Goal: Task Accomplishment & Management: Manage account settings

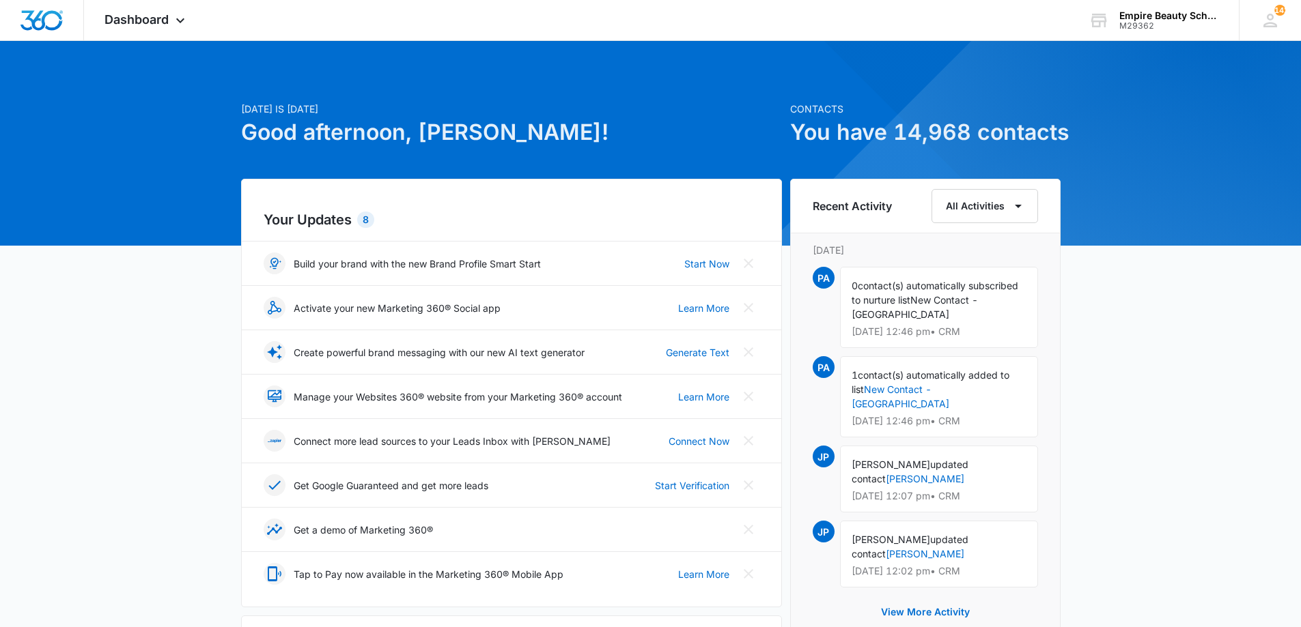
click at [854, 160] on div "Contacts You have 14,968 contacts" at bounding box center [925, 140] width 270 height 77
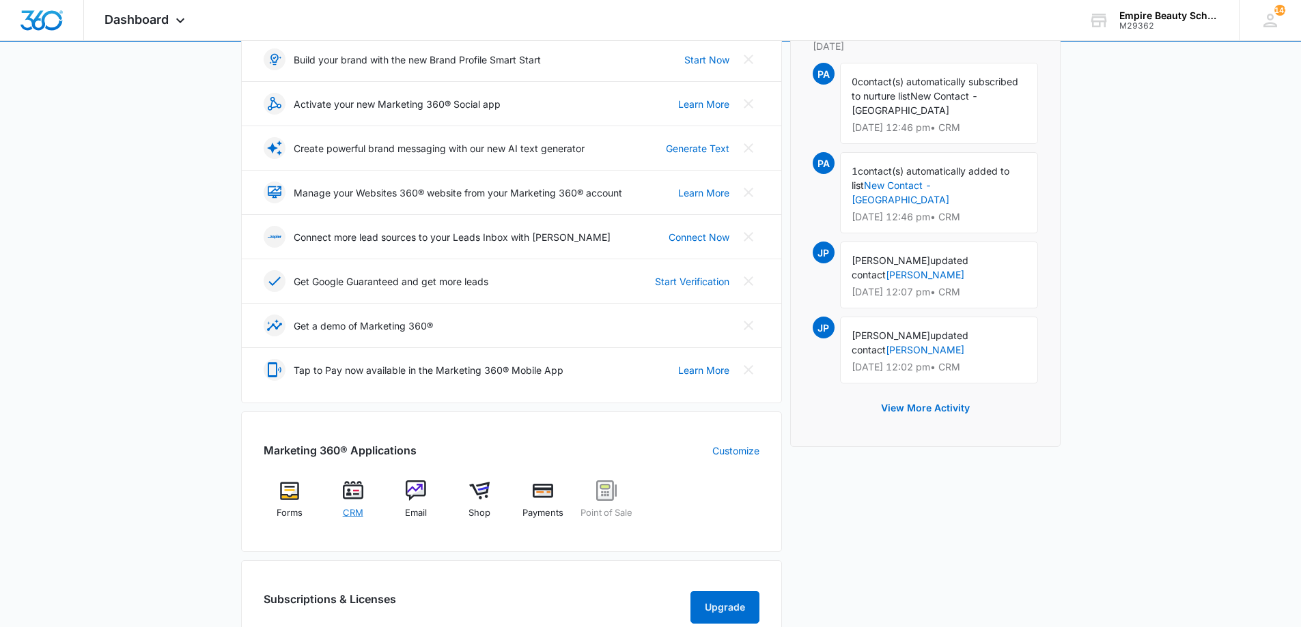
click at [356, 488] on img at bounding box center [353, 491] width 20 height 20
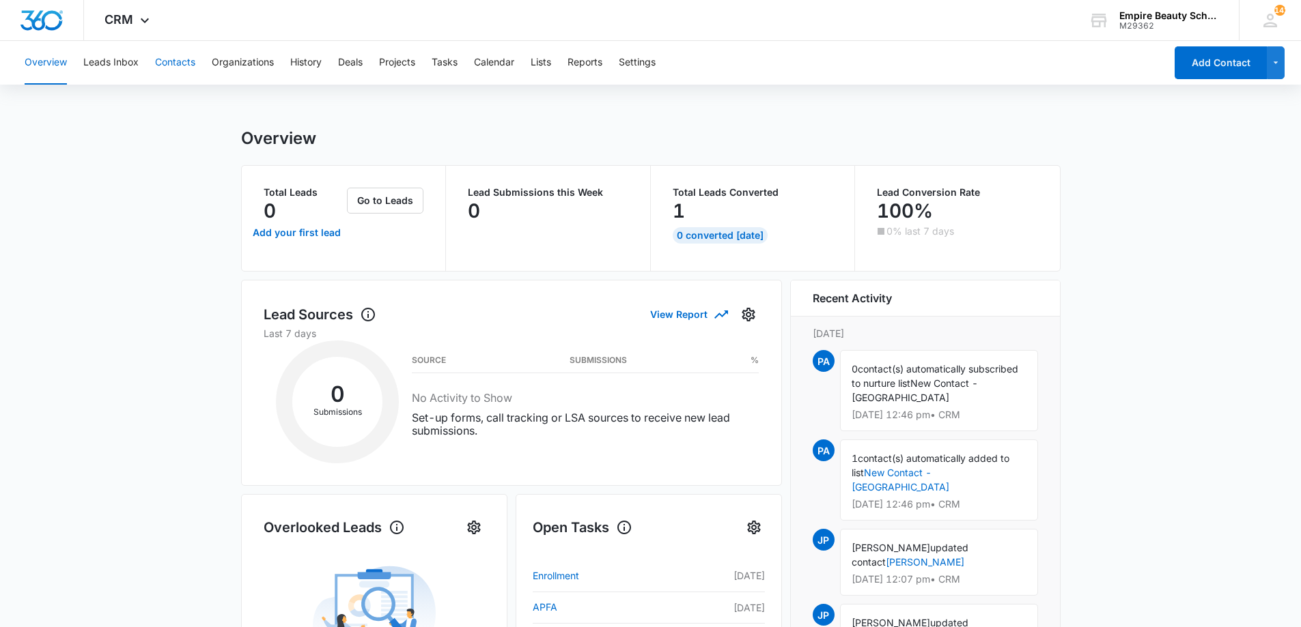
drag, startPoint x: 152, startPoint y: 48, endPoint x: 163, endPoint y: 70, distance: 25.0
click at [152, 53] on div "Overview Leads Inbox Contacts Organizations History Deals Projects Tasks Calend…" at bounding box center [590, 63] width 1148 height 44
click at [163, 70] on button "Contacts" at bounding box center [175, 63] width 40 height 44
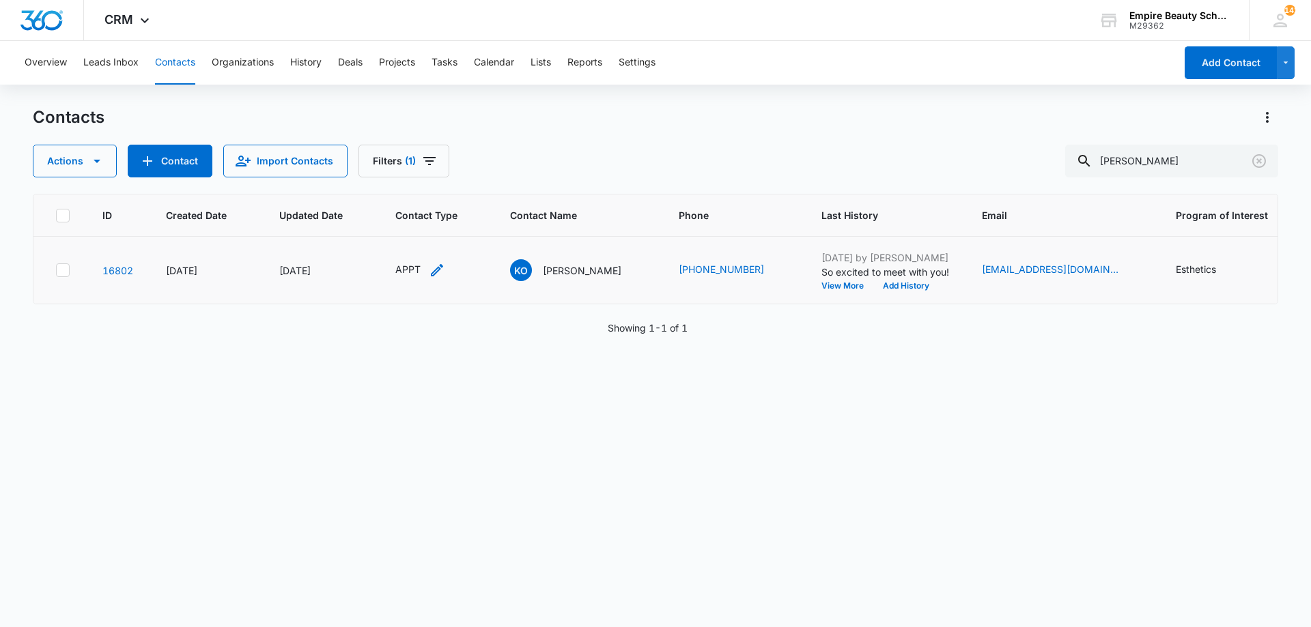
click at [425, 266] on div "APPT" at bounding box center [420, 270] width 50 height 16
click at [409, 177] on div "APPT" at bounding box center [400, 182] width 42 height 16
click at [409, 188] on div "APPT" at bounding box center [400, 182] width 42 height 16
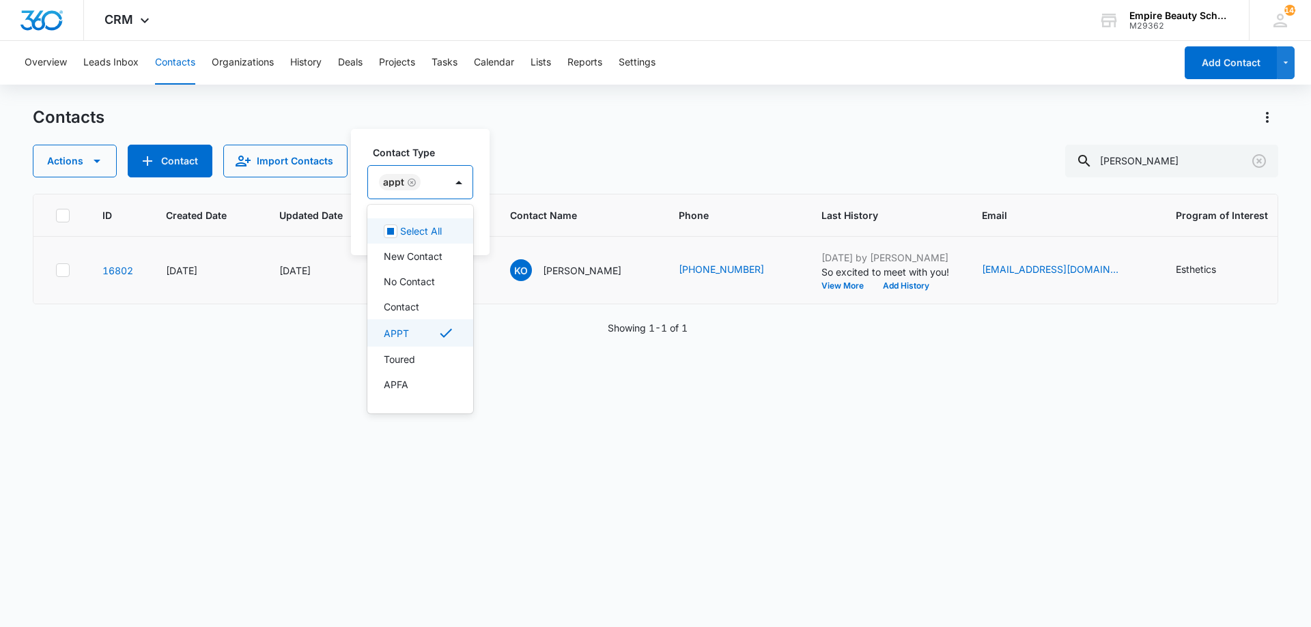
click at [409, 188] on div "APPT" at bounding box center [400, 182] width 42 height 16
click at [411, 185] on icon "Remove APPT" at bounding box center [412, 183] width 10 height 10
click at [411, 185] on div at bounding box center [410, 183] width 61 height 17
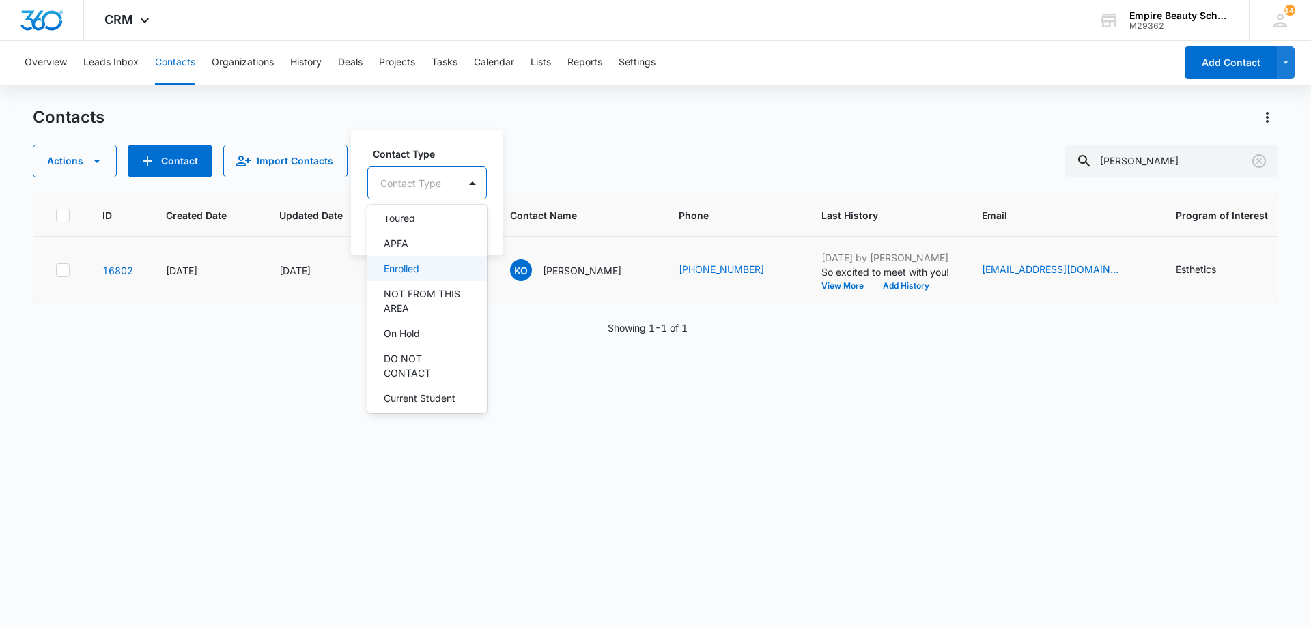
scroll to position [138, 0]
click at [410, 275] on p "Enrolled" at bounding box center [402, 270] width 36 height 14
click at [427, 156] on label "Contact Type" at bounding box center [435, 152] width 124 height 14
click at [466, 222] on button "Save" at bounding box center [471, 226] width 40 height 26
click at [673, 174] on div "Actions Contact Import Contacts Filters (1) kassandra" at bounding box center [655, 161] width 1245 height 33
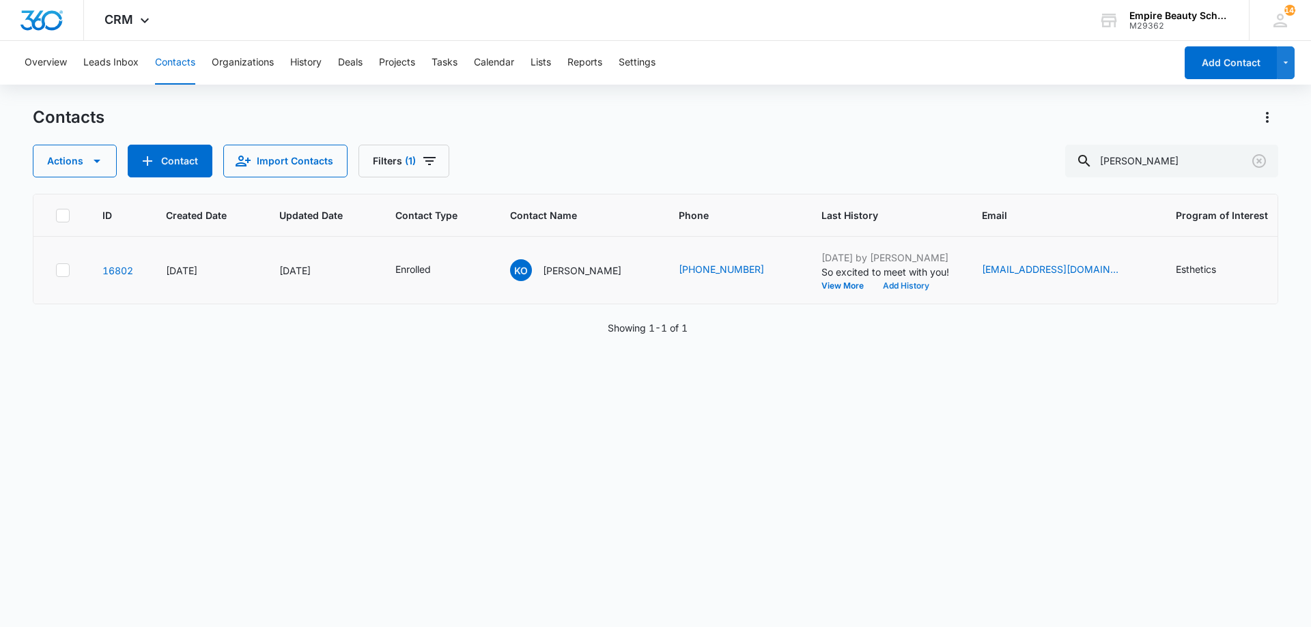
click at [890, 289] on button "Add History" at bounding box center [906, 286] width 66 height 8
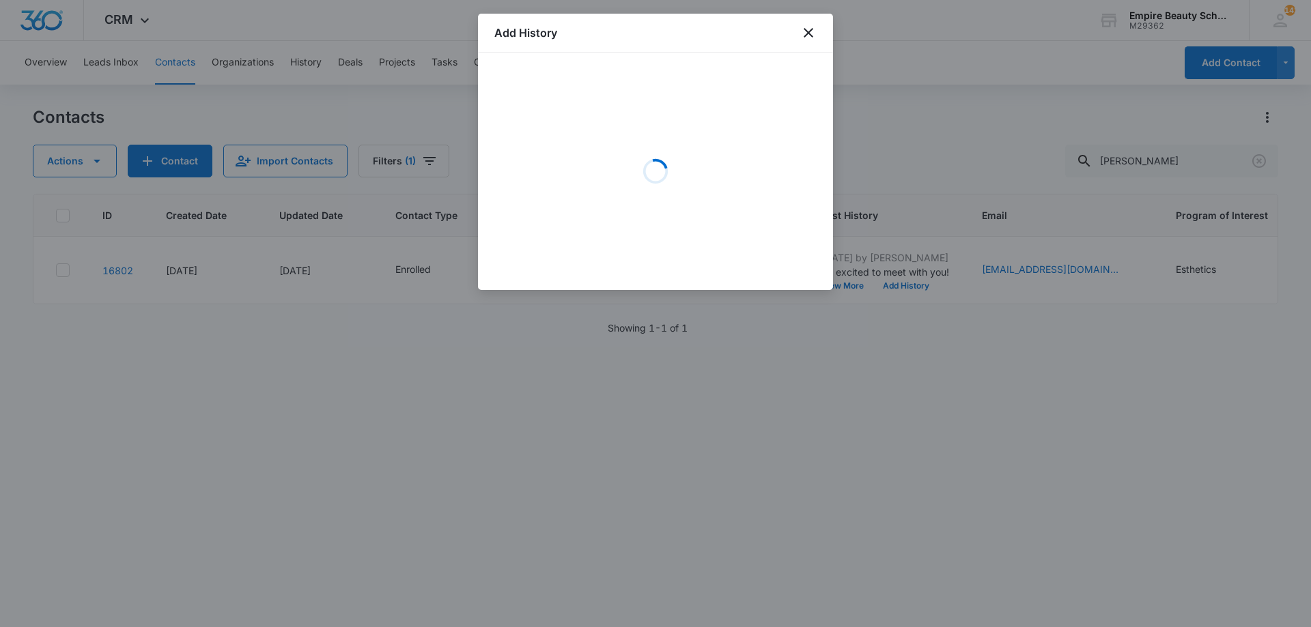
click at [584, 120] on div "Loading" at bounding box center [655, 171] width 322 height 205
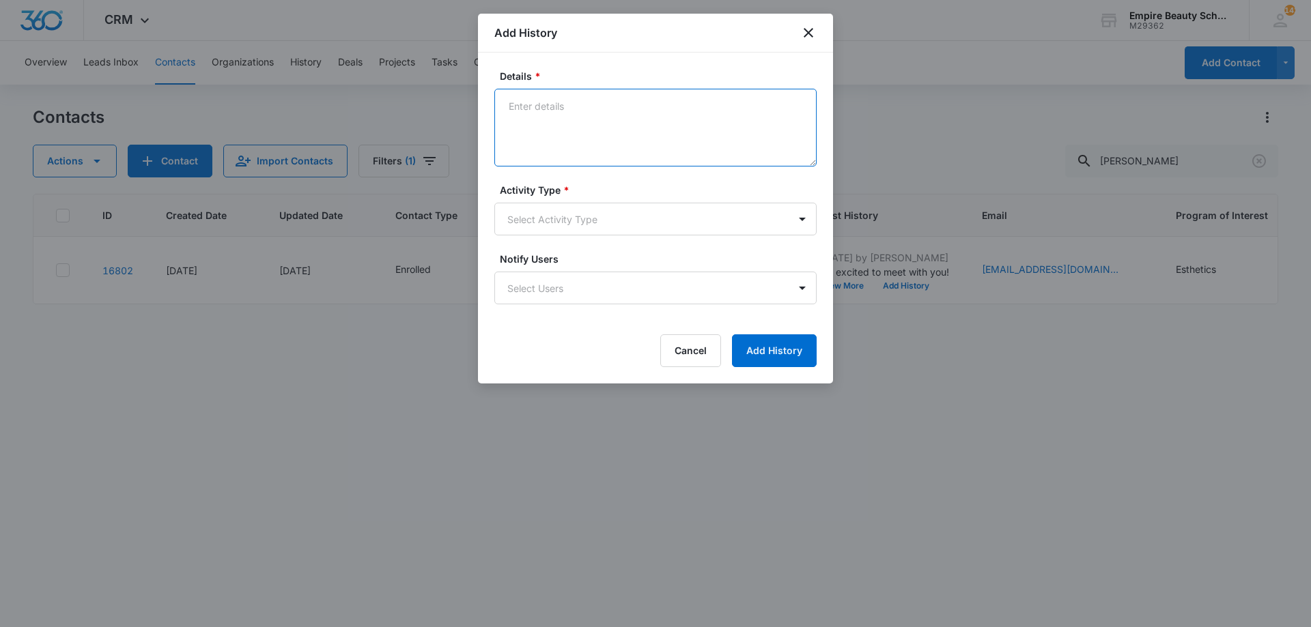
click at [584, 120] on textarea "Details *" at bounding box center [655, 128] width 322 height 78
type textarea "Enrolled in EST EVE for Sept 2026"
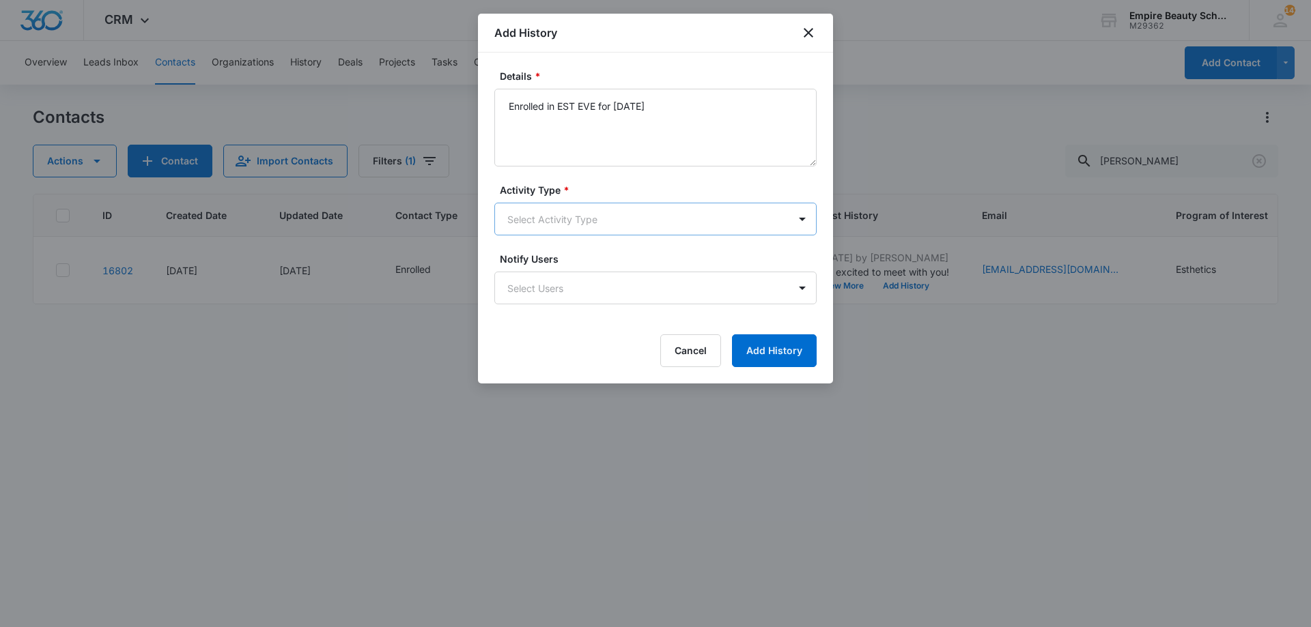
click at [574, 210] on body "CRM Apps Forms CRM Email Shop Payments POS Files Brand Settings Empire Beauty S…" at bounding box center [655, 313] width 1311 height 627
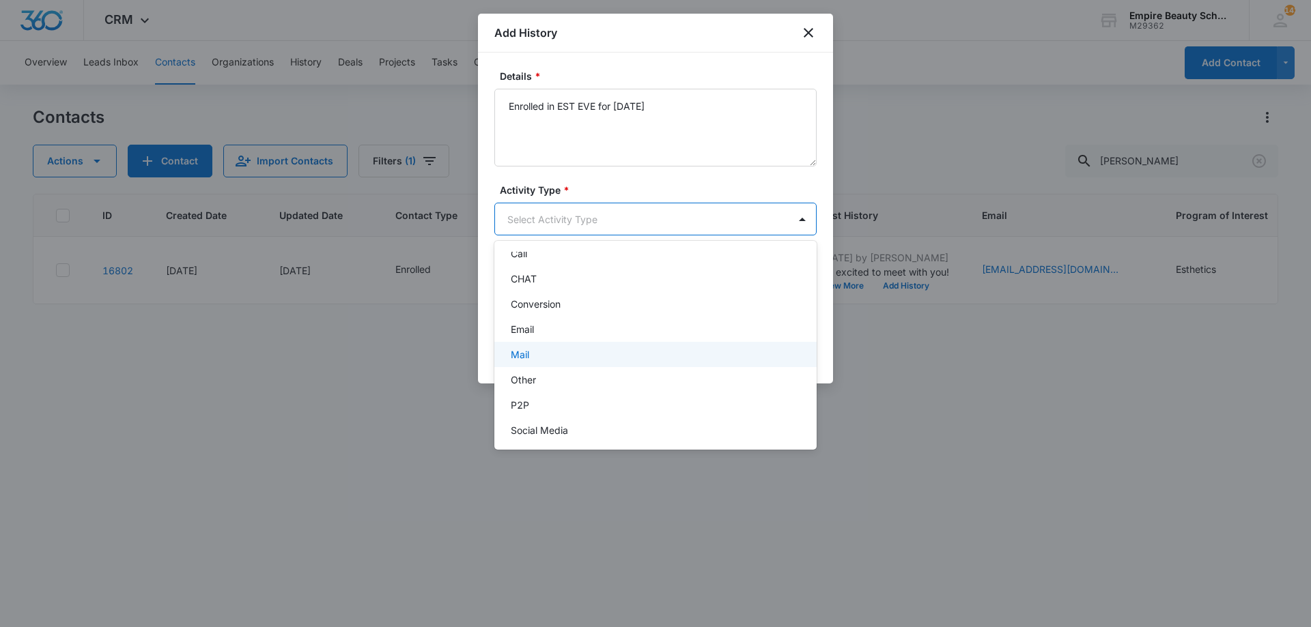
scroll to position [71, 0]
click at [545, 365] on div "P2P" at bounding box center [655, 372] width 322 height 25
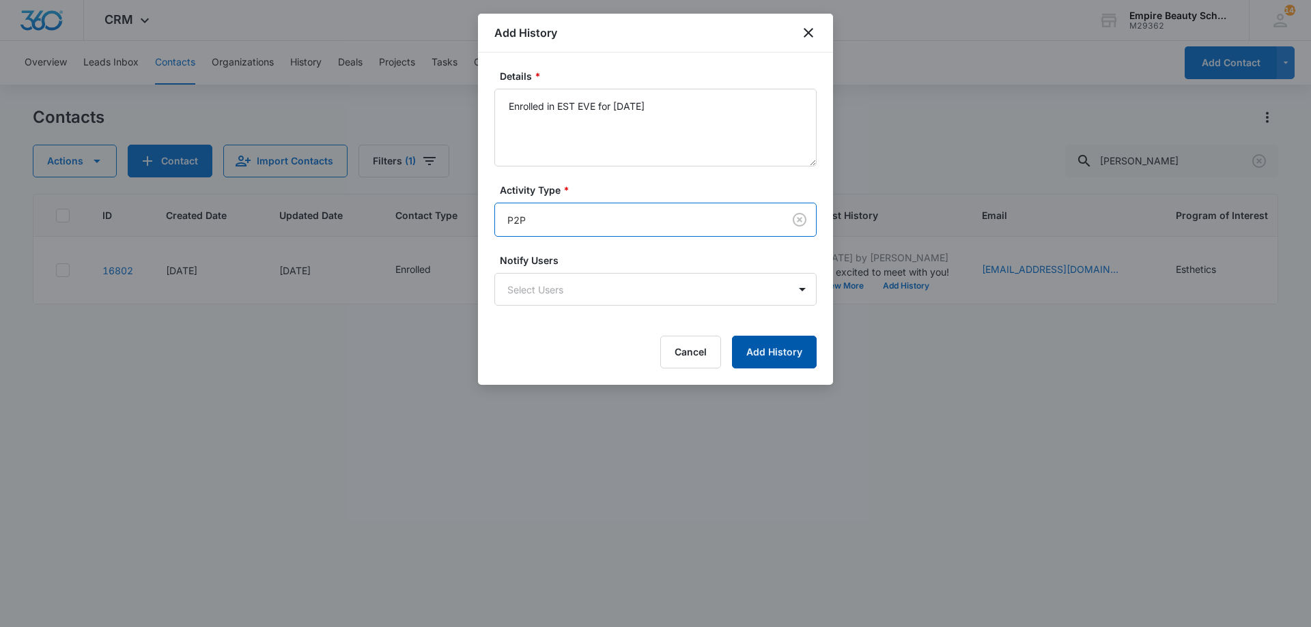
click at [776, 343] on button "Add History" at bounding box center [774, 352] width 85 height 33
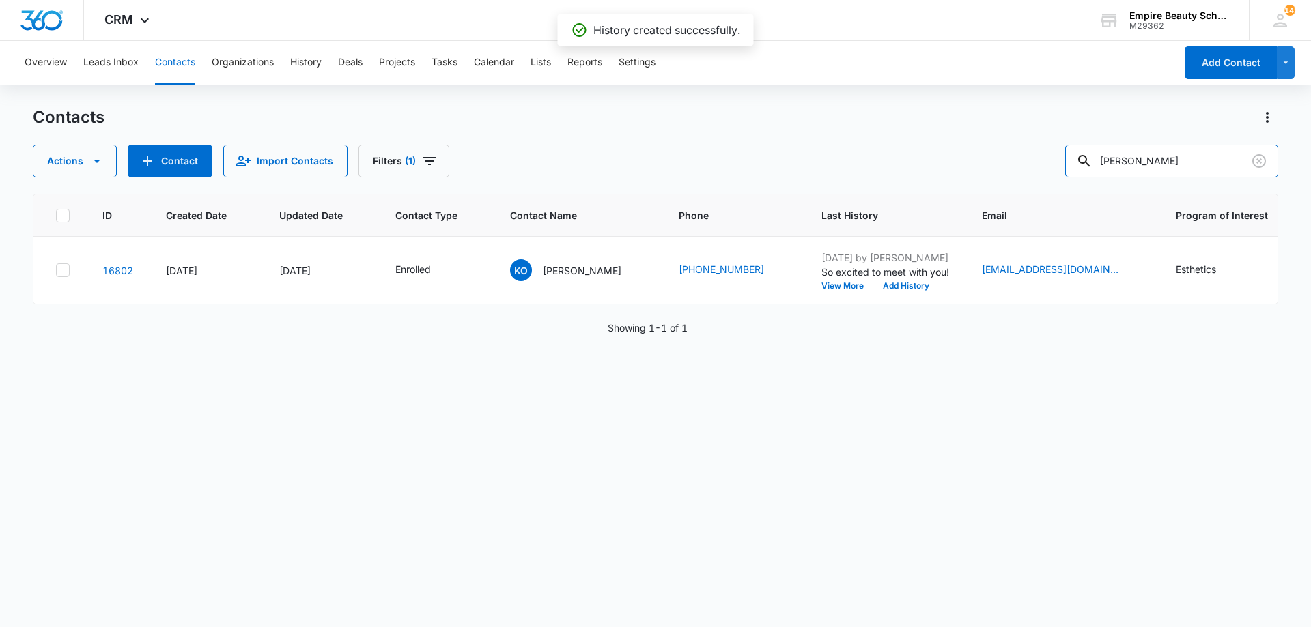
drag, startPoint x: 1174, startPoint y: 158, endPoint x: 999, endPoint y: 165, distance: 174.9
click at [1013, 153] on div "Actions Contact Import Contacts Filters (1) kassandra" at bounding box center [655, 161] width 1245 height 33
type input "1"
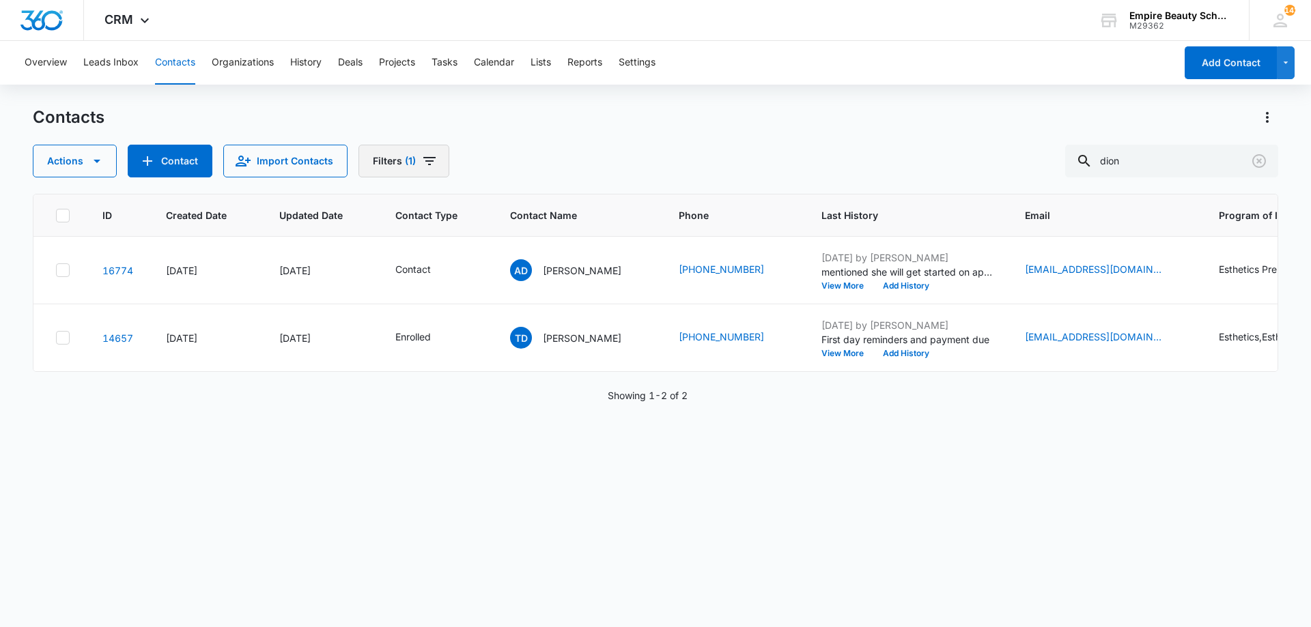
click at [421, 165] on icon "Filters" at bounding box center [429, 161] width 16 height 16
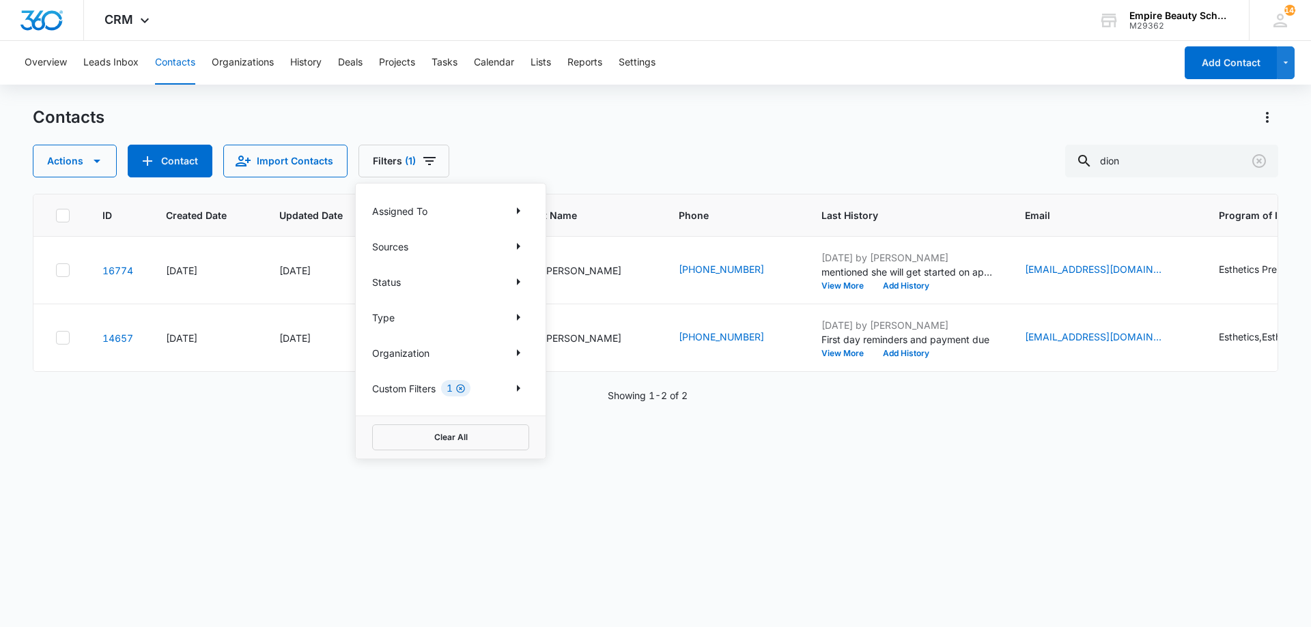
click at [464, 391] on icon "Clear" at bounding box center [460, 389] width 10 height 10
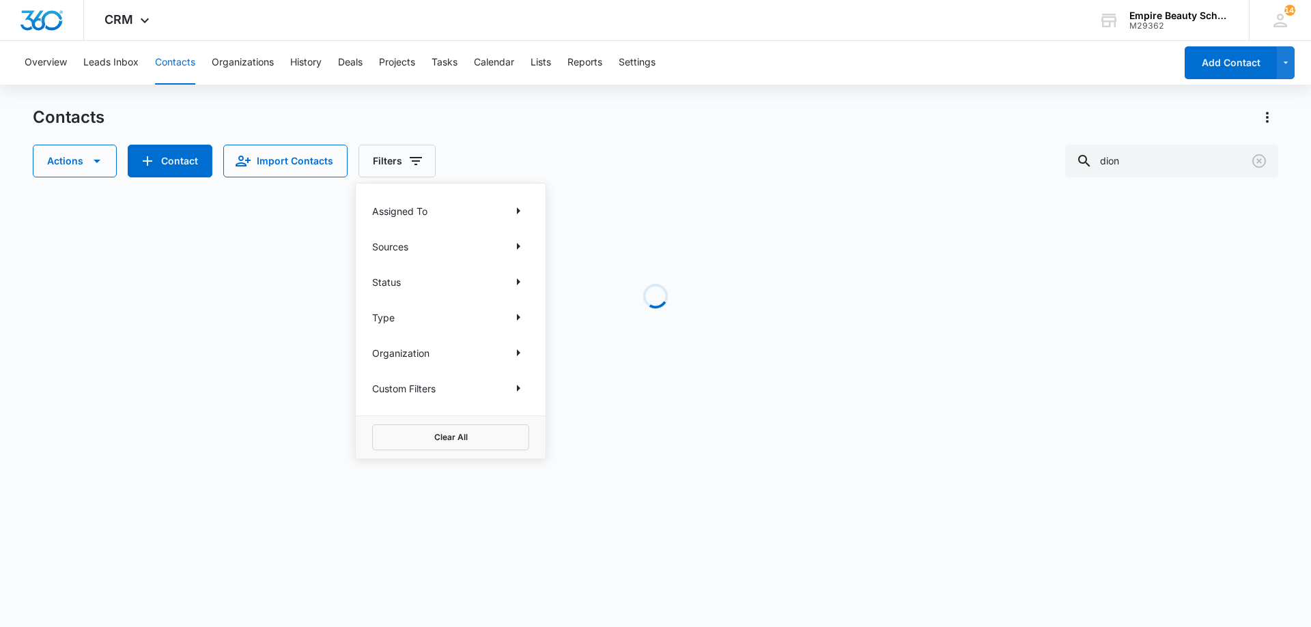
click at [701, 169] on div "Actions Contact Import Contacts Filters Assigned To Sources Status Type Organiz…" at bounding box center [655, 161] width 1245 height 33
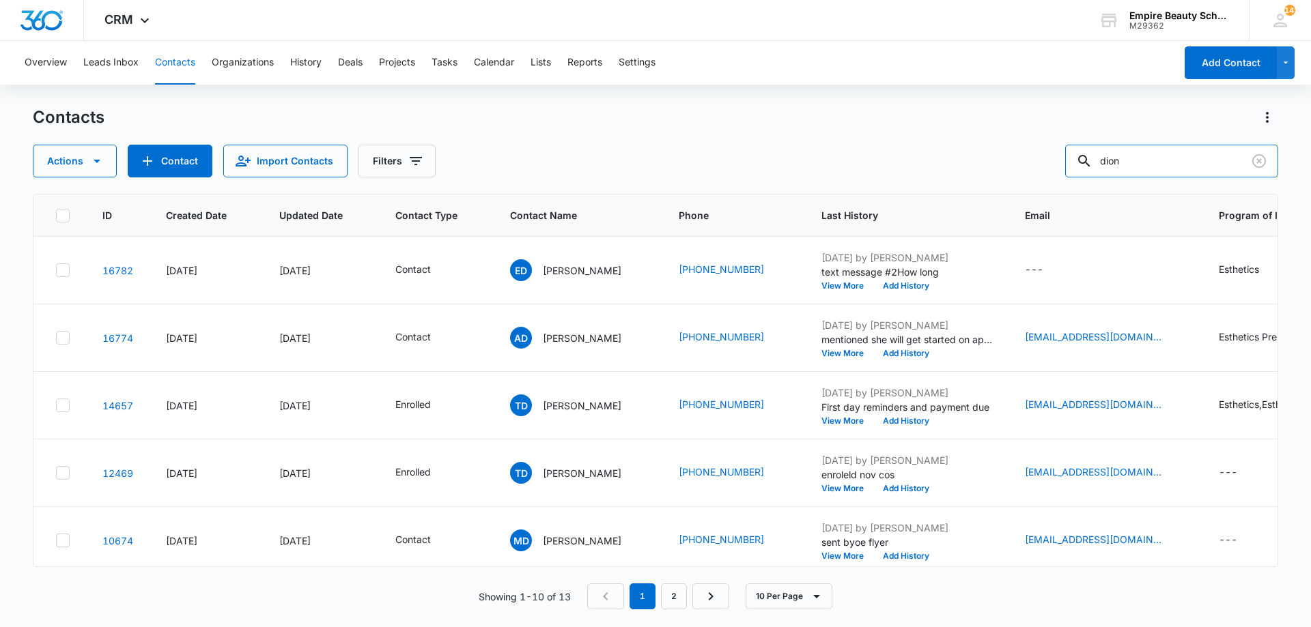
drag, startPoint x: 1157, startPoint y: 152, endPoint x: 901, endPoint y: 152, distance: 255.4
click at [901, 152] on div "Actions Contact Import Contacts Filters dion" at bounding box center [655, 161] width 1245 height 33
type input "1057"
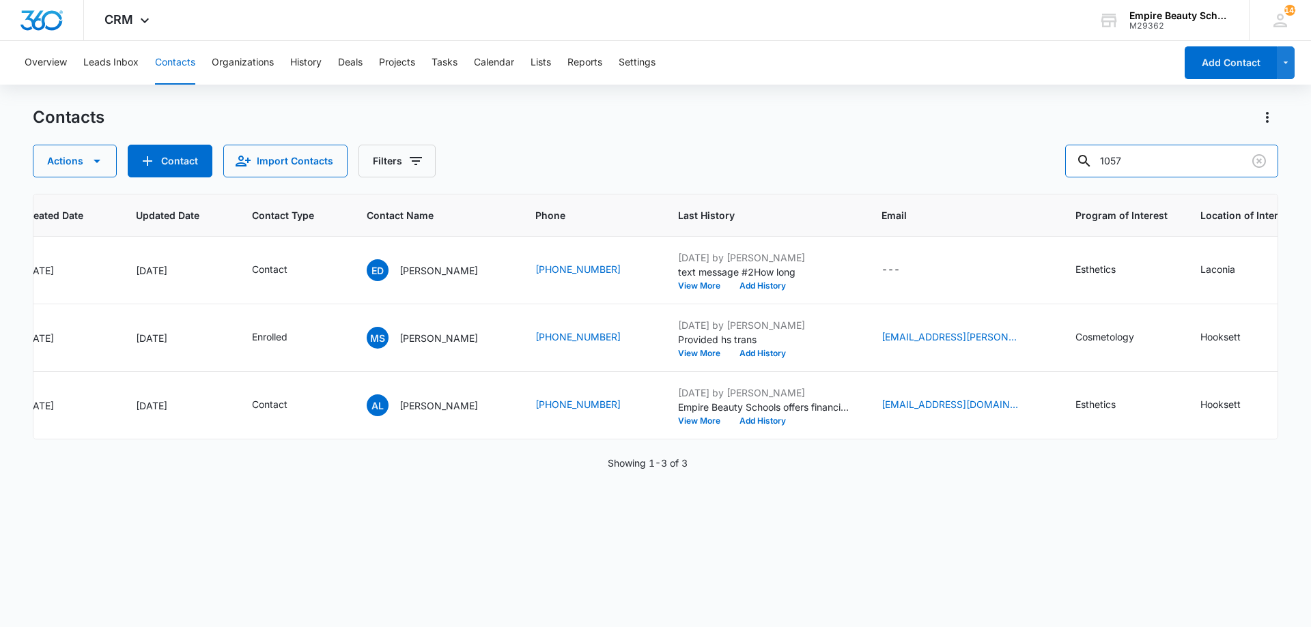
scroll to position [0, 195]
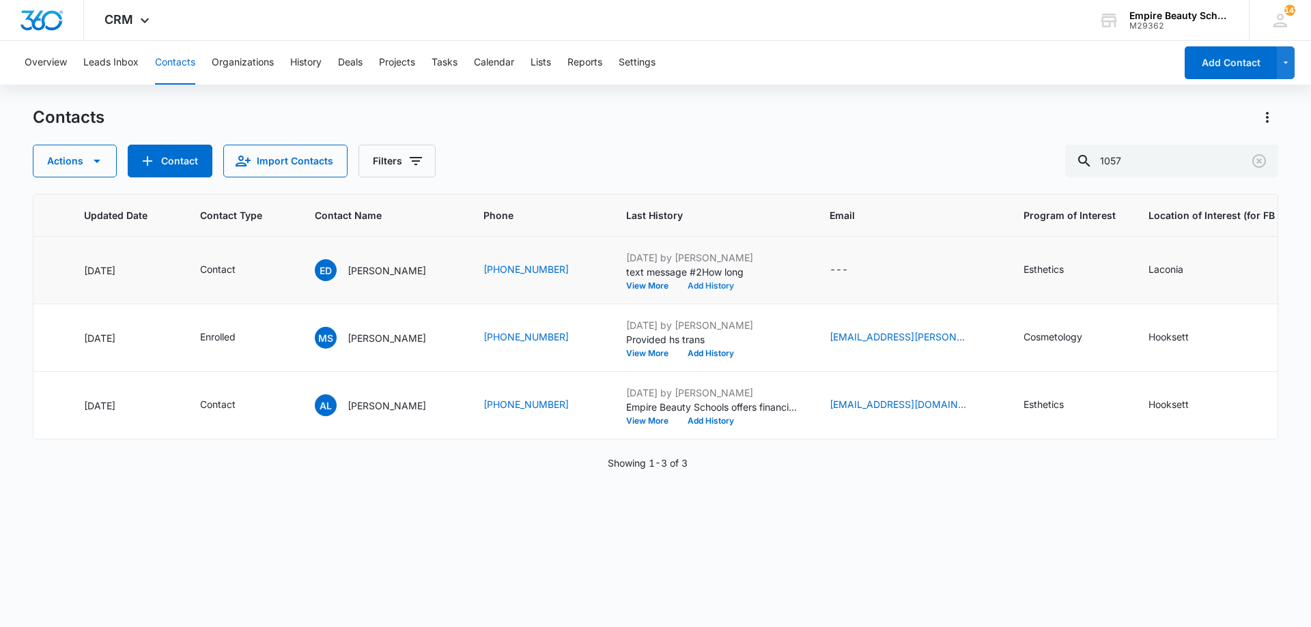
click at [716, 285] on button "Add History" at bounding box center [711, 286] width 66 height 8
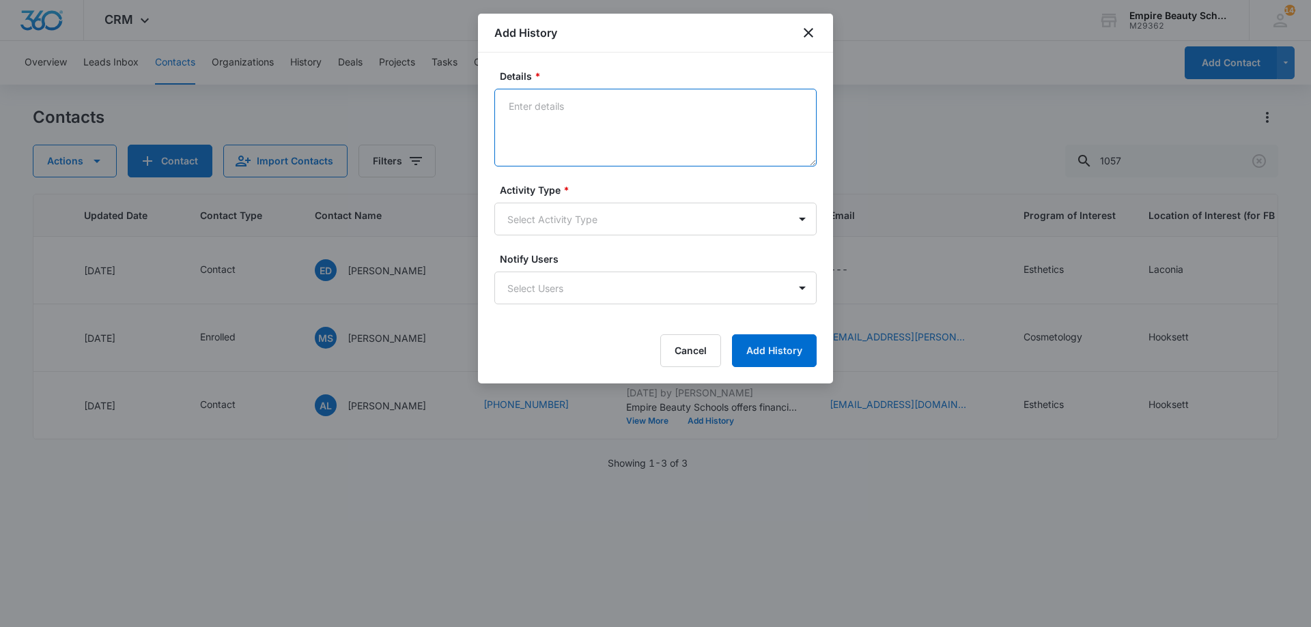
click at [651, 160] on textarea "Details *" at bounding box center [655, 128] width 322 height 78
type textarea "Inquired about 2026 start dates in Hooksett. Provided start dates and daytime/e…"
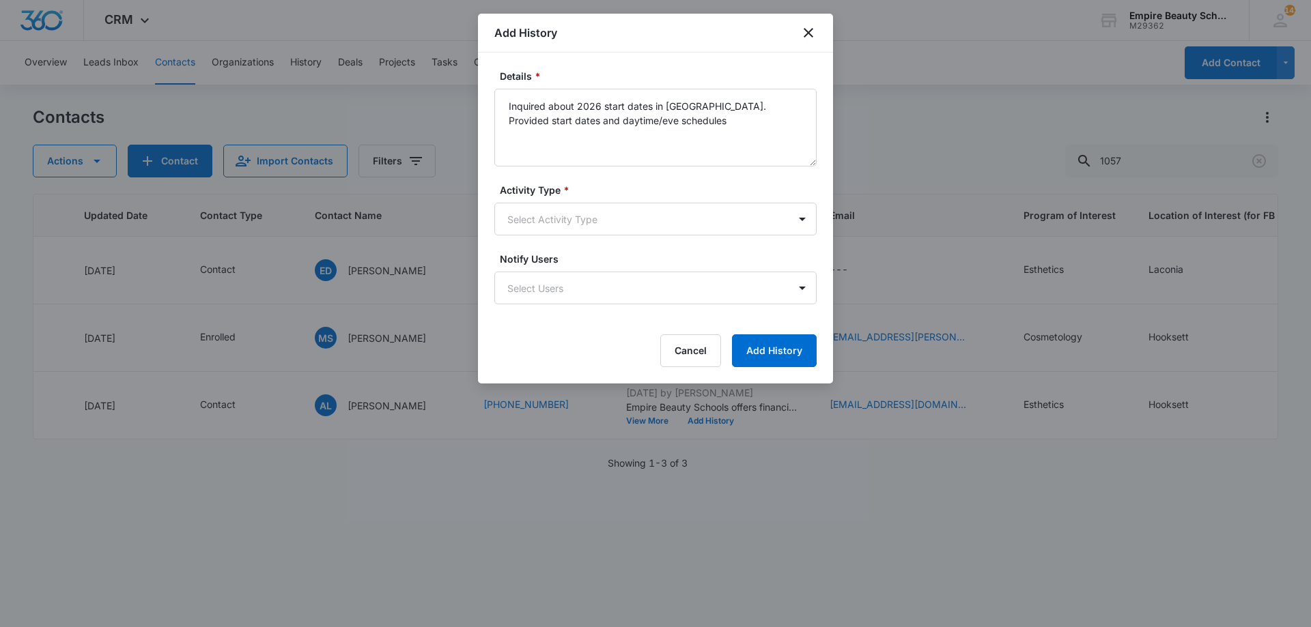
click at [623, 202] on div "Activity Type * Select Activity Type" at bounding box center [655, 209] width 322 height 53
click at [599, 246] on form "Details * Inquired about 2026 start dates in Hooksett. Provided start dates and…" at bounding box center [655, 218] width 322 height 298
click at [589, 228] on body "CRM Apps Forms CRM Email Shop Payments POS Files Brand Settings Empire Beauty S…" at bounding box center [655, 313] width 1311 height 627
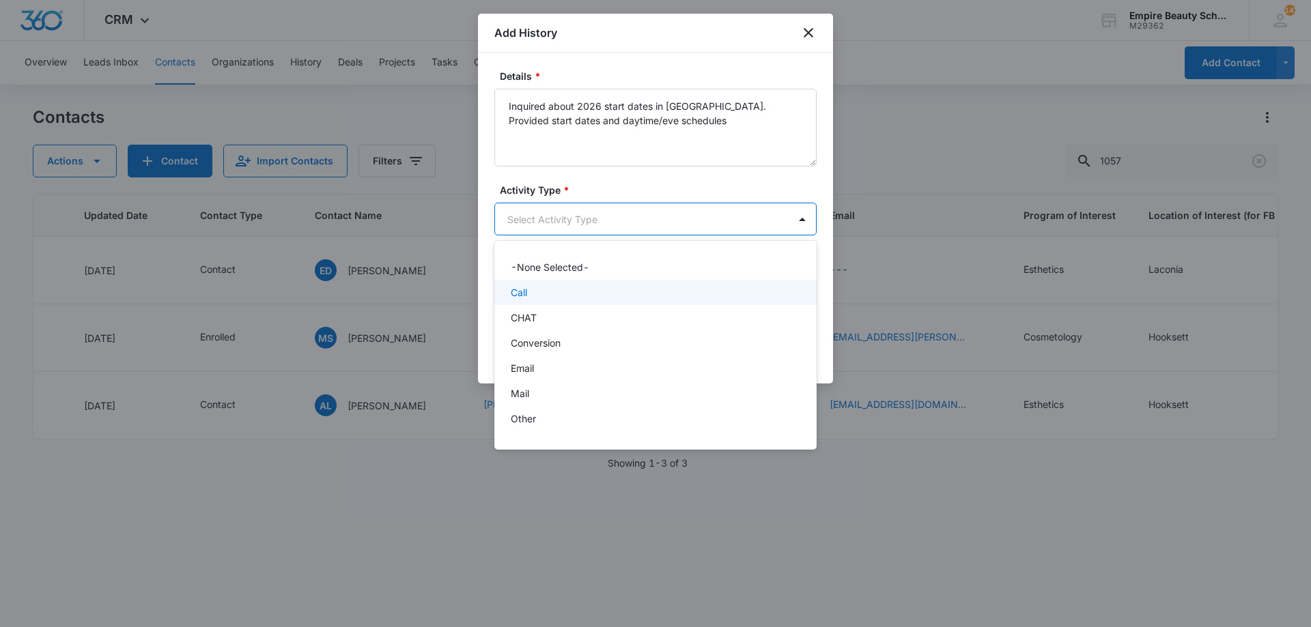
click at [528, 298] on div "Call" at bounding box center [654, 292] width 287 height 14
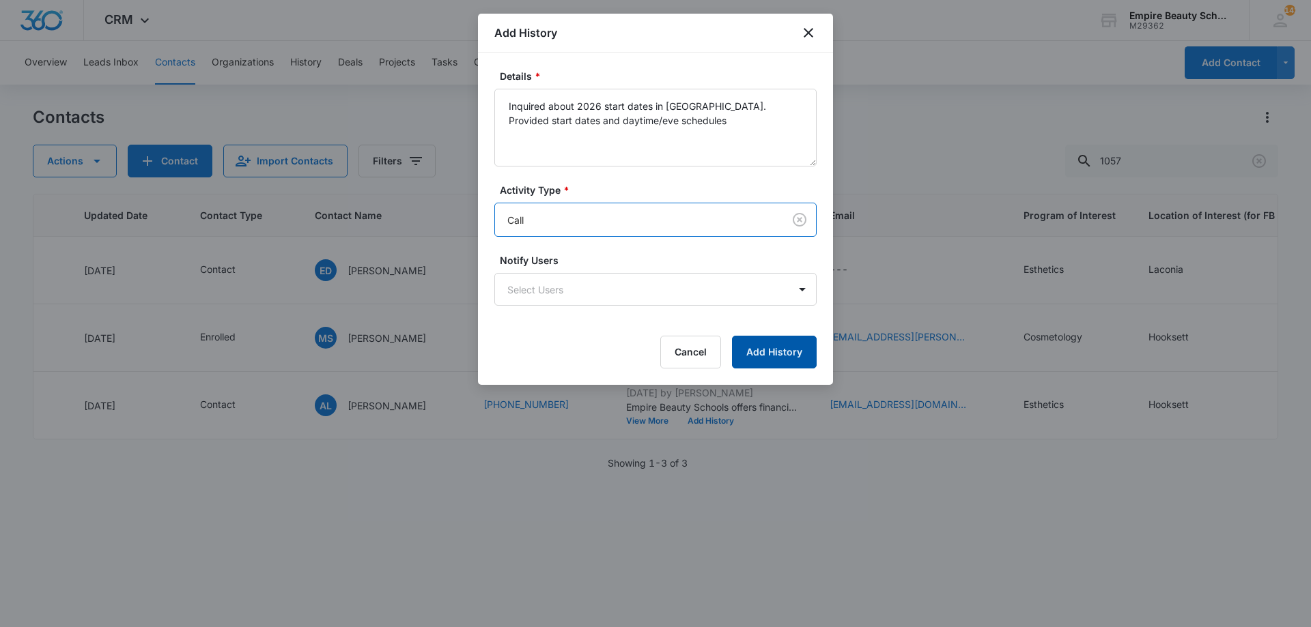
click at [745, 350] on button "Add History" at bounding box center [774, 352] width 85 height 33
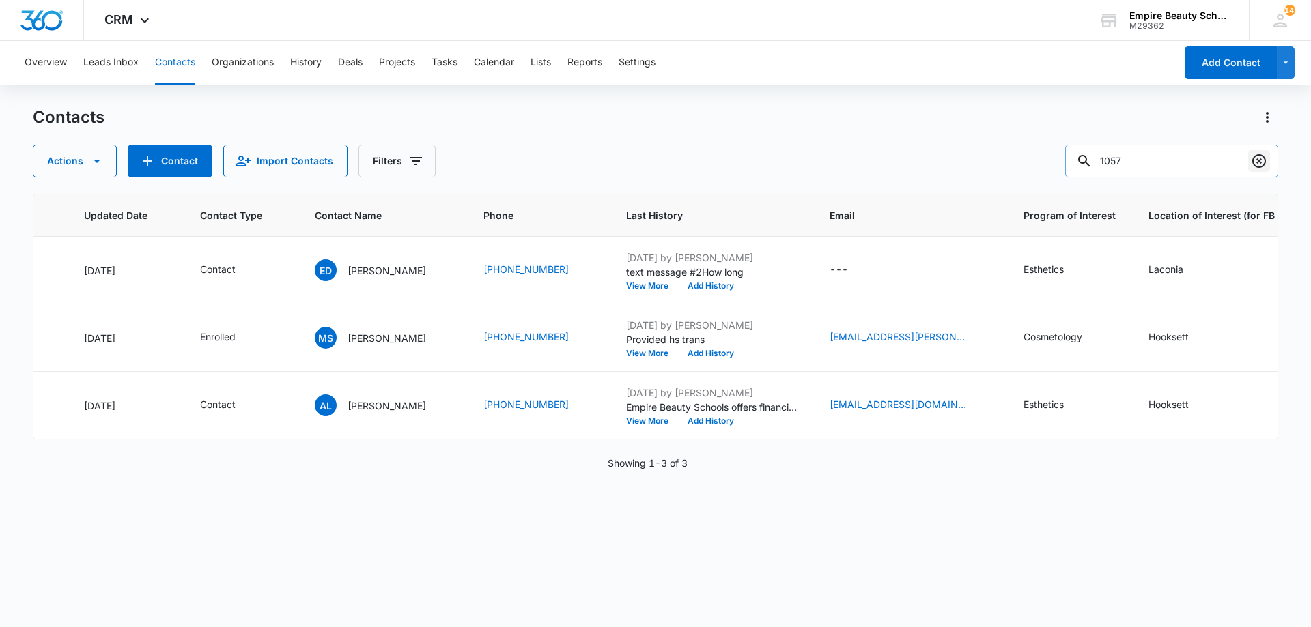
click at [1264, 160] on icon "Clear" at bounding box center [1259, 161] width 16 height 16
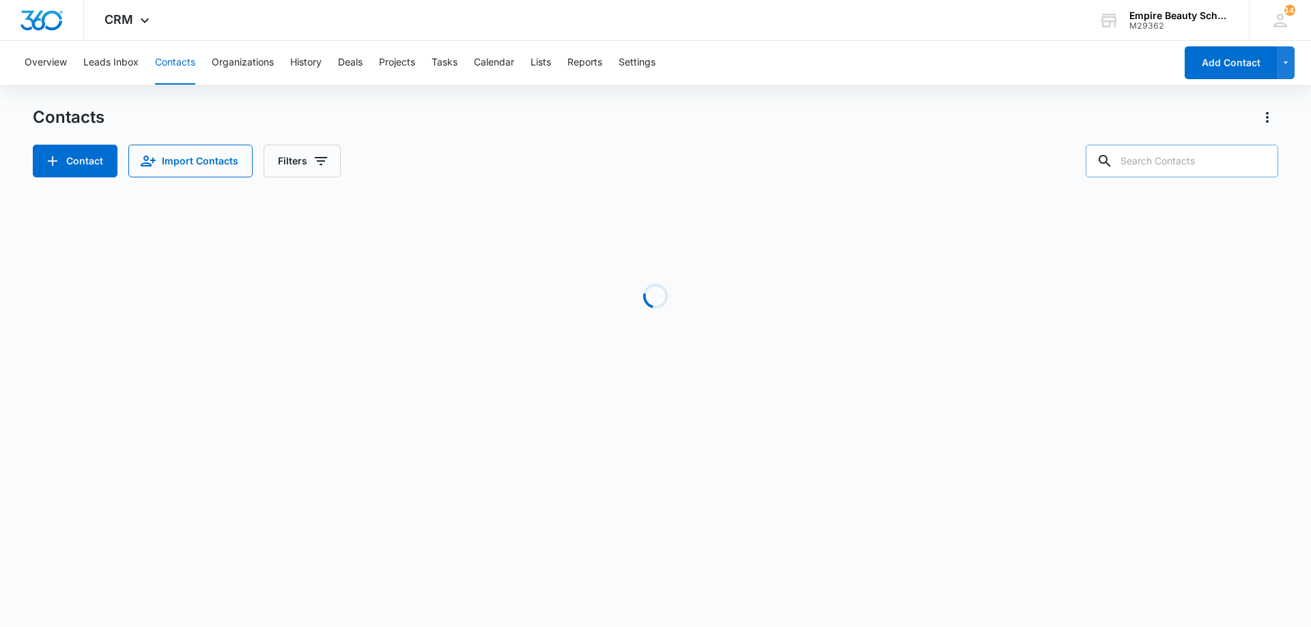
click at [899, 126] on div "Contacts" at bounding box center [655, 118] width 1245 height 22
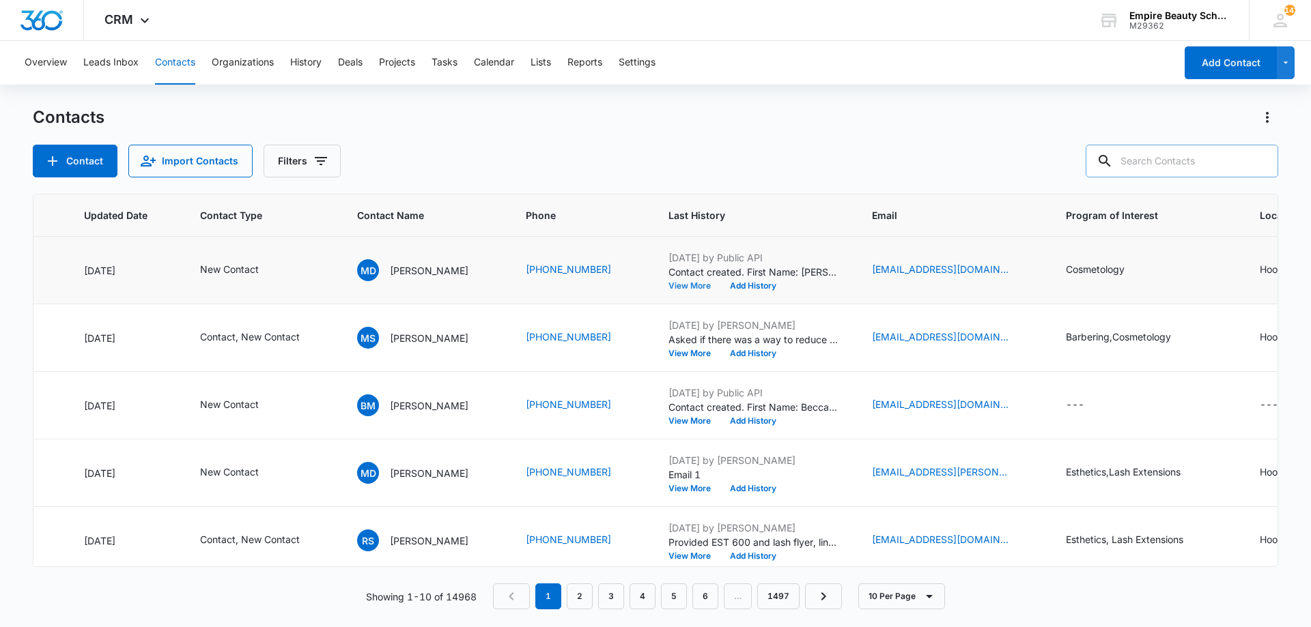
click at [713, 285] on button "View More" at bounding box center [694, 286] width 52 height 8
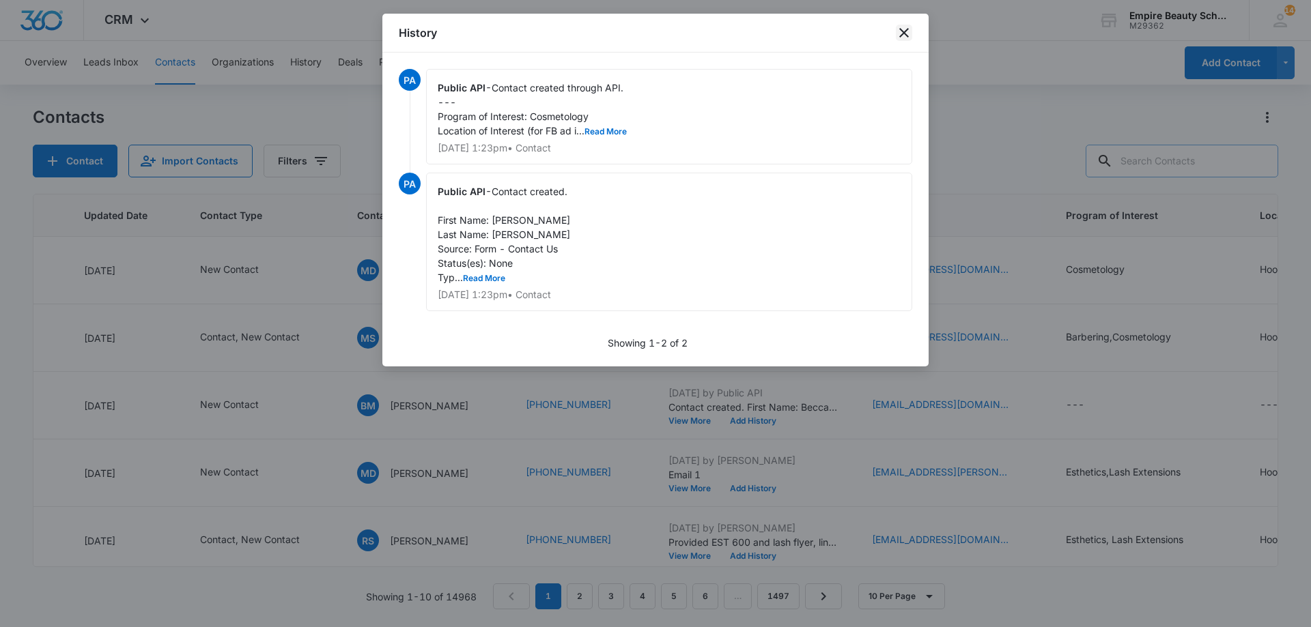
click at [905, 38] on icon "close" at bounding box center [904, 33] width 16 height 16
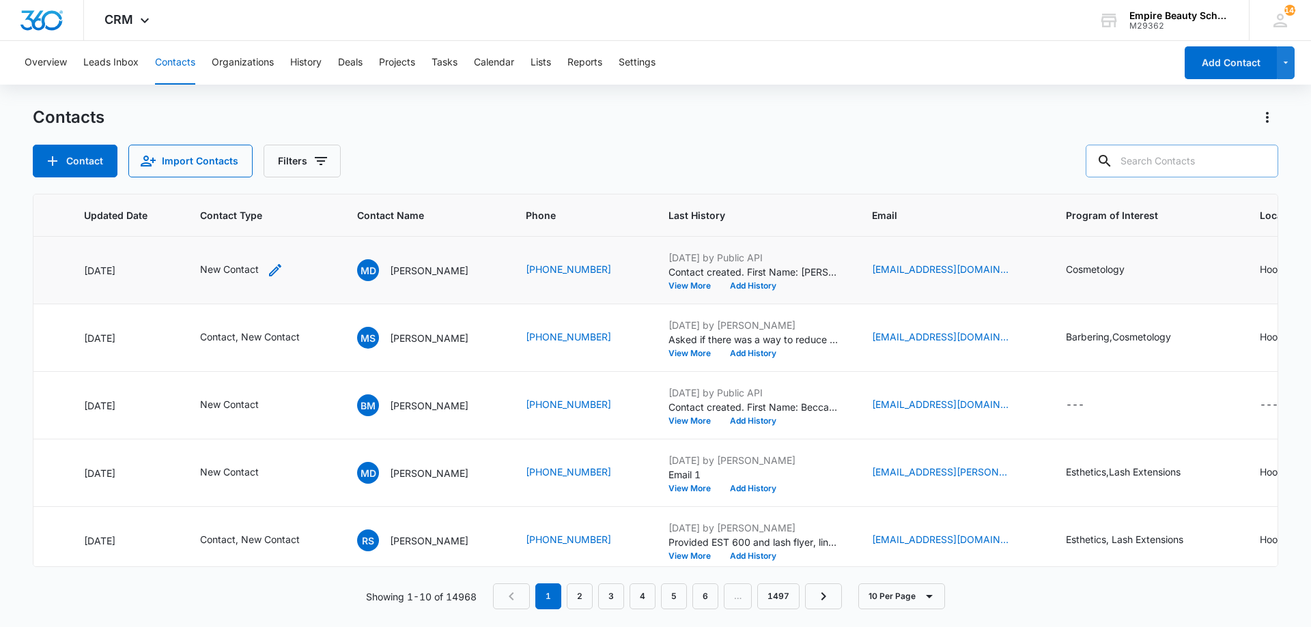
click at [274, 268] on icon "Contact Type - New Contact - Select to Edit Field" at bounding box center [275, 270] width 16 height 16
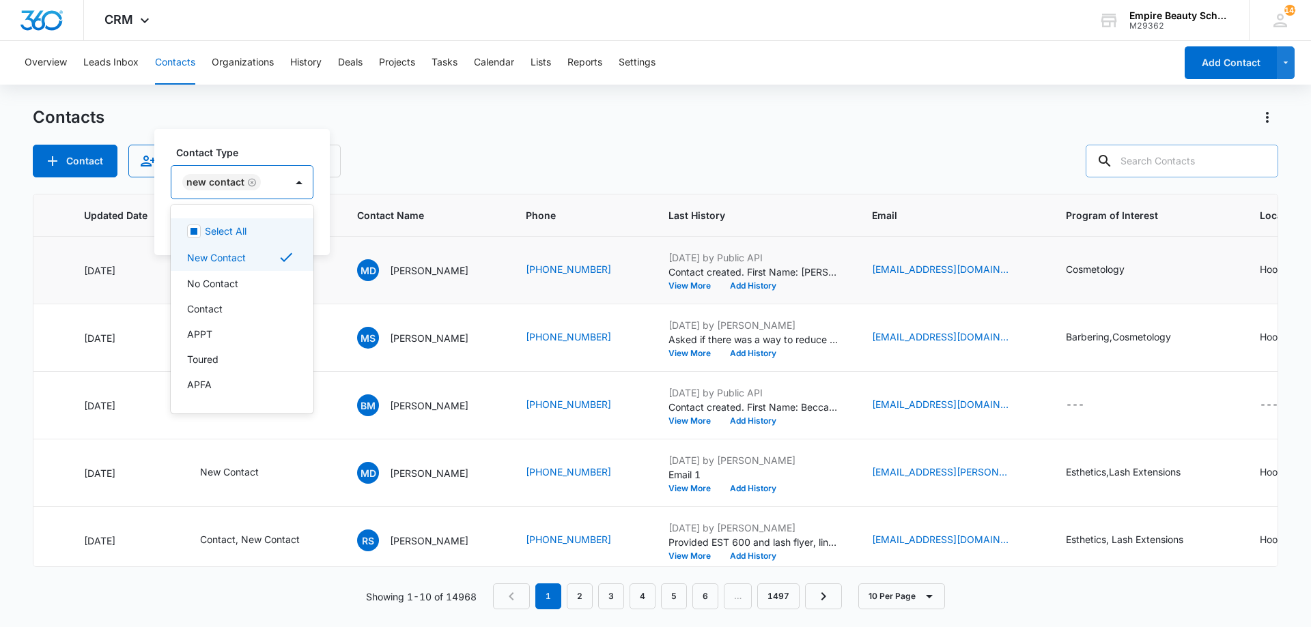
click at [274, 185] on div "New Contact" at bounding box center [228, 182] width 114 height 33
click at [244, 310] on div "Contact" at bounding box center [240, 309] width 107 height 14
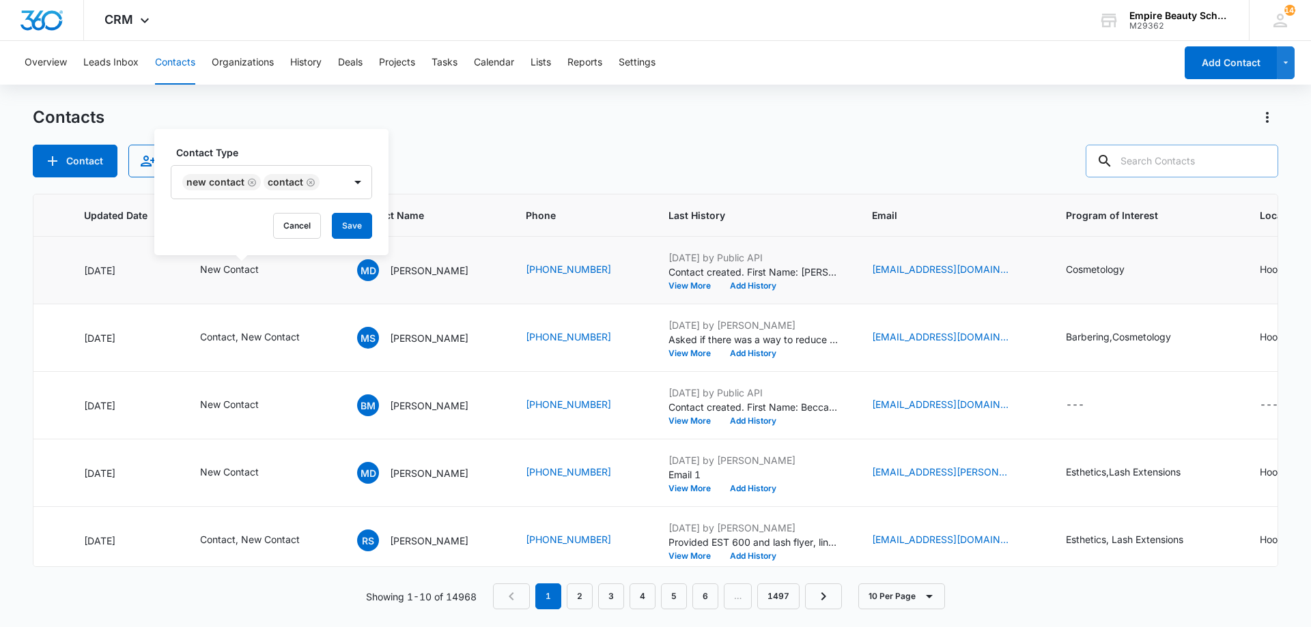
click at [263, 163] on div "Contact Type New Contact Contact" at bounding box center [271, 172] width 201 height 54
click at [340, 213] on button "Save" at bounding box center [352, 226] width 40 height 26
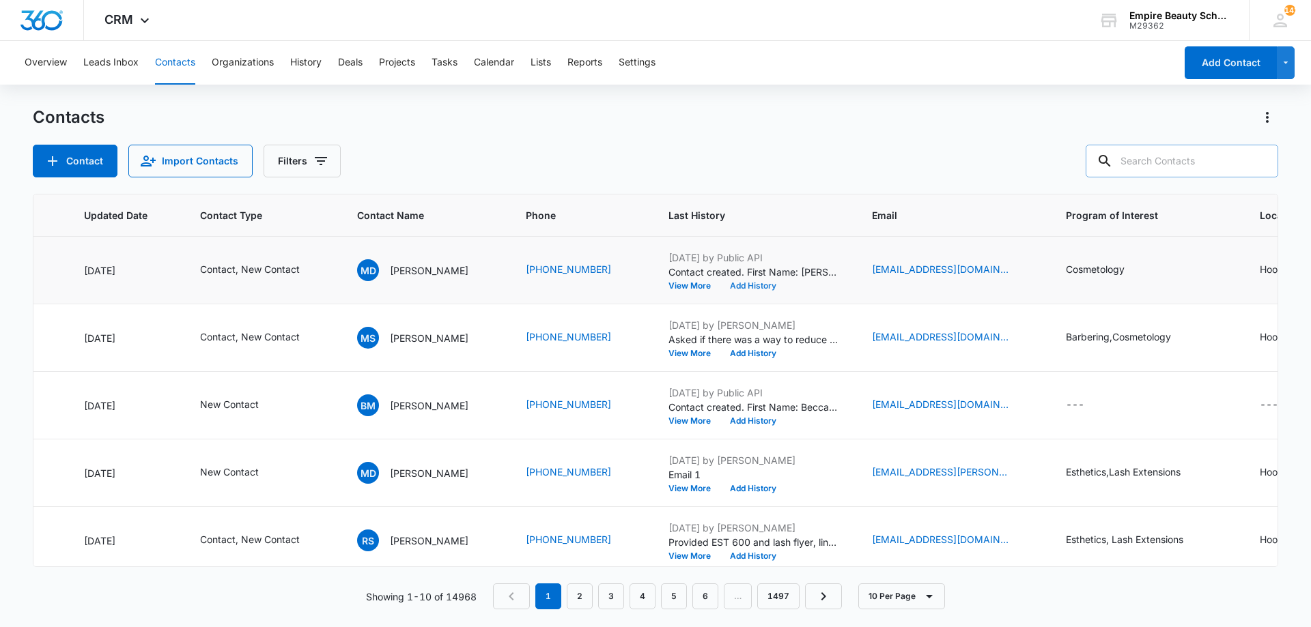
click at [763, 283] on button "Add History" at bounding box center [753, 286] width 66 height 8
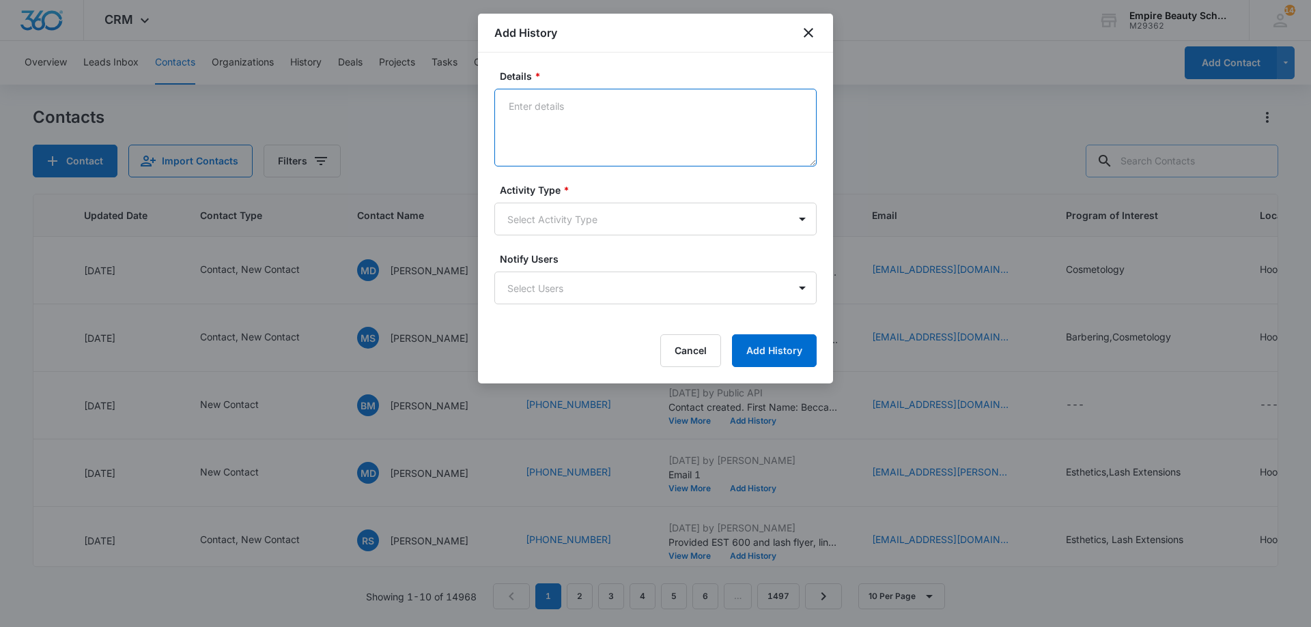
click at [564, 95] on textarea "Details *" at bounding box center [655, 128] width 322 height 78
click at [530, 104] on textarea "soon -" at bounding box center [655, 128] width 322 height 78
click at [636, 140] on textarea "sooner -" at bounding box center [655, 128] width 322 height 78
drag, startPoint x: 624, startPoint y: 129, endPoint x: 414, endPoint y: 128, distance: 209.6
click at [413, 129] on body "CRM Apps Forms CRM Email Shop Payments POS Files Brand Settings Empire Beauty S…" at bounding box center [655, 313] width 1311 height 627
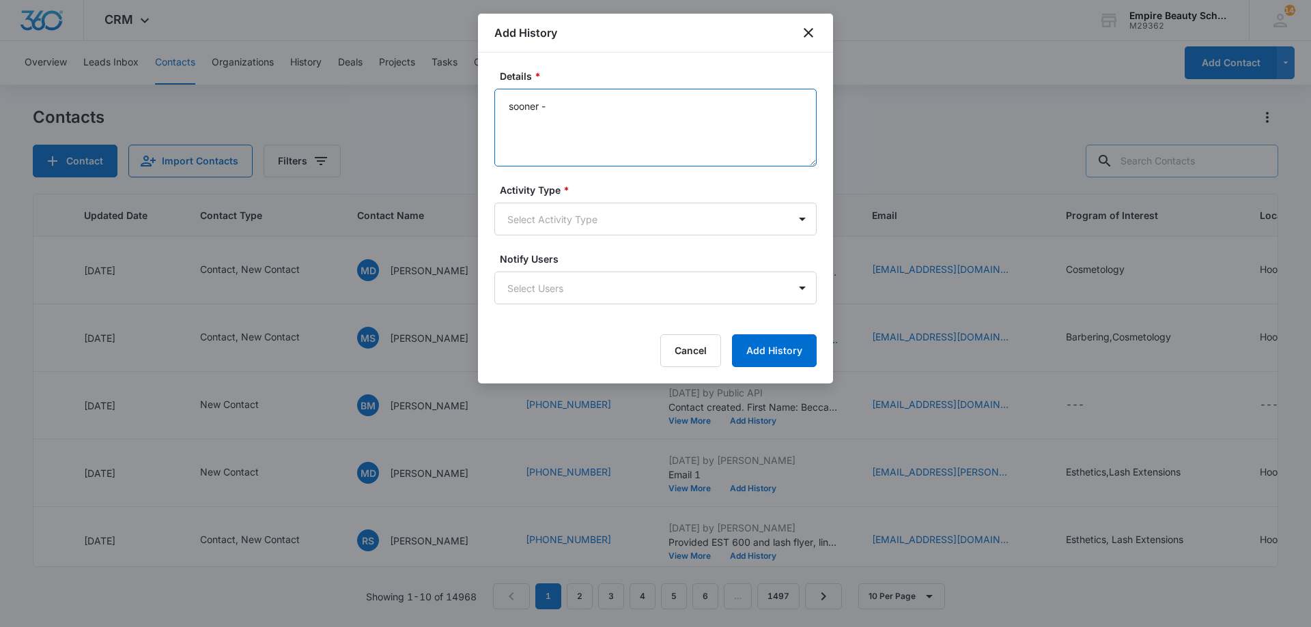
type textarea "W"
click at [748, 121] on textarea "Looking for more info on COS - Went over the course outline. Said she was inter…" at bounding box center [655, 128] width 322 height 78
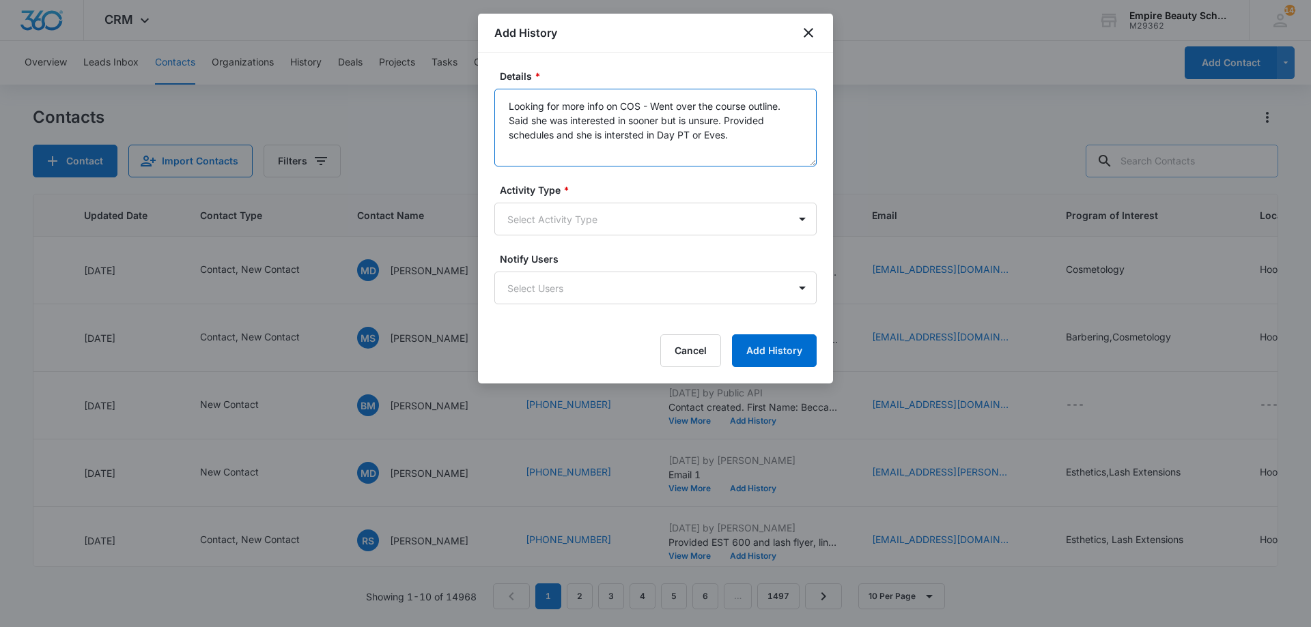
click at [634, 137] on textarea "Looking for more info on COS - Went over the course outline. Said she was inter…" at bounding box center [655, 128] width 322 height 78
click at [756, 135] on textarea "Looking for more info on COS - Went over the course outline. Said she was inter…" at bounding box center [655, 128] width 322 height 78
type textarea "Looking for more info on COS - Went over the course outline. Said she was inter…"
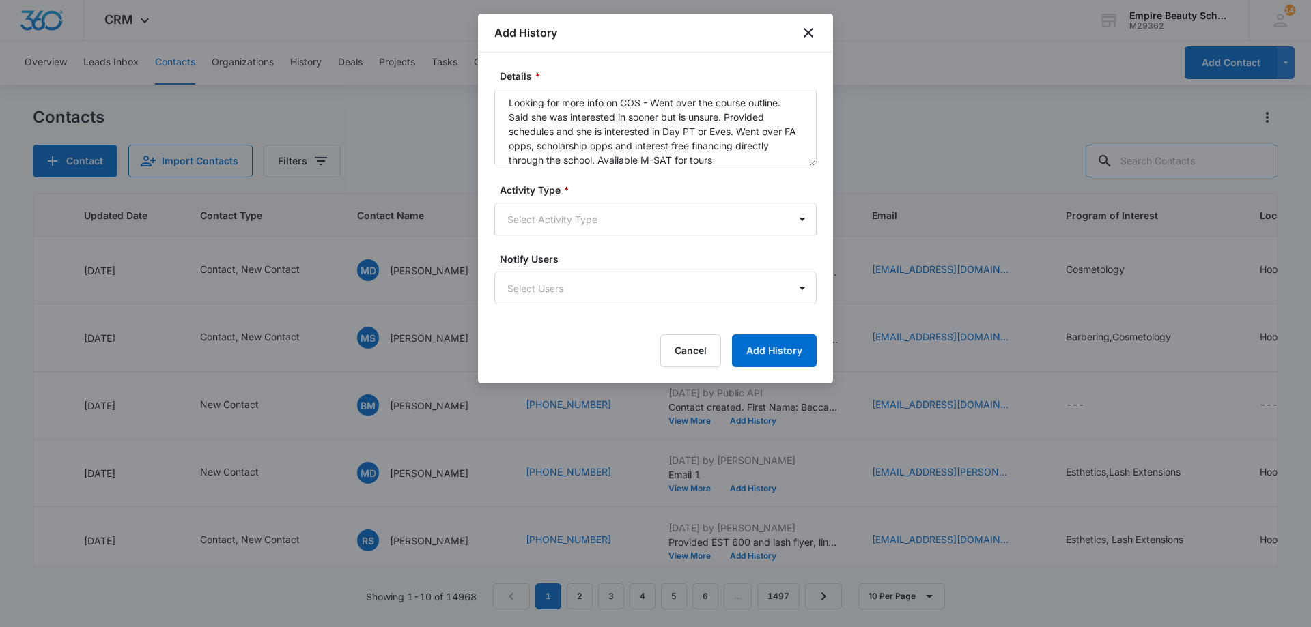
click at [651, 266] on label "Notify Users" at bounding box center [661, 259] width 322 height 14
click at [636, 214] on body "CRM Apps Forms CRM Email Shop Payments POS Files Brand Settings Empire Beauty S…" at bounding box center [655, 313] width 1311 height 627
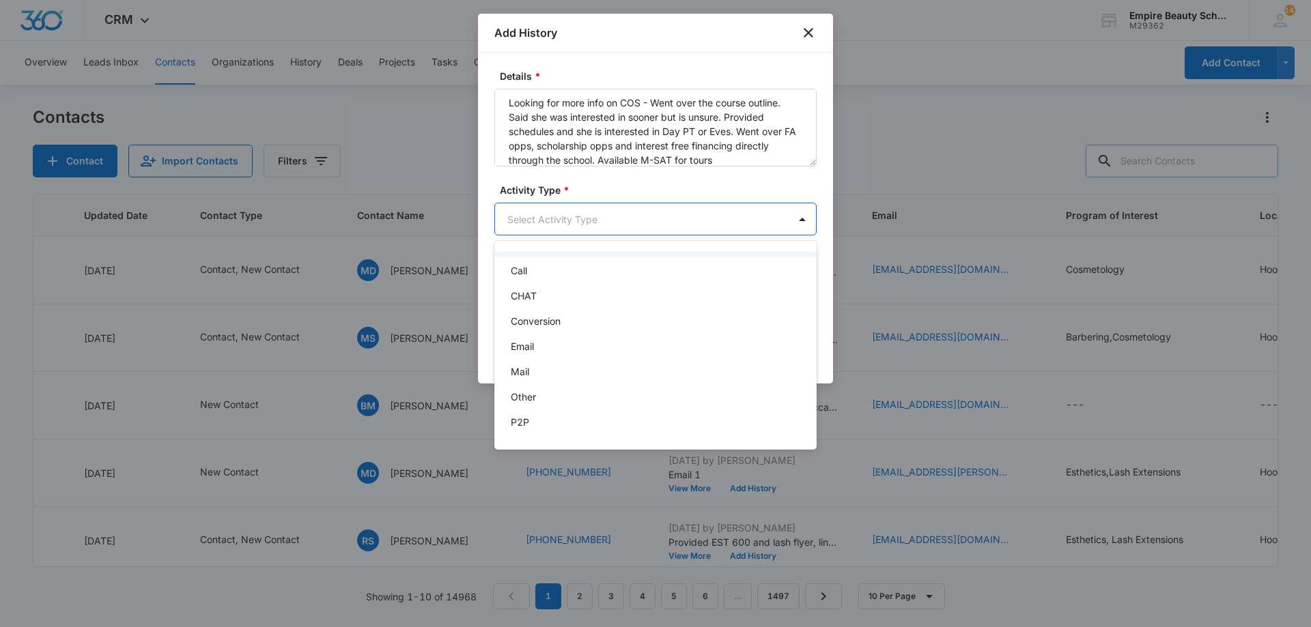
scroll to position [0, 0]
click at [576, 288] on div "Call" at bounding box center [654, 292] width 287 height 14
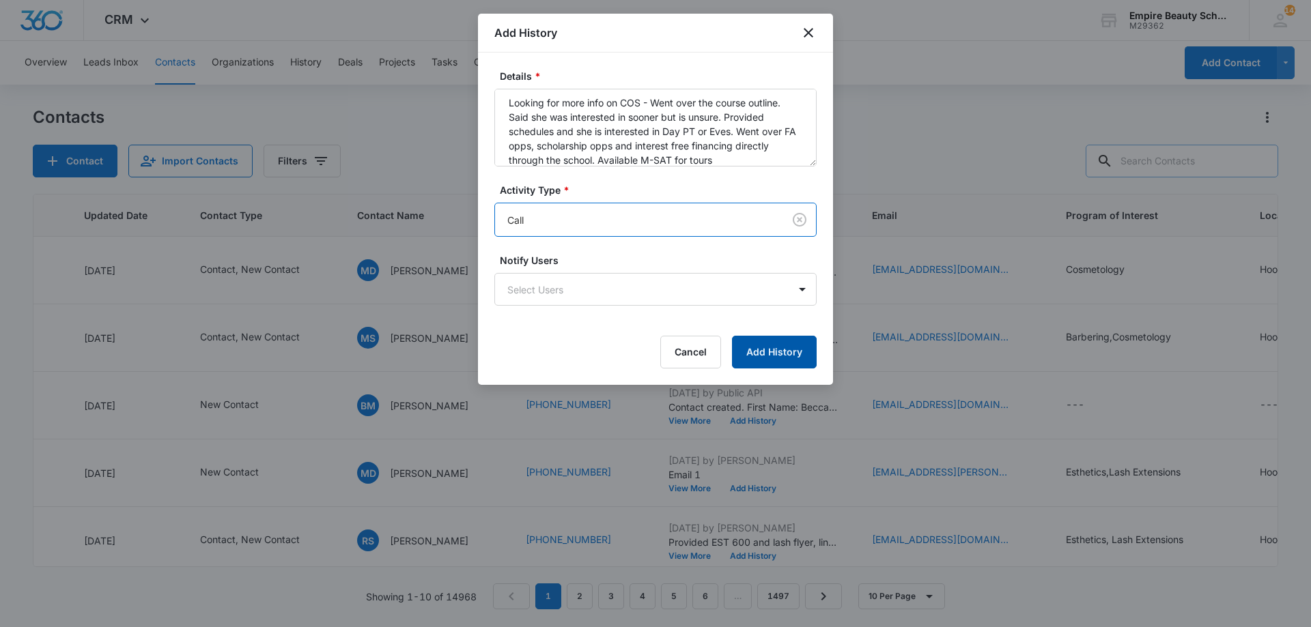
click at [785, 356] on button "Add History" at bounding box center [774, 352] width 85 height 33
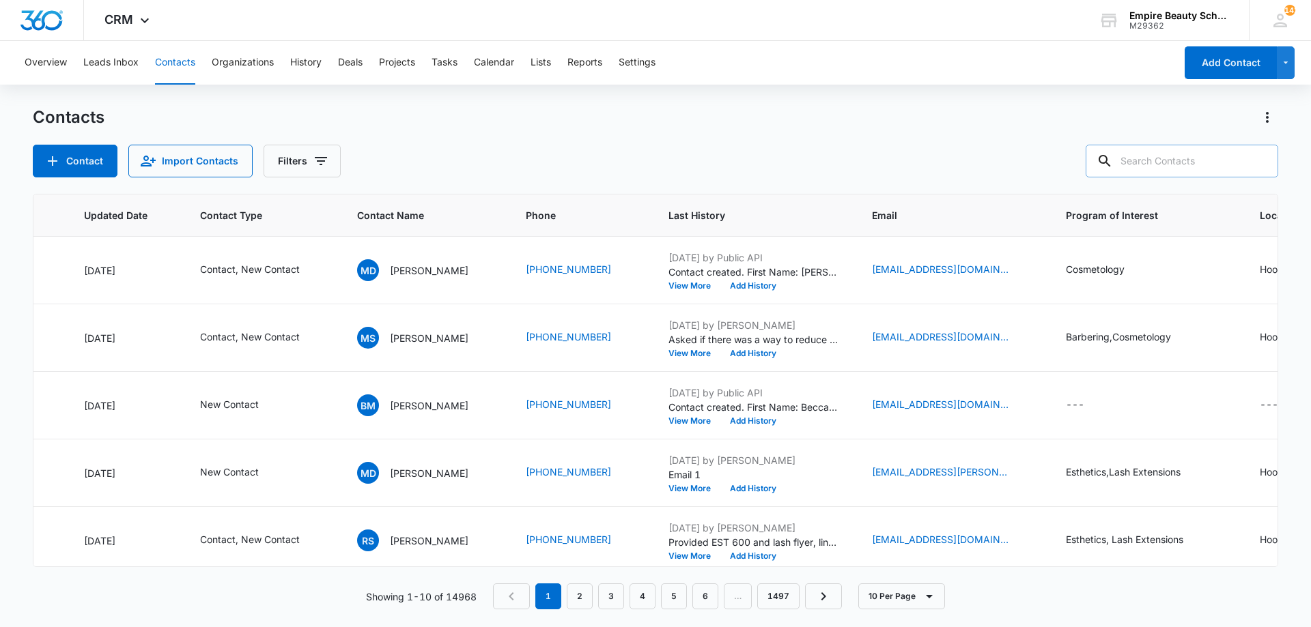
click at [1172, 162] on input "text" at bounding box center [1182, 161] width 193 height 33
type input "natalie"
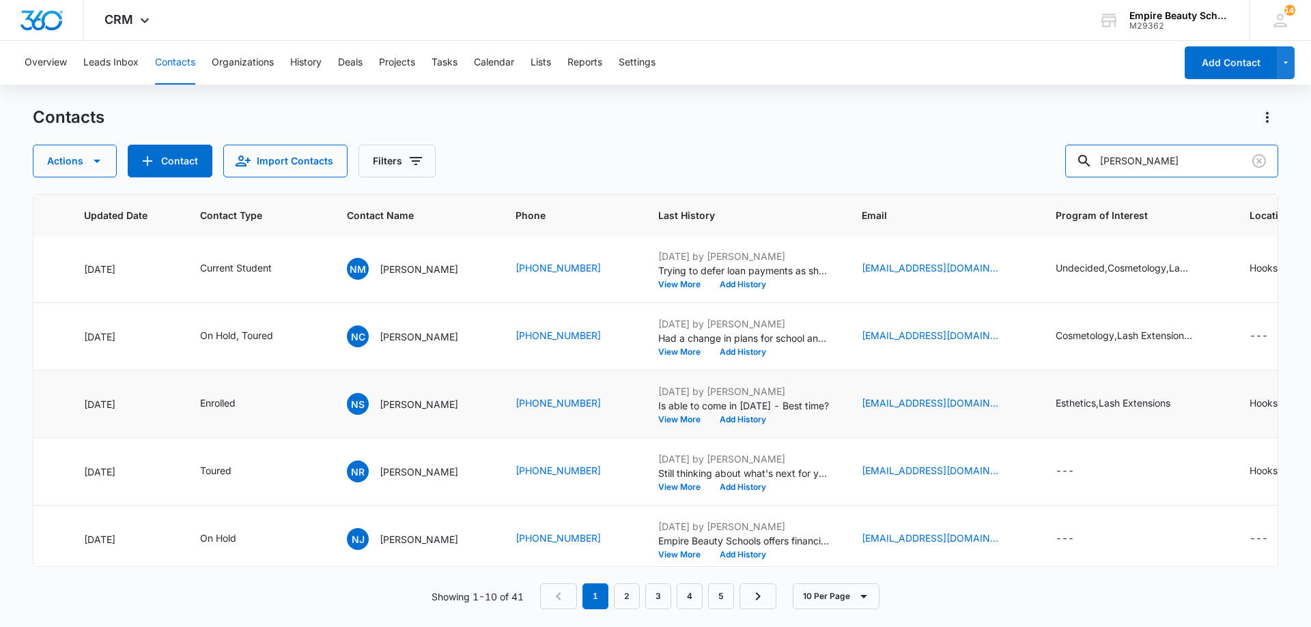
scroll to position [272, 195]
drag, startPoint x: 385, startPoint y: 402, endPoint x: 457, endPoint y: 402, distance: 72.4
click at [457, 402] on div "NS Natalie Semexant" at bounding box center [415, 404] width 136 height 22
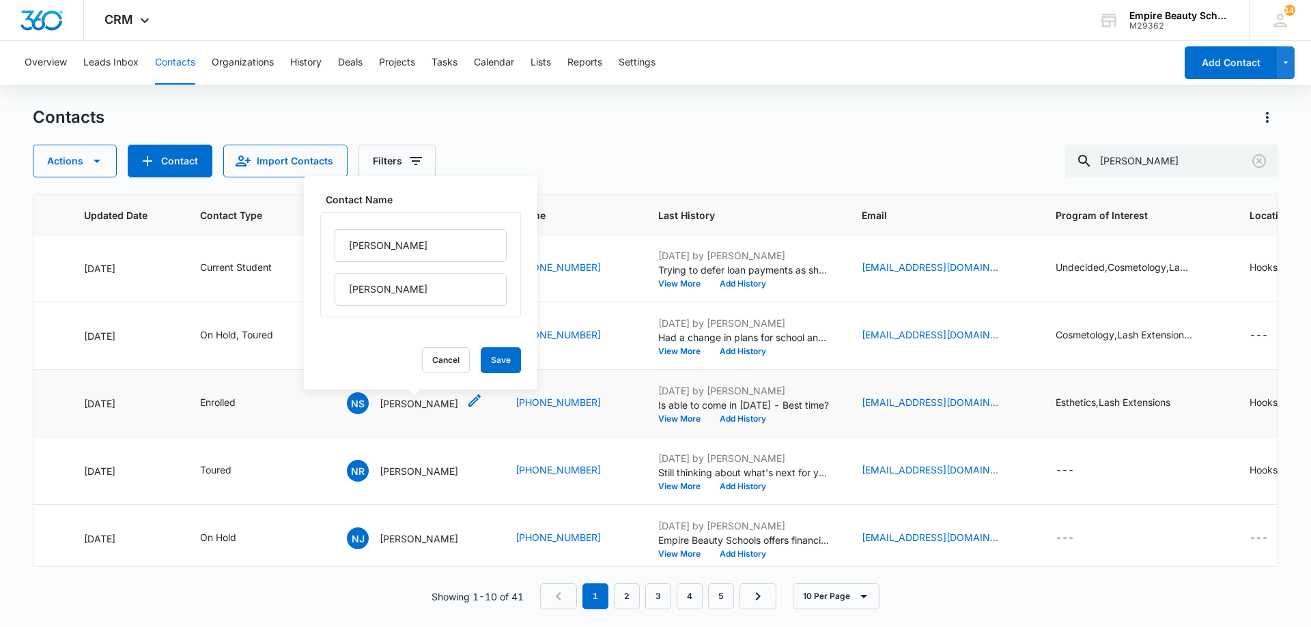
copy div "Natalie Semexant"
click at [439, 357] on button "Cancel" at bounding box center [446, 361] width 48 height 26
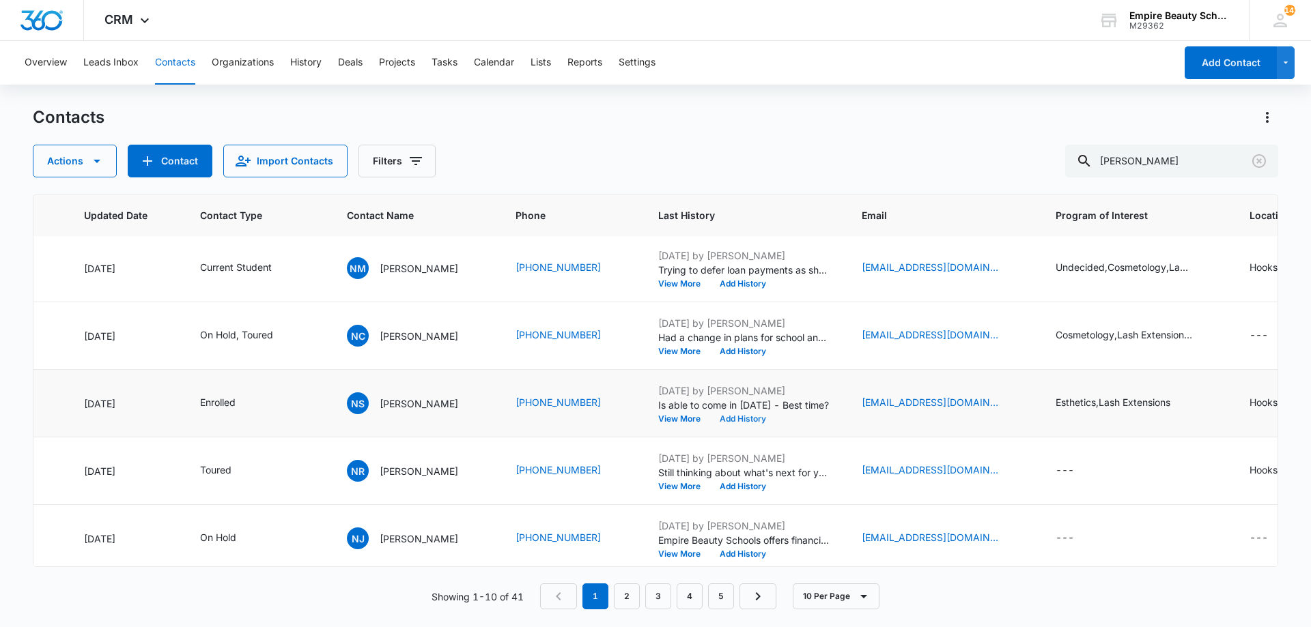
click at [731, 419] on button "Add History" at bounding box center [743, 419] width 66 height 8
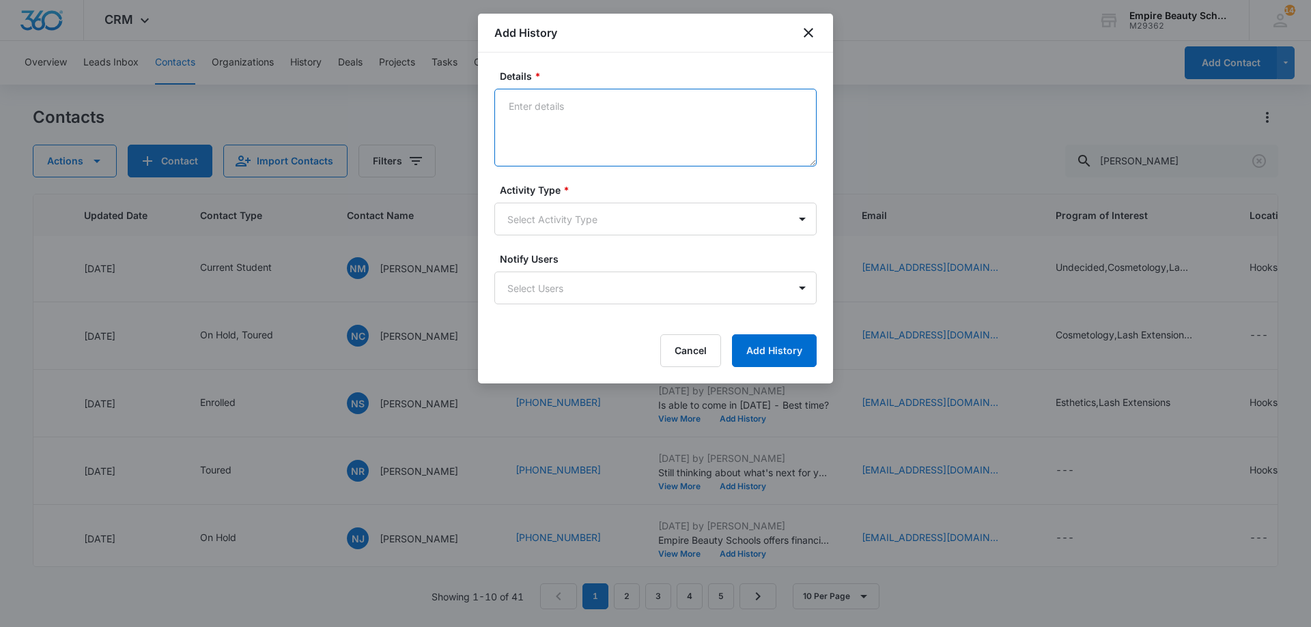
click at [623, 132] on textarea "Details *" at bounding box center [655, 128] width 322 height 78
click at [606, 130] on textarea "Details *" at bounding box center [655, 128] width 322 height 78
drag, startPoint x: 554, startPoint y: 104, endPoint x: 541, endPoint y: 105, distance: 13.0
click at [541, 105] on textarea "After 2om works best" at bounding box center [655, 128] width 322 height 78
click at [625, 108] on textarea "After 2pm works best" at bounding box center [655, 128] width 322 height 78
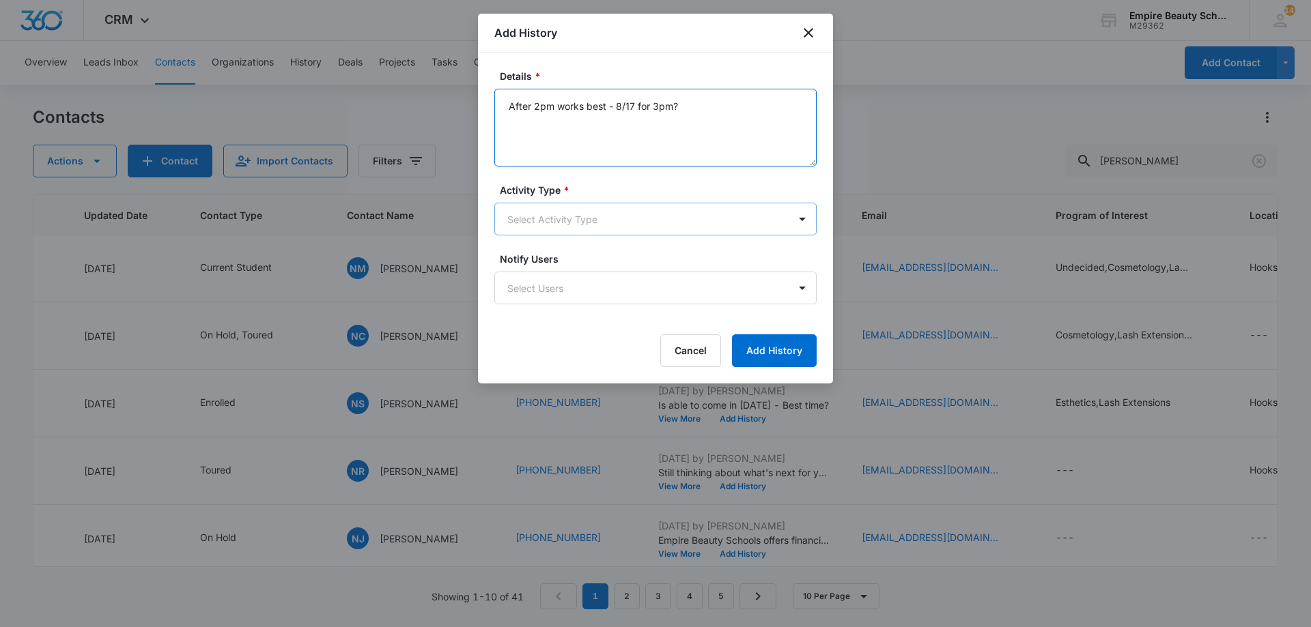
type textarea "After 2pm works best - 8/17 for 3pm?"
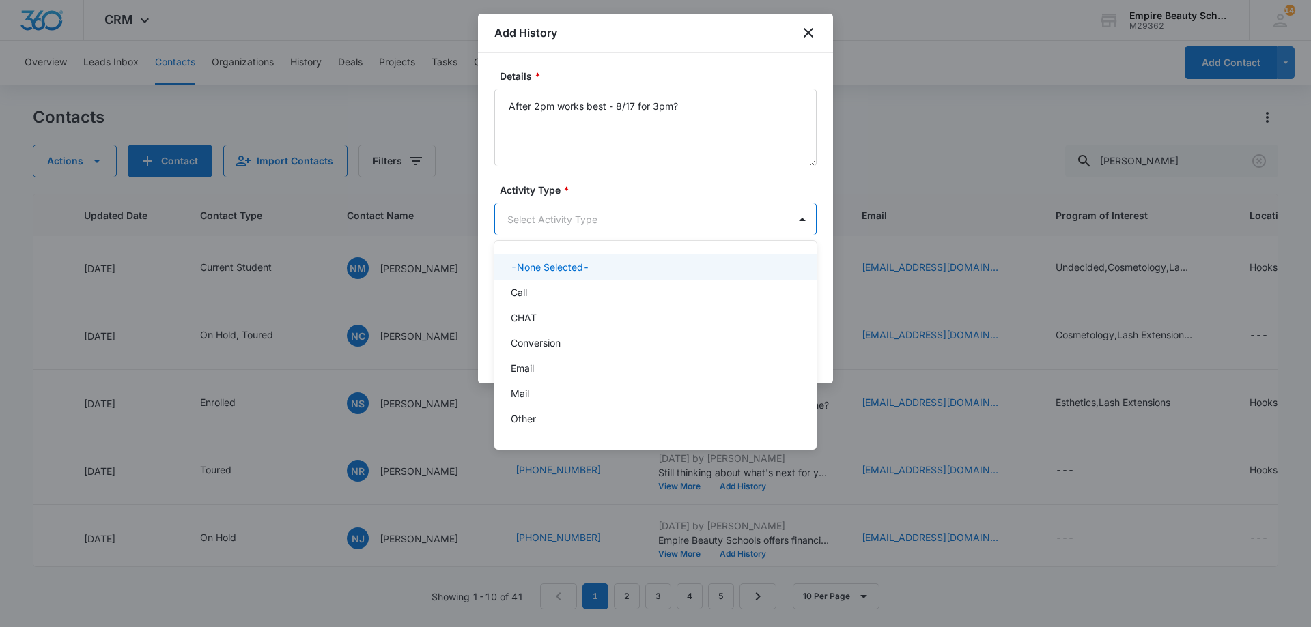
click at [603, 203] on body "CRM Apps Forms CRM Email Shop Payments POS Files Brand Settings Empire Beauty S…" at bounding box center [655, 313] width 1311 height 627
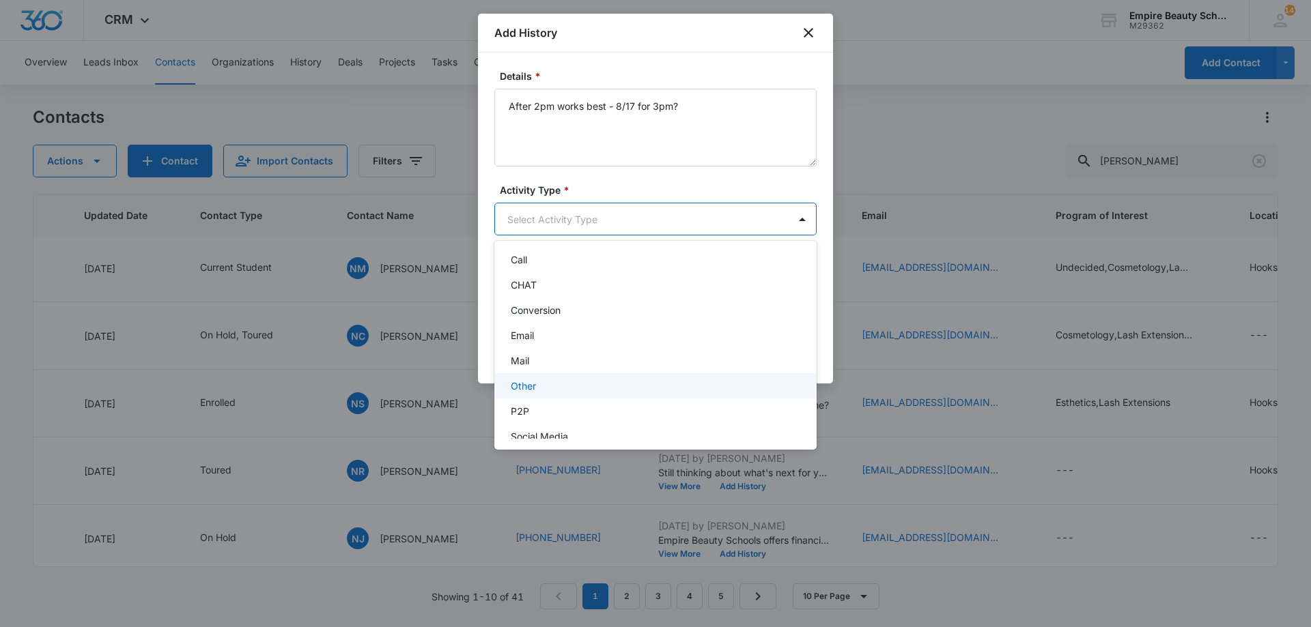
scroll to position [71, 0]
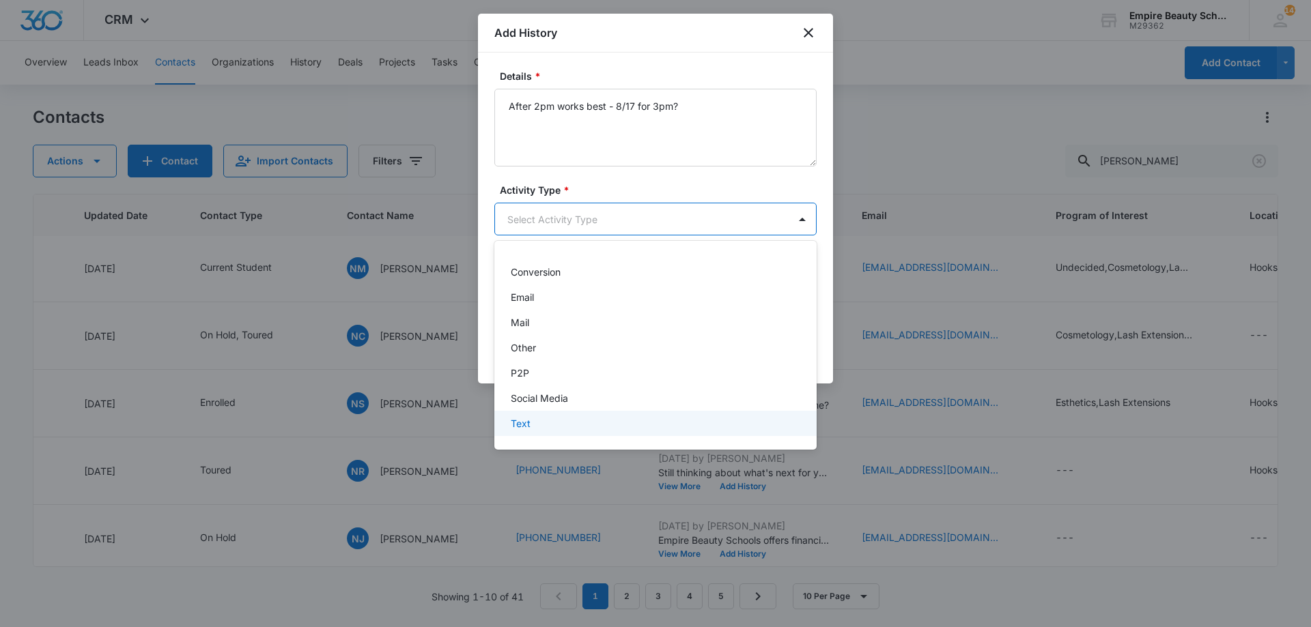
click at [543, 424] on div "Text" at bounding box center [654, 423] width 287 height 14
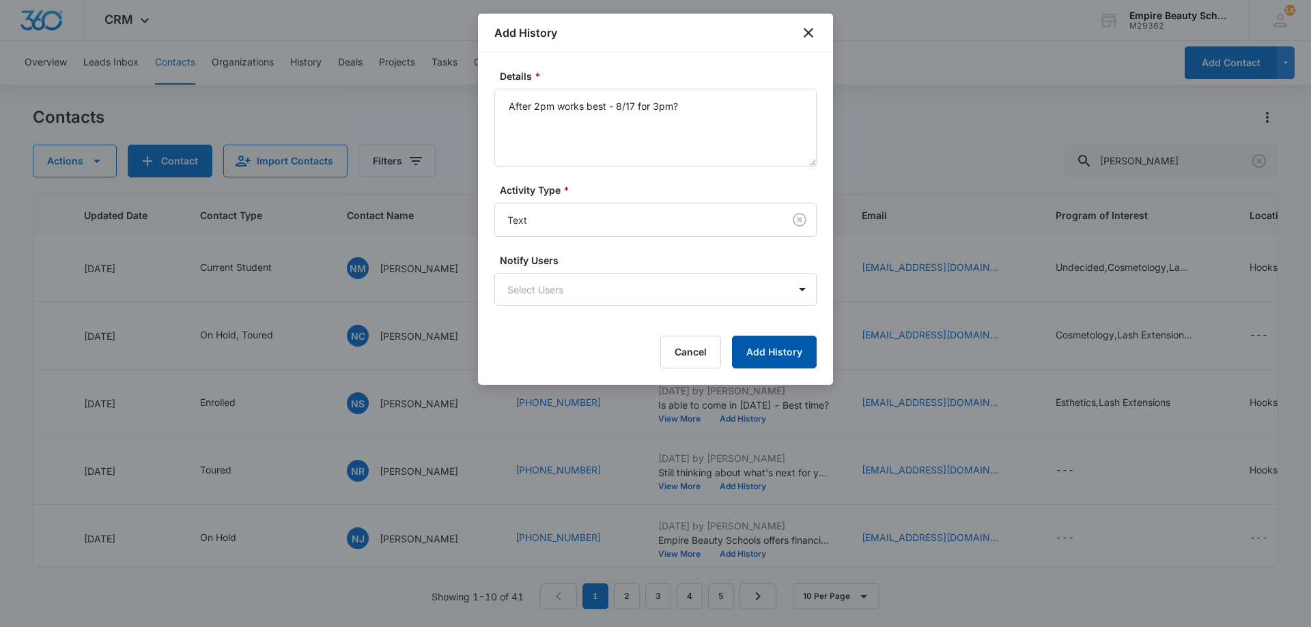
click at [796, 354] on button "Add History" at bounding box center [774, 352] width 85 height 33
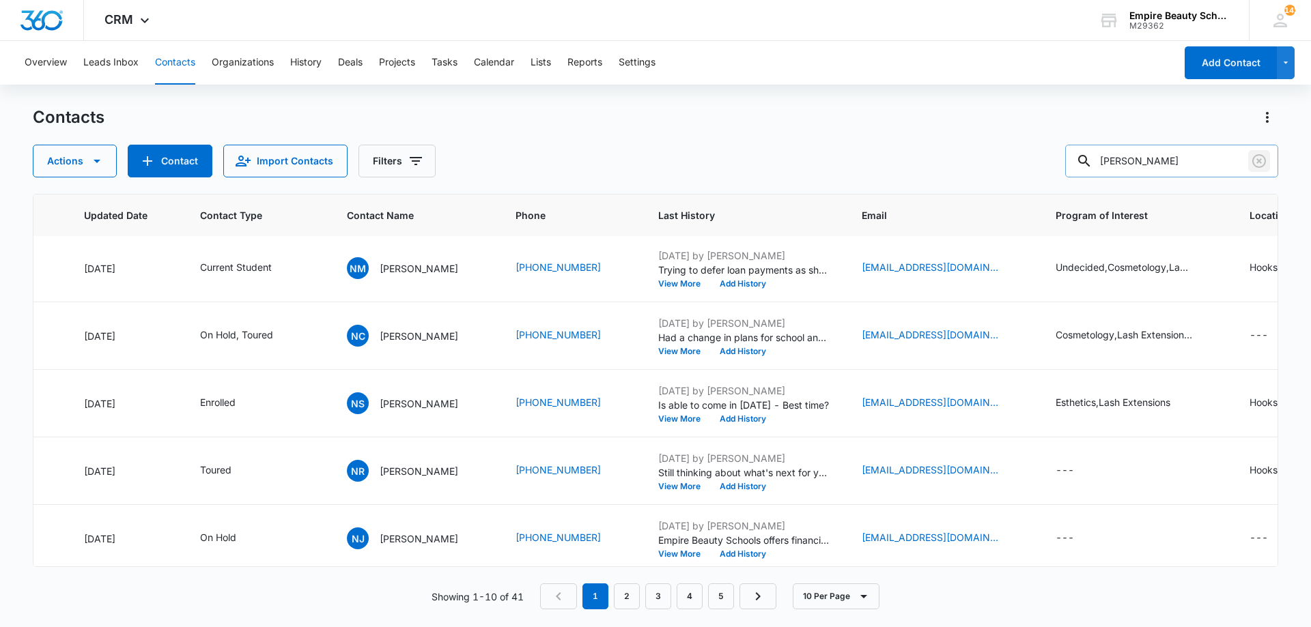
click at [1252, 167] on icon "Clear" at bounding box center [1259, 161] width 16 height 16
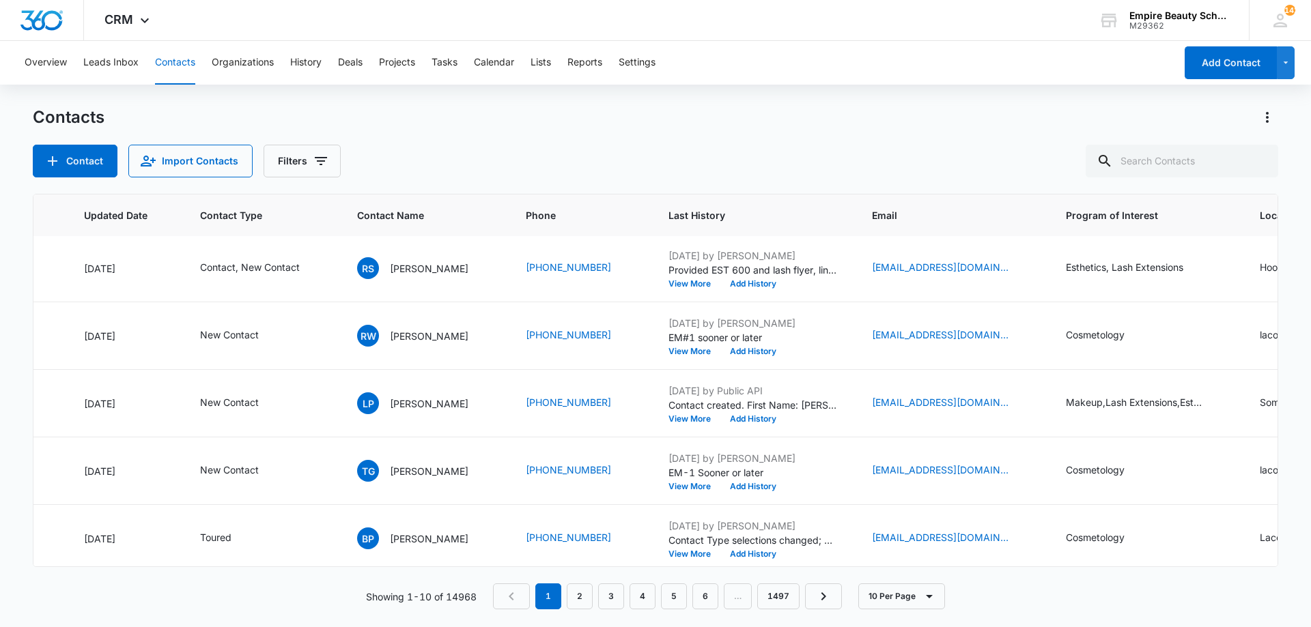
click at [846, 139] on div "Contacts Contact Import Contacts Filters" at bounding box center [655, 142] width 1245 height 71
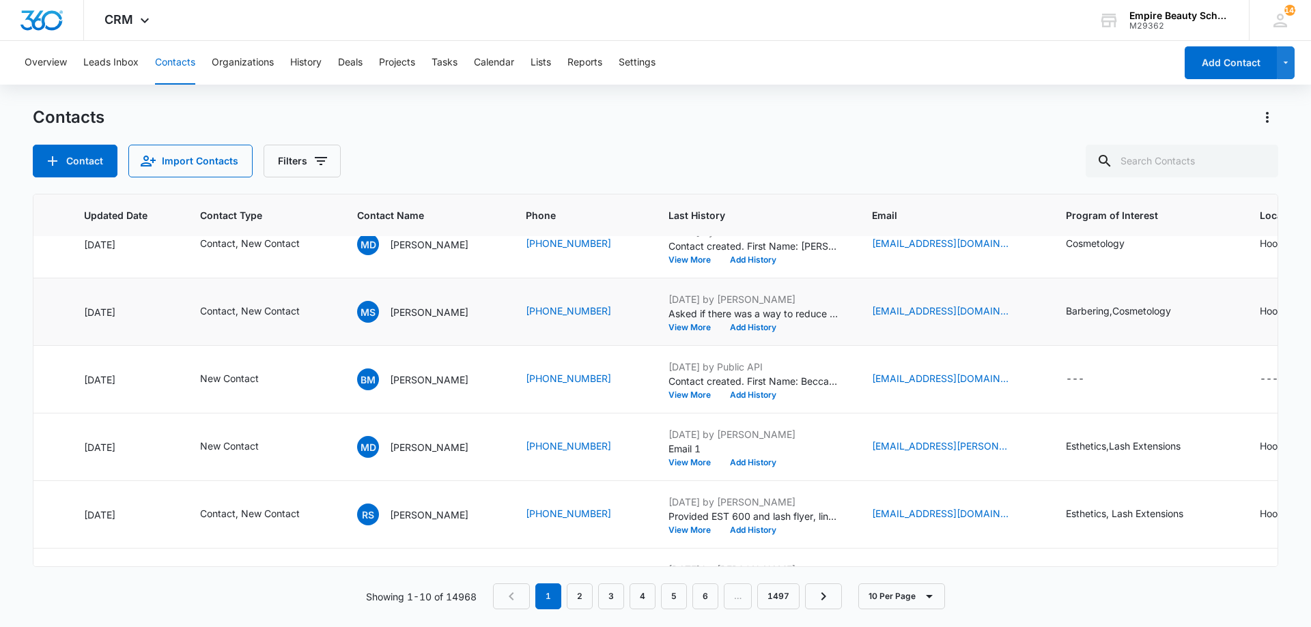
scroll to position [0, 195]
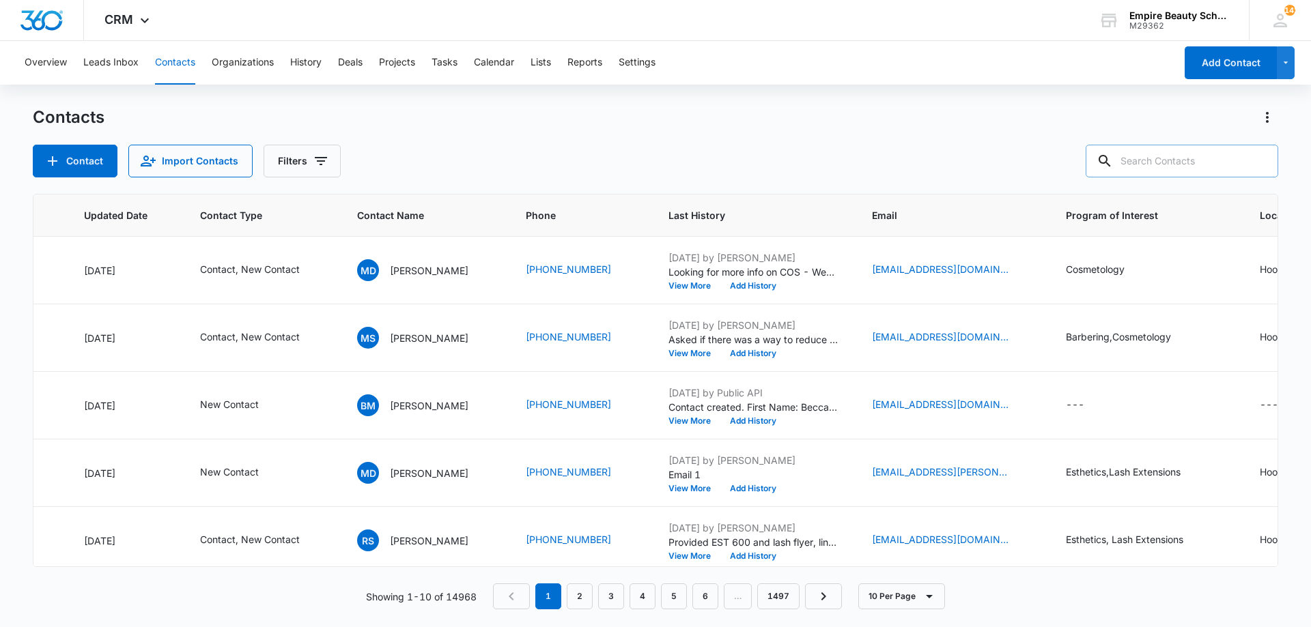
click at [1170, 175] on input "text" at bounding box center [1182, 161] width 193 height 33
click at [1170, 167] on input "text" at bounding box center [1182, 161] width 193 height 33
type input "sidli"
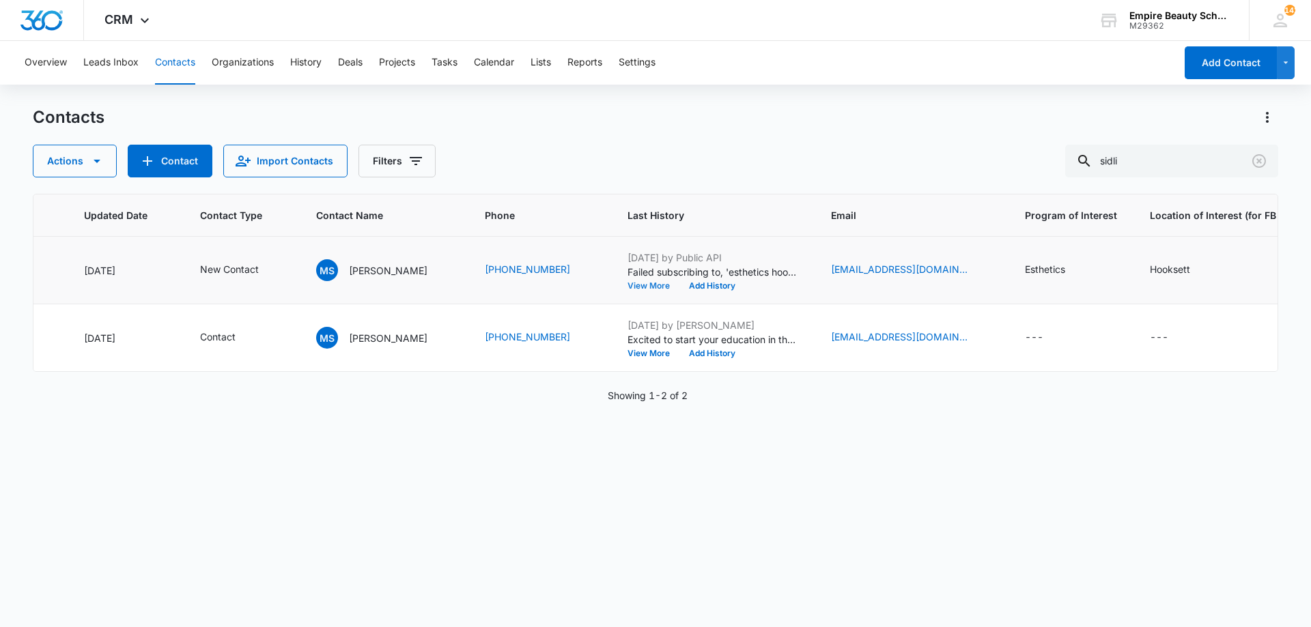
click at [628, 286] on button "View More" at bounding box center [653, 286] width 52 height 8
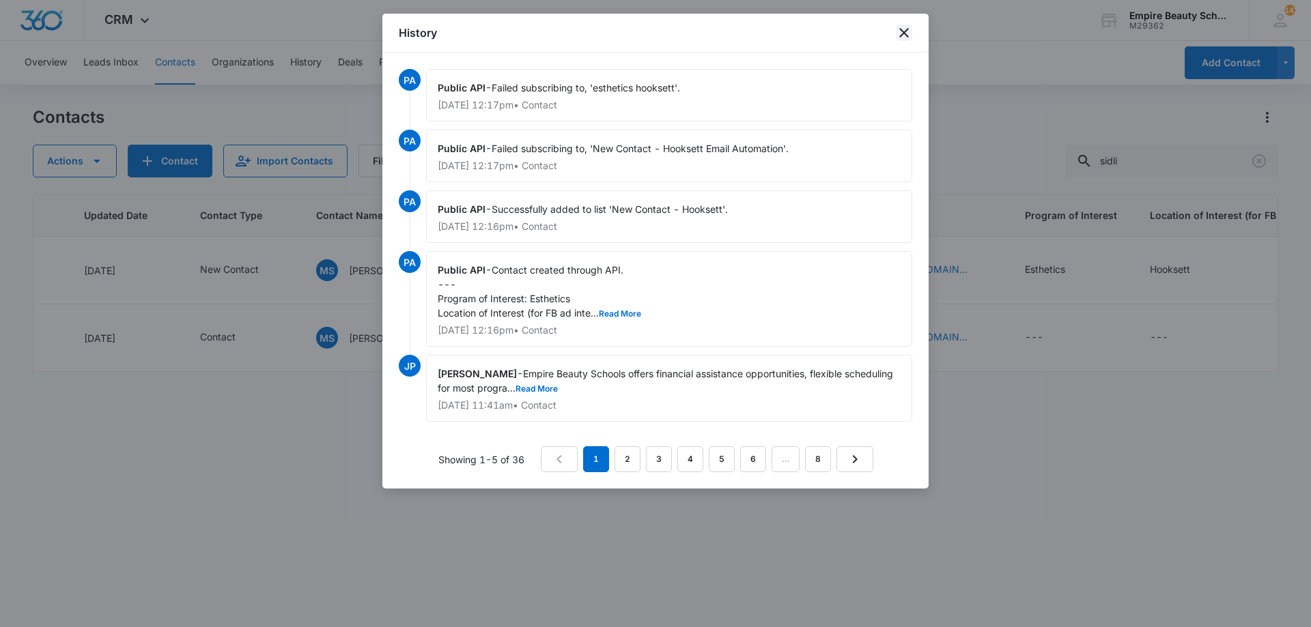
click at [903, 34] on icon "close" at bounding box center [904, 33] width 10 height 10
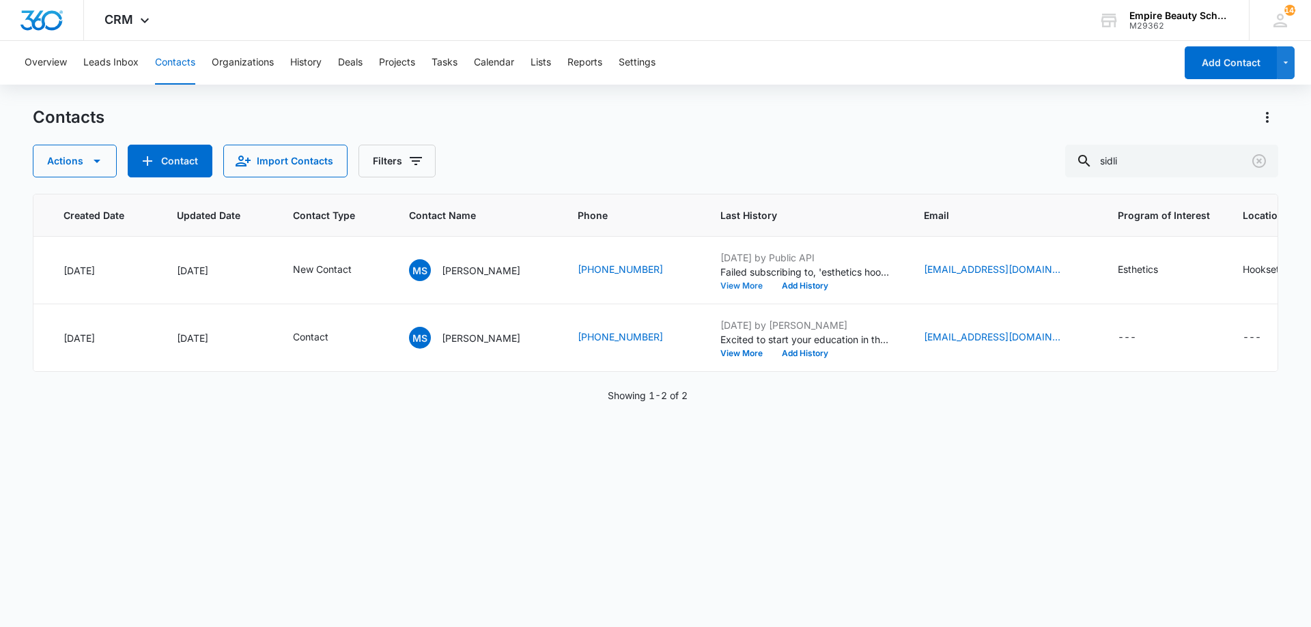
scroll to position [0, 0]
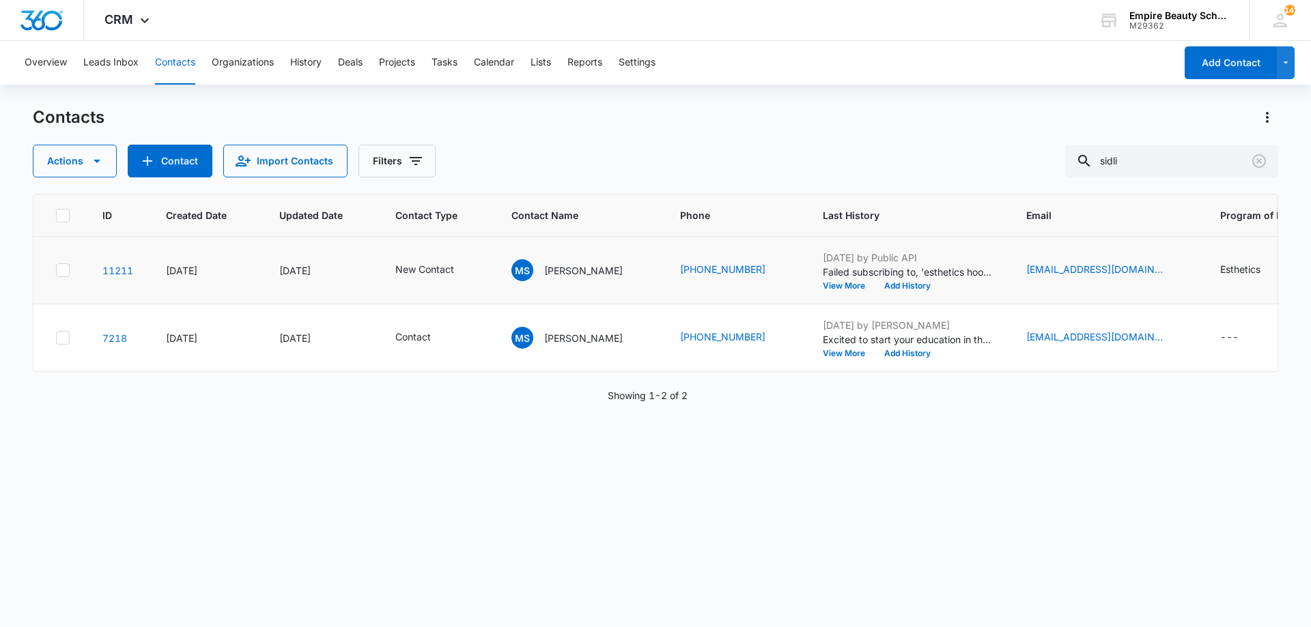
click at [62, 270] on icon at bounding box center [63, 270] width 12 height 12
click at [56, 270] on input "checkbox" at bounding box center [55, 270] width 1 height 1
click at [64, 337] on icon at bounding box center [63, 338] width 8 height 6
click at [56, 338] on input "checkbox" at bounding box center [55, 338] width 1 height 1
click at [87, 155] on button "Actions" at bounding box center [75, 161] width 84 height 33
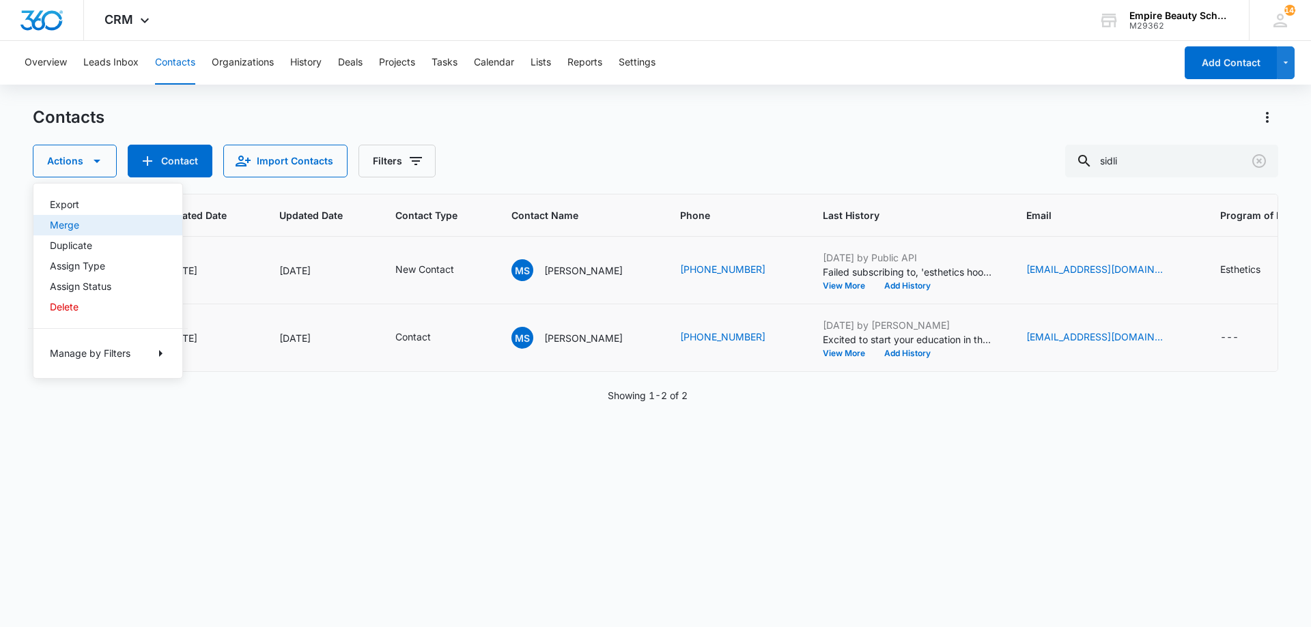
click at [91, 224] on div "Merge" at bounding box center [100, 226] width 100 height 10
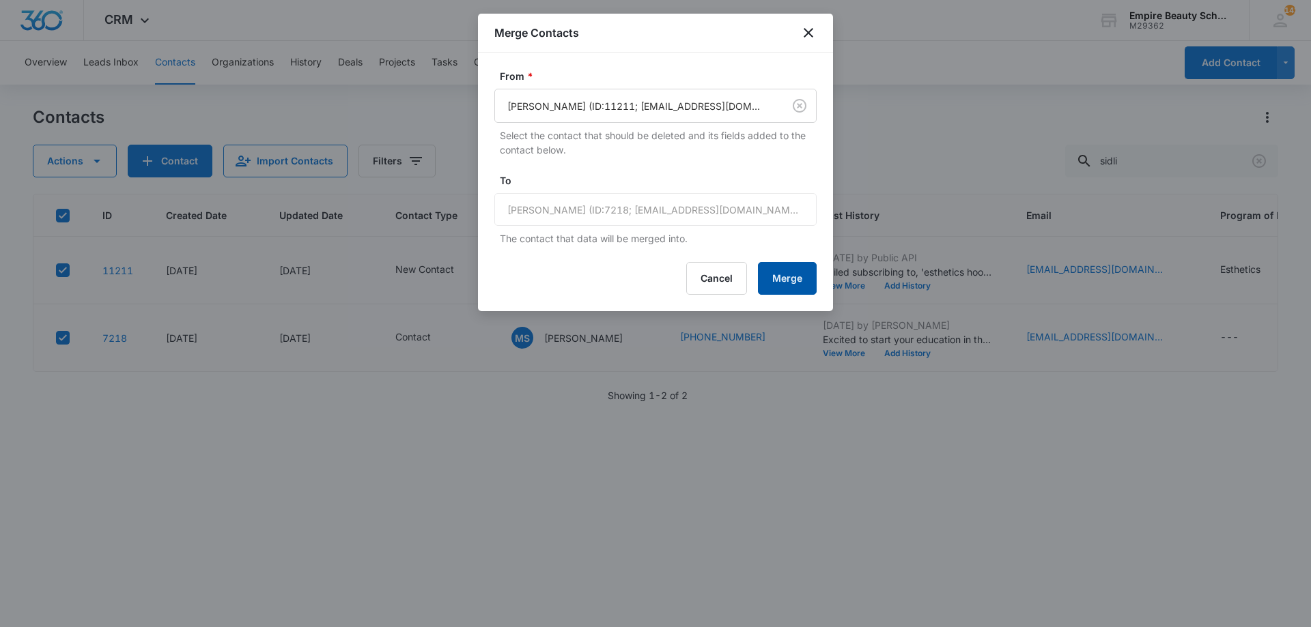
click at [782, 279] on button "Merge" at bounding box center [787, 278] width 59 height 33
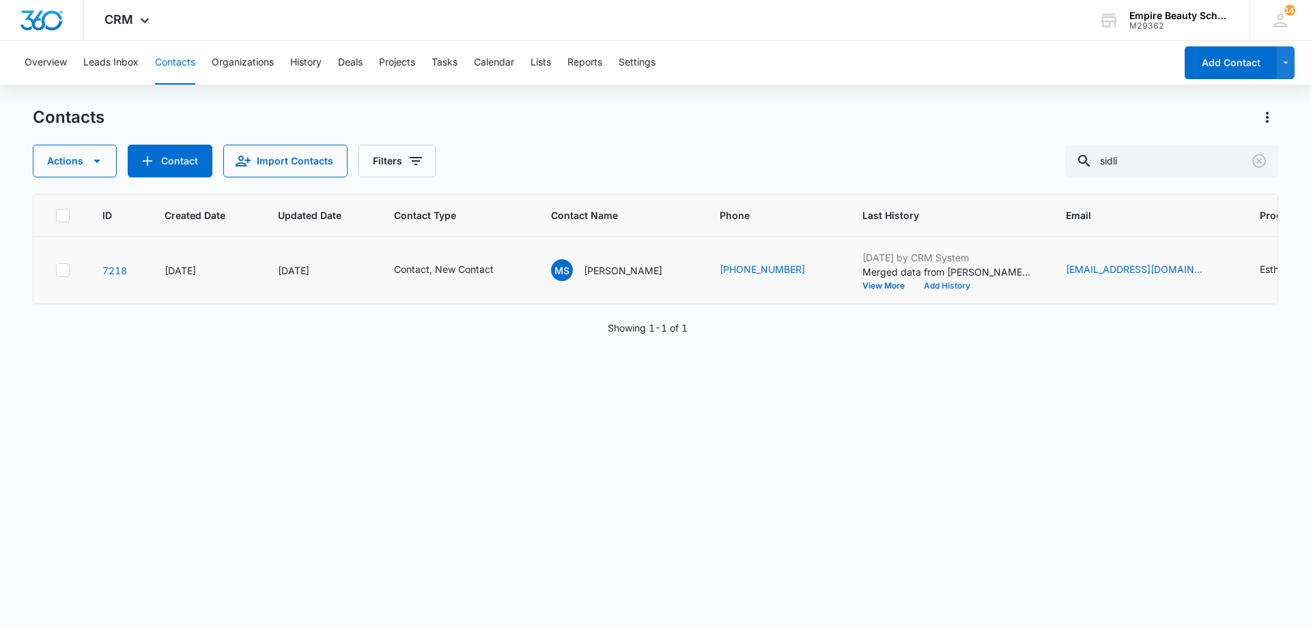
click at [914, 285] on button "Add History" at bounding box center [947, 286] width 66 height 8
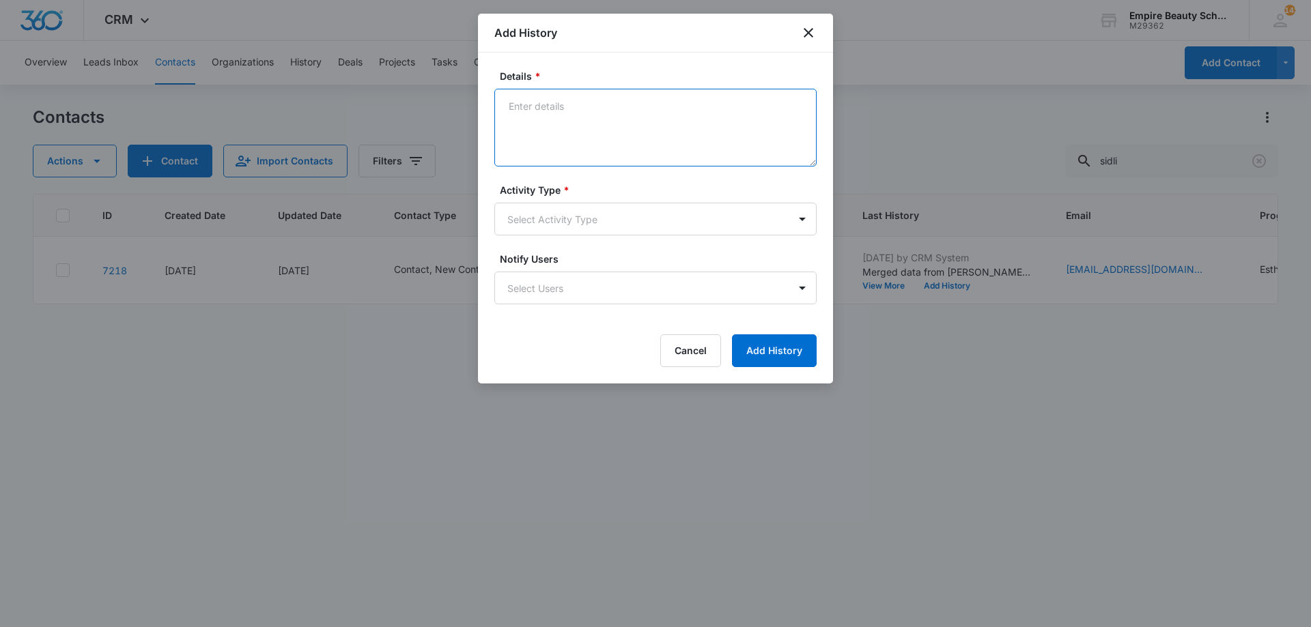
click at [593, 121] on textarea "Details *" at bounding box center [655, 128] width 322 height 78
type textarea "Submitted a new form for EST"
click at [549, 215] on body "CRM Apps Forms CRM Email Shop Payments POS Files Brand Settings Empire Beauty S…" at bounding box center [655, 313] width 1311 height 627
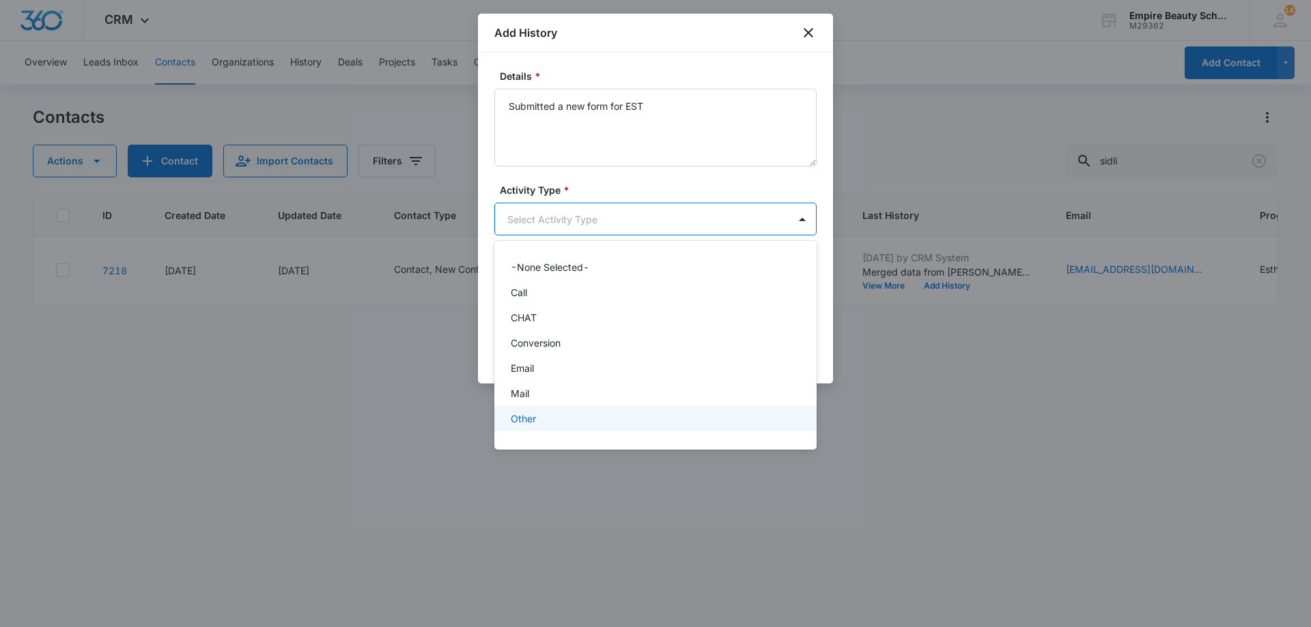
click at [541, 417] on div "Other" at bounding box center [654, 419] width 287 height 14
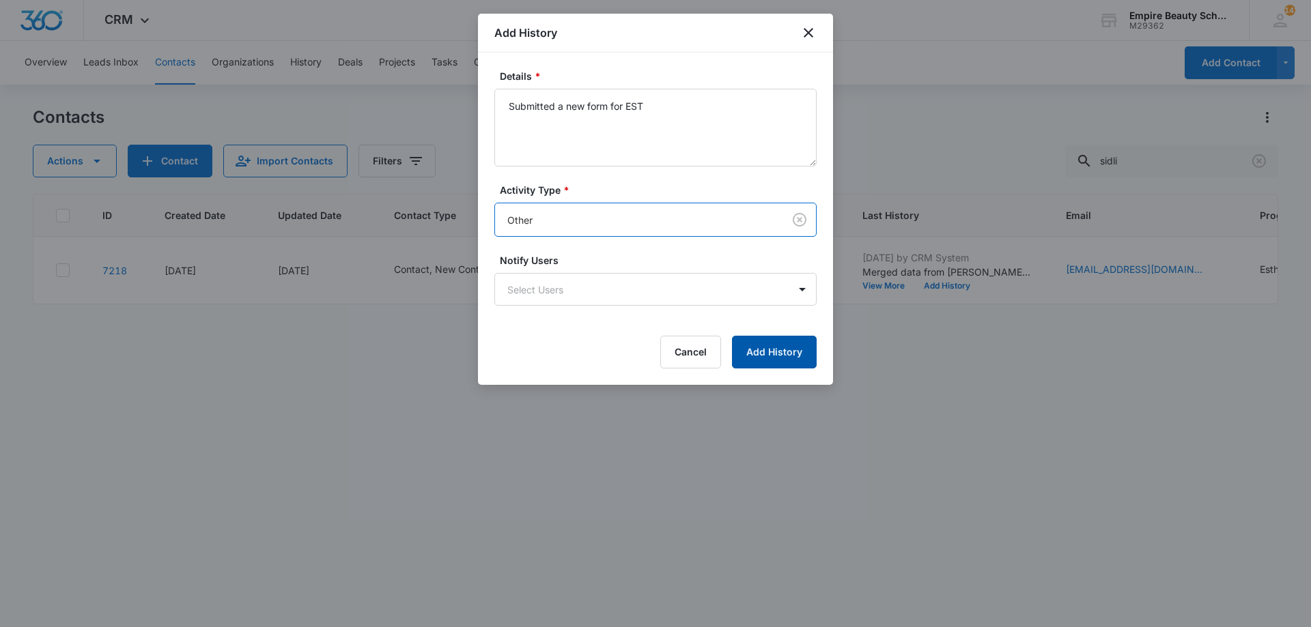
click at [776, 359] on button "Add History" at bounding box center [774, 352] width 85 height 33
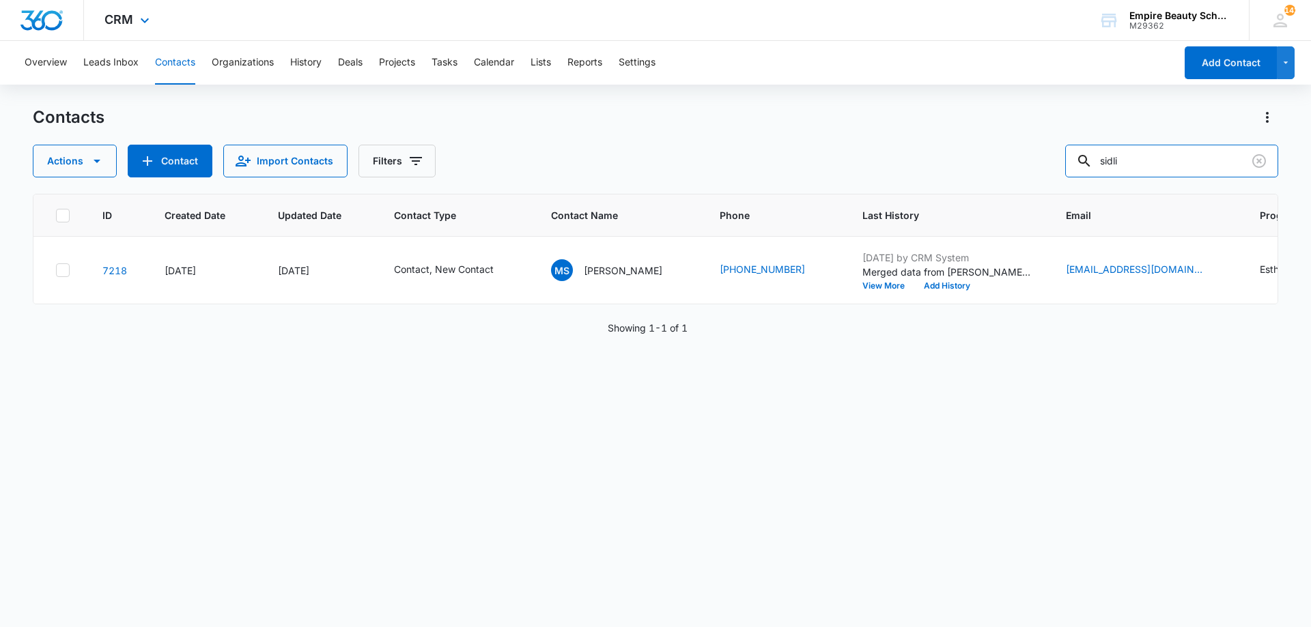
drag, startPoint x: 1180, startPoint y: 162, endPoint x: 535, endPoint y: 20, distance: 661.5
click at [649, 62] on div "Overview Leads Inbox Contacts Organizations History Deals Projects Tasks Calend…" at bounding box center [655, 333] width 1311 height 585
type input "jay bart"
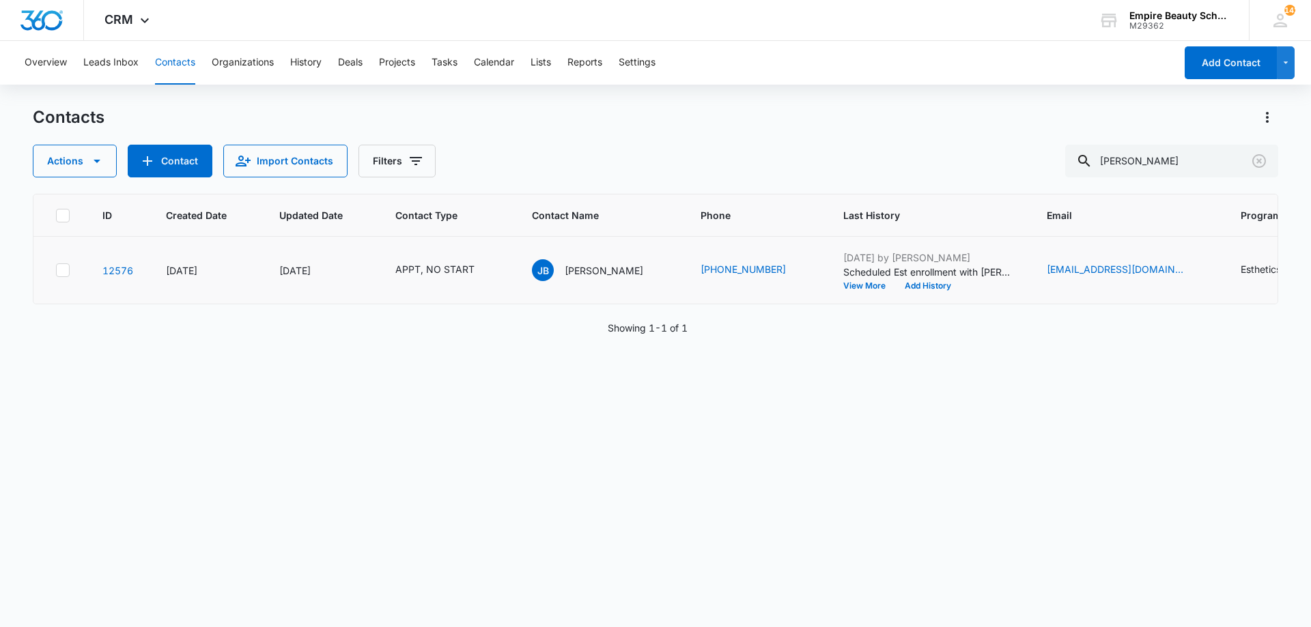
click at [843, 274] on p "Scheduled Est enrollment with Jess 9/16 at 9" at bounding box center [928, 272] width 171 height 14
click at [843, 289] on button "View More" at bounding box center [869, 286] width 52 height 8
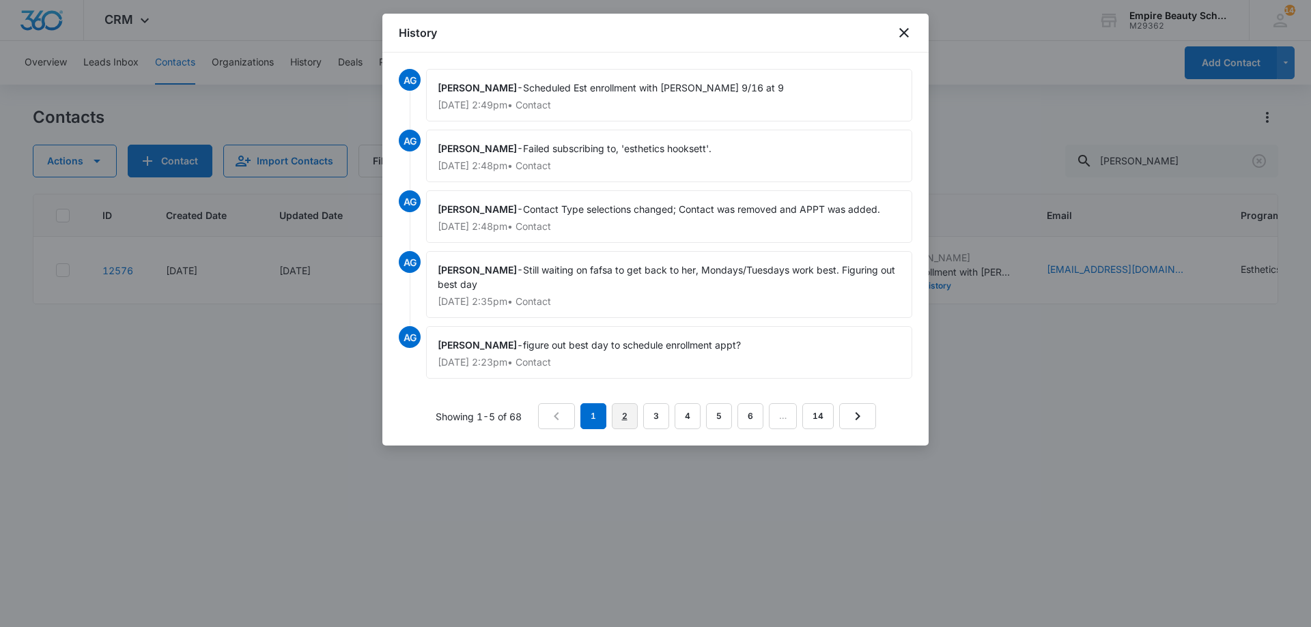
click at [631, 417] on link "2" at bounding box center [625, 417] width 26 height 26
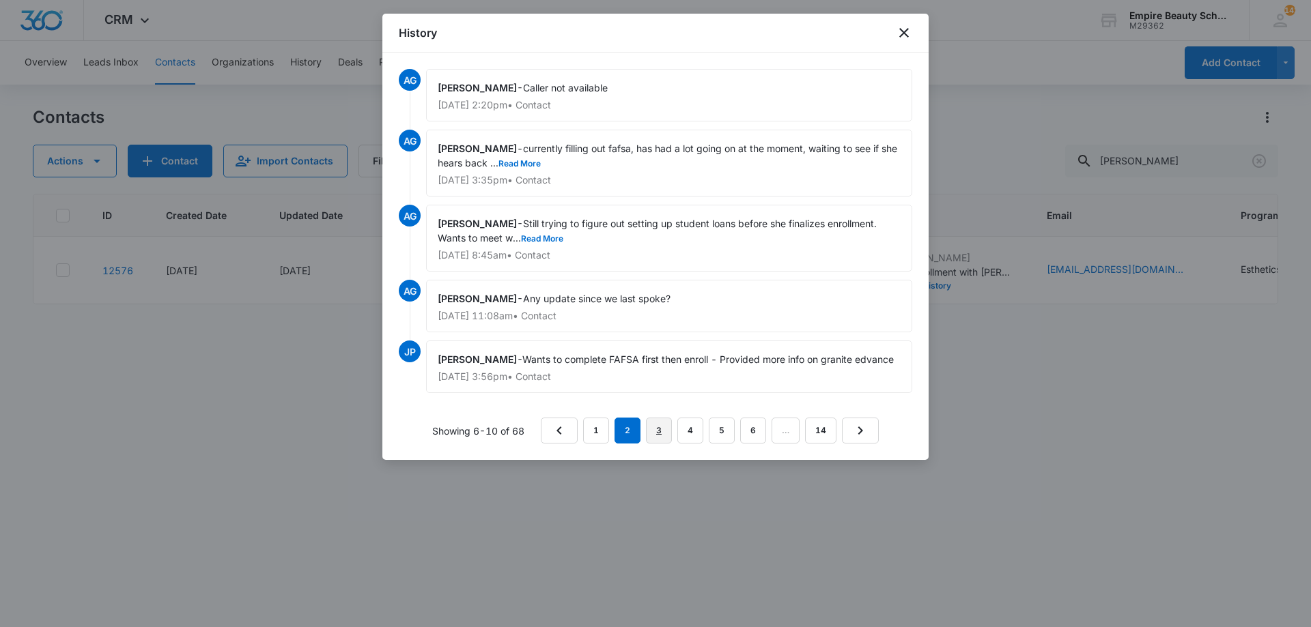
click at [650, 434] on link "3" at bounding box center [659, 431] width 26 height 26
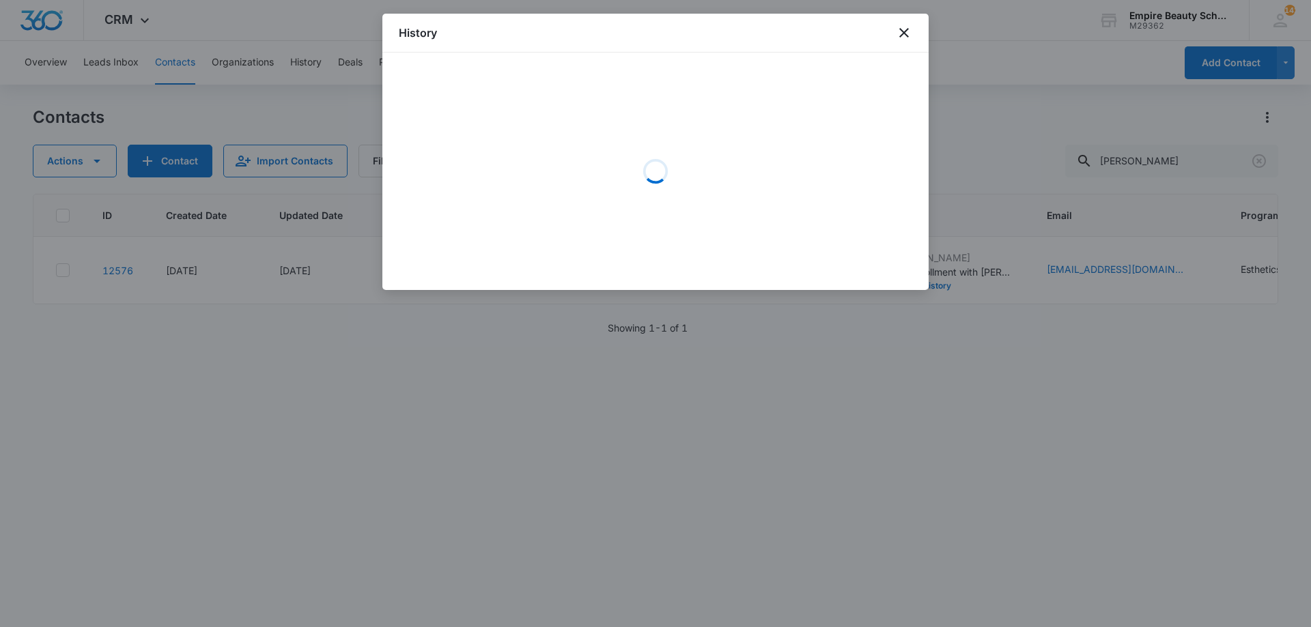
click at [909, 42] on div "History" at bounding box center [655, 33] width 546 height 39
click at [909, 41] on div "History" at bounding box center [655, 33] width 546 height 39
click at [903, 30] on icon "close" at bounding box center [904, 33] width 16 height 16
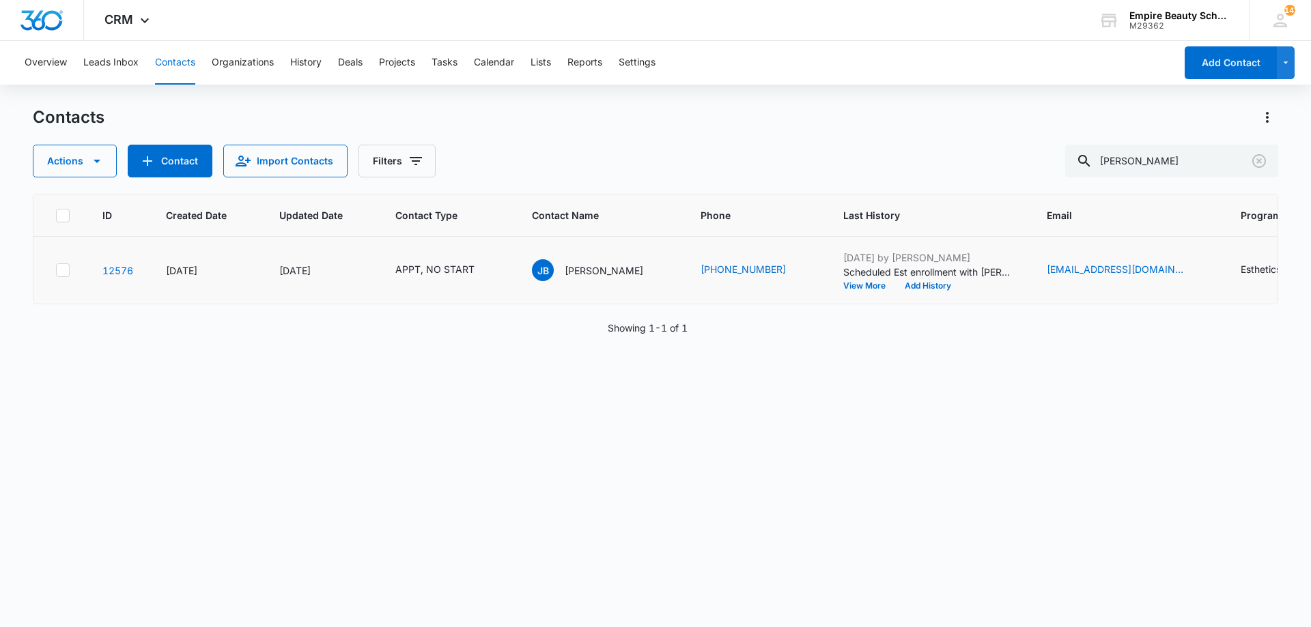
click at [908, 280] on div "Sep 13, 2025 by Amelia Gauthier Scheduled Est enrollment with Jess 9/16 at 9 Vi…" at bounding box center [928, 271] width 171 height 40
click at [907, 282] on button "Add History" at bounding box center [928, 286] width 66 height 8
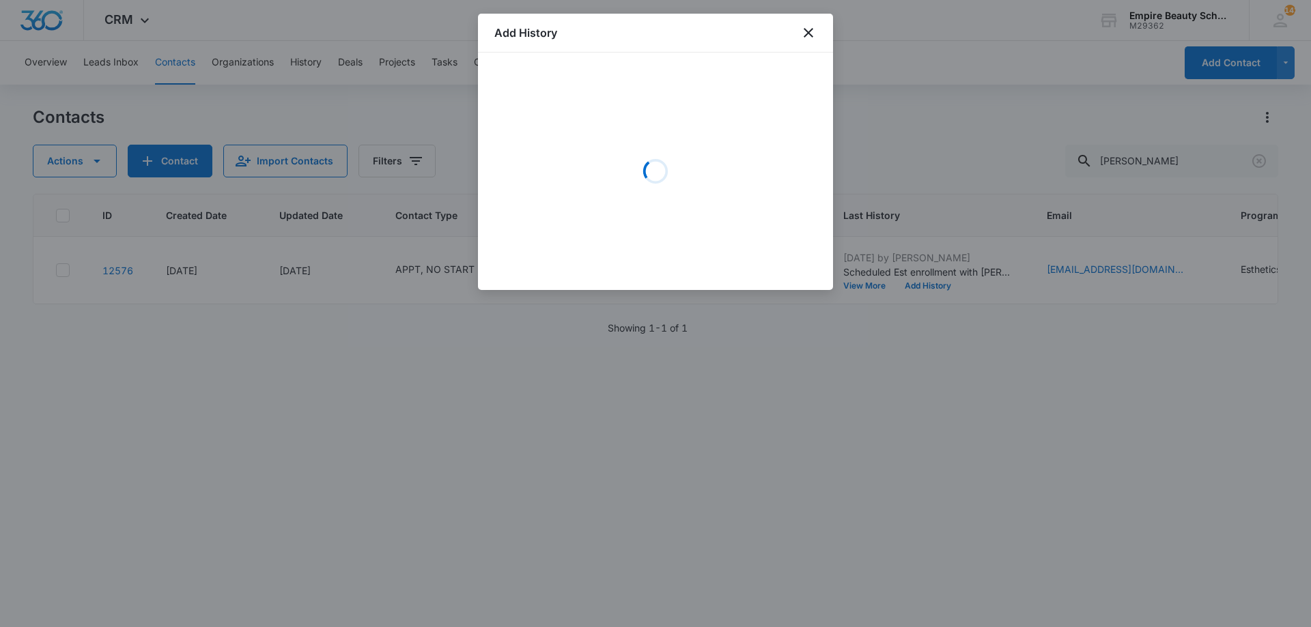
click at [699, 157] on div "Loading" at bounding box center [655, 171] width 322 height 205
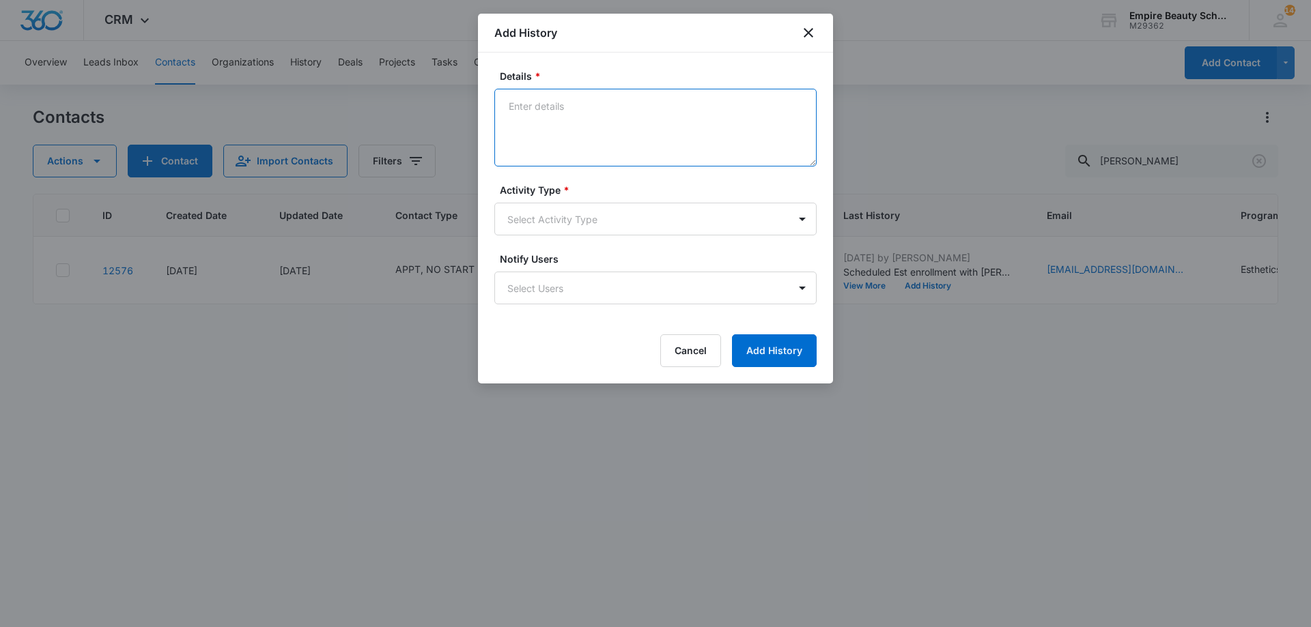
click at [639, 132] on textarea "Details *" at bounding box center [655, 128] width 322 height 78
type textarea "VM said not available - Try again later. Couldn't leave a message"
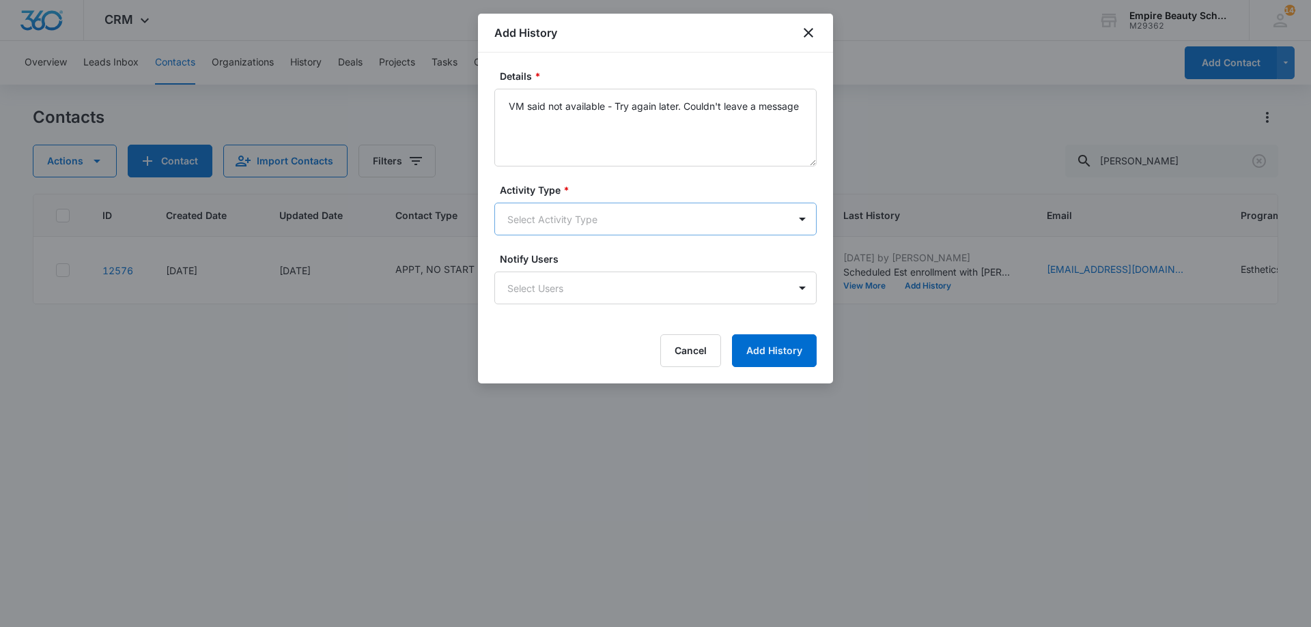
click at [614, 225] on body "CRM Apps Forms CRM Email Shop Payments POS Files Brand Settings Empire Beauty S…" at bounding box center [655, 313] width 1311 height 627
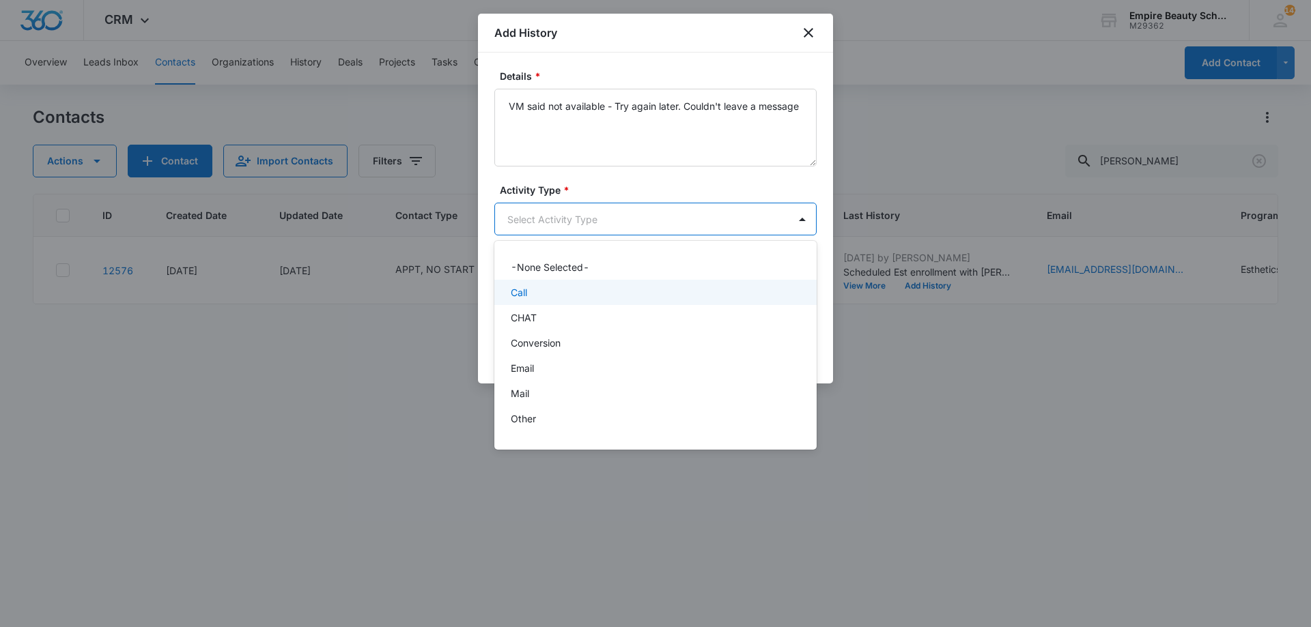
click at [528, 297] on div "Call" at bounding box center [654, 292] width 287 height 14
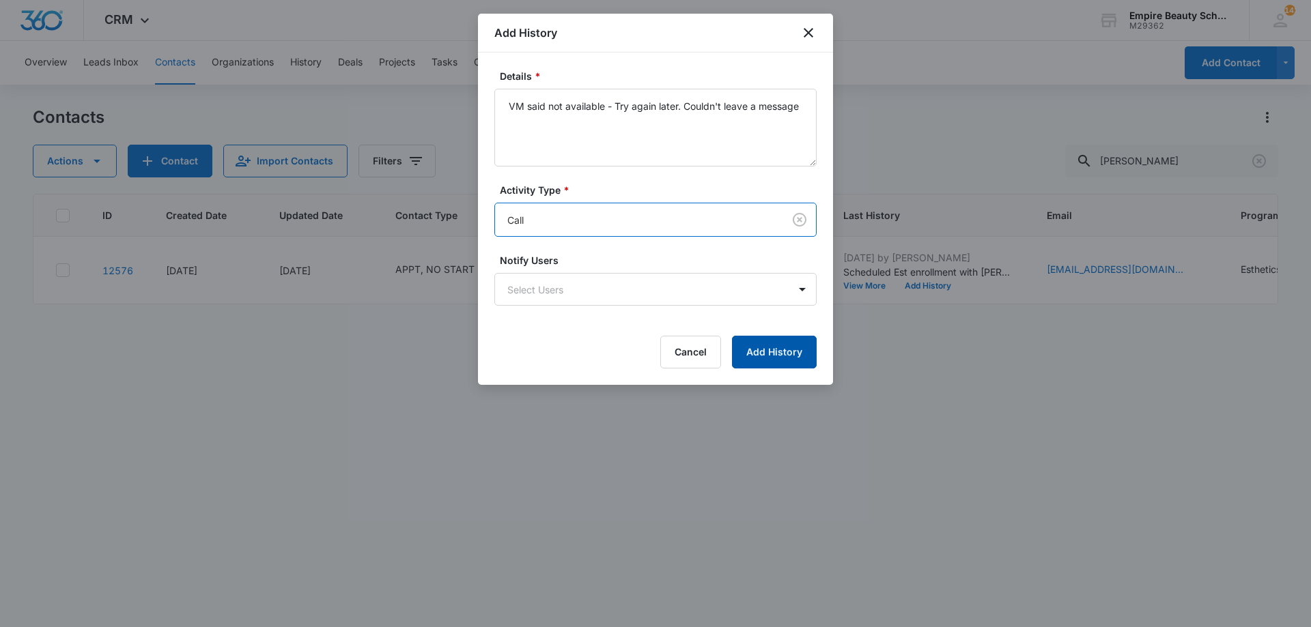
click at [750, 339] on button "Add History" at bounding box center [774, 352] width 85 height 33
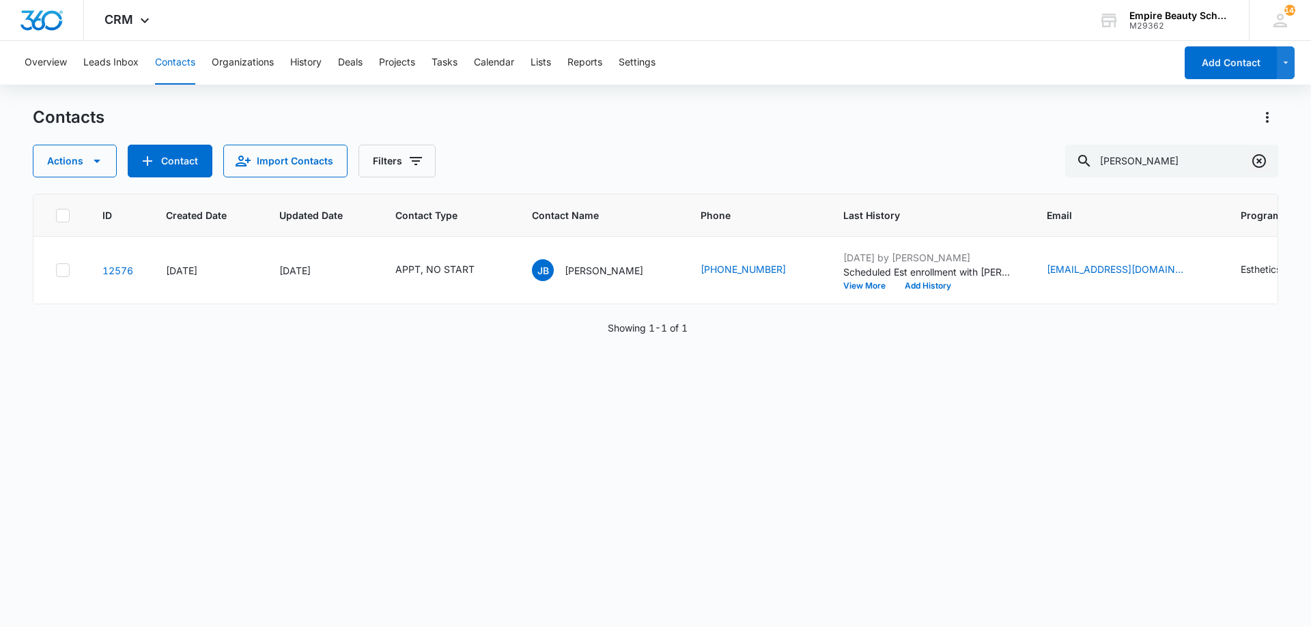
click at [1264, 155] on icon "Clear" at bounding box center [1259, 161] width 16 height 16
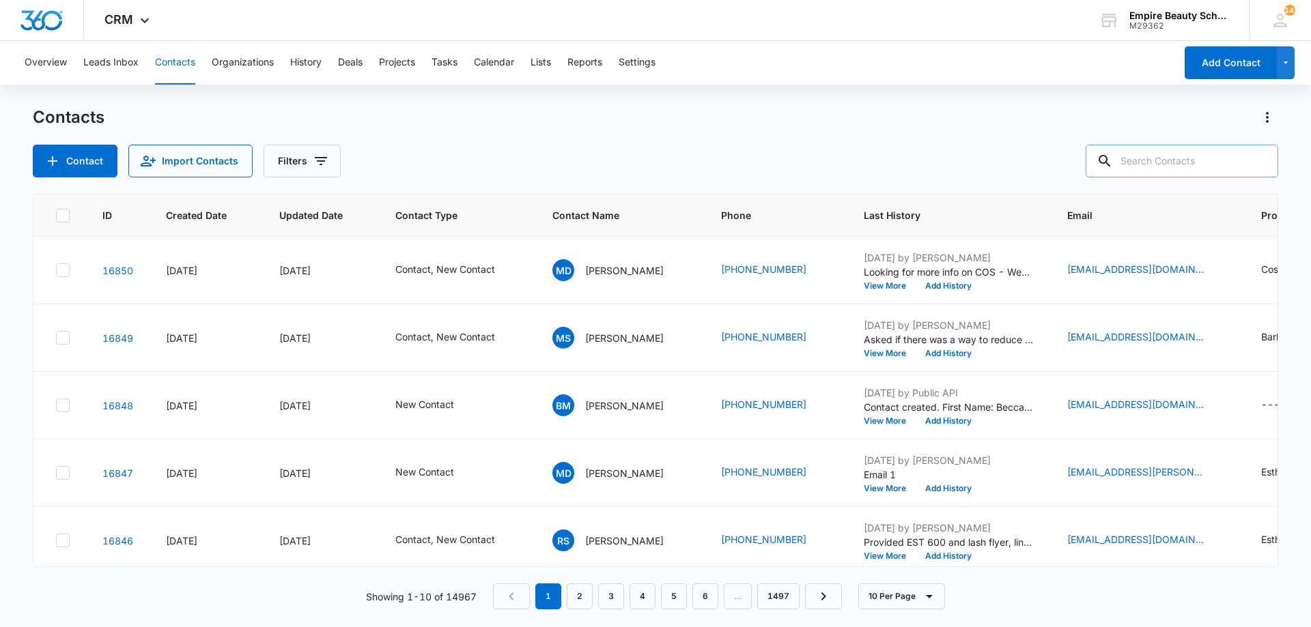
click at [1195, 164] on input "text" at bounding box center [1182, 161] width 193 height 33
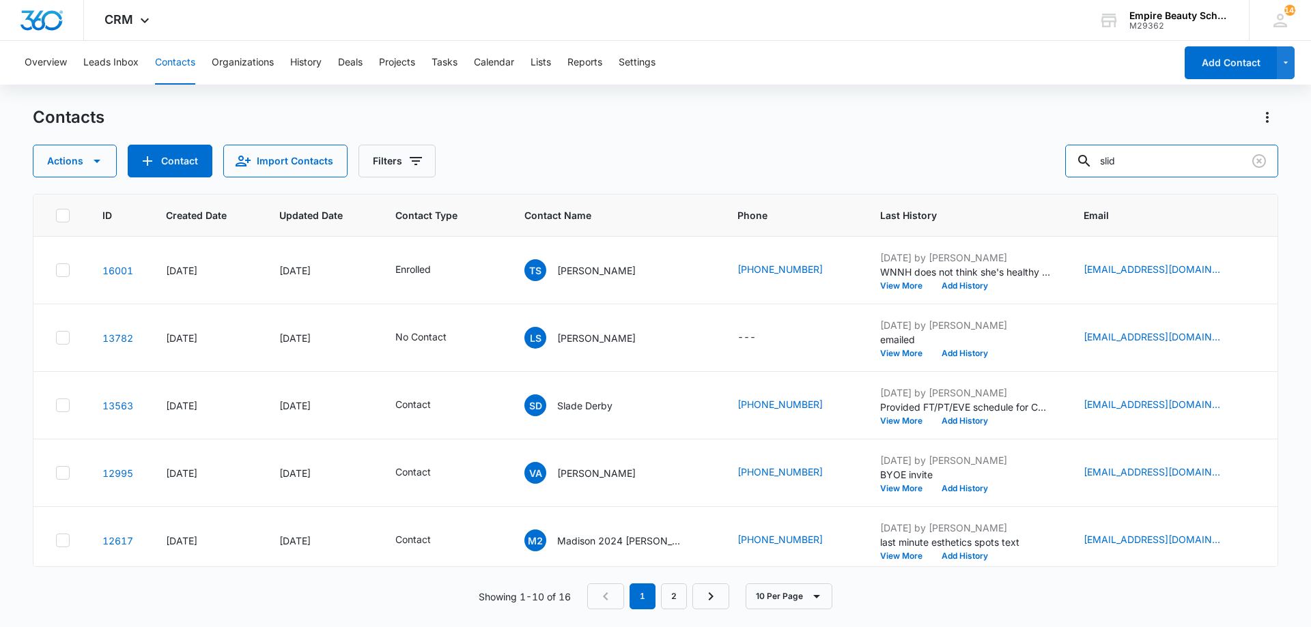
drag, startPoint x: 1170, startPoint y: 160, endPoint x: 830, endPoint y: 143, distance: 340.4
click at [846, 145] on div "Actions Contact Import Contacts Filters slid" at bounding box center [655, 161] width 1245 height 33
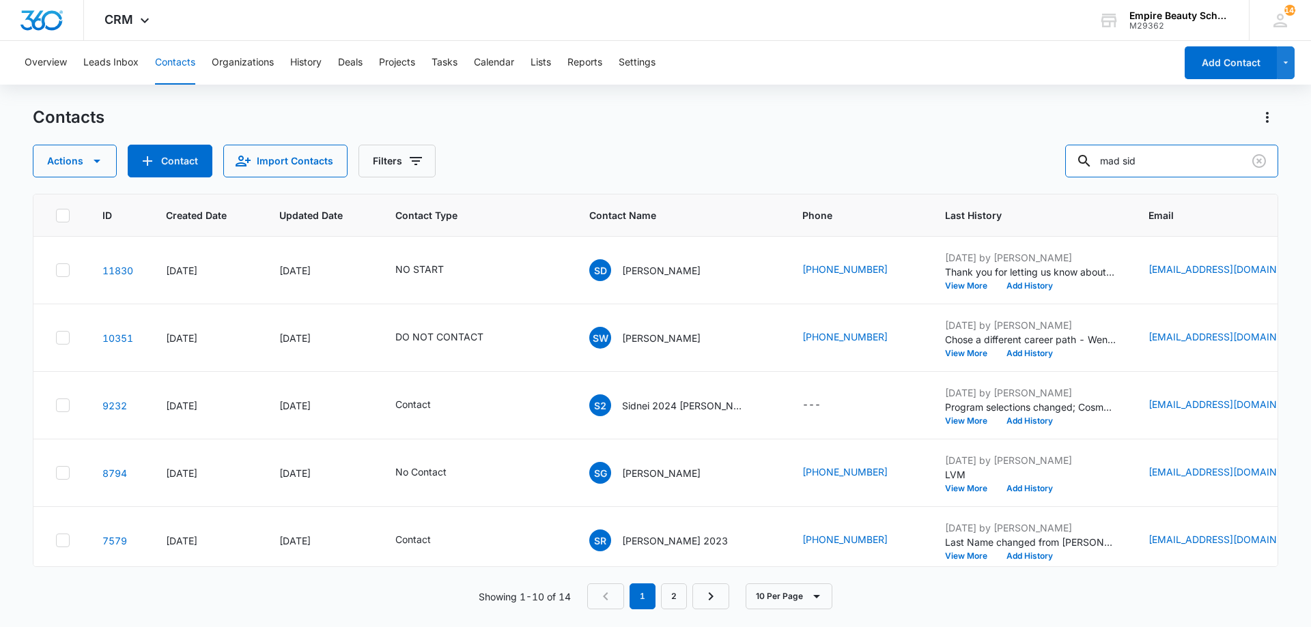
drag, startPoint x: 1137, startPoint y: 157, endPoint x: 1024, endPoint y: 162, distance: 112.8
click at [1024, 162] on div "Actions Contact Import Contacts Filters mad sid" at bounding box center [655, 161] width 1245 height 33
click at [1132, 163] on input "sid" at bounding box center [1171, 161] width 213 height 33
type input "sidlik"
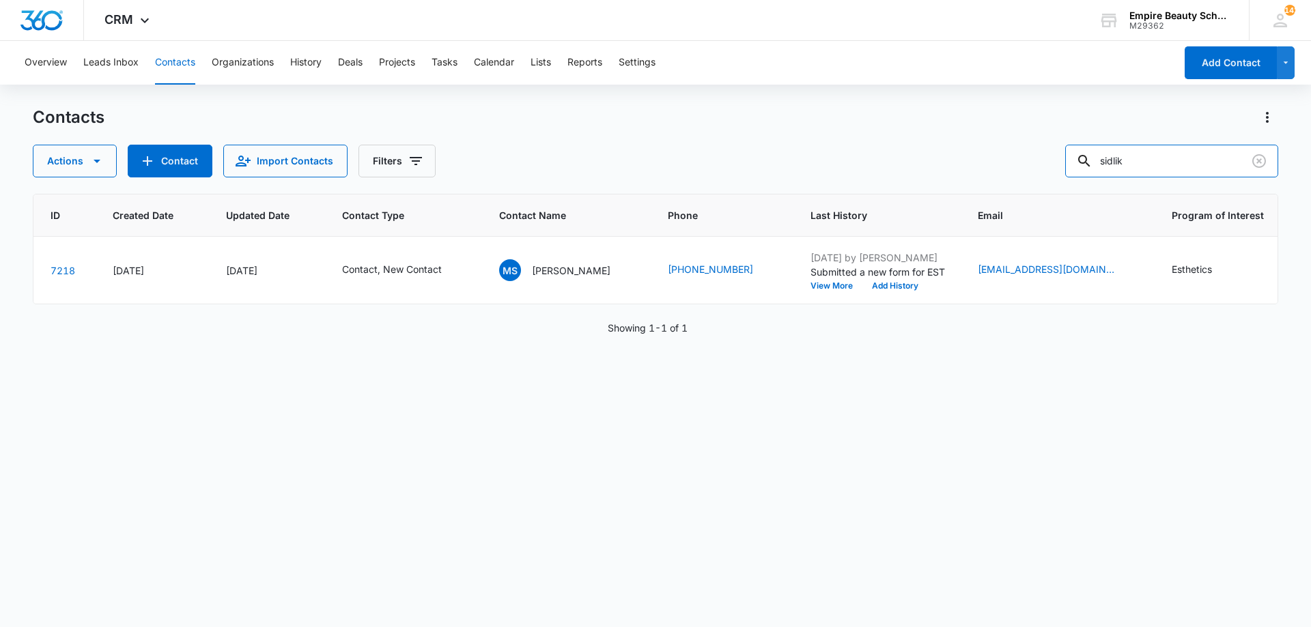
scroll to position [0, 69]
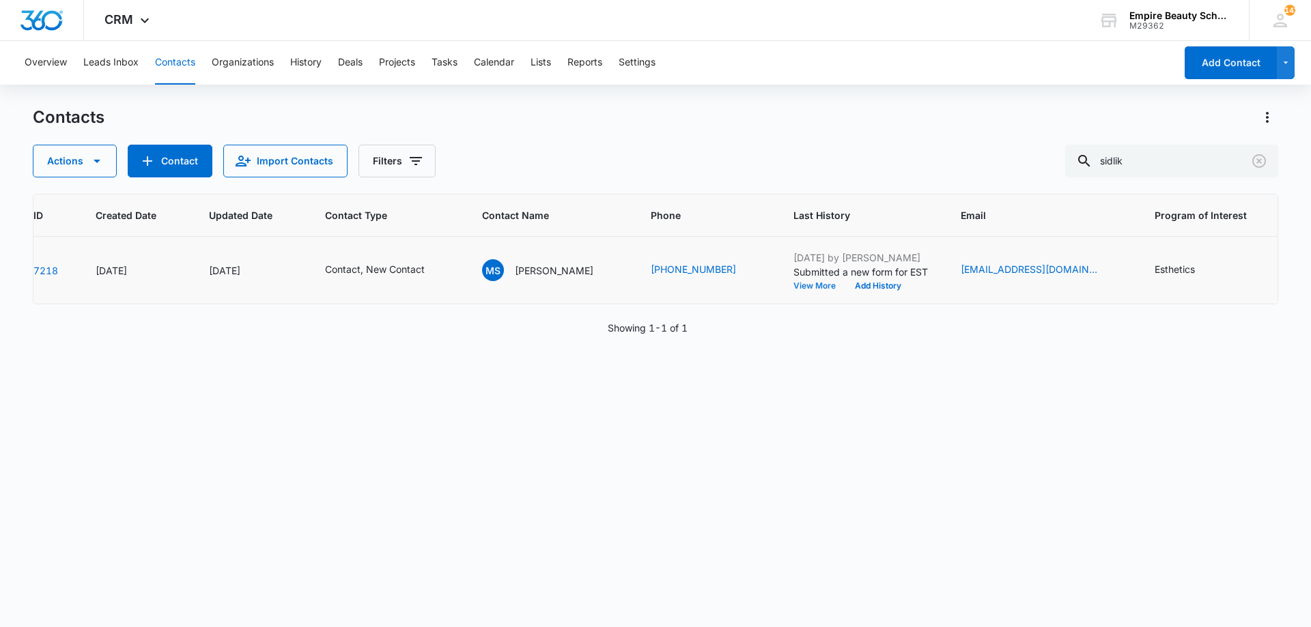
click at [800, 283] on button "View More" at bounding box center [819, 286] width 52 height 8
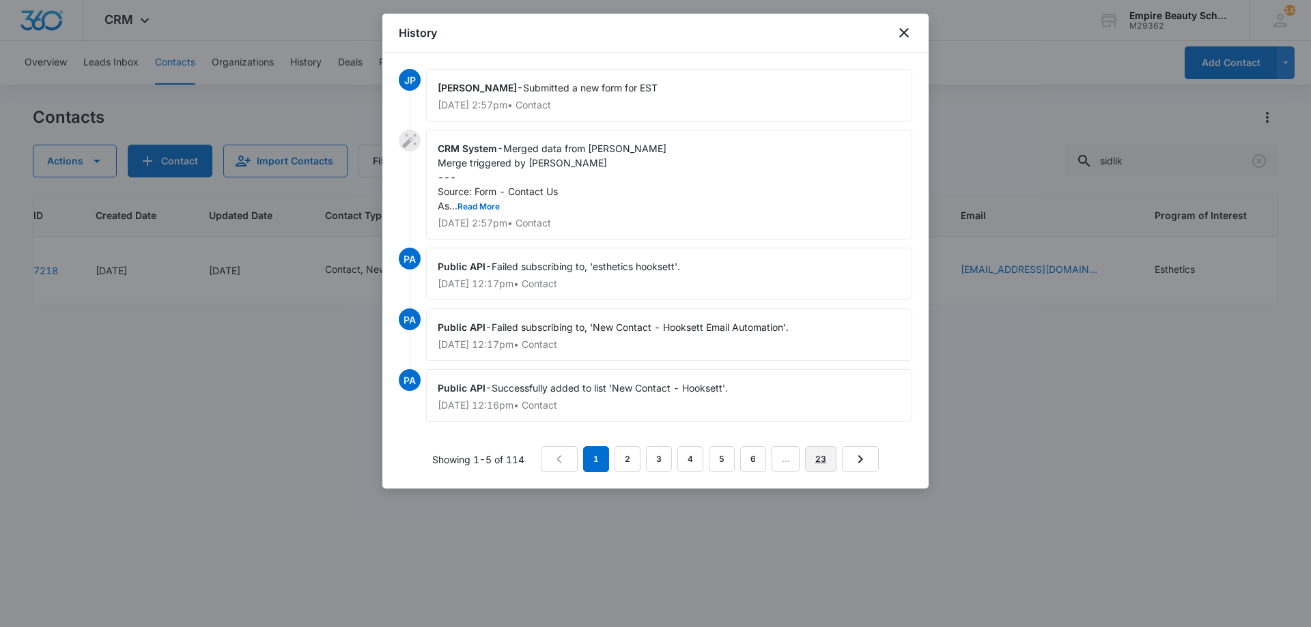
click at [813, 460] on link "23" at bounding box center [820, 460] width 31 height 26
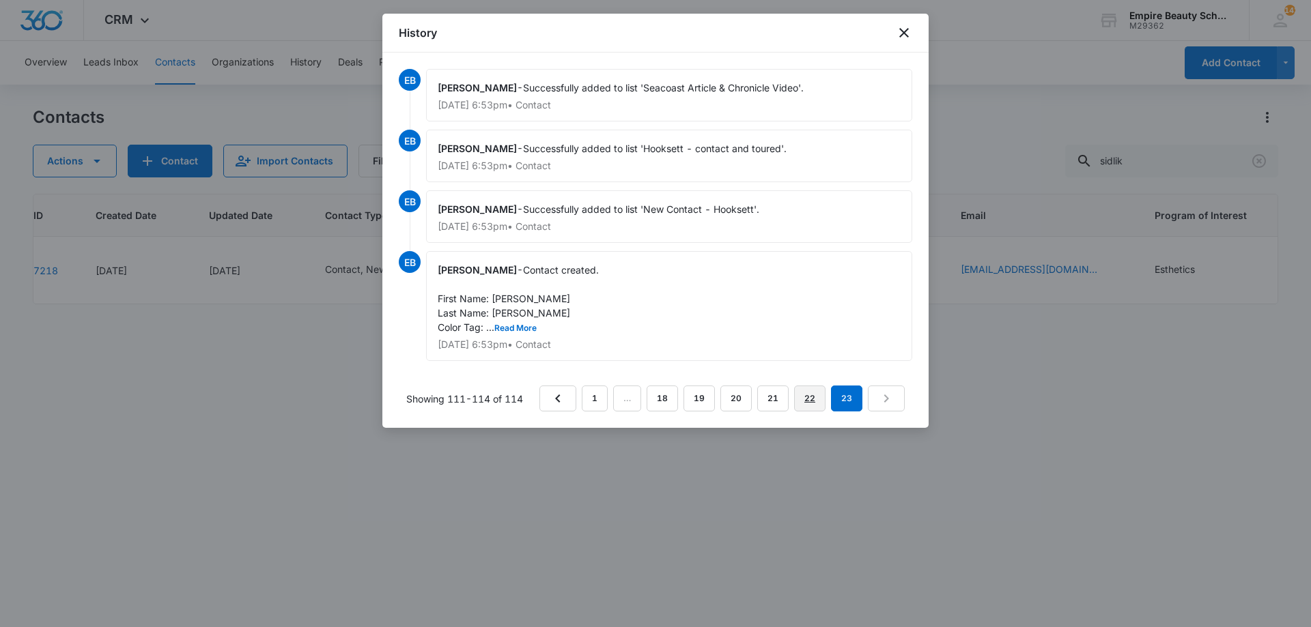
click at [799, 399] on link "22" at bounding box center [809, 399] width 31 height 26
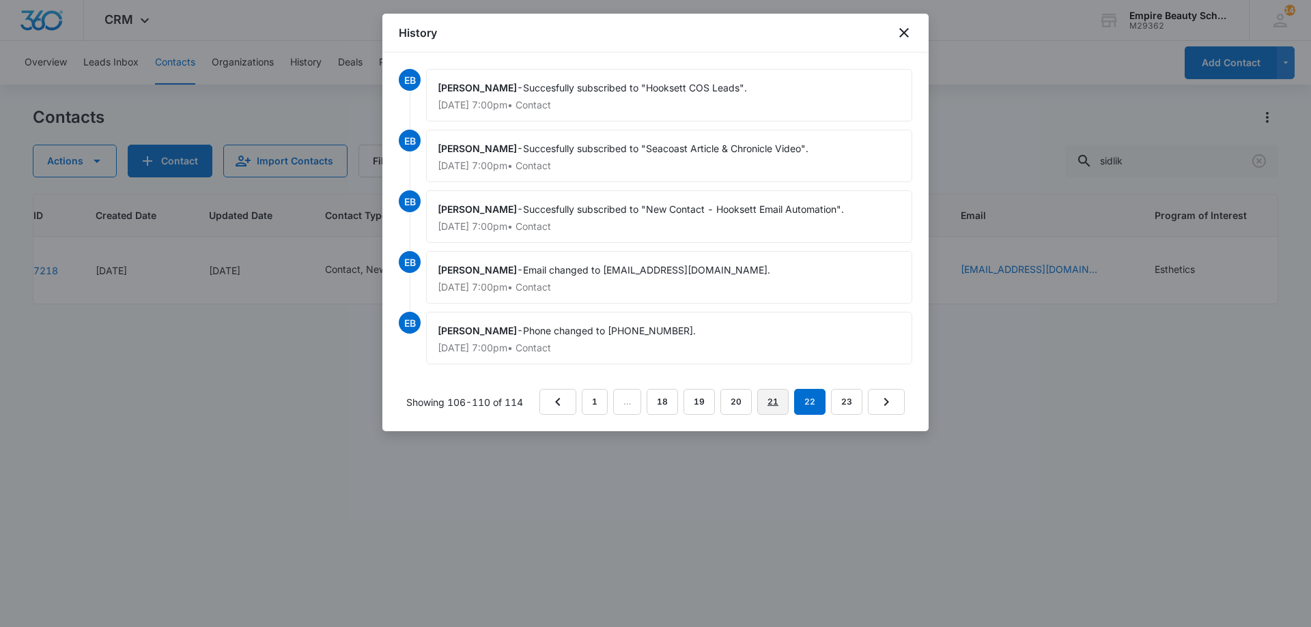
click at [768, 395] on link "21" at bounding box center [772, 402] width 31 height 26
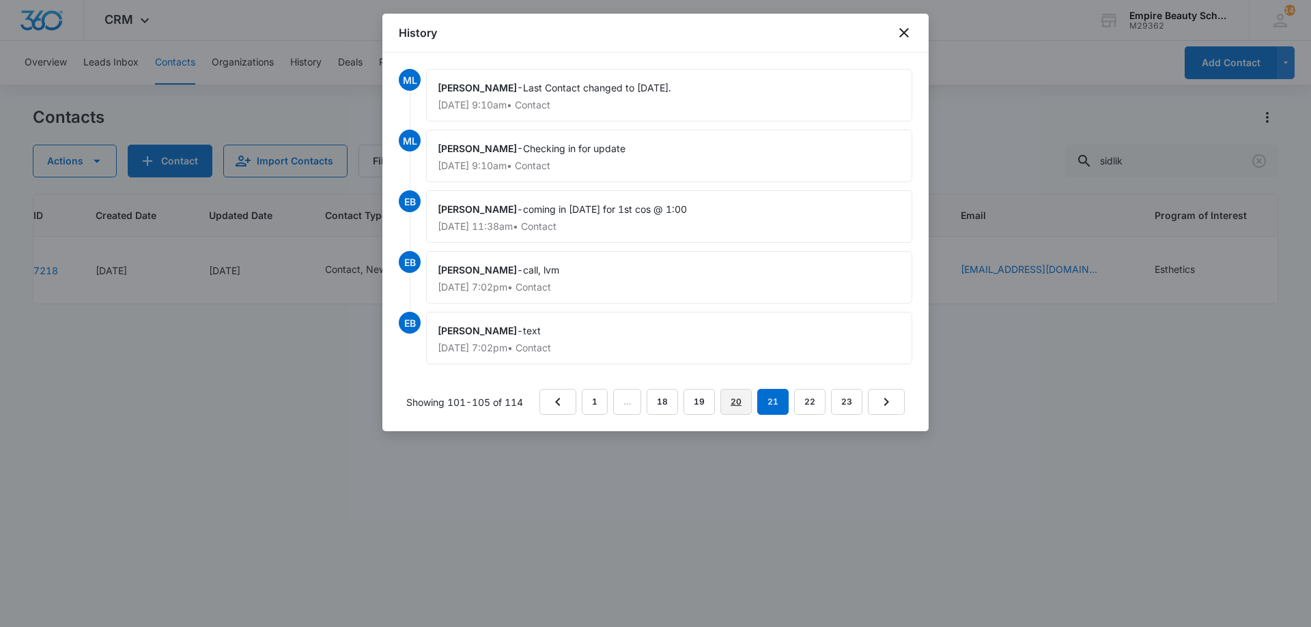
click at [724, 404] on link "20" at bounding box center [735, 402] width 31 height 26
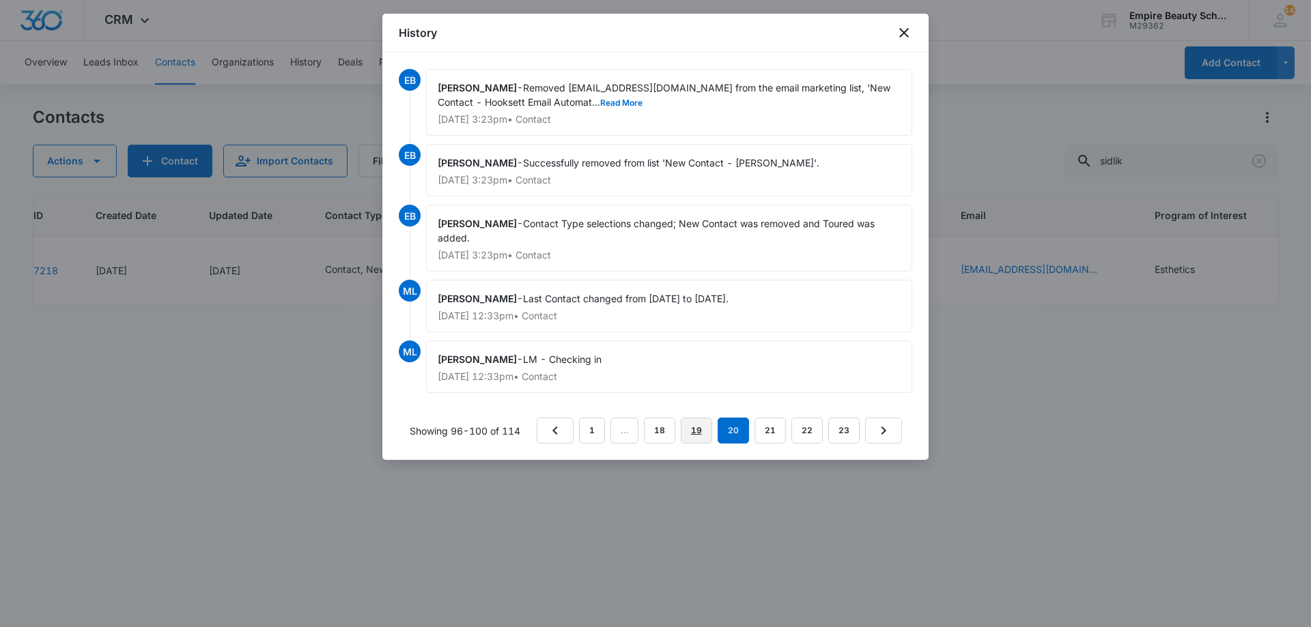
click at [700, 425] on link "19" at bounding box center [696, 431] width 31 height 26
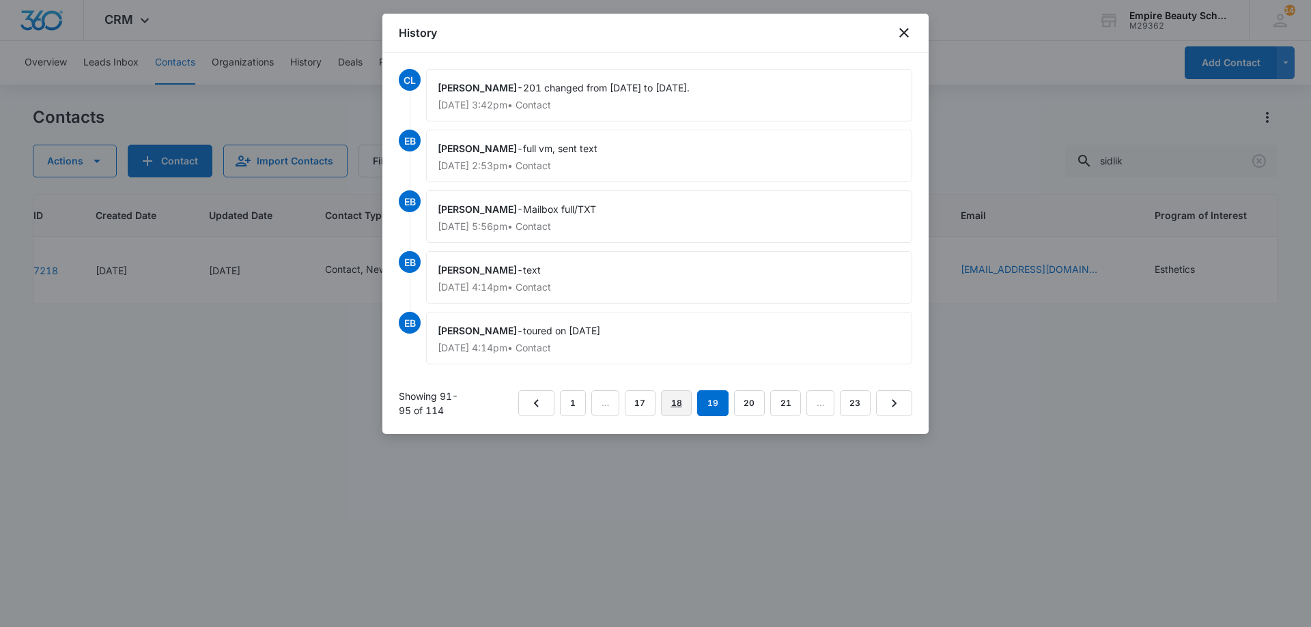
click at [666, 401] on link "18" at bounding box center [676, 404] width 31 height 26
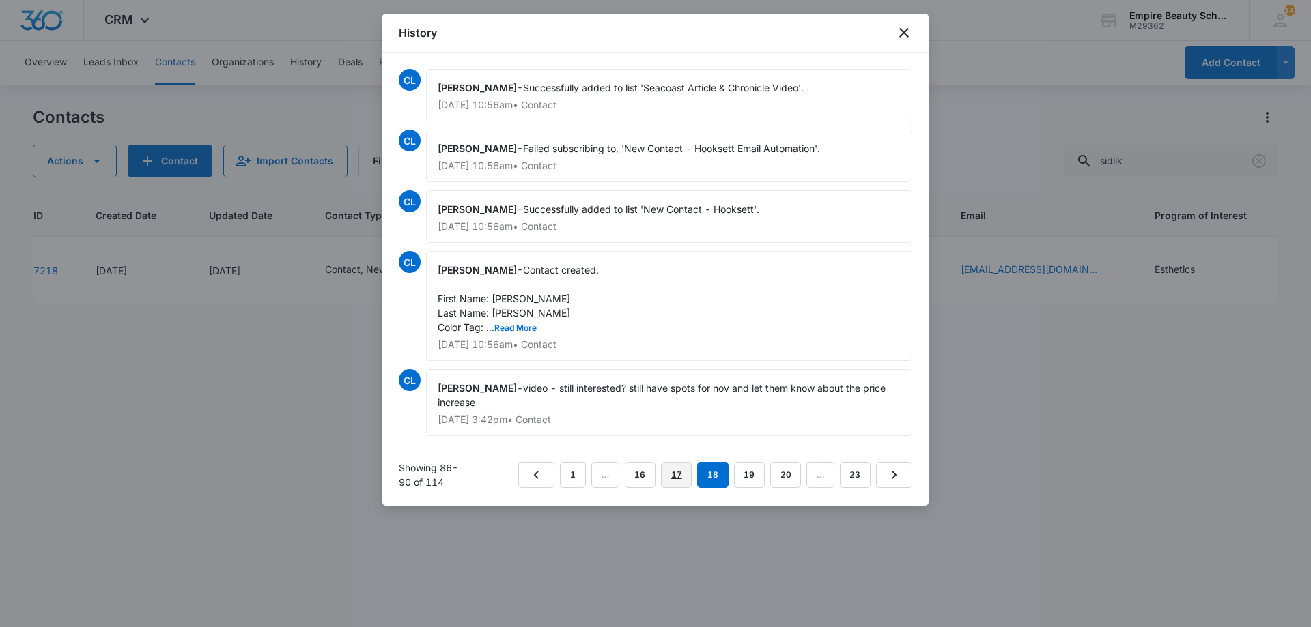
click at [670, 475] on link "17" at bounding box center [676, 475] width 31 height 26
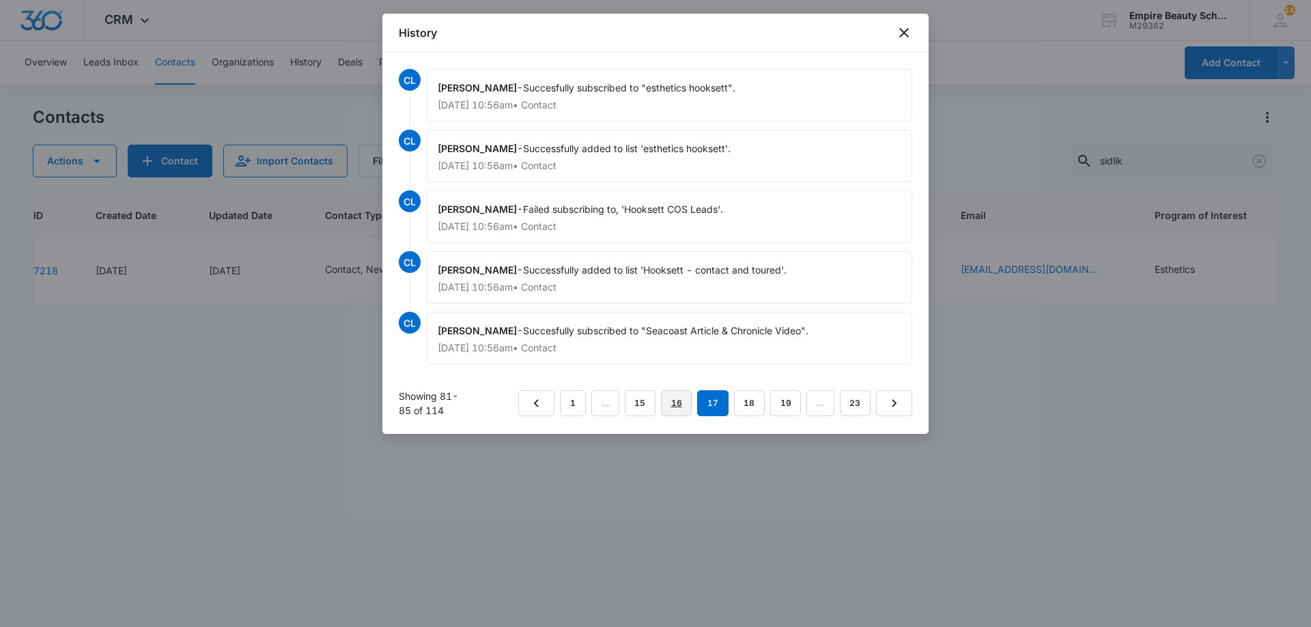
click at [671, 406] on link "16" at bounding box center [676, 404] width 31 height 26
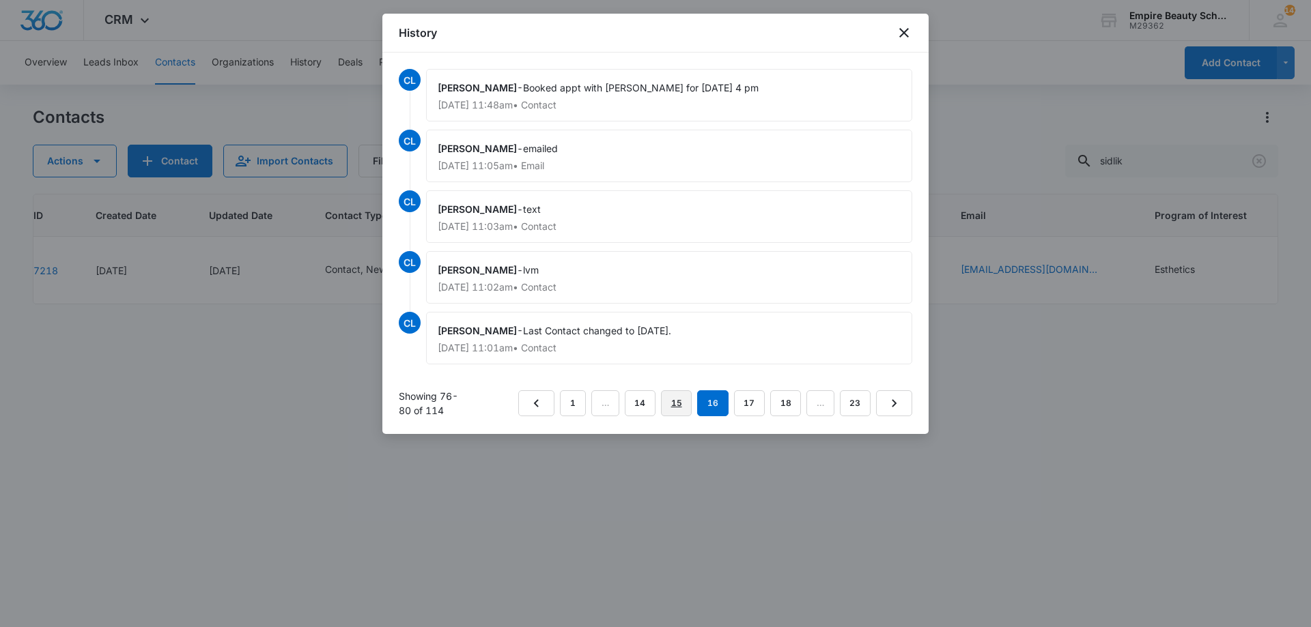
click at [676, 404] on link "15" at bounding box center [676, 404] width 31 height 26
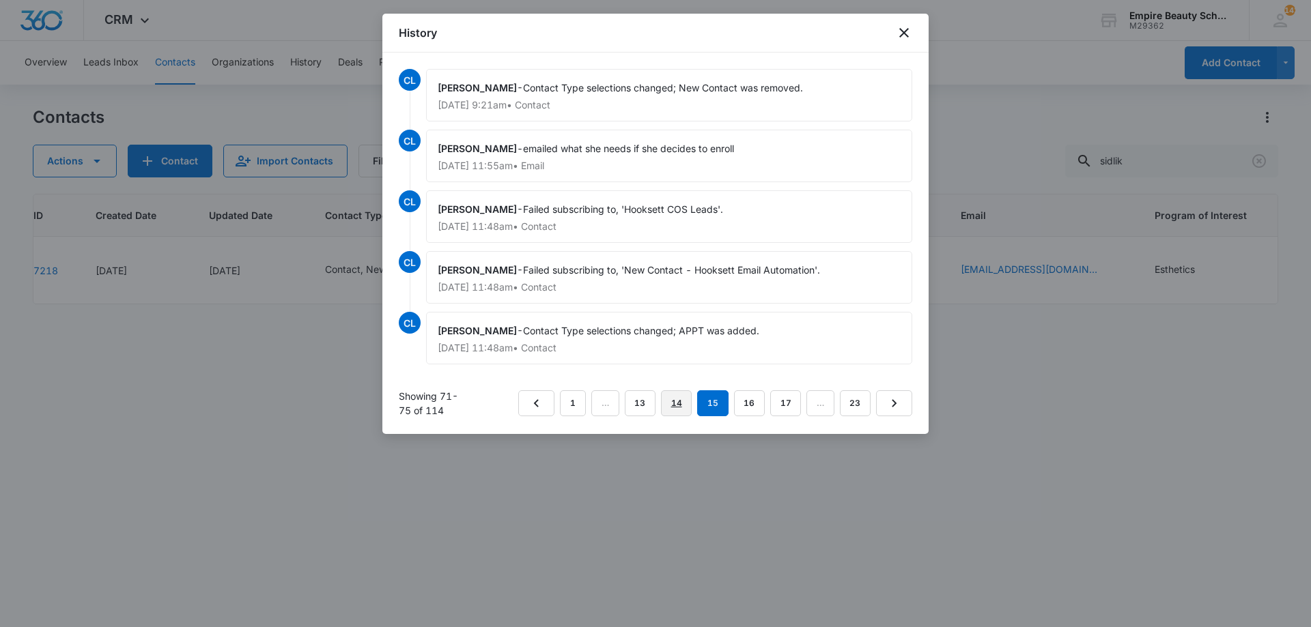
click at [673, 404] on link "14" at bounding box center [676, 404] width 31 height 26
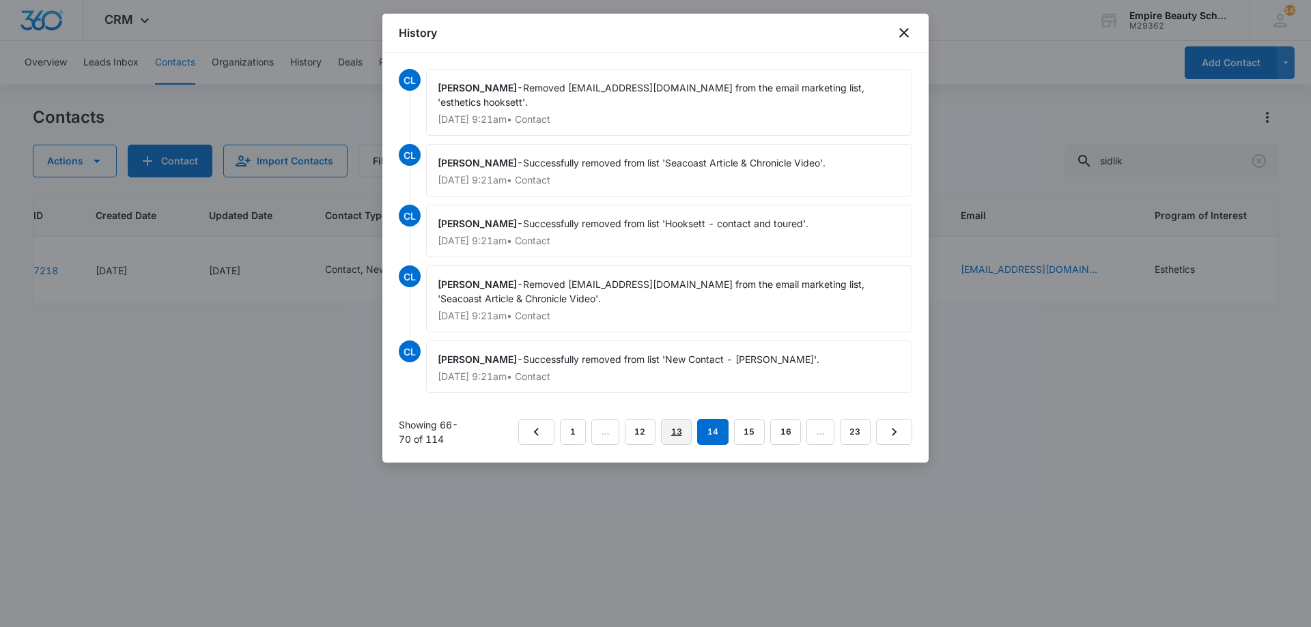
click at [671, 423] on link "13" at bounding box center [676, 432] width 31 height 26
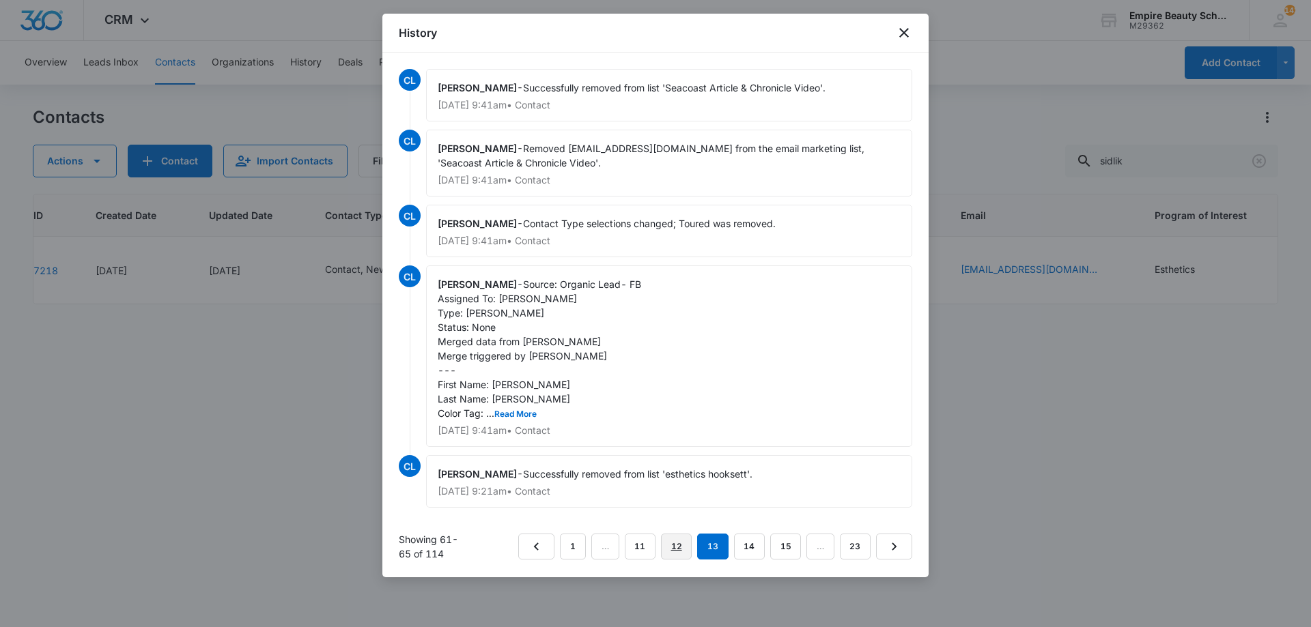
click at [675, 542] on link "12" at bounding box center [676, 547] width 31 height 26
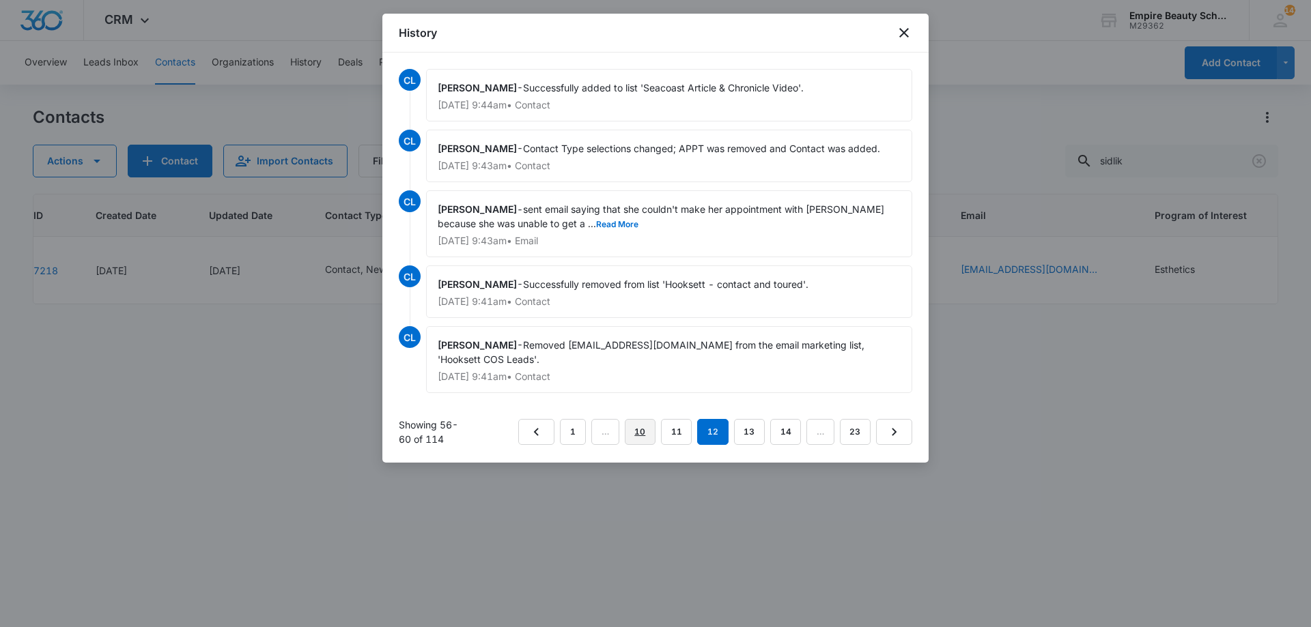
click at [655, 432] on link "10" at bounding box center [640, 432] width 31 height 26
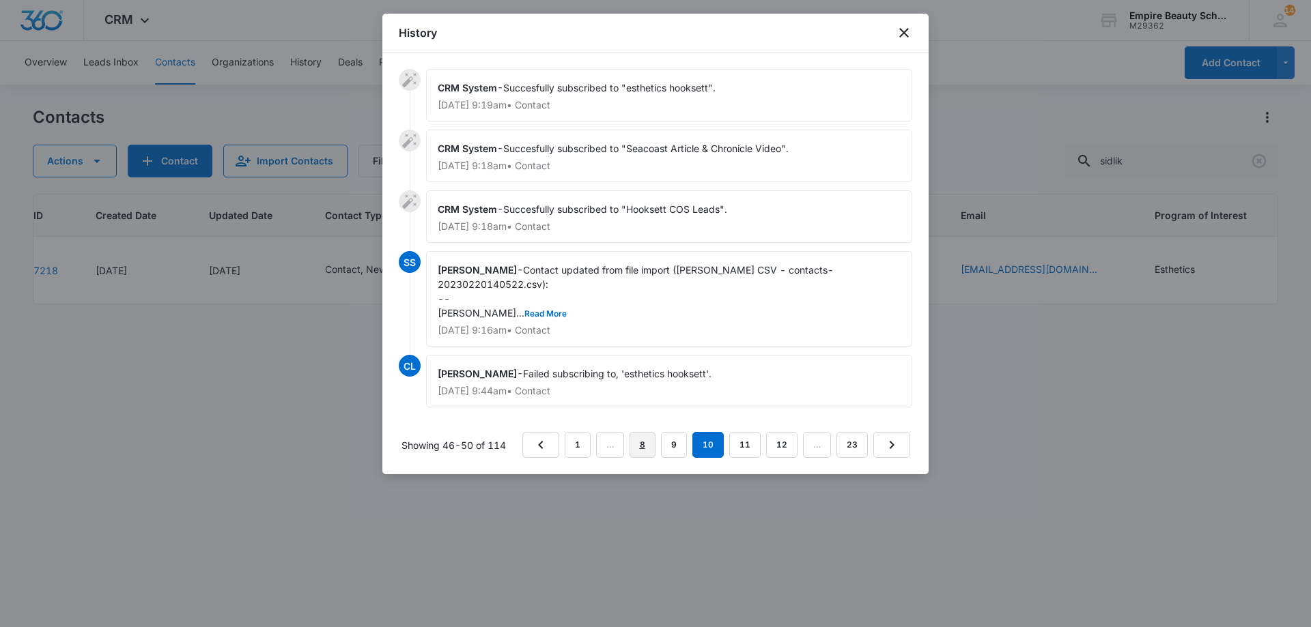
click at [643, 441] on link "8" at bounding box center [643, 445] width 26 height 26
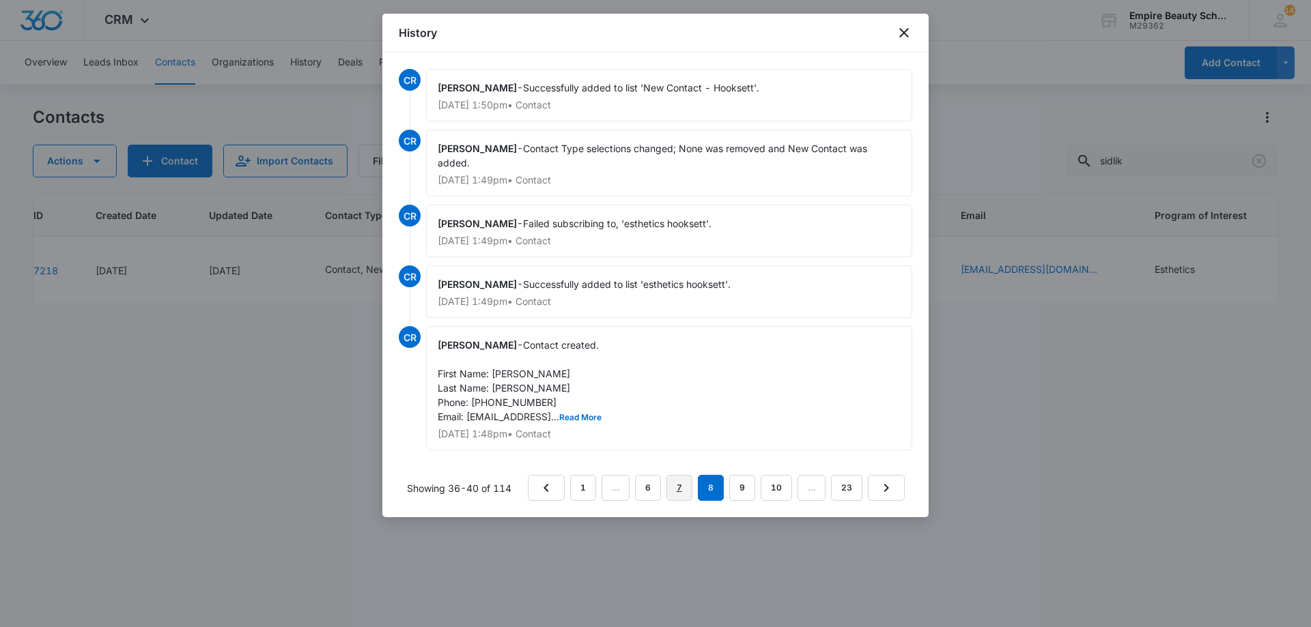
click at [675, 485] on link "7" at bounding box center [679, 488] width 26 height 26
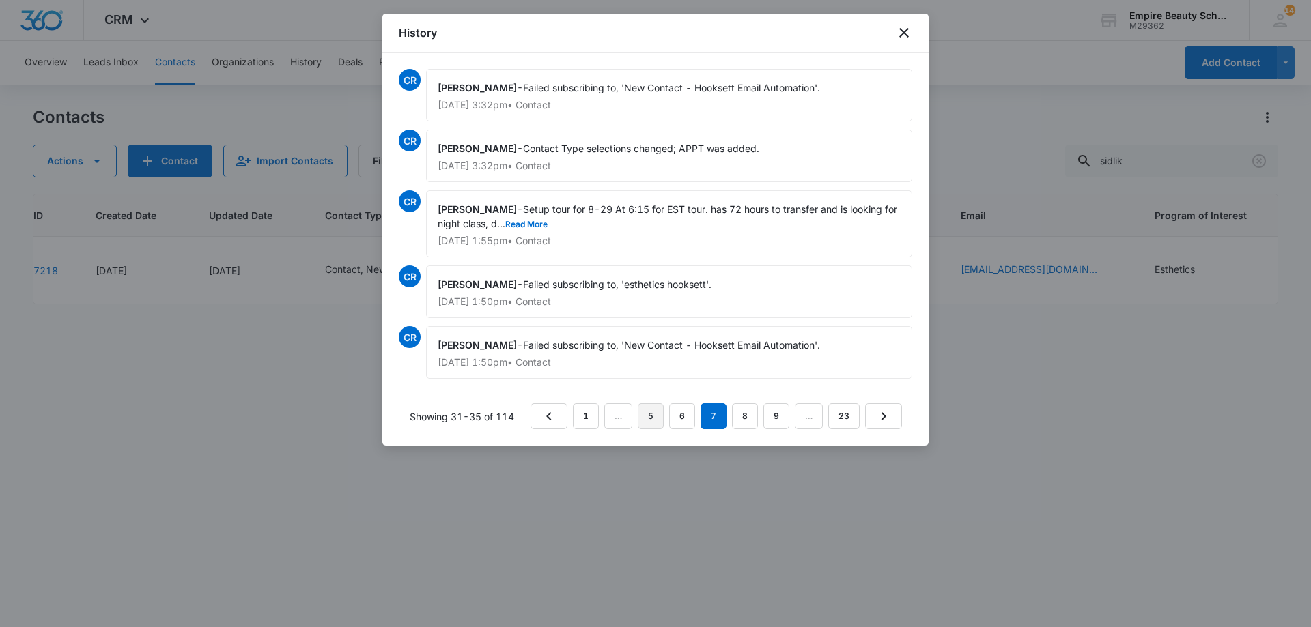
click at [656, 426] on link "5" at bounding box center [651, 417] width 26 height 26
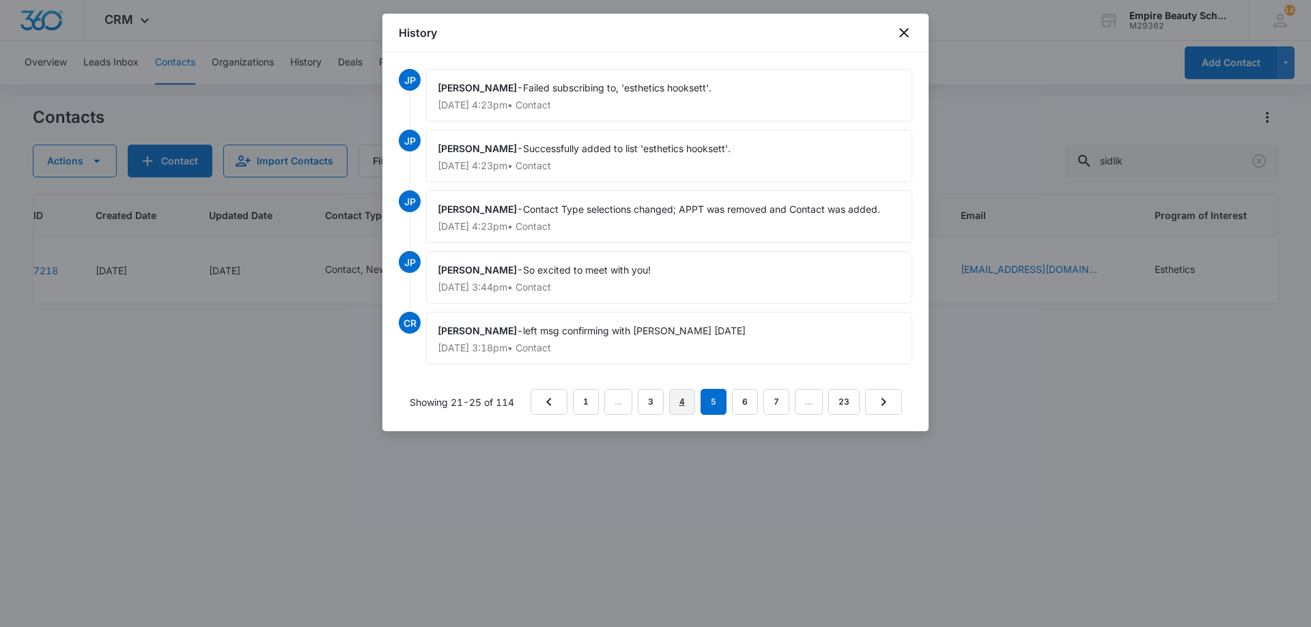
click at [680, 402] on link "4" at bounding box center [682, 402] width 26 height 26
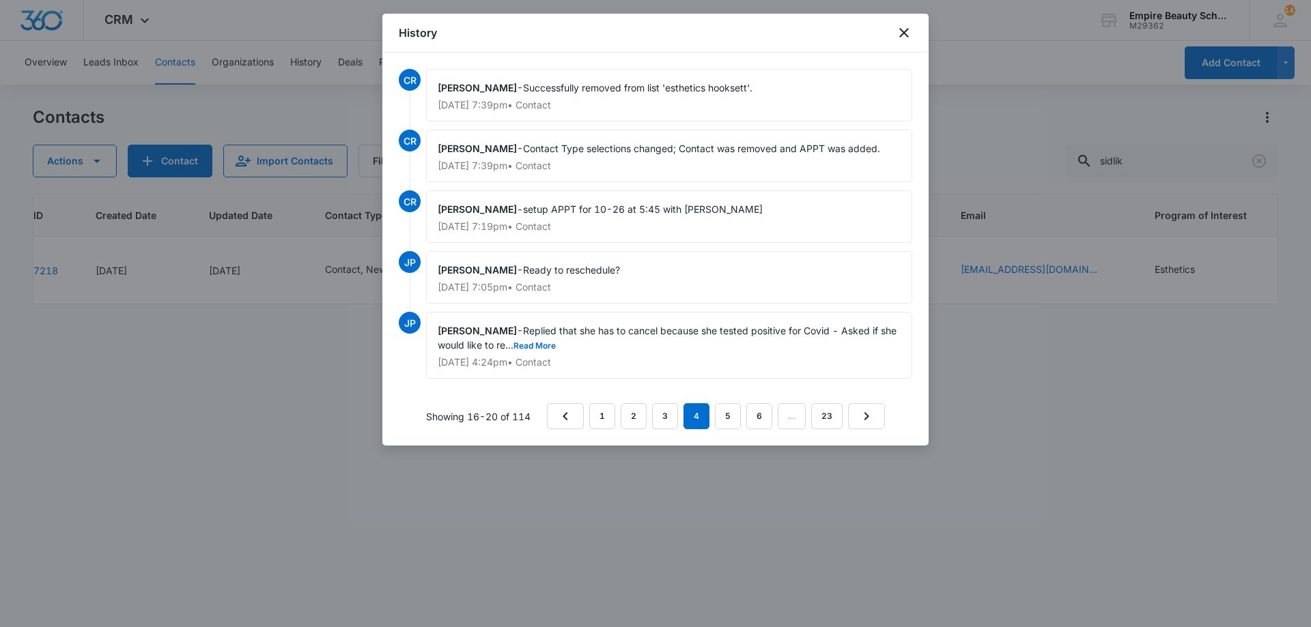
click at [575, 344] on div "Jess Peltonovich - Replied that she has to cancel because she tested positive f…" at bounding box center [669, 345] width 486 height 67
click at [556, 349] on button "Read More" at bounding box center [534, 346] width 42 height 8
click at [661, 413] on link "3" at bounding box center [665, 417] width 26 height 26
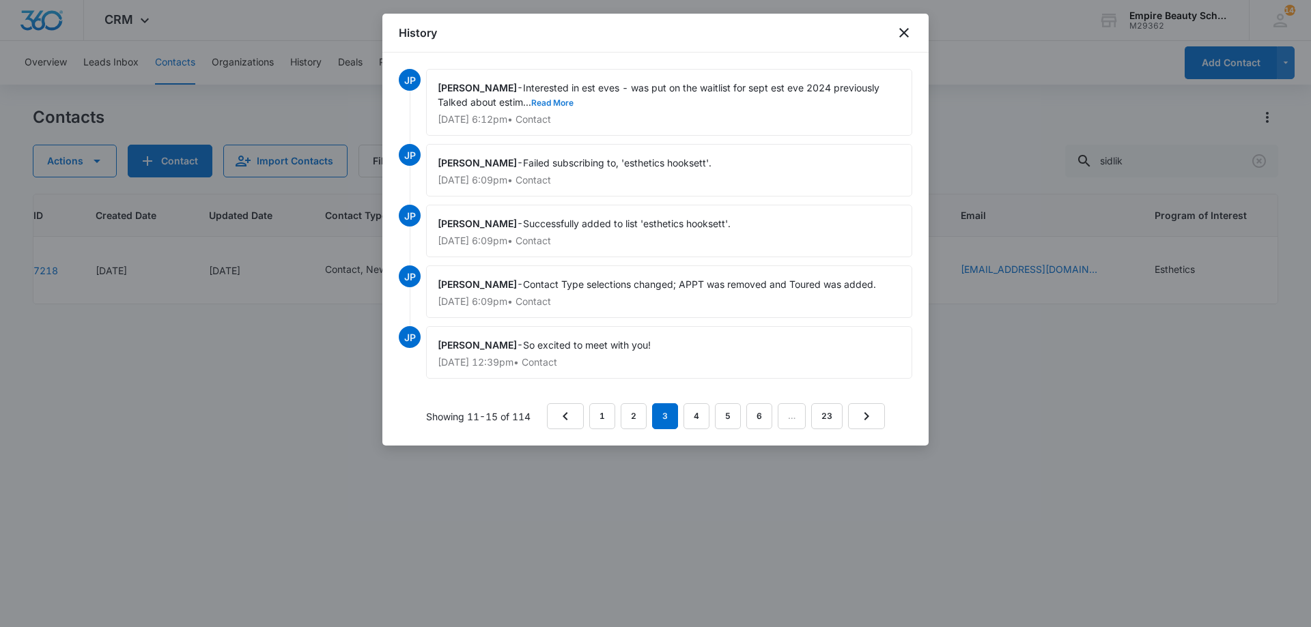
click at [565, 102] on button "Read More" at bounding box center [552, 103] width 42 height 8
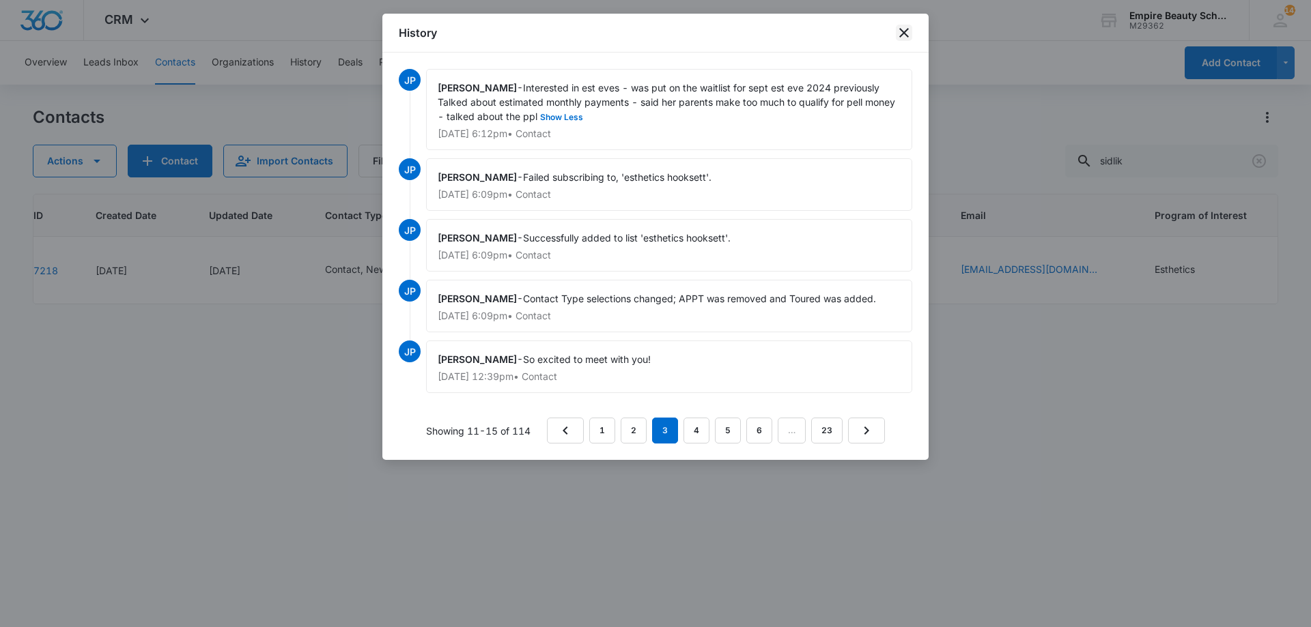
click at [899, 33] on icon "close" at bounding box center [904, 33] width 16 height 16
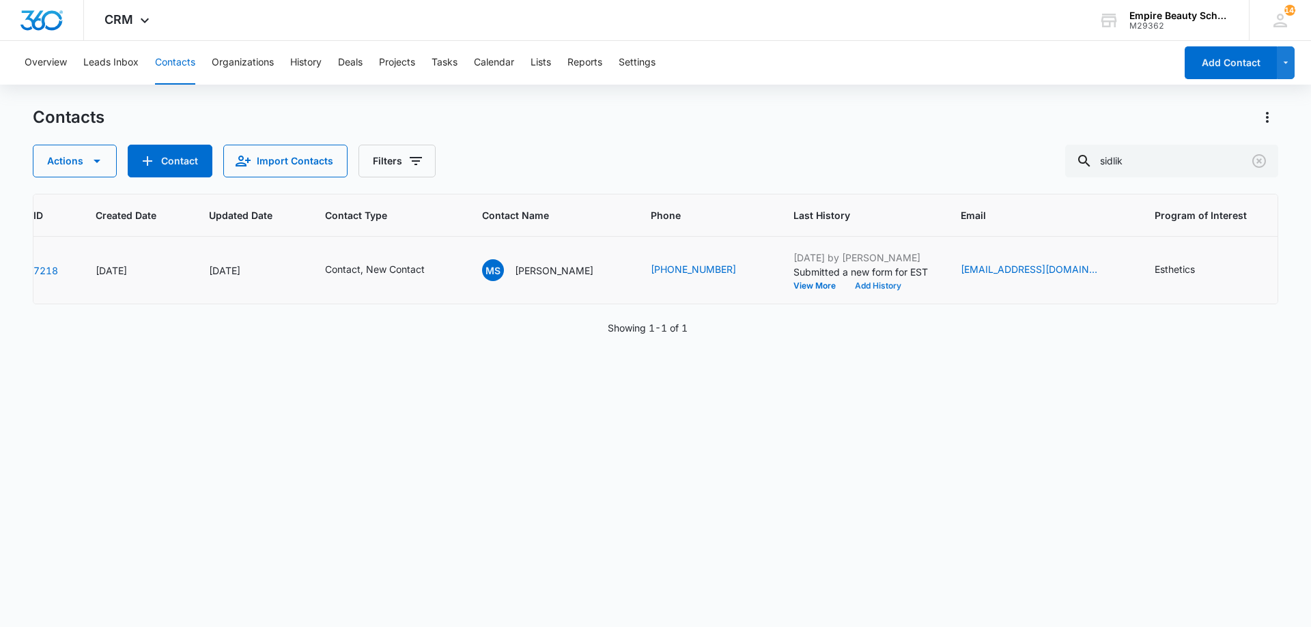
click at [845, 285] on button "Add History" at bounding box center [878, 286] width 66 height 8
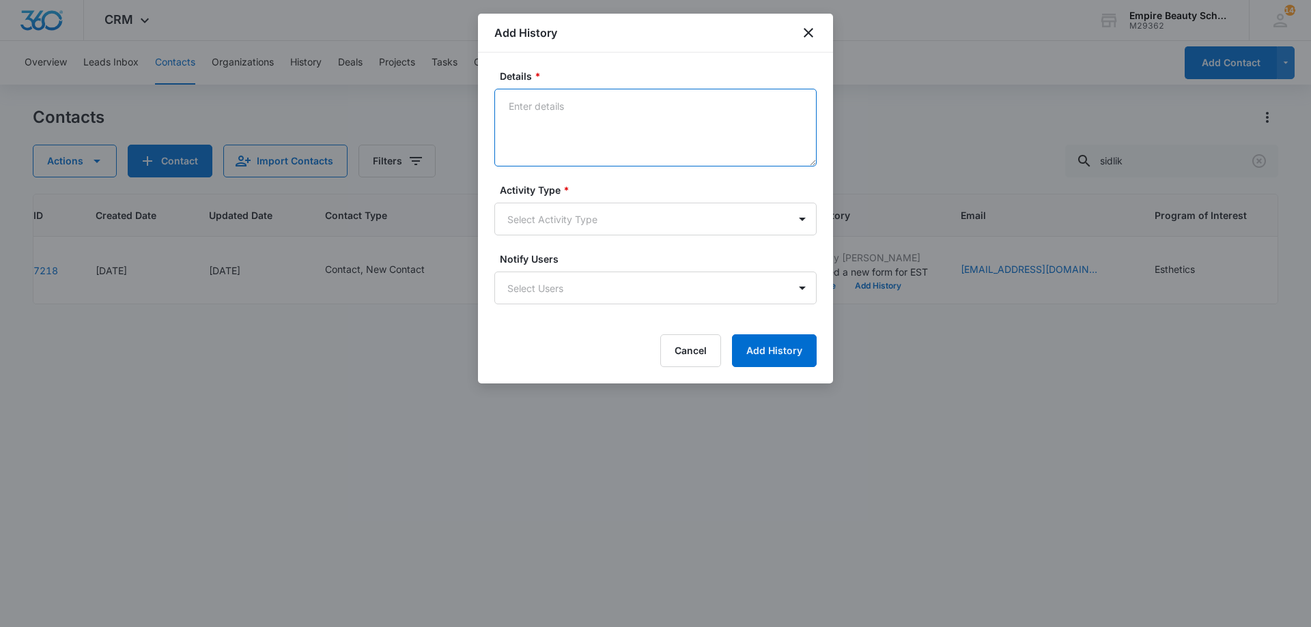
click at [625, 141] on textarea "Details *" at bounding box center [655, 128] width 322 height 78
type textarea "VM 1"
click at [626, 227] on body "CRM Apps Forms CRM Email Shop Payments POS Files Brand Settings Empire Beauty S…" at bounding box center [655, 313] width 1311 height 627
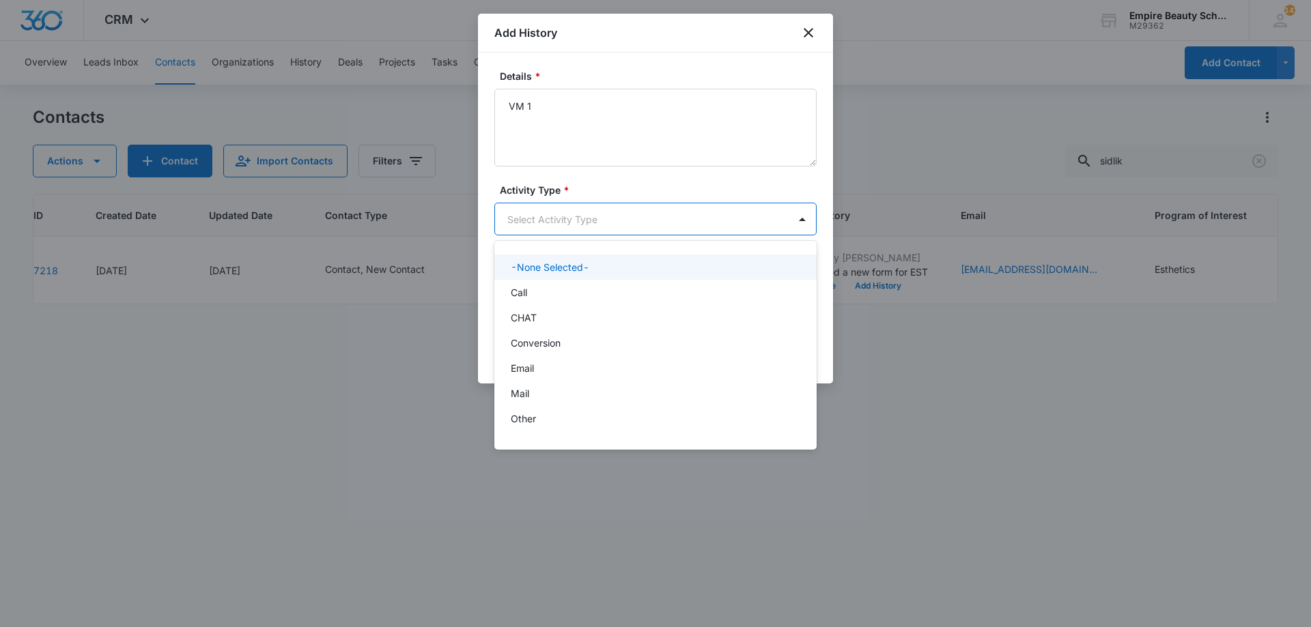
click at [602, 289] on div "Call" at bounding box center [654, 292] width 287 height 14
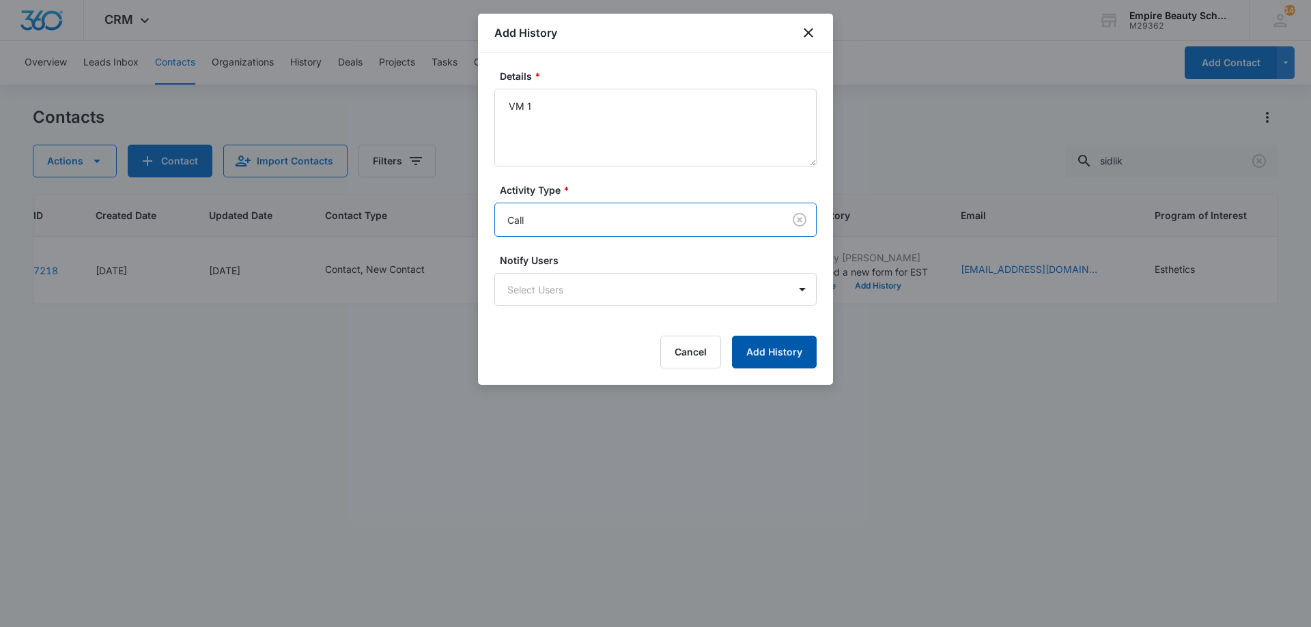
click at [767, 356] on button "Add History" at bounding box center [774, 352] width 85 height 33
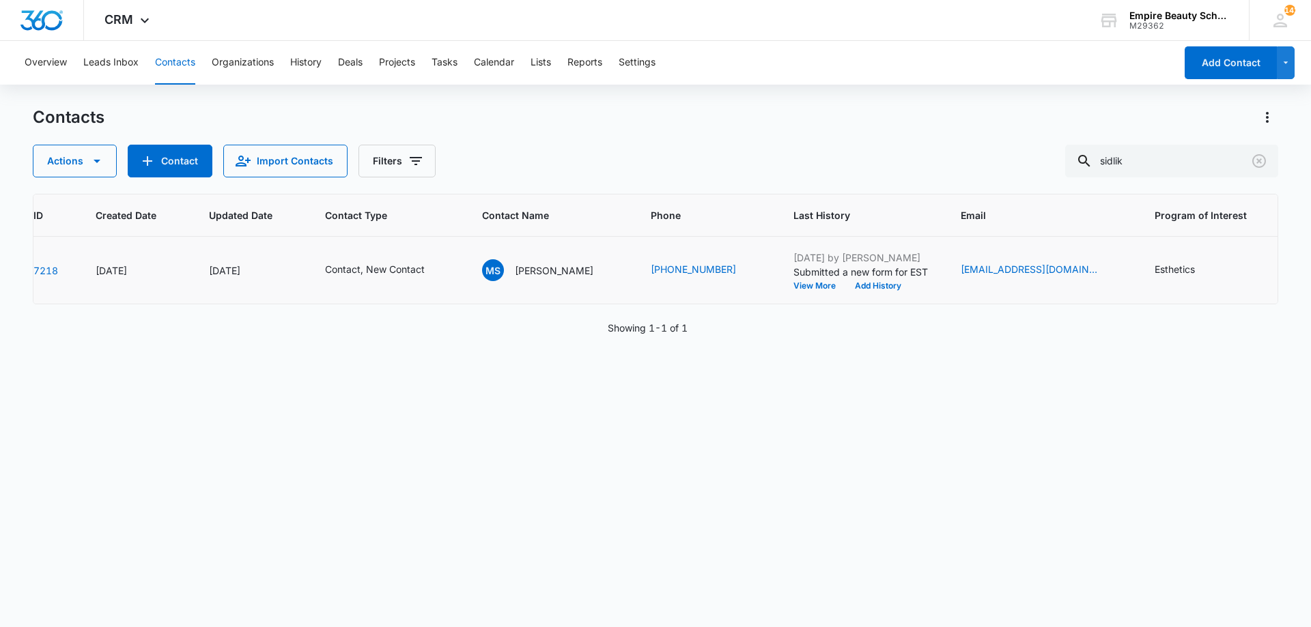
click at [438, 261] on td "Contact, New Contact" at bounding box center [387, 271] width 157 height 68
click at [438, 263] on icon "Contact Type - Contact, New Contact - Select to Edit Field" at bounding box center [441, 270] width 16 height 16
click at [438, 268] on icon "Contact Type - Contact, New Contact - Select to Edit Field" at bounding box center [441, 270] width 16 height 16
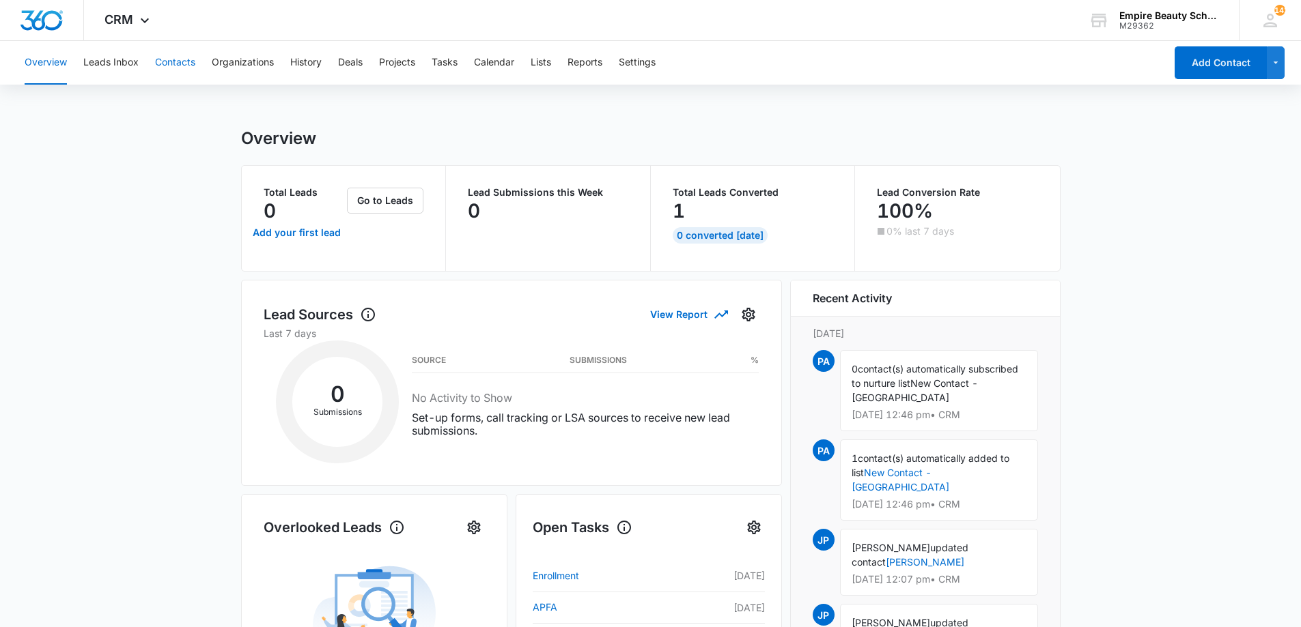
click at [161, 55] on button "Contacts" at bounding box center [175, 63] width 40 height 44
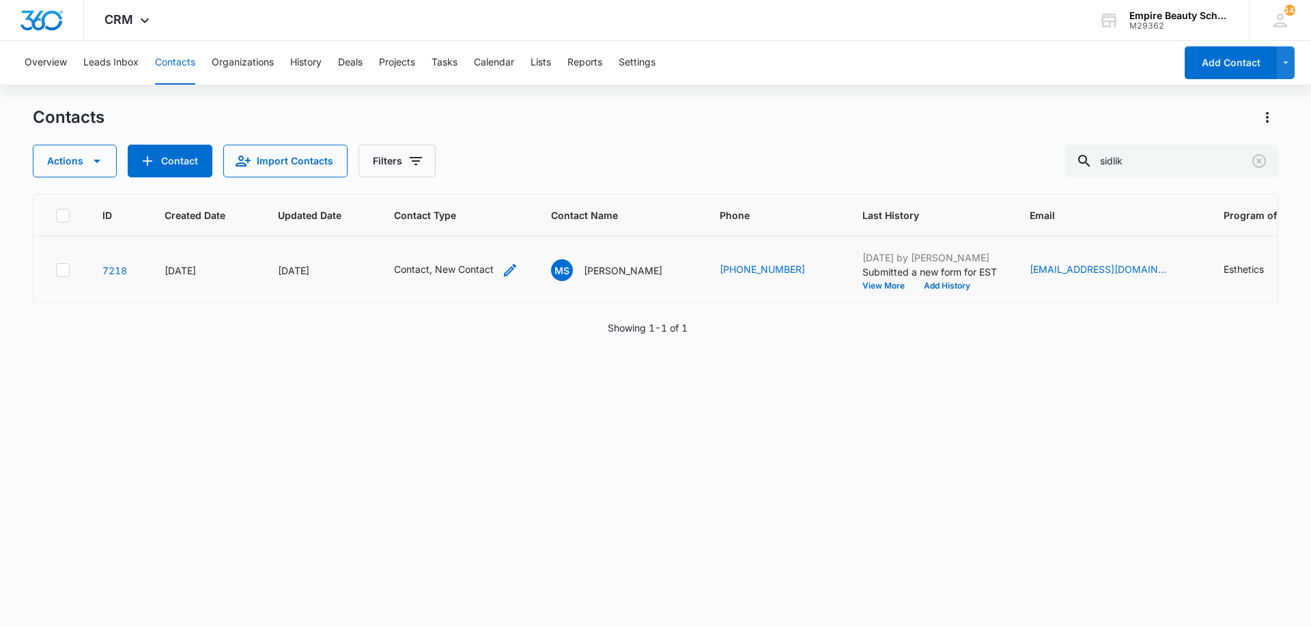
click at [514, 271] on icon "Contact Type - Contact, New Contact - Select to Edit Field" at bounding box center [510, 270] width 16 height 16
click at [502, 269] on icon "Contact Type - Contact, New Contact - Select to Edit Field" at bounding box center [510, 270] width 16 height 16
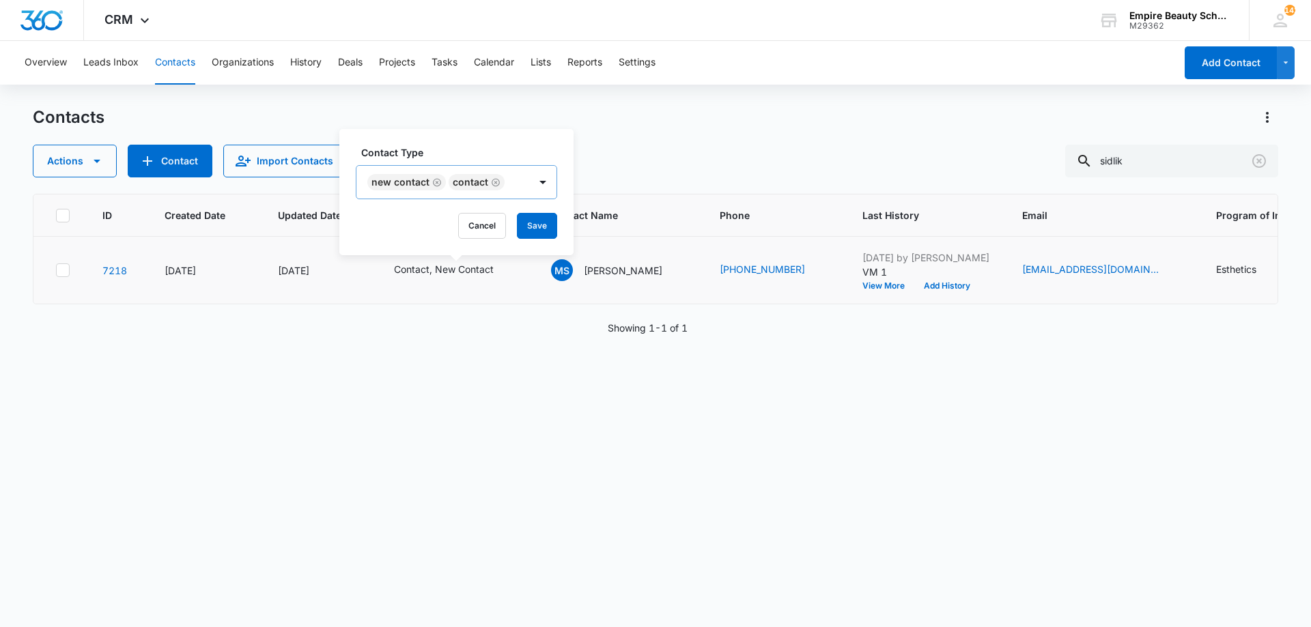
click at [434, 182] on icon "Remove New Contact" at bounding box center [437, 183] width 10 height 10
click at [413, 186] on icon "Remove Contact" at bounding box center [415, 183] width 10 height 10
click at [412, 182] on div at bounding box center [399, 183] width 61 height 17
click at [411, 255] on p "New Contact" at bounding box center [401, 256] width 59 height 14
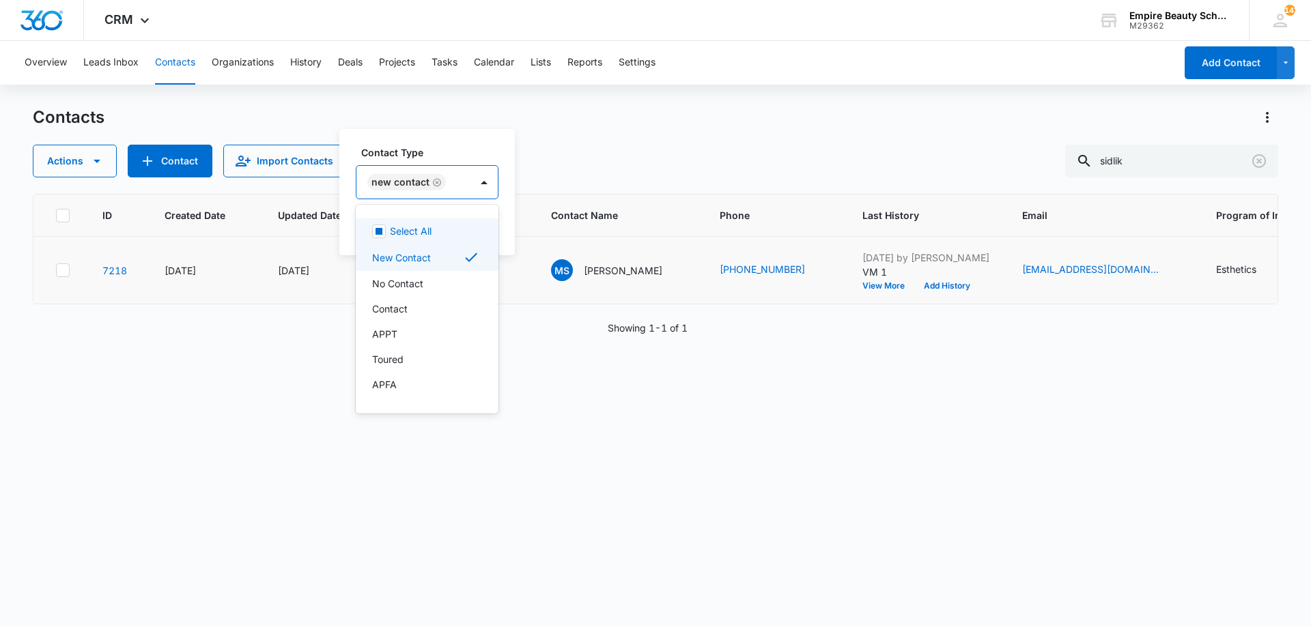
click at [411, 162] on div "Contact Type option New Contact, selected. 16 results available. Use Up and Dow…" at bounding box center [427, 172] width 143 height 54
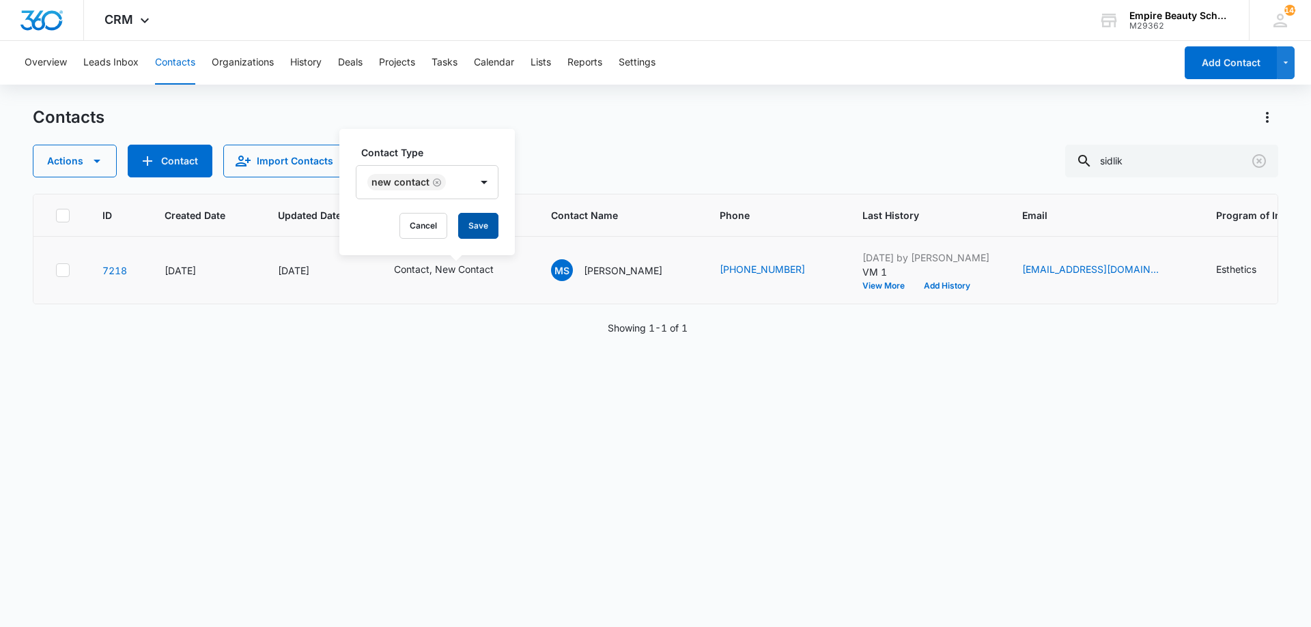
click at [470, 232] on button "Save" at bounding box center [478, 226] width 40 height 26
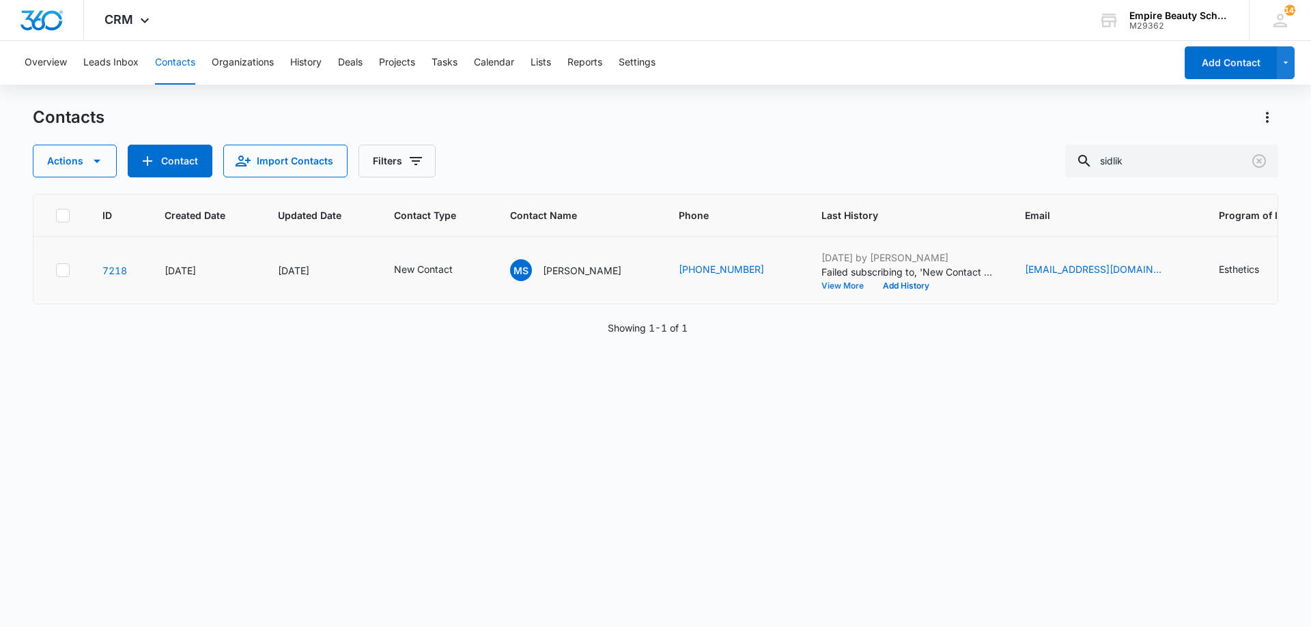
click at [821, 285] on button "View More" at bounding box center [847, 286] width 52 height 8
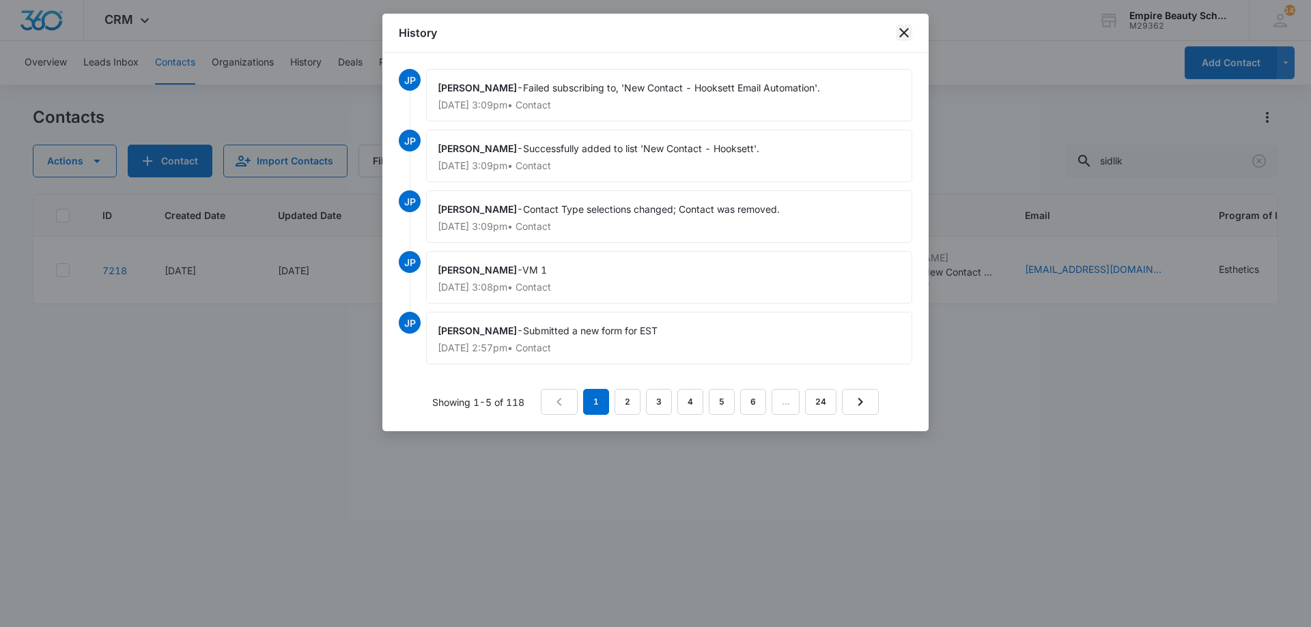
click at [911, 36] on icon "close" at bounding box center [904, 33] width 16 height 16
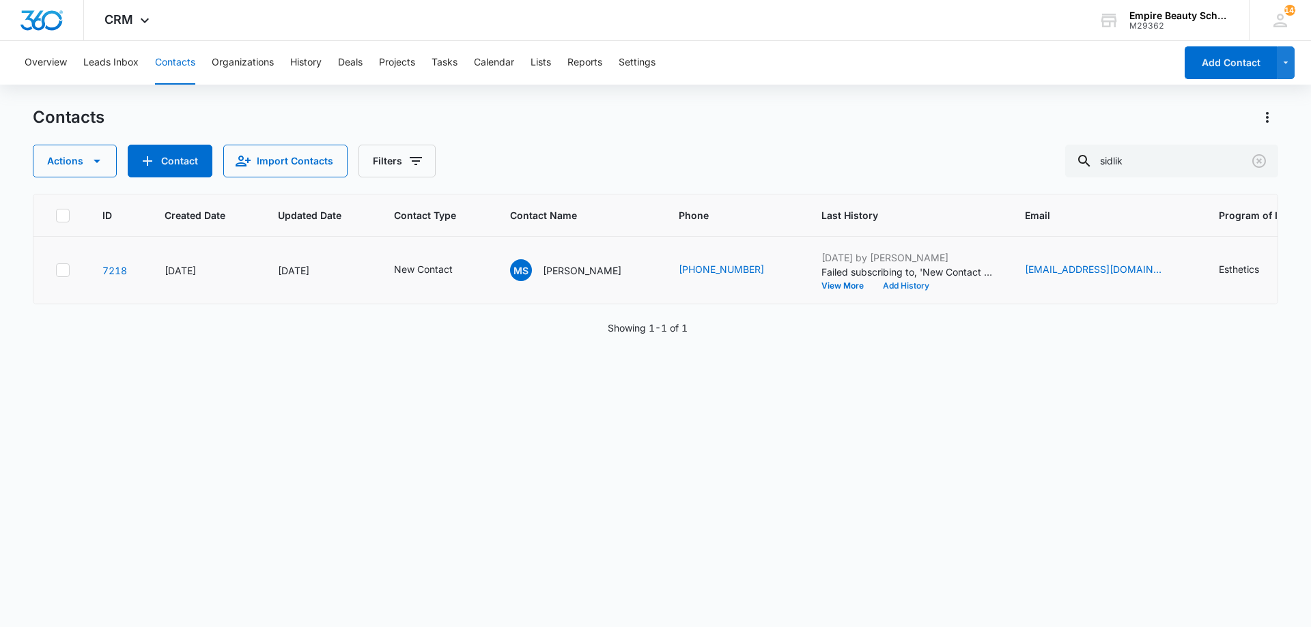
click at [873, 289] on button "Add History" at bounding box center [906, 286] width 66 height 8
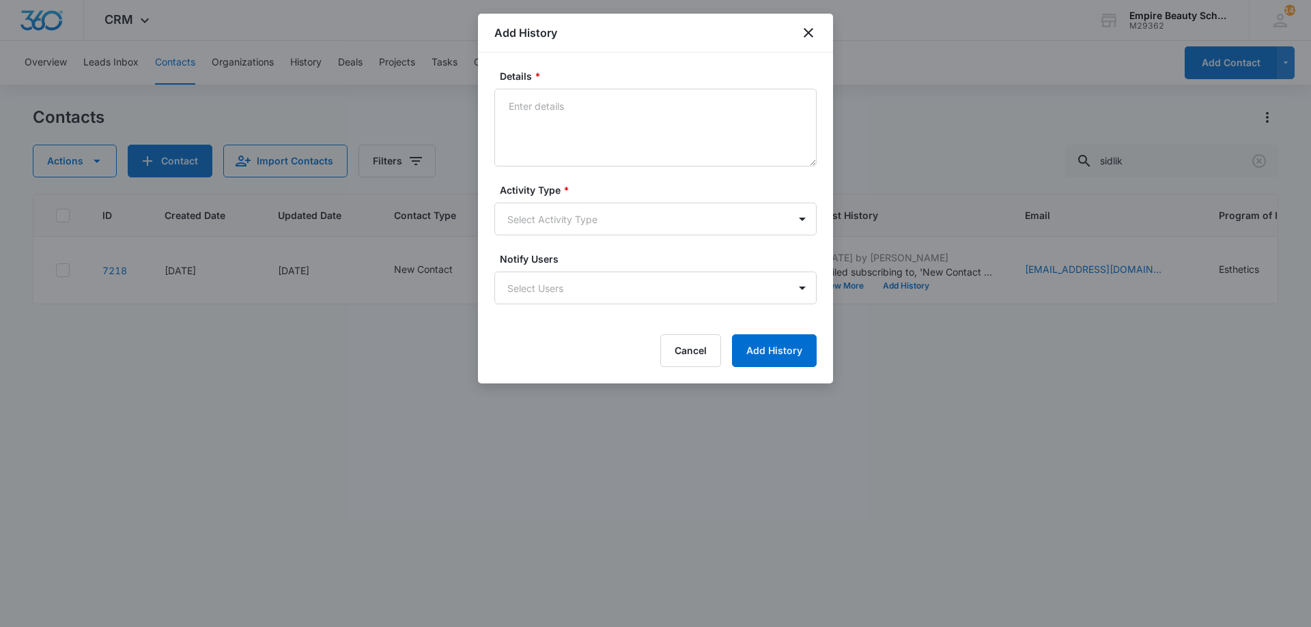
click at [658, 143] on textarea "Details *" at bounding box center [655, 128] width 322 height 78
click at [517, 103] on textarea "TExt 1" at bounding box center [655, 128] width 322 height 78
type textarea "Text 1"
click at [599, 216] on body "CRM Apps Forms CRM Email Shop Payments POS Files Brand Settings Empire Beauty S…" at bounding box center [655, 313] width 1311 height 627
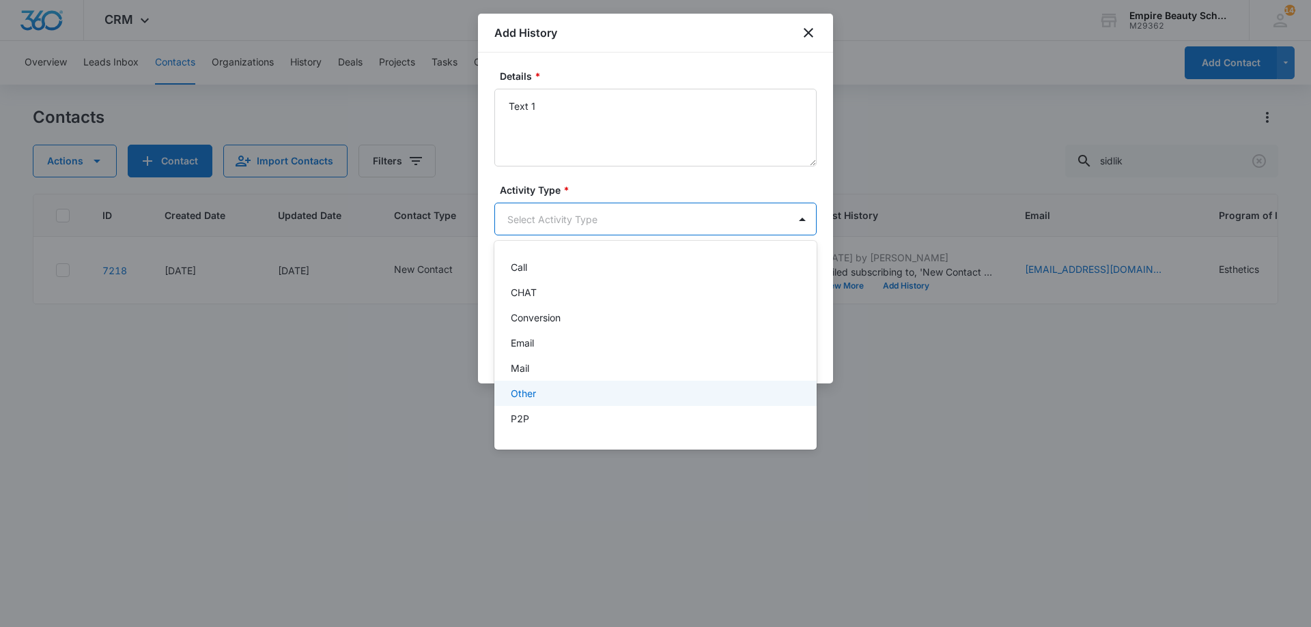
scroll to position [71, 0]
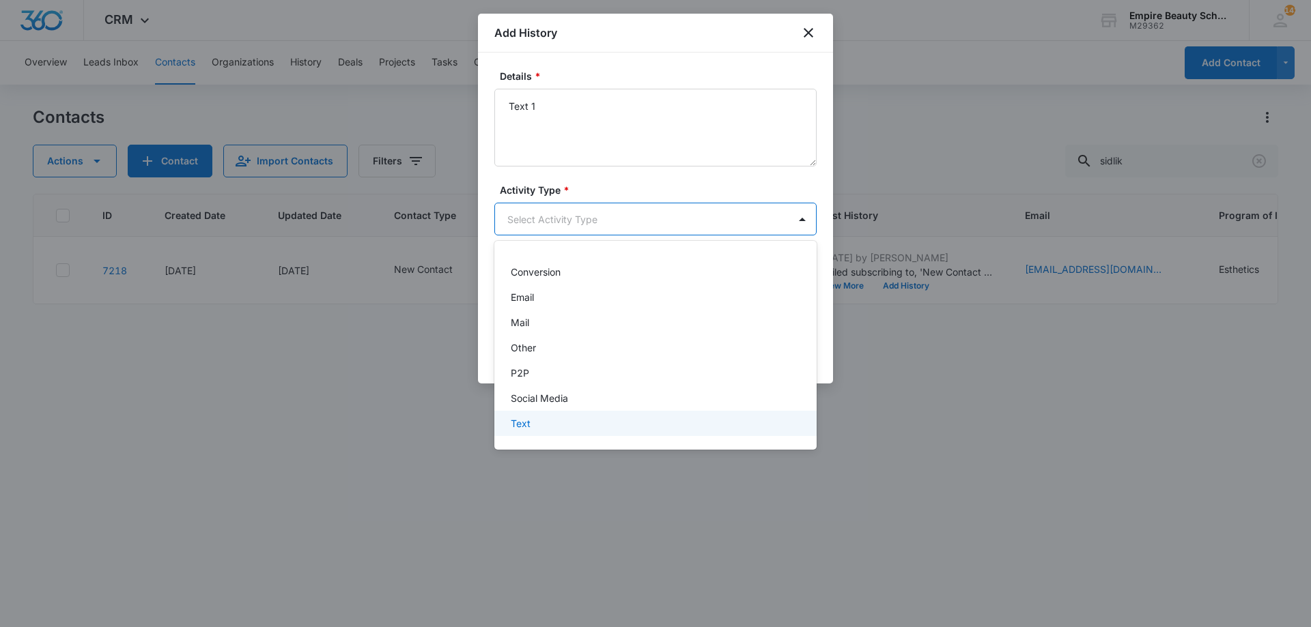
click at [535, 420] on div "Text" at bounding box center [654, 423] width 287 height 14
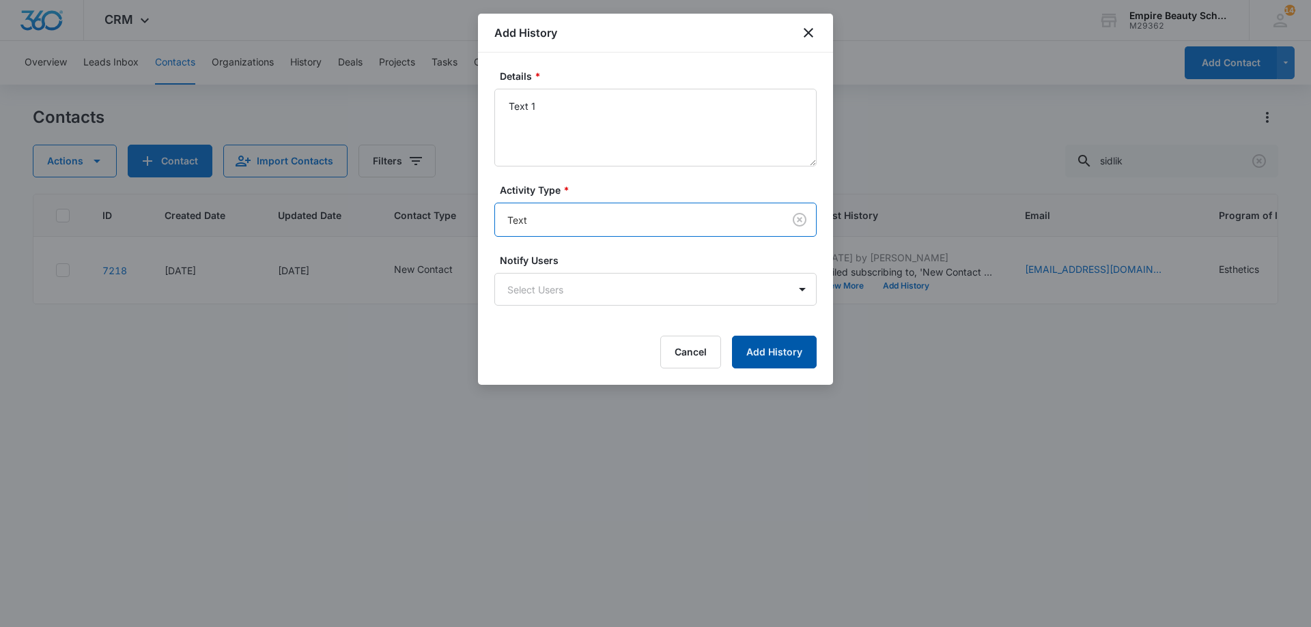
click at [772, 354] on button "Add History" at bounding box center [774, 352] width 85 height 33
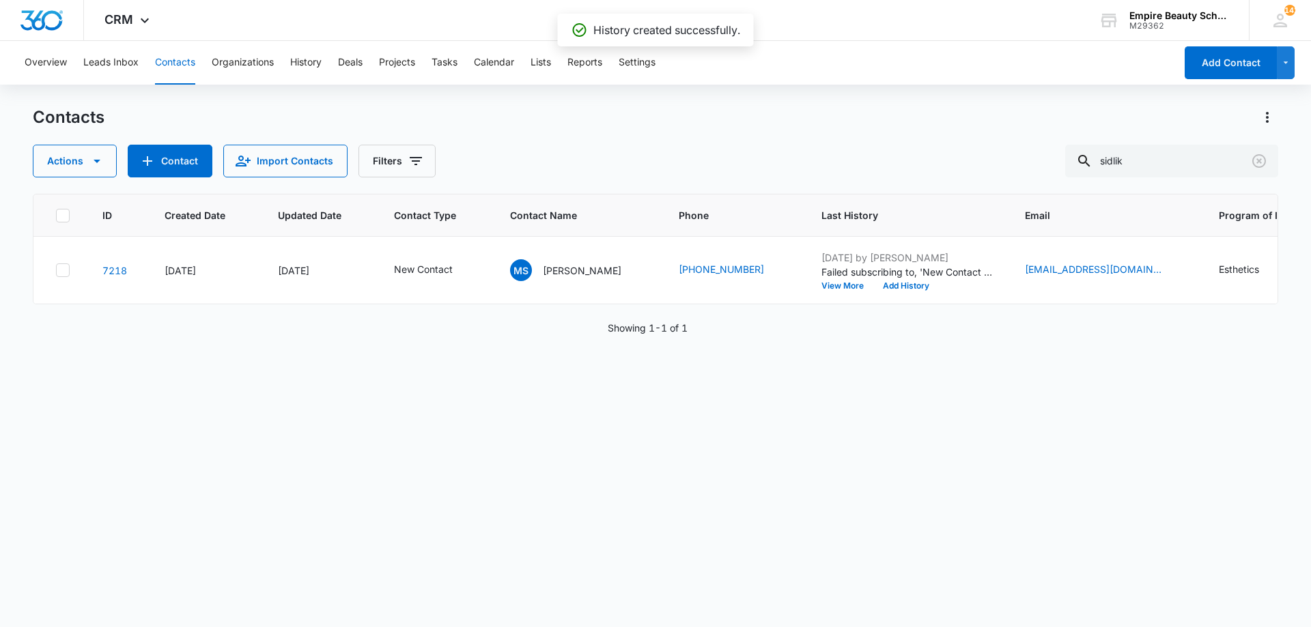
click at [1170, 269] on icon "Email - madisonsidlik@gmail.com - Select to Edit Field" at bounding box center [1178, 270] width 16 height 16
click at [1047, 180] on input "[EMAIL_ADDRESS][DOMAIN_NAME]" at bounding box center [1081, 183] width 172 height 33
click at [1073, 242] on div "Email madisonsidlik@gmail.com Cancel Save" at bounding box center [1081, 192] width 205 height 125
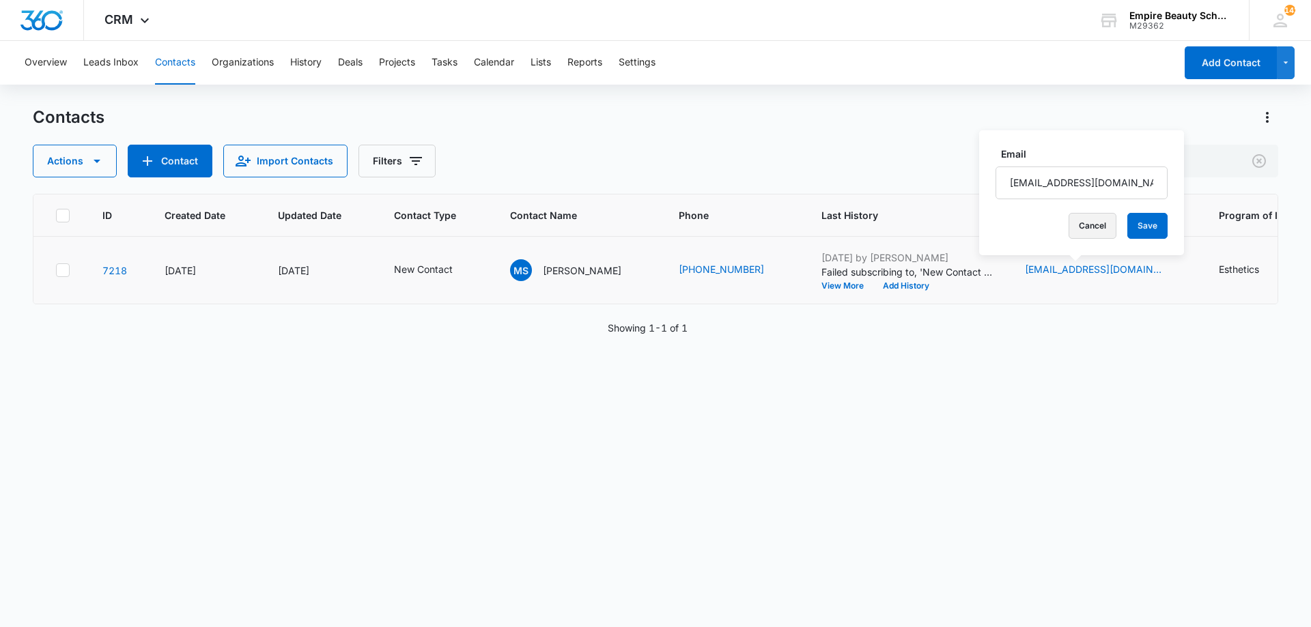
click at [1069, 220] on button "Cancel" at bounding box center [1093, 226] width 48 height 26
click at [901, 287] on button "Add History" at bounding box center [906, 286] width 66 height 8
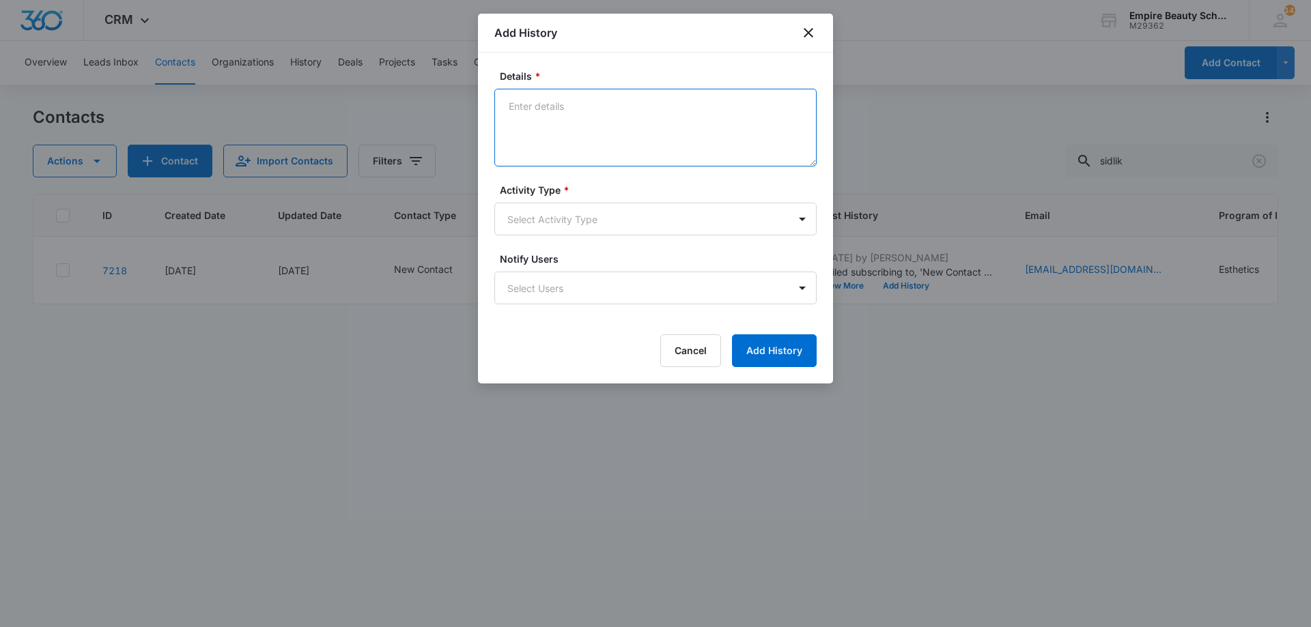
click at [582, 111] on textarea "Details *" at bounding box center [655, 128] width 322 height 78
click at [582, 113] on textarea "Details *" at bounding box center [655, 128] width 322 height 78
type textarea "Email 1"
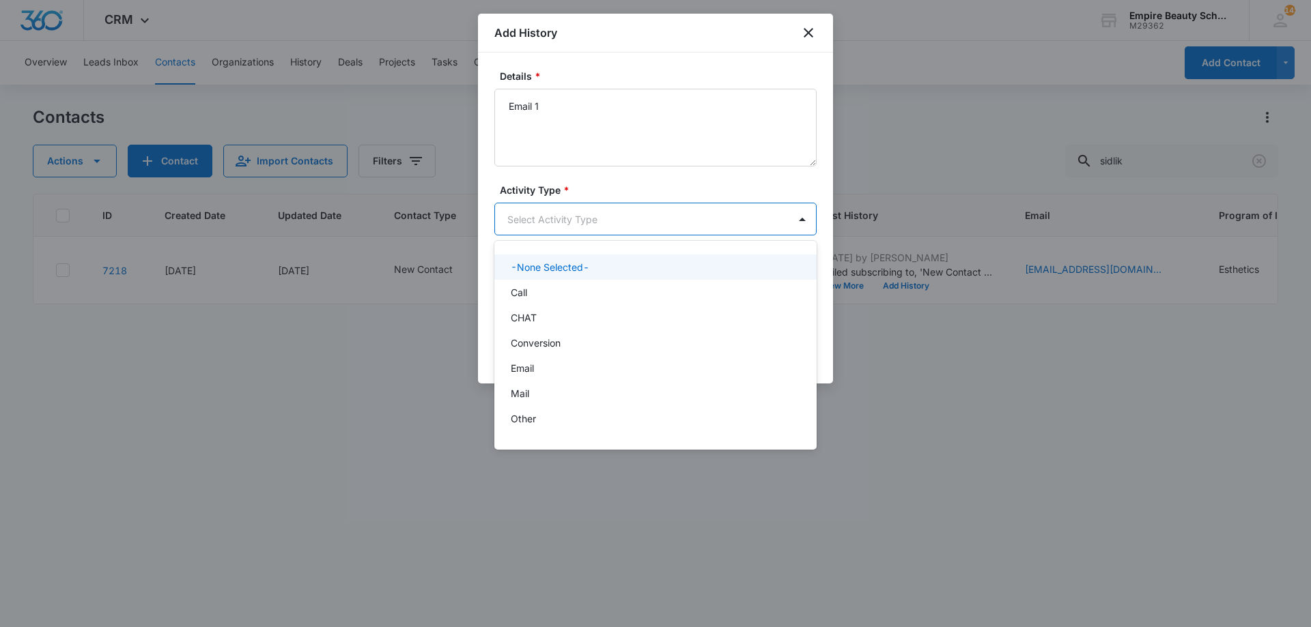
click at [617, 217] on body "CRM Apps Forms CRM Email Shop Payments POS Files Brand Settings Empire Beauty S…" at bounding box center [655, 313] width 1311 height 627
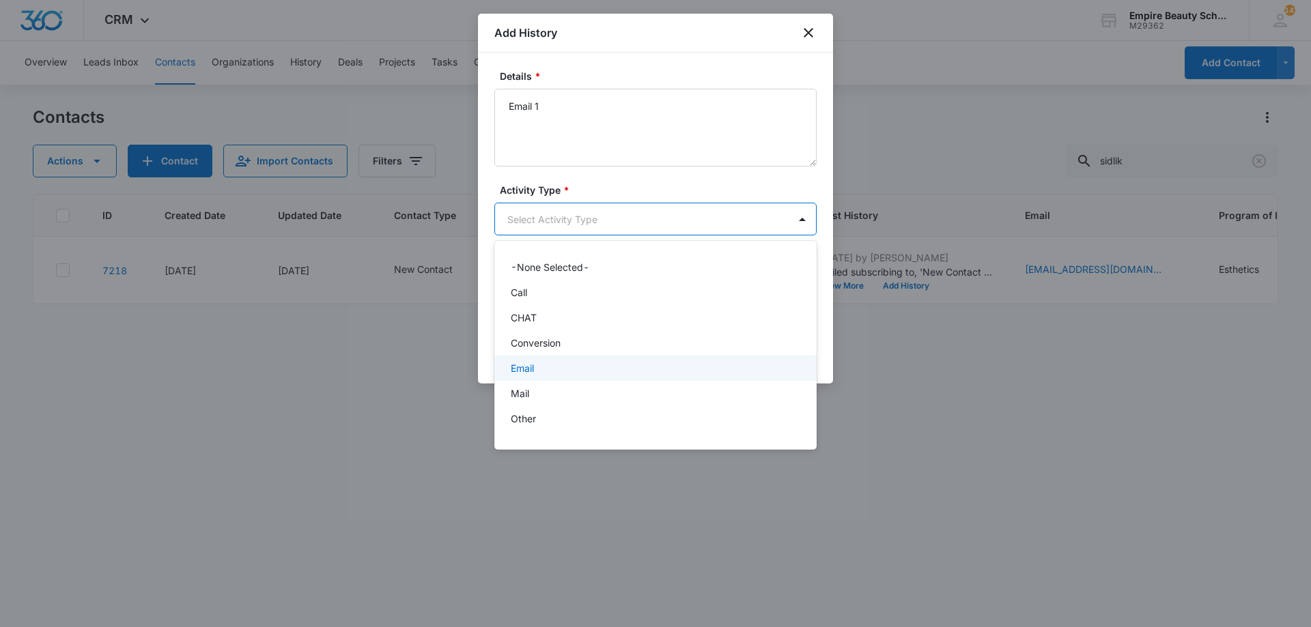
click at [551, 362] on div "Email" at bounding box center [654, 368] width 287 height 14
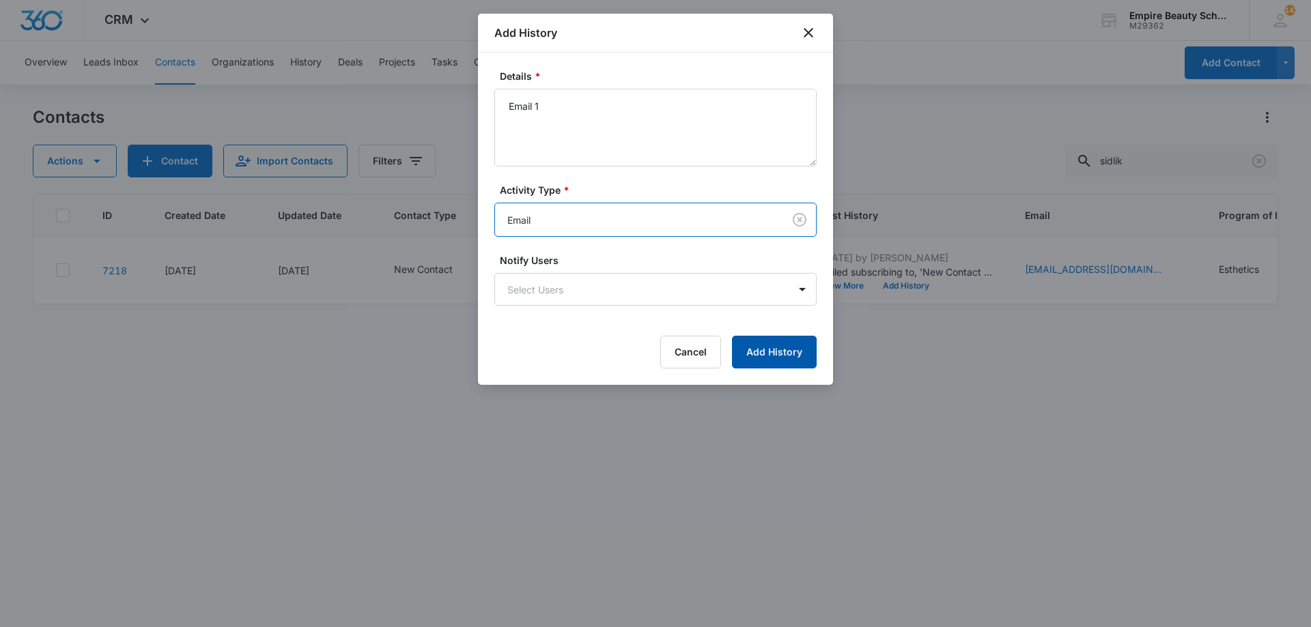
click at [778, 349] on button "Add History" at bounding box center [774, 352] width 85 height 33
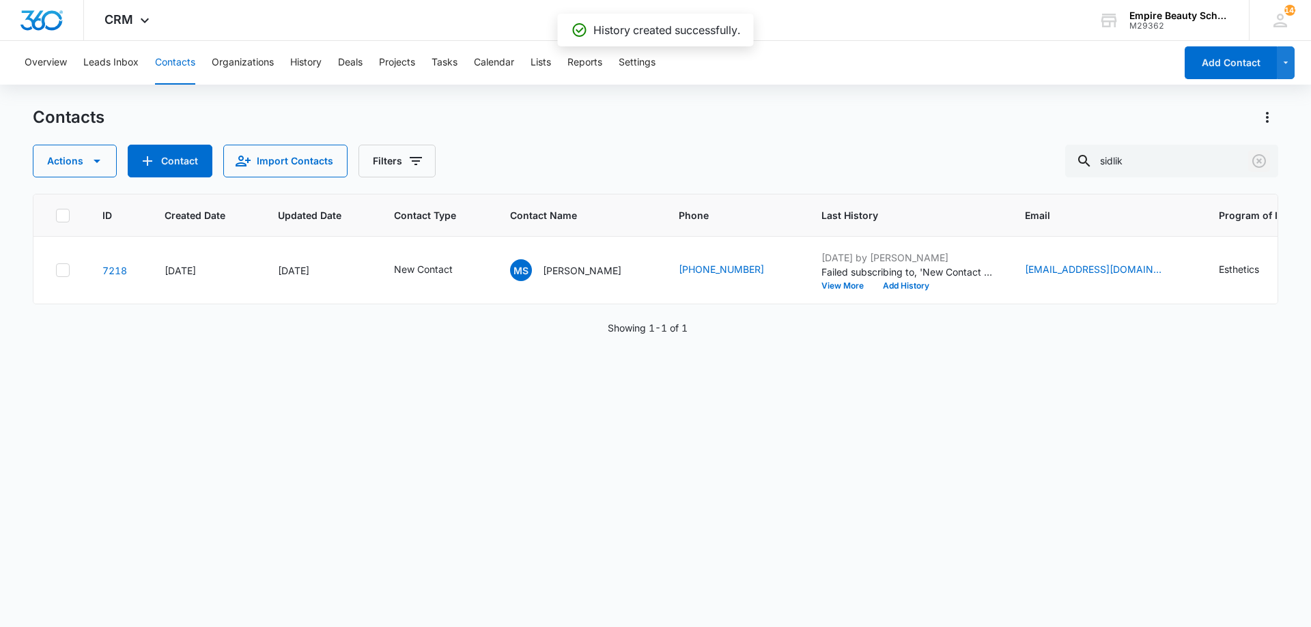
click at [1258, 160] on icon "Clear" at bounding box center [1259, 161] width 14 height 14
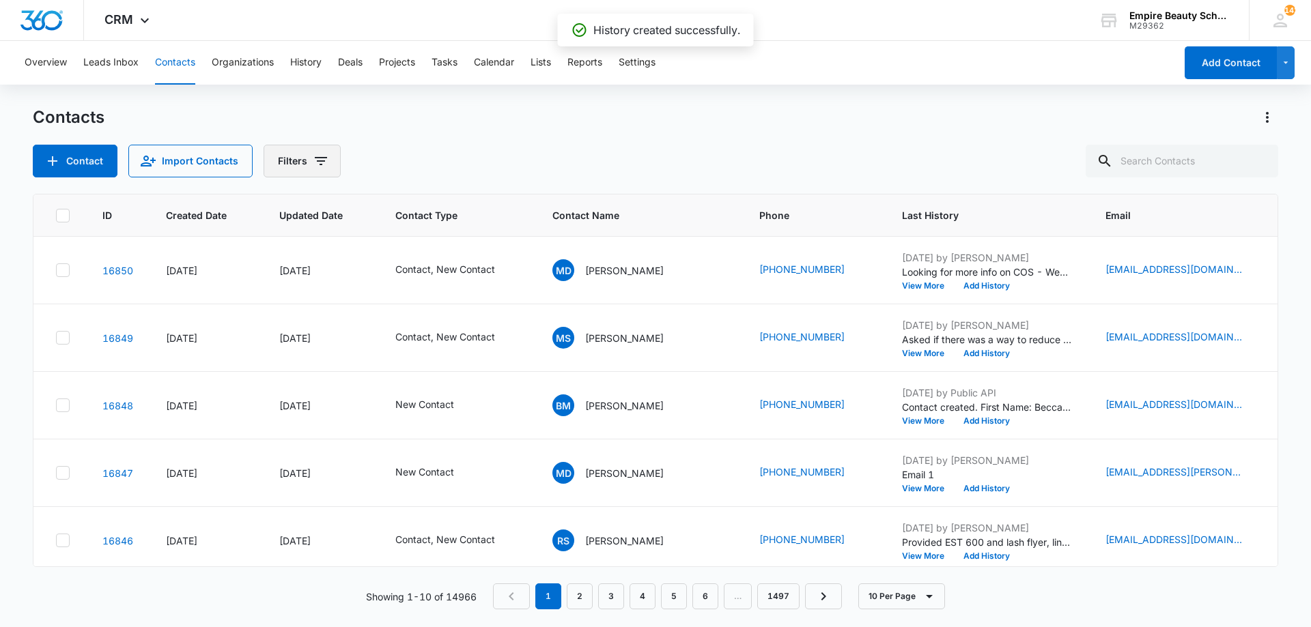
click at [303, 165] on button "Filters" at bounding box center [302, 161] width 77 height 33
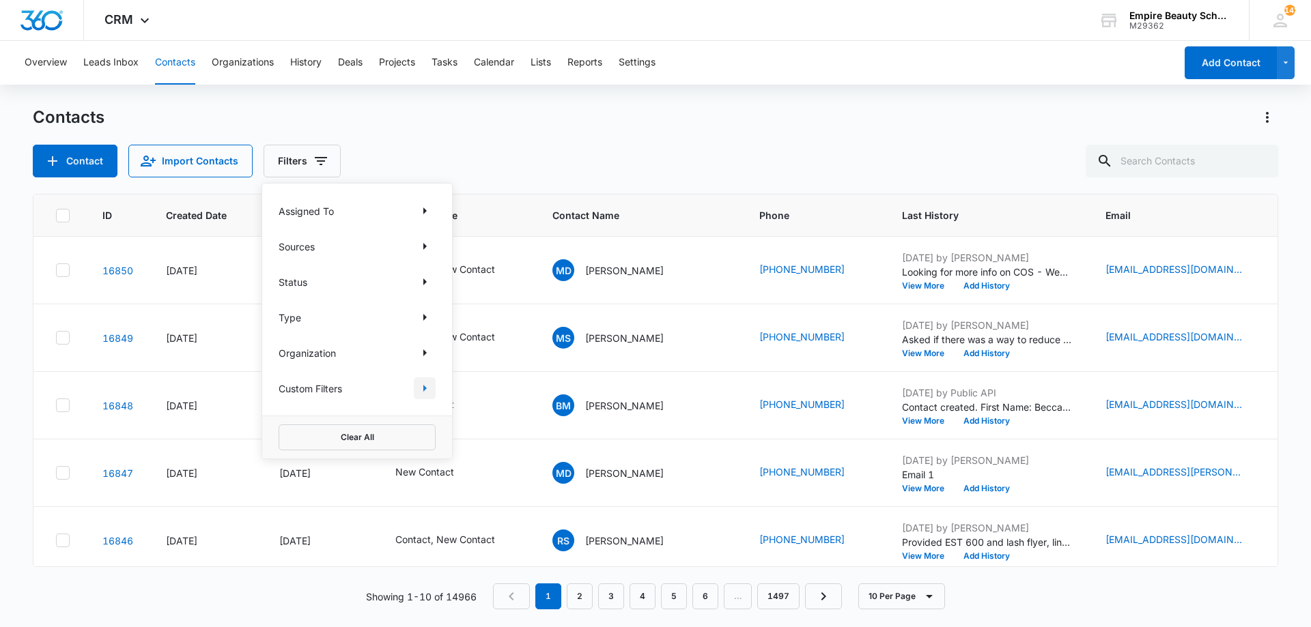
click at [419, 395] on icon "Show Custom Filters filters" at bounding box center [424, 388] width 16 height 16
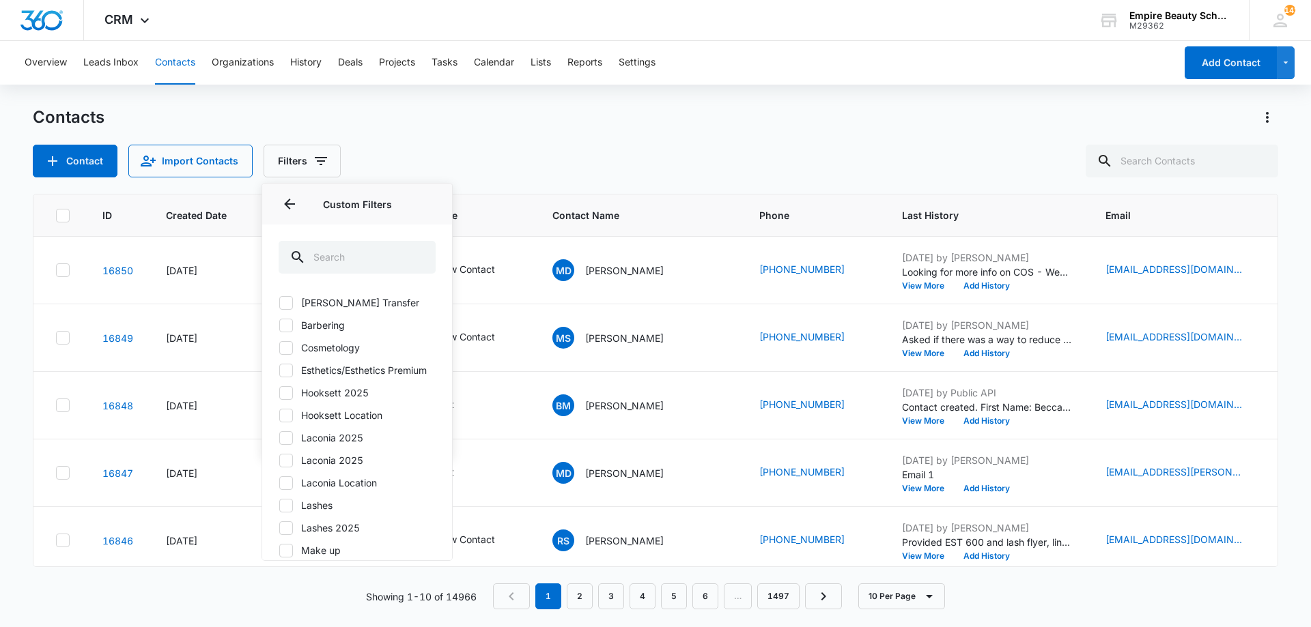
click at [340, 415] on div "Barber Transfer Barbering Cosmetology Esthetics/Esthetics Premium Hooksett 2025…" at bounding box center [357, 455] width 157 height 319
click at [339, 400] on label "Hooksett 2025" at bounding box center [357, 393] width 157 height 14
click at [279, 393] on input "Hooksett 2025" at bounding box center [279, 393] width 1 height 1
checkbox input "true"
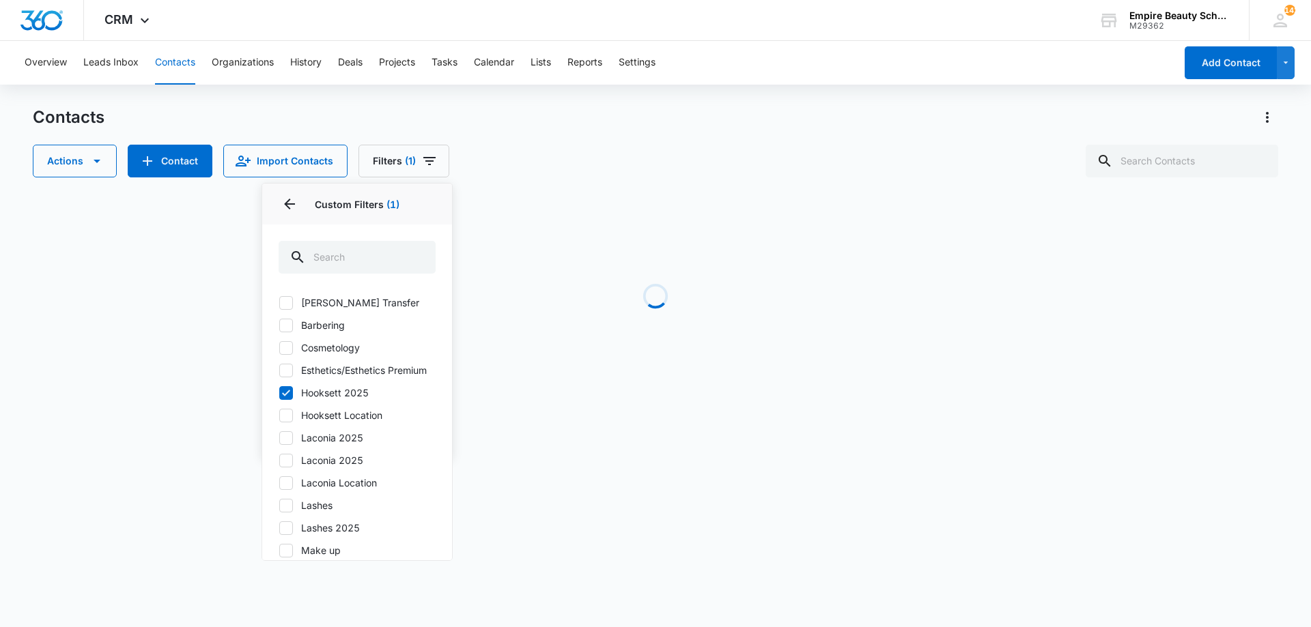
click at [529, 149] on div "Actions Contact Import Contacts Filters (1) Assigned To Sources Status Type Org…" at bounding box center [655, 161] width 1245 height 33
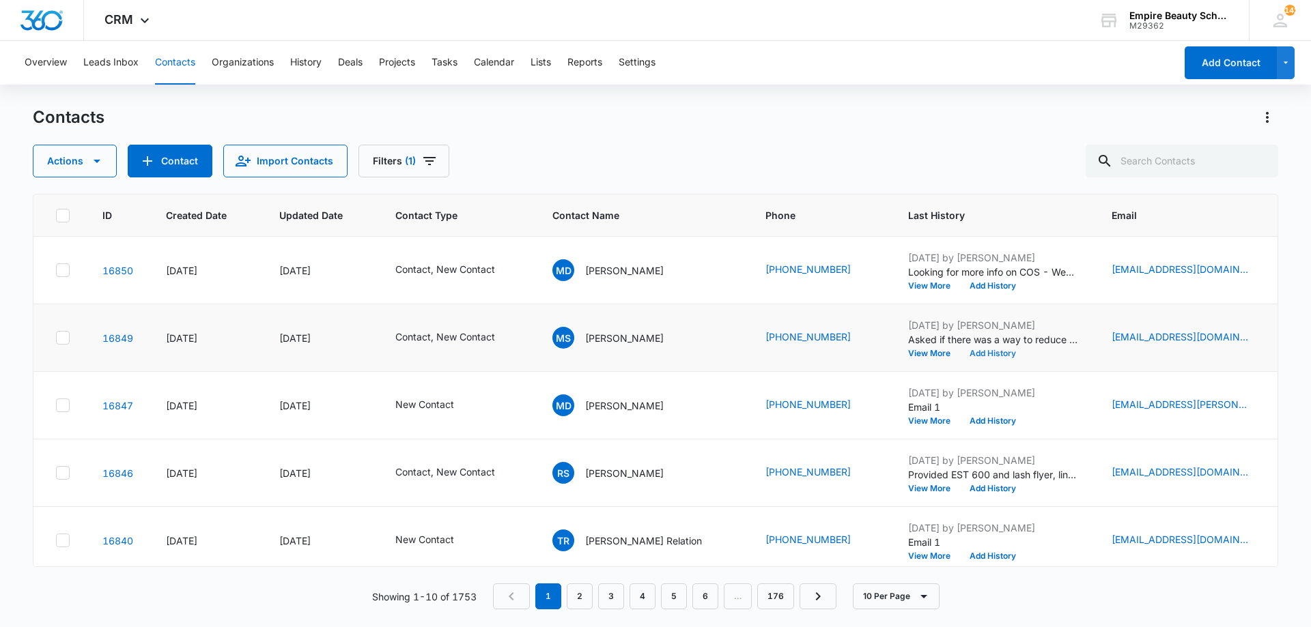
click at [960, 356] on button "Add History" at bounding box center [993, 354] width 66 height 8
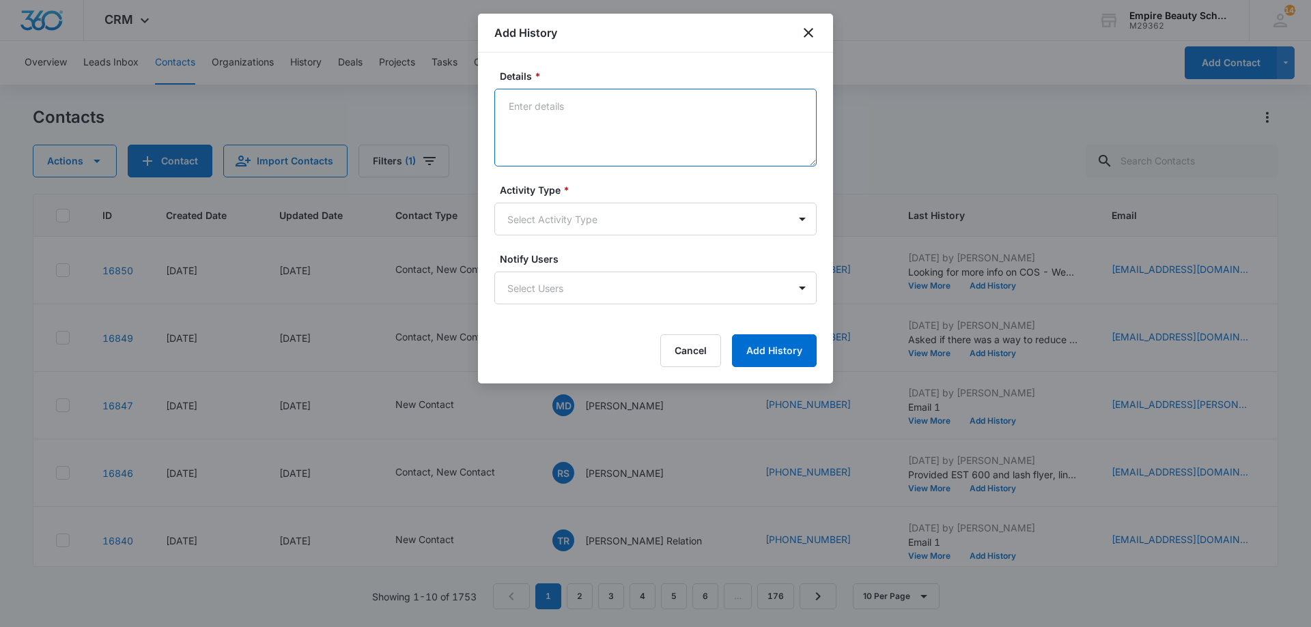
click at [681, 130] on textarea "Details *" at bounding box center [655, 128] width 322 height 78
drag, startPoint x: 750, startPoint y: 105, endPoint x: 878, endPoint y: 115, distance: 128.1
click at [877, 117] on body "CRM Apps Forms CRM Email Shop Payments POS Files Brand Settings Empire Beauty S…" at bounding box center [655, 313] width 1311 height 627
click at [748, 136] on textarea "Explained that the scholarship bring back the trades" at bounding box center [655, 128] width 322 height 78
click at [744, 107] on textarea "Explained that the scholarship bring back the trades" at bounding box center [655, 128] width 322 height 78
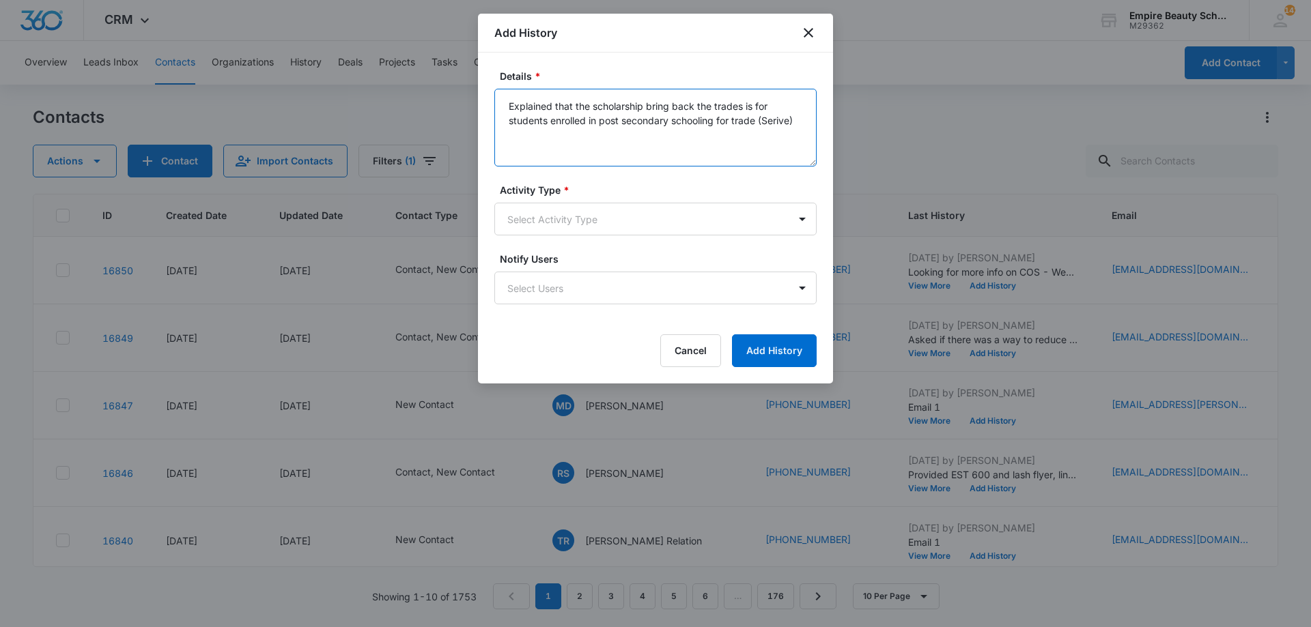
click at [656, 122] on textarea "Explained that the scholarship bring back the trades is for students enrolled i…" at bounding box center [655, 128] width 322 height 78
click at [780, 119] on textarea "Explained that the scholarship bring back the trades is for students enrolled i…" at bounding box center [655, 128] width 322 height 78
type textarea "Explained that the scholarship bring back the trades is for students enrolled i…"
click at [688, 218] on body "CRM Apps Forms CRM Email Shop Payments POS Files Brand Settings Empire Beauty S…" at bounding box center [655, 313] width 1311 height 627
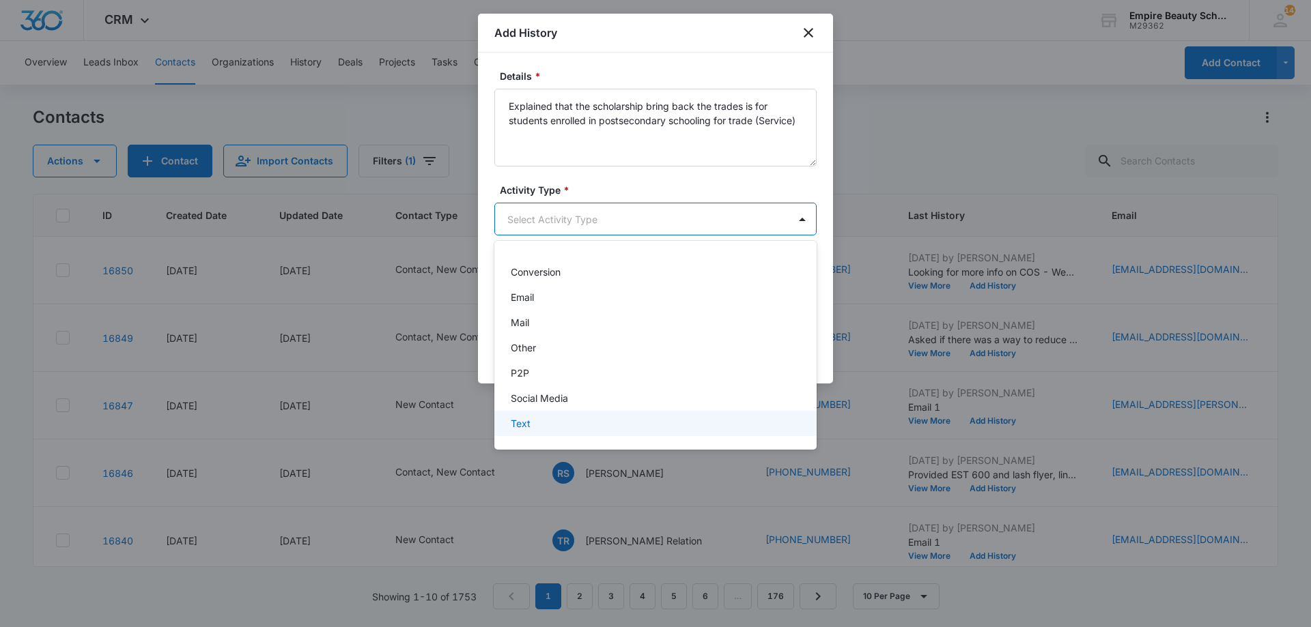
click at [602, 419] on div "Text" at bounding box center [654, 423] width 287 height 14
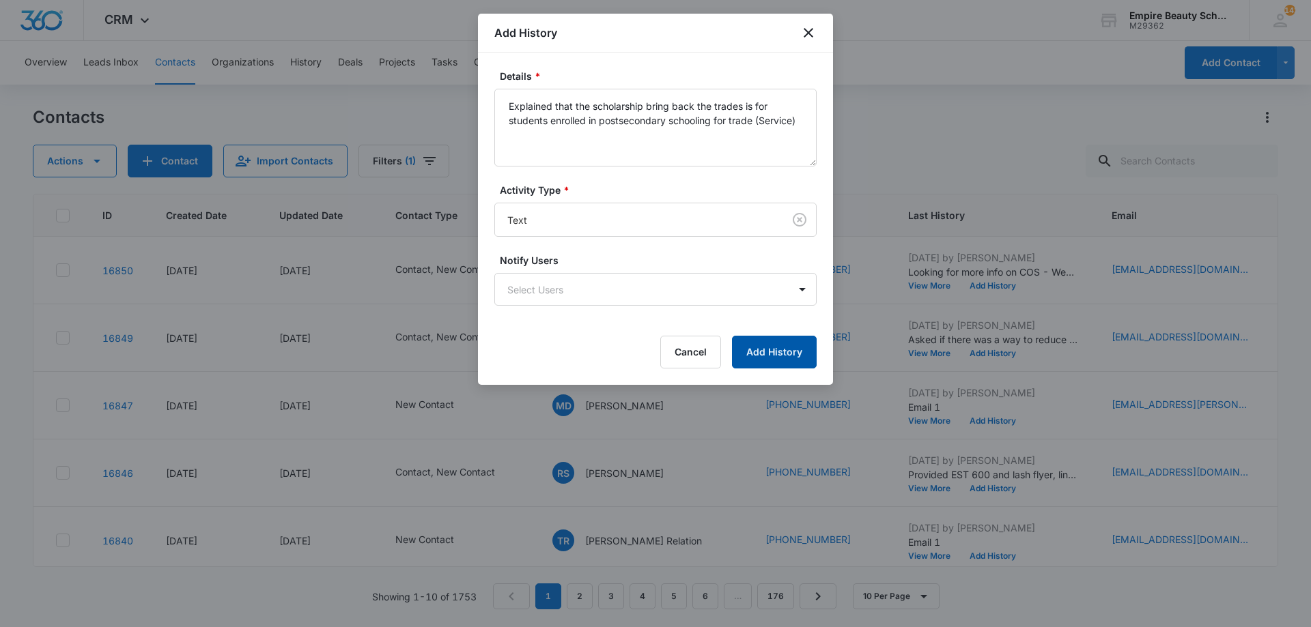
click at [780, 362] on button "Add History" at bounding box center [774, 352] width 85 height 33
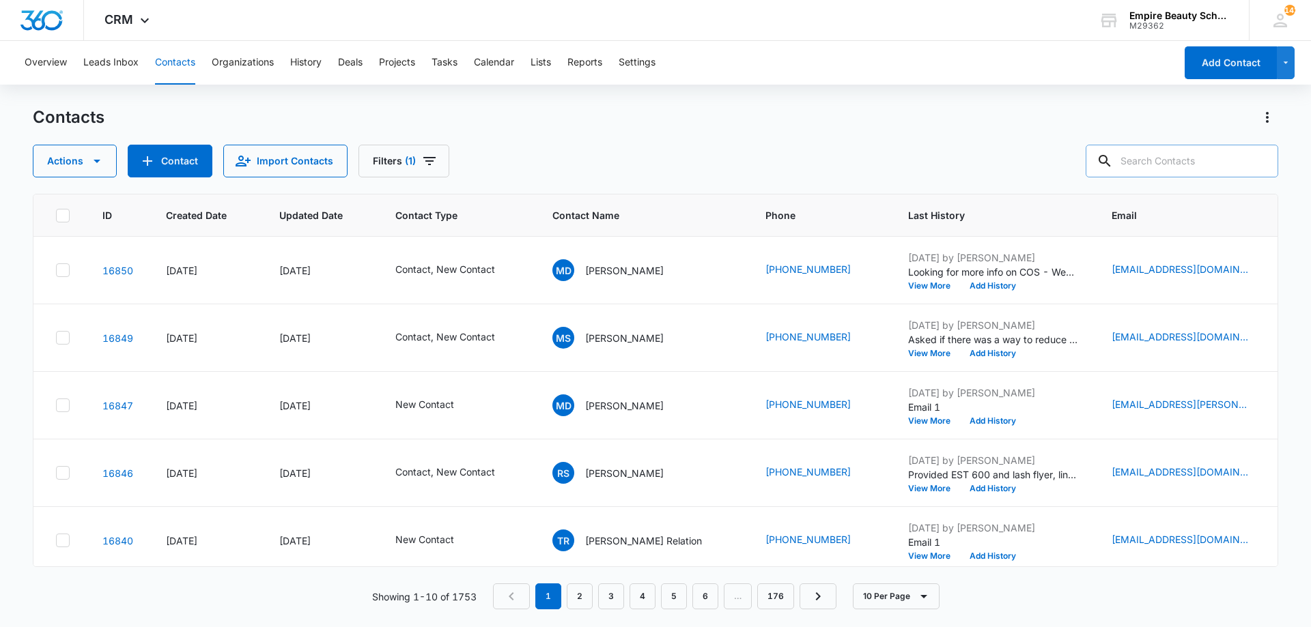
click at [1245, 158] on input "text" at bounding box center [1182, 161] width 193 height 33
click at [1191, 171] on input "text" at bounding box center [1182, 161] width 193 height 33
type input "christopher"
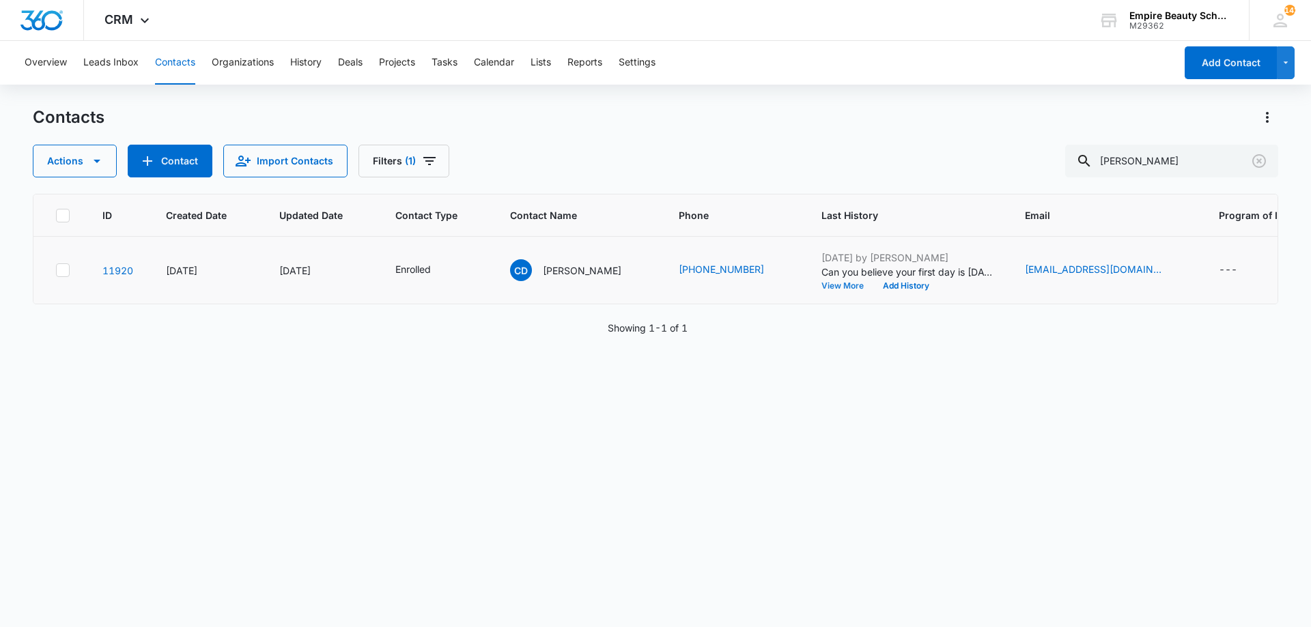
click at [842, 283] on button "View More" at bounding box center [847, 286] width 52 height 8
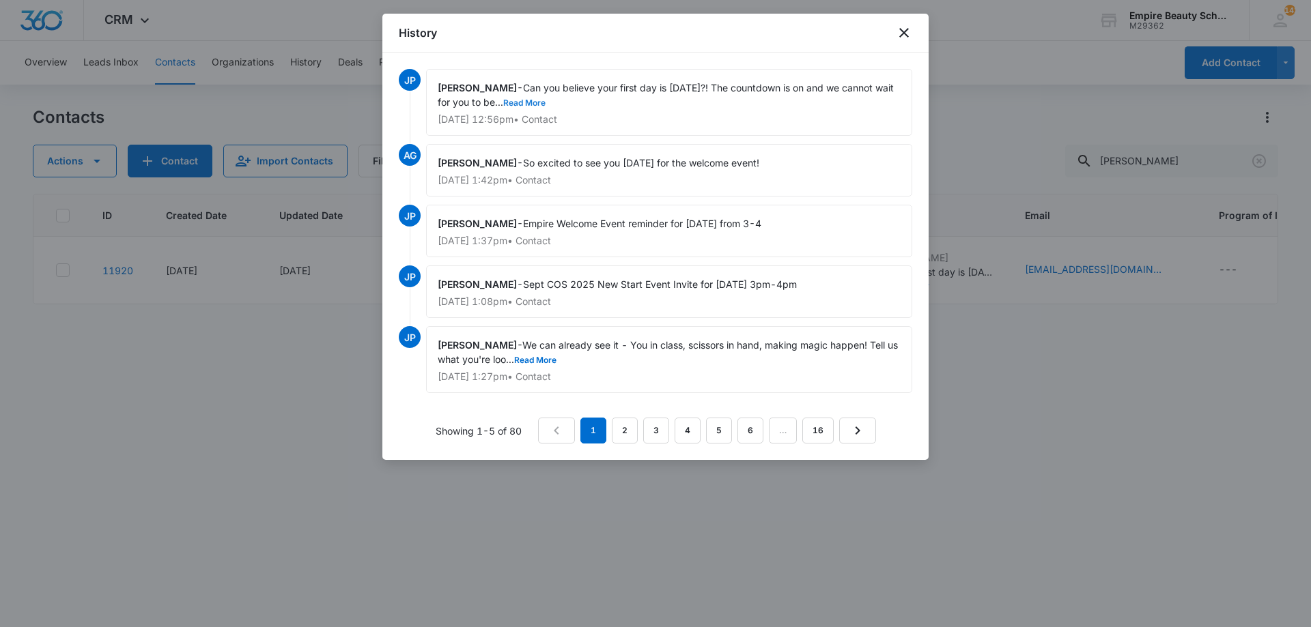
click at [546, 107] on button "Read More" at bounding box center [524, 103] width 42 height 8
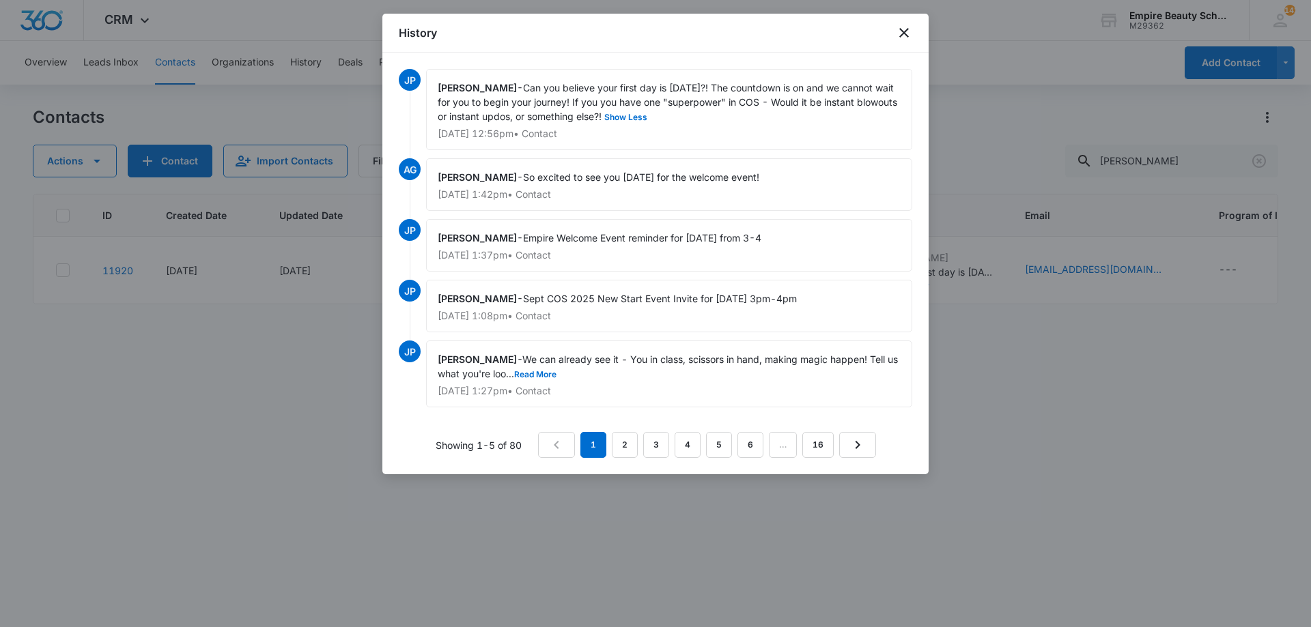
drag, startPoint x: 529, startPoint y: 88, endPoint x: 681, endPoint y: 112, distance: 153.4
click at [681, 112] on span "Can you believe your first day is in one week?! The countdown is on and we cann…" at bounding box center [669, 102] width 462 height 40
copy span "Can you believe your first day is in one week?! The countdown is on and we cann…"
click at [898, 36] on icon "close" at bounding box center [904, 33] width 16 height 16
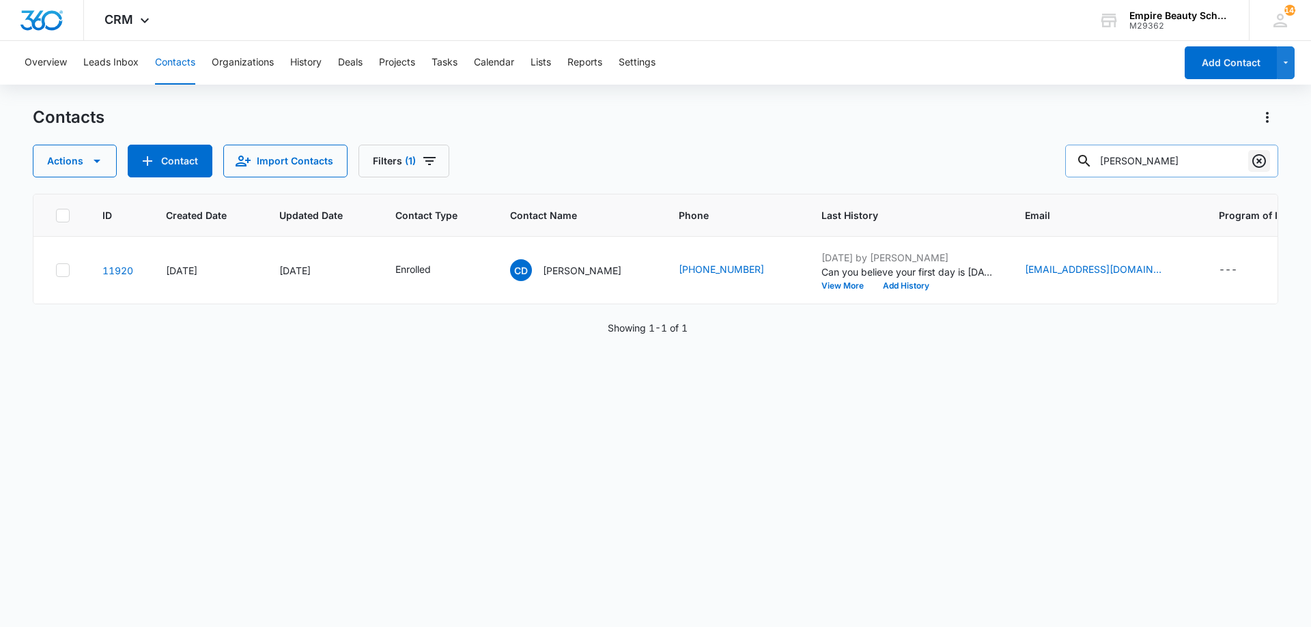
click at [1261, 167] on icon "Clear" at bounding box center [1259, 161] width 14 height 14
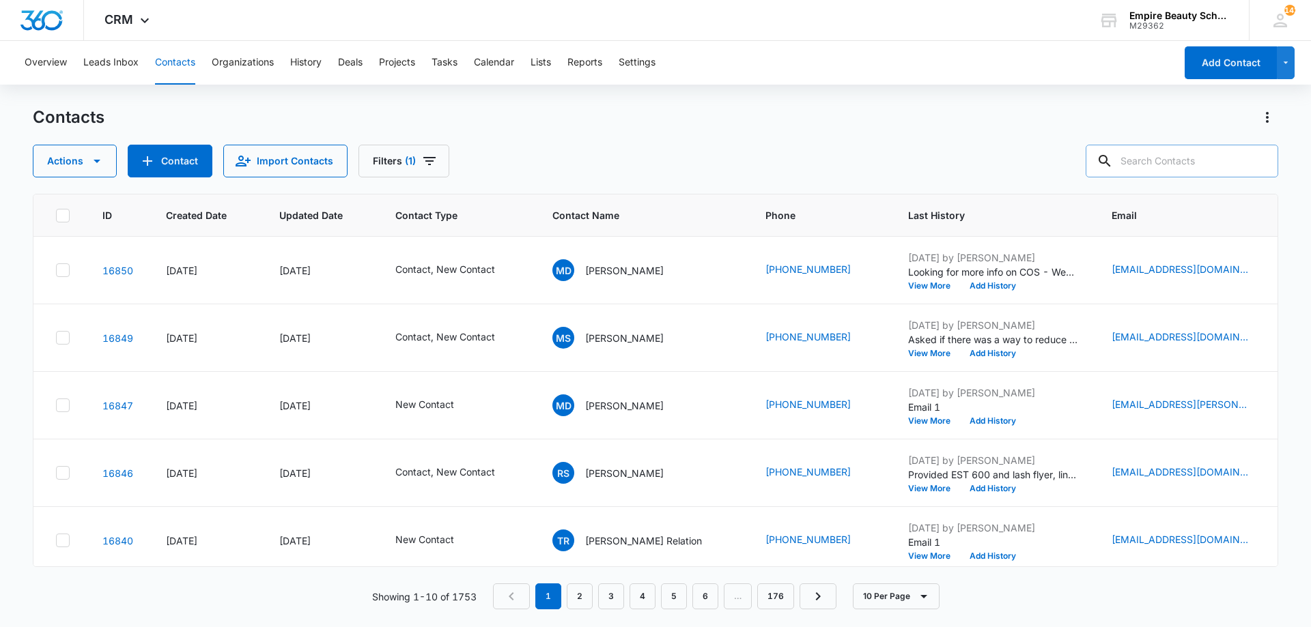
click at [1174, 161] on input "text" at bounding box center [1182, 161] width 193 height 33
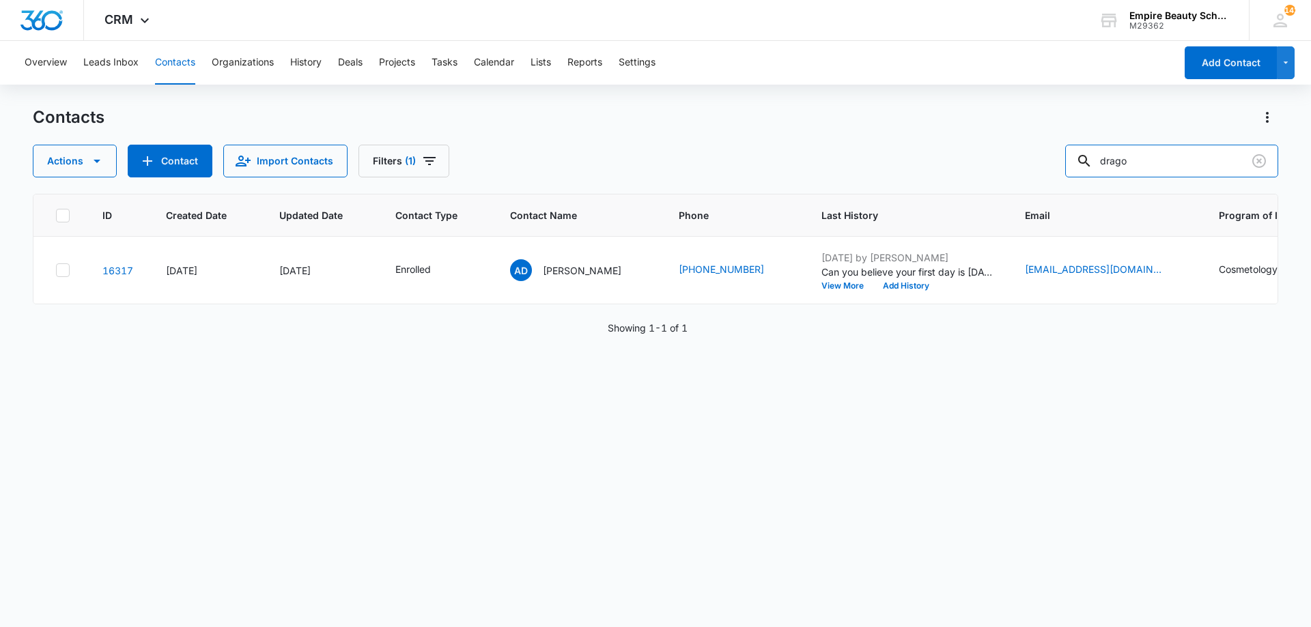
drag, startPoint x: 1141, startPoint y: 162, endPoint x: 979, endPoint y: 146, distance: 162.6
click at [979, 146] on div "Actions Contact Import Contacts Filters (1) drago" at bounding box center [655, 161] width 1245 height 33
type input "duthie"
click at [873, 287] on button "Add History" at bounding box center [906, 286] width 66 height 8
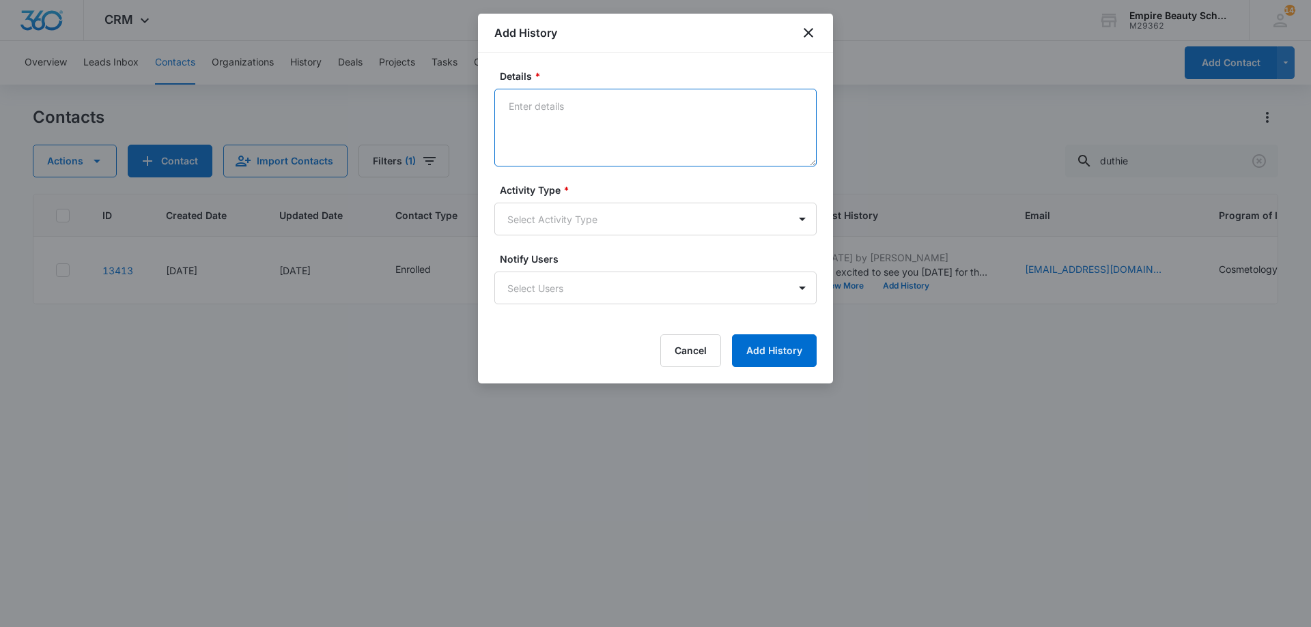
paste textarea "Can you believe your first day is in one week?! The countdown is on and we cann…"
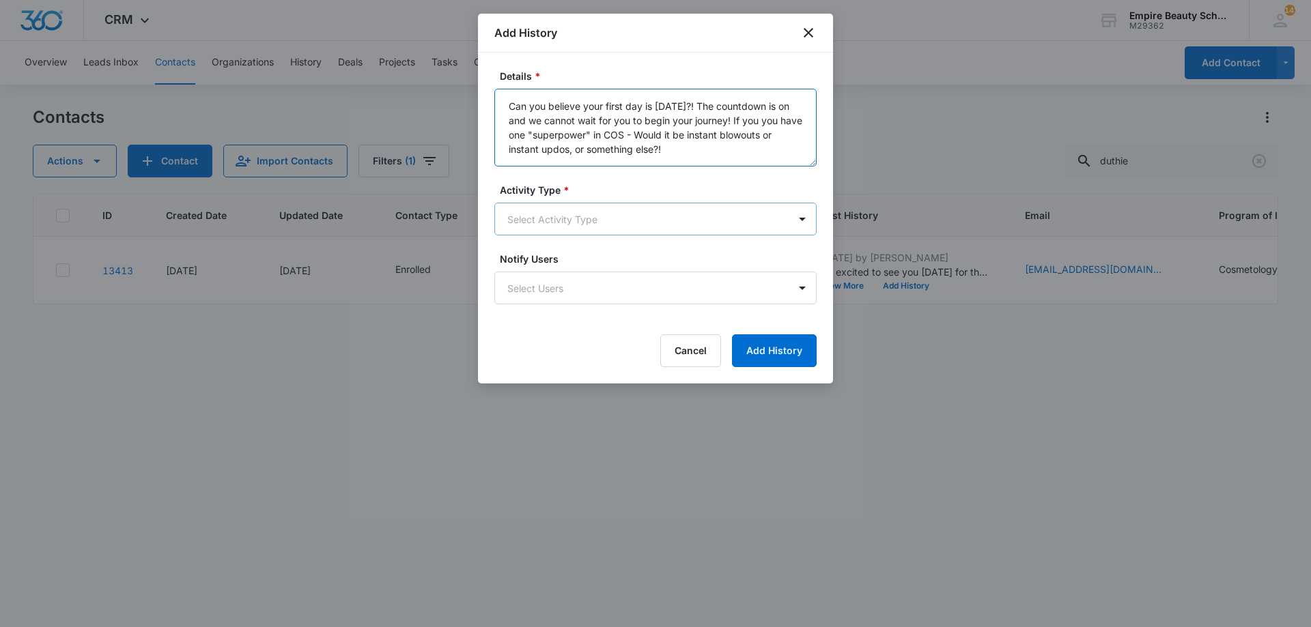
type textarea "Can you believe your first day is in one week?! The countdown is on and we cann…"
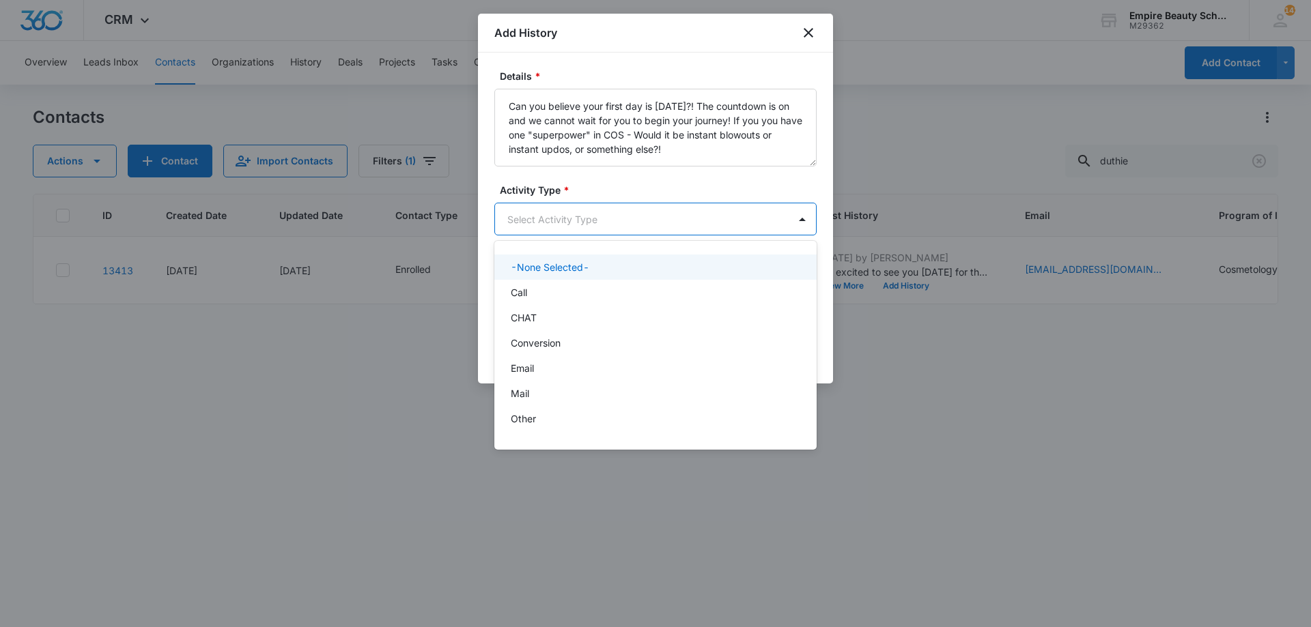
click at [625, 227] on body "CRM Apps Forms CRM Email Shop Payments POS Files Brand Settings Empire Beauty S…" at bounding box center [655, 313] width 1311 height 627
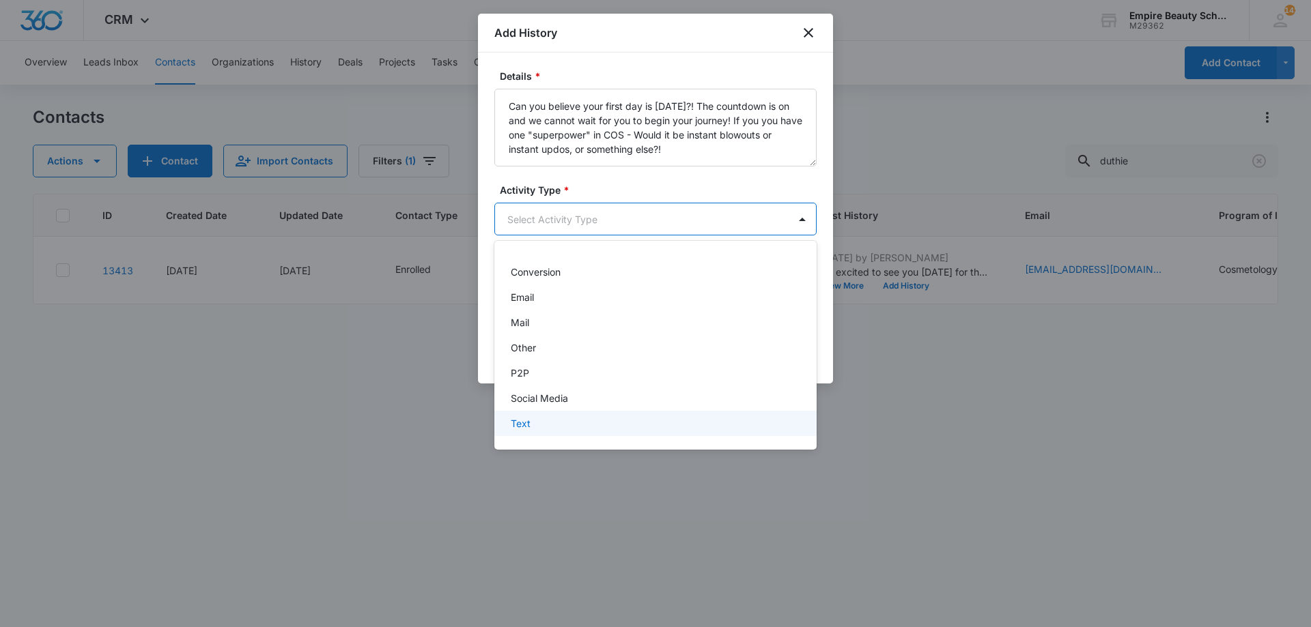
click at [562, 413] on div "Text" at bounding box center [655, 423] width 322 height 25
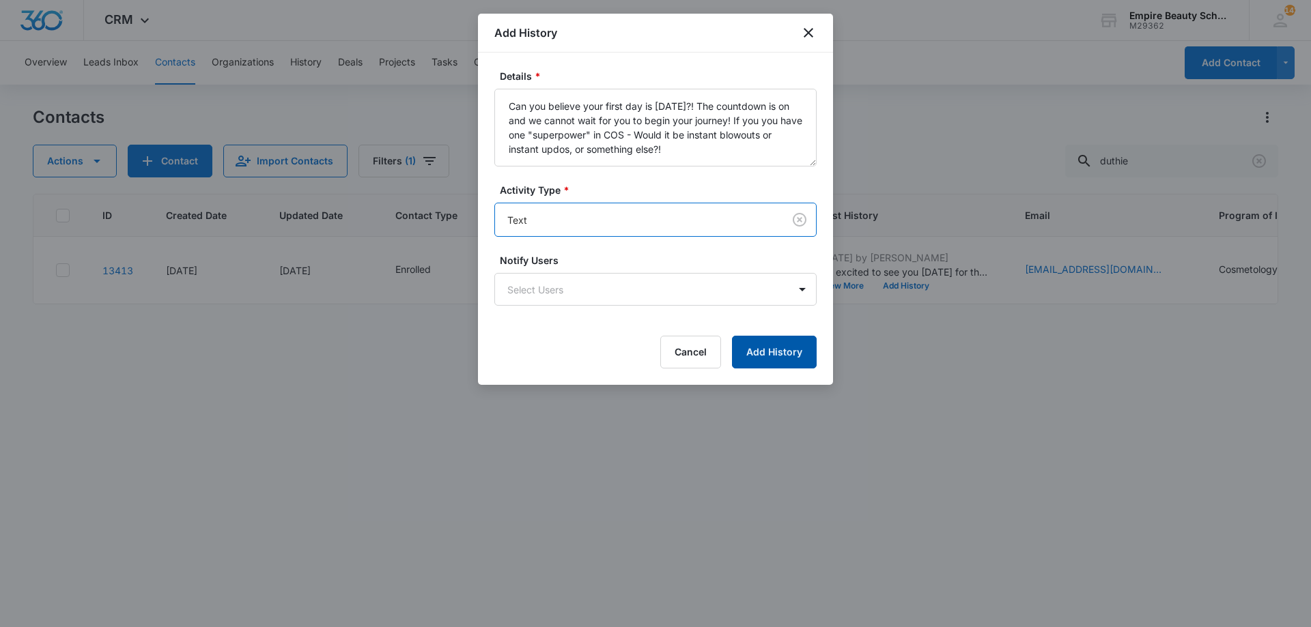
click at [762, 357] on button "Add History" at bounding box center [774, 352] width 85 height 33
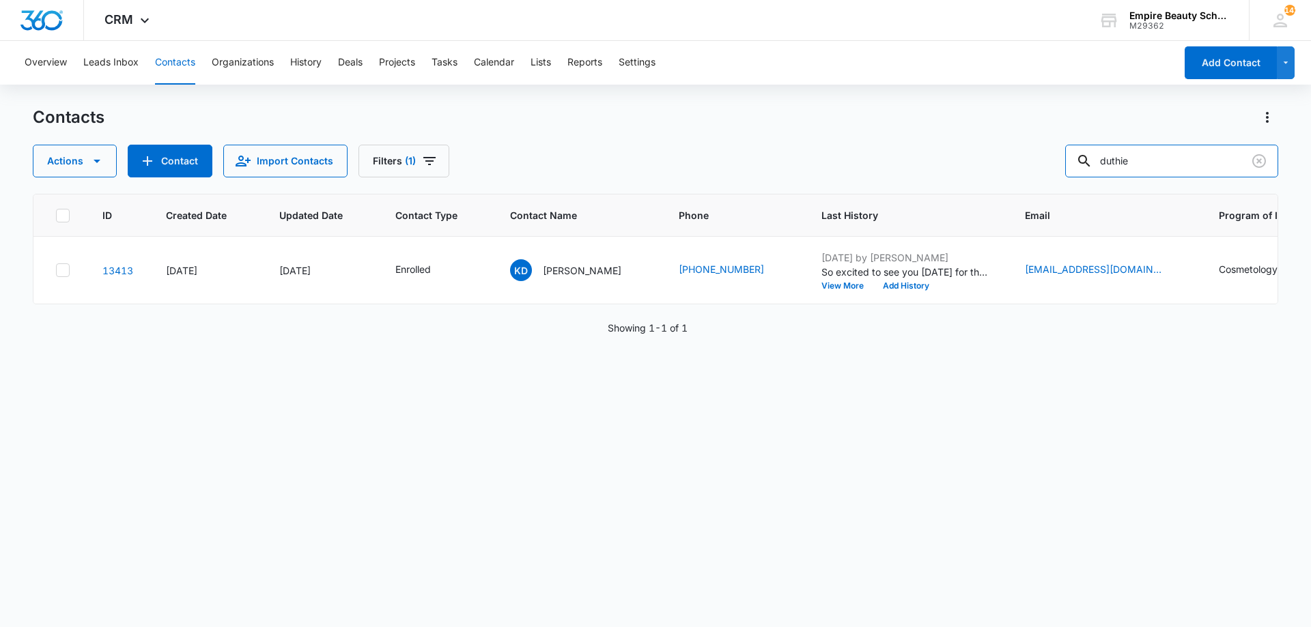
drag, startPoint x: 1161, startPoint y: 155, endPoint x: 839, endPoint y: 128, distance: 323.4
click at [839, 128] on div "Contacts Actions Contact Import Contacts Filters (1) duthie" at bounding box center [655, 142] width 1245 height 71
type input "natalie"
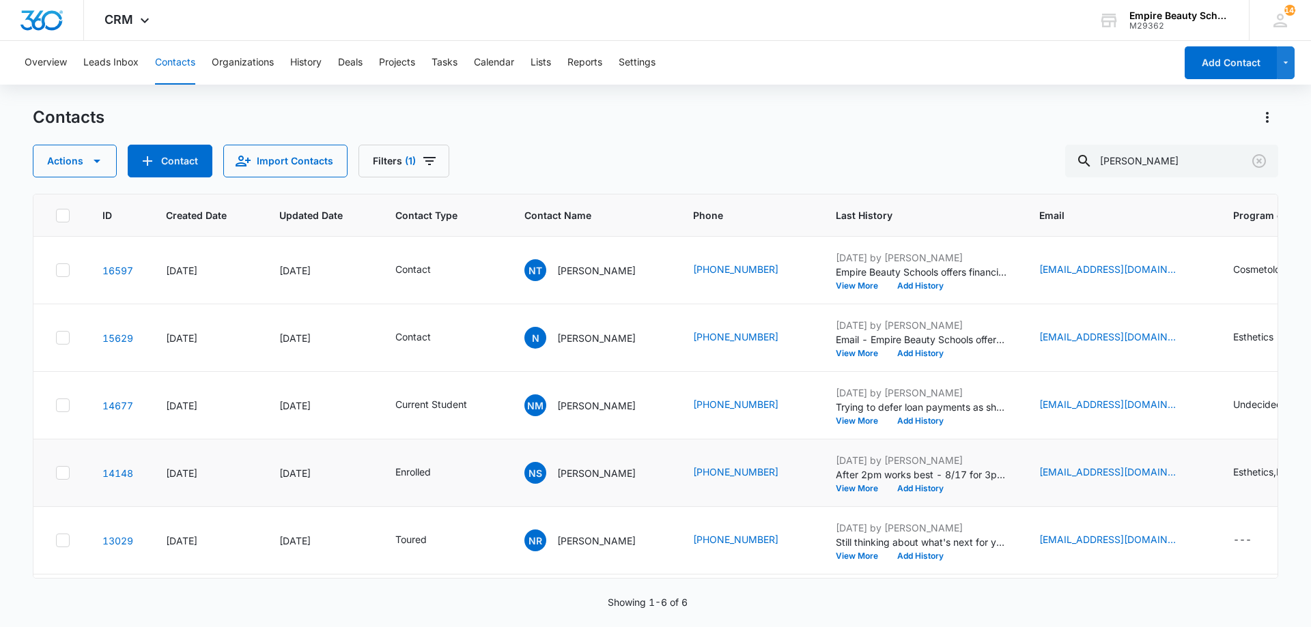
click at [912, 494] on td "Sep 15, 2025 by Jess Peltonovich After 2pm works best - 8/17 for 3pm? View More…" at bounding box center [920, 474] width 203 height 68
click at [912, 489] on button "Add History" at bounding box center [921, 489] width 66 height 8
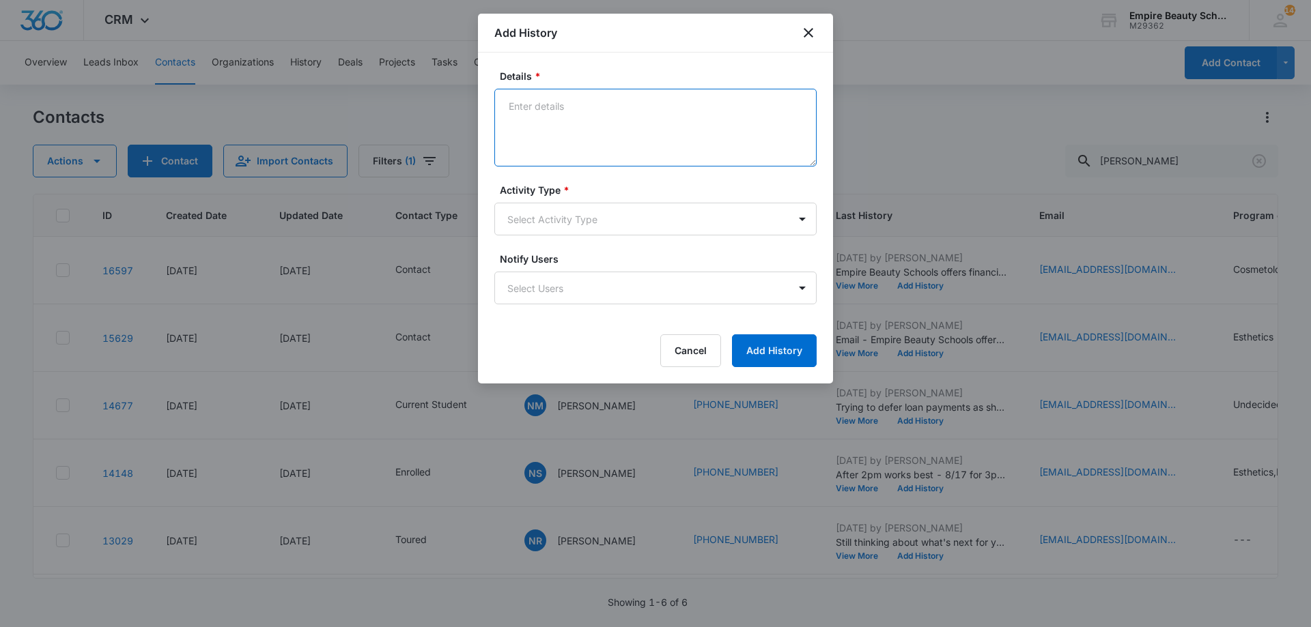
click at [638, 149] on textarea "Details *" at bounding box center [655, 128] width 322 height 78
type textarea "Set FA APPT for 9/17 at 3pm"
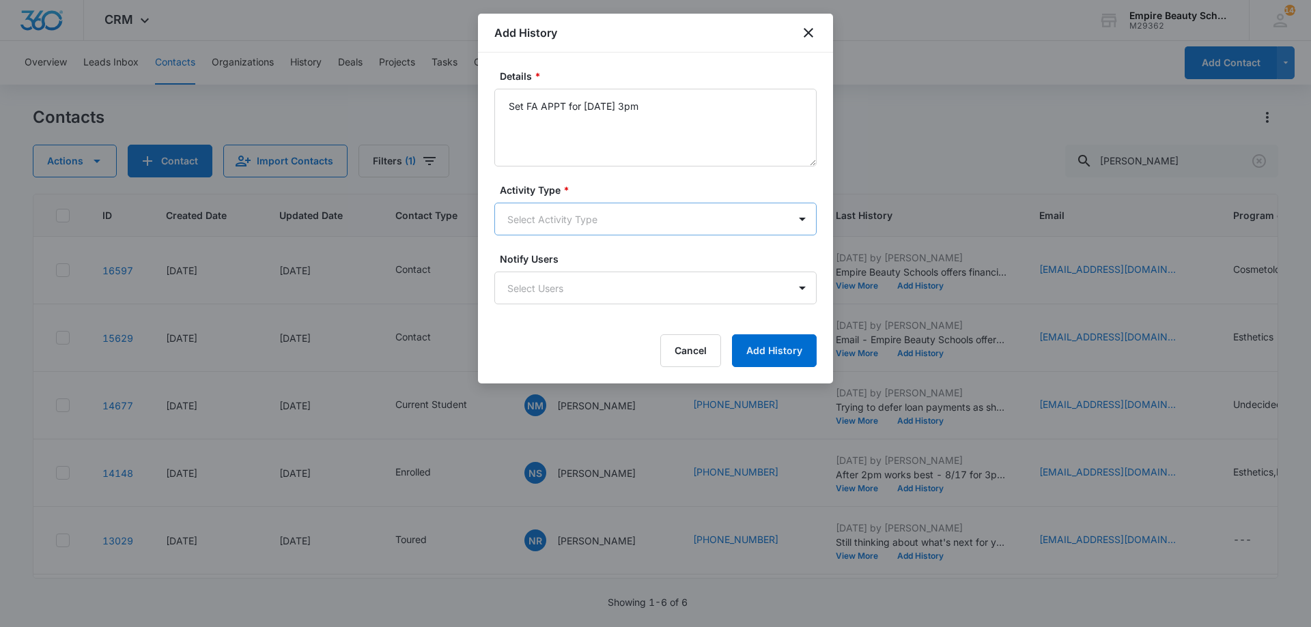
click at [606, 221] on body "CRM Apps Forms CRM Email Shop Payments POS Files Brand Settings Empire Beauty S…" at bounding box center [655, 313] width 1311 height 627
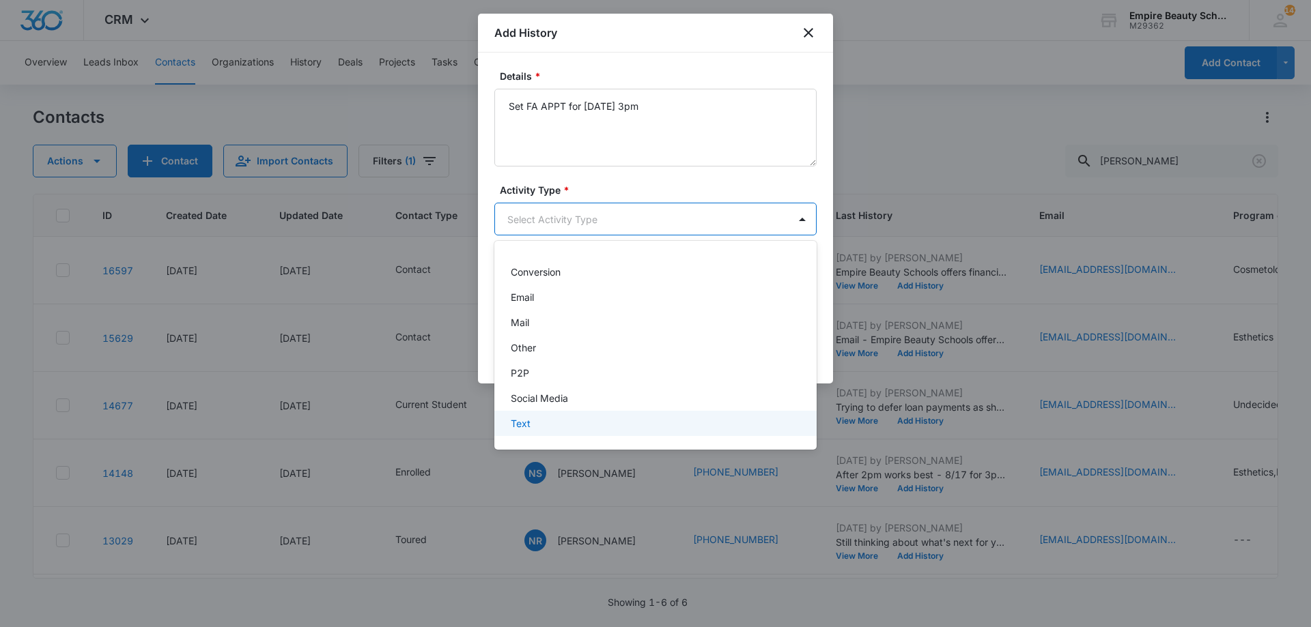
click at [584, 423] on div "Text" at bounding box center [654, 423] width 287 height 14
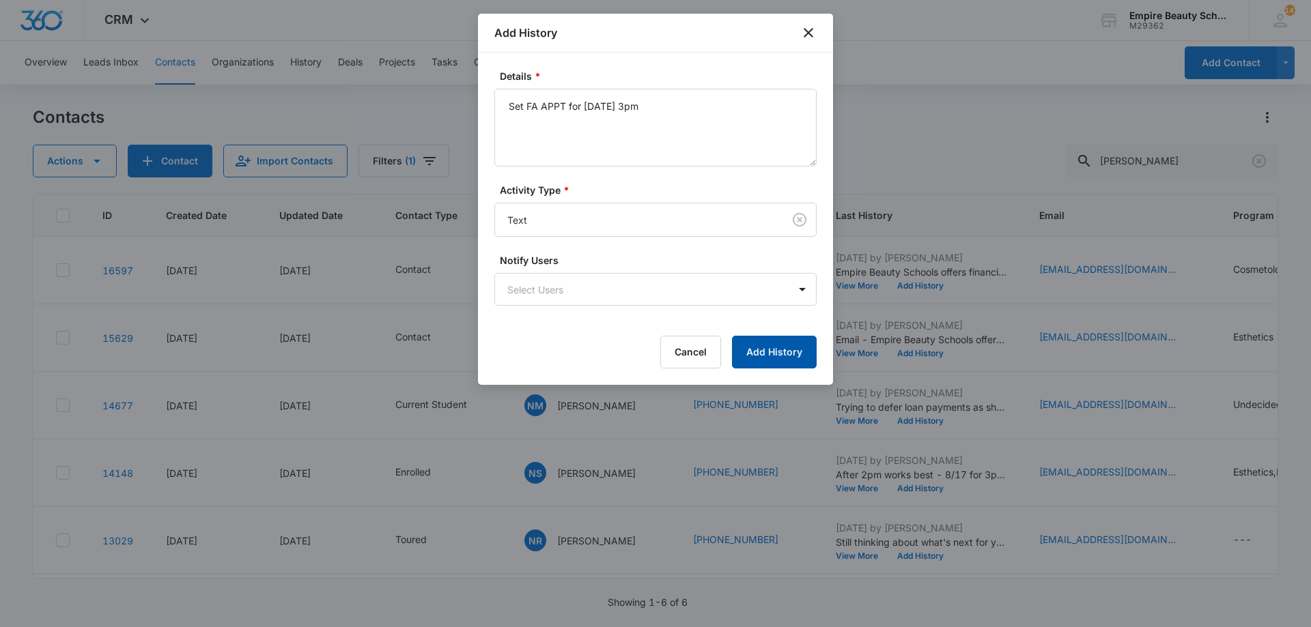
click at [781, 354] on button "Add History" at bounding box center [774, 352] width 85 height 33
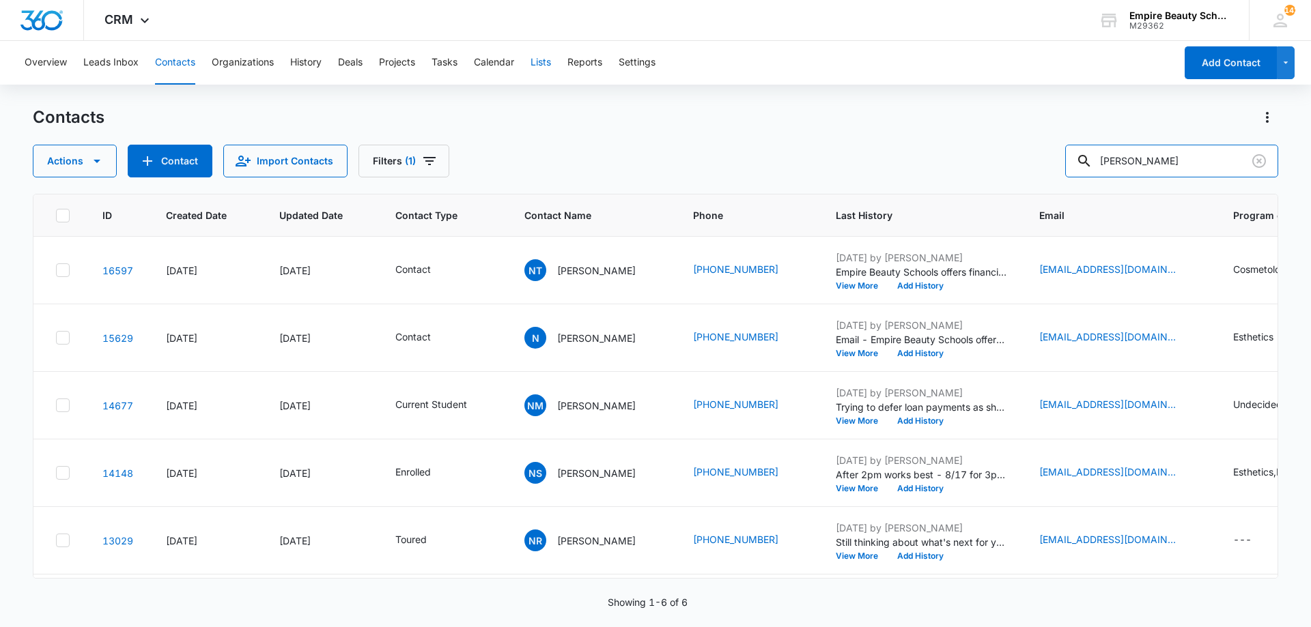
drag, startPoint x: 1198, startPoint y: 162, endPoint x: 543, endPoint y: 41, distance: 666.5
click at [602, 48] on div "Overview Leads Inbox Contacts Organizations History Deals Projects Tasks Calend…" at bounding box center [655, 333] width 1311 height 585
type input "alexia fau"
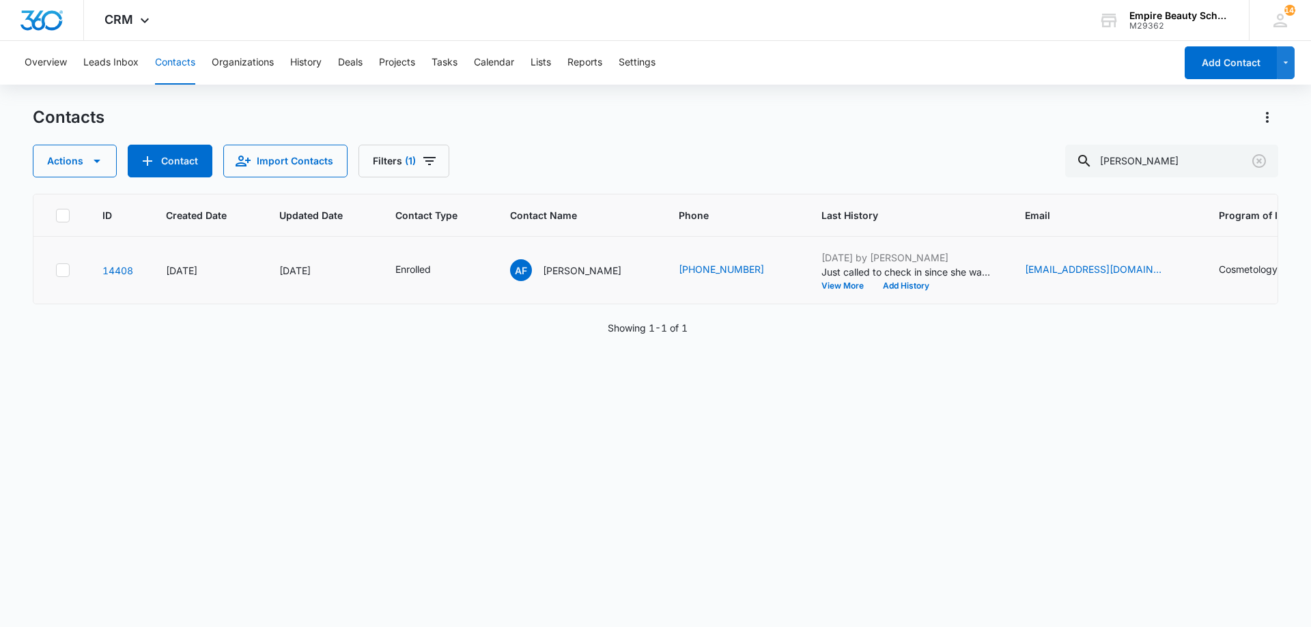
click at [894, 292] on td "Sep 10, 2025 by Amelia Gauthier Just called to check in since she wasnt respond…" at bounding box center [906, 271] width 203 height 68
click at [892, 289] on button "Add History" at bounding box center [906, 286] width 66 height 8
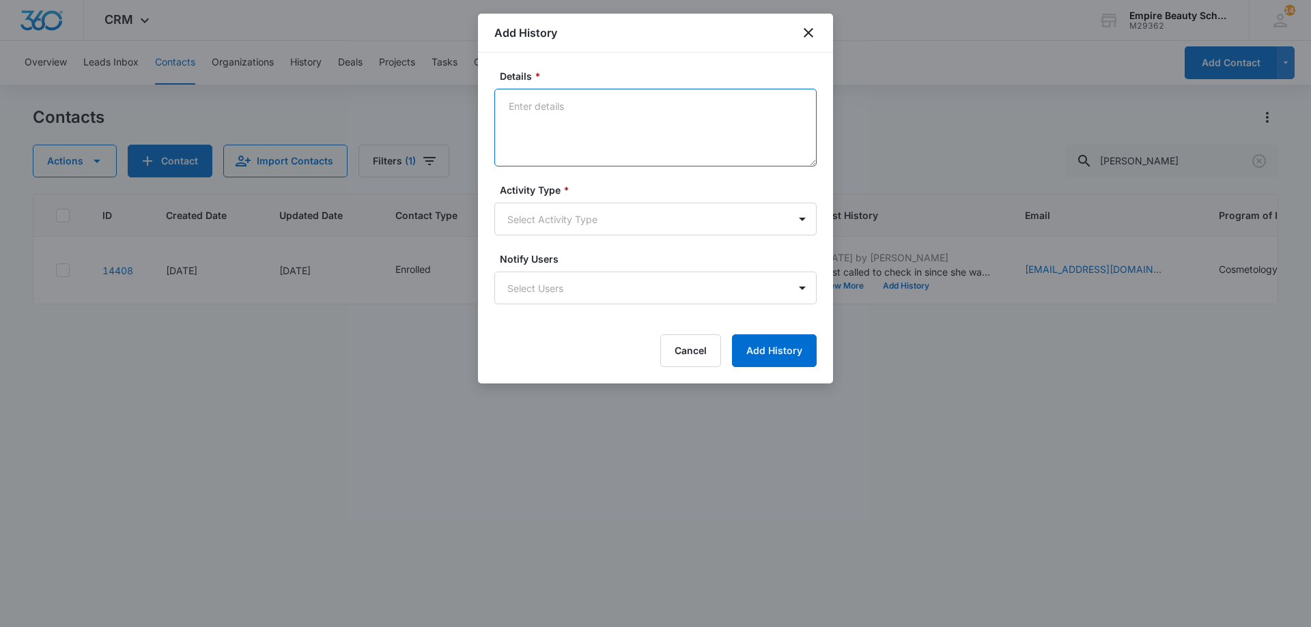
paste textarea "Can you believe your first day is [DATE]?! The countdown is on and we cannot wa…"
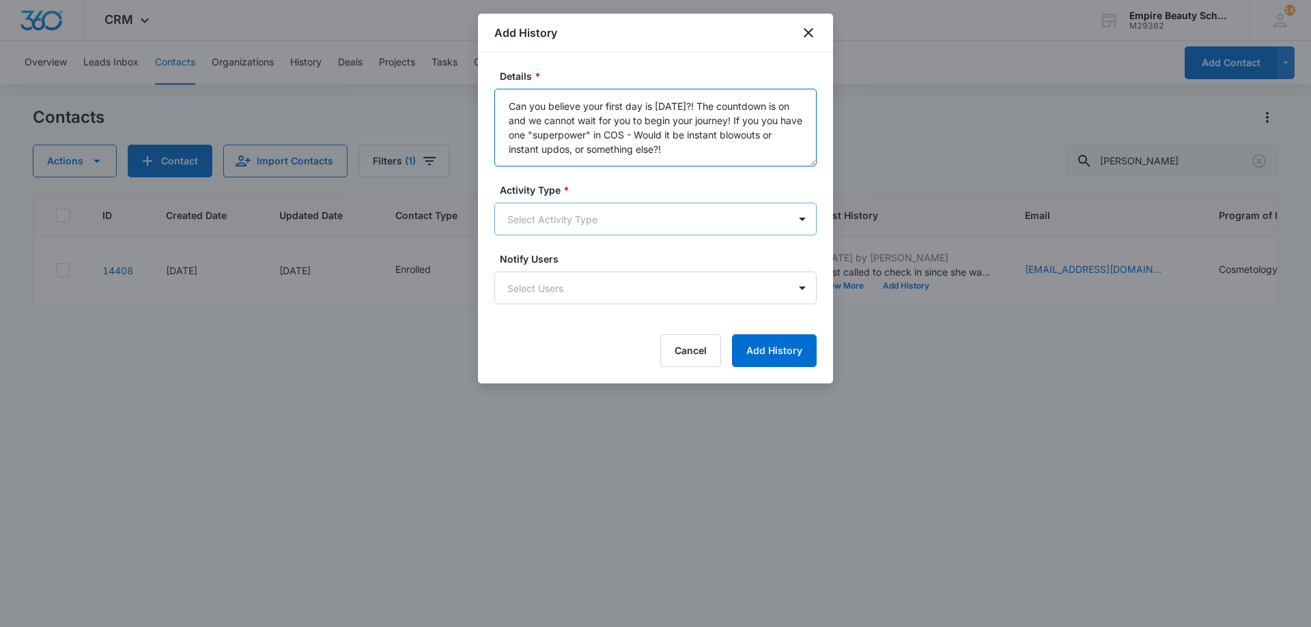
type textarea "Can you believe your first day is [DATE]?! The countdown is on and we cannot wa…"
click at [585, 206] on body "CRM Apps Forms CRM Email Shop Payments POS Files Brand Settings Empire Beauty S…" at bounding box center [655, 313] width 1311 height 627
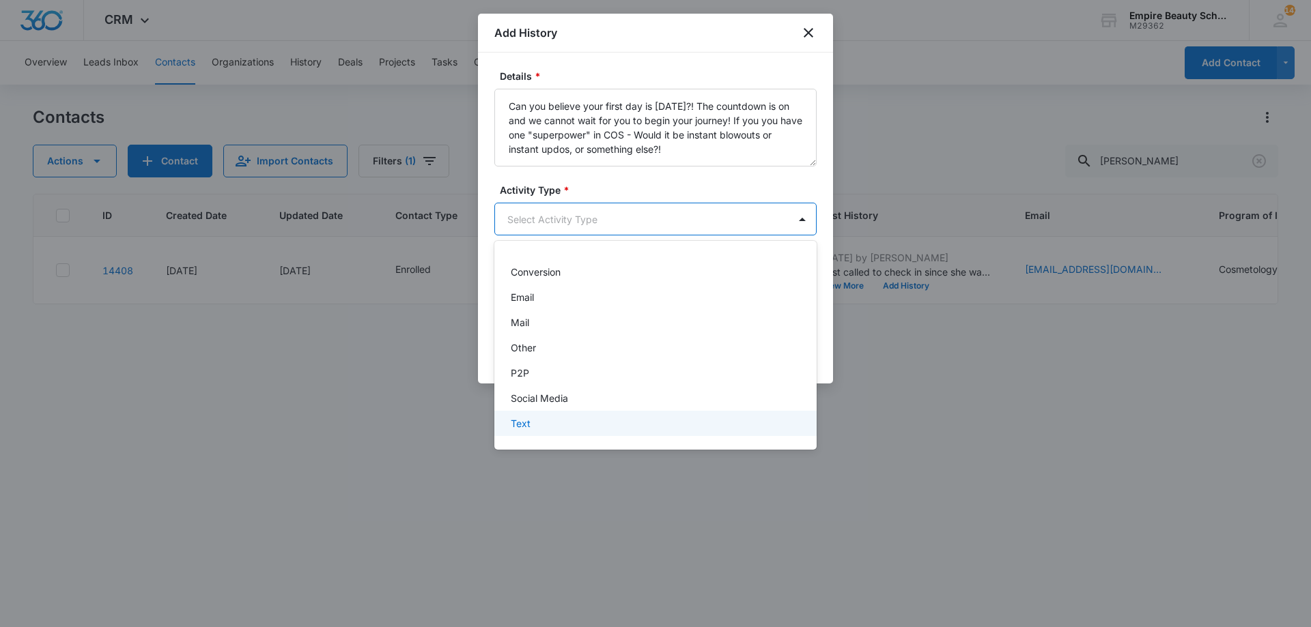
click at [562, 414] on div "Text" at bounding box center [655, 423] width 322 height 25
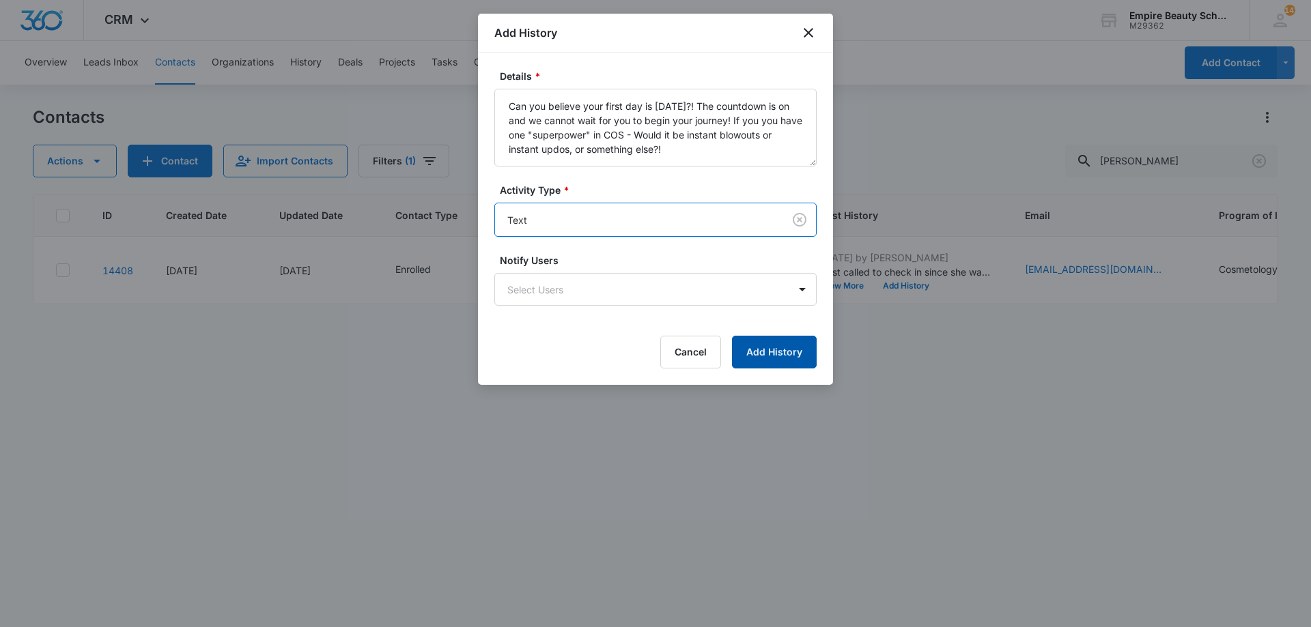
click at [750, 358] on button "Add History" at bounding box center [774, 352] width 85 height 33
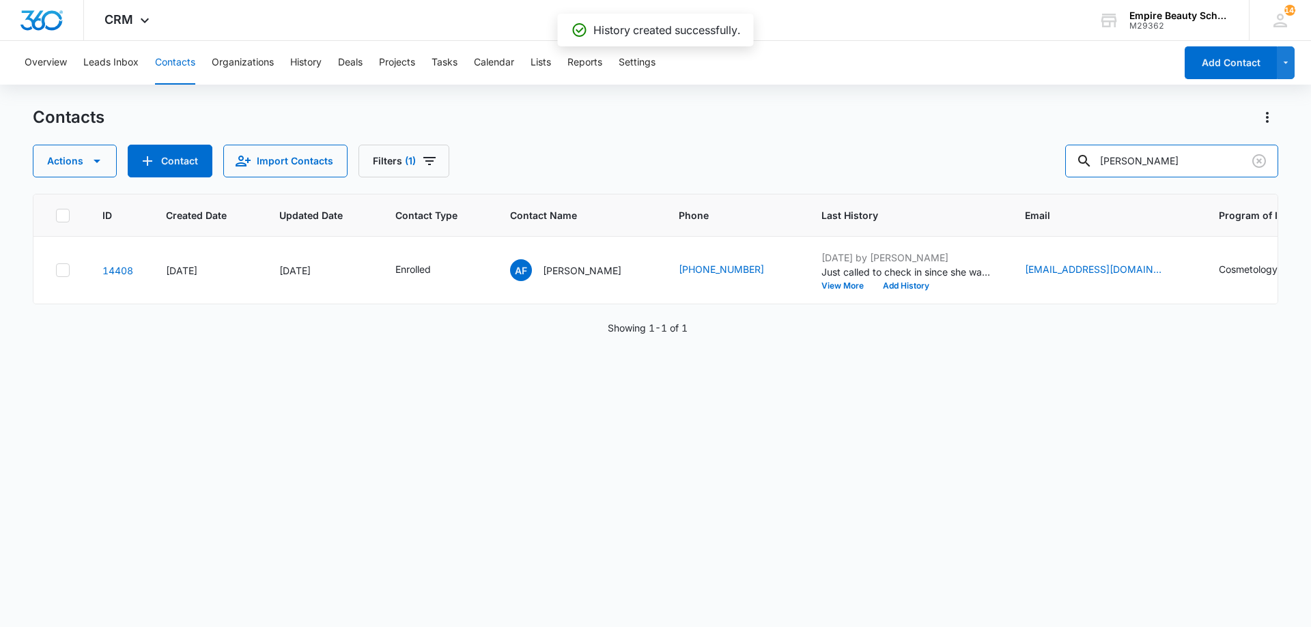
drag, startPoint x: 936, startPoint y: 126, endPoint x: 651, endPoint y: 107, distance: 286.0
click at [718, 113] on div "Contacts Actions Contact Import Contacts Filters (1) alexia fau" at bounding box center [655, 142] width 1245 height 71
type input "percy"
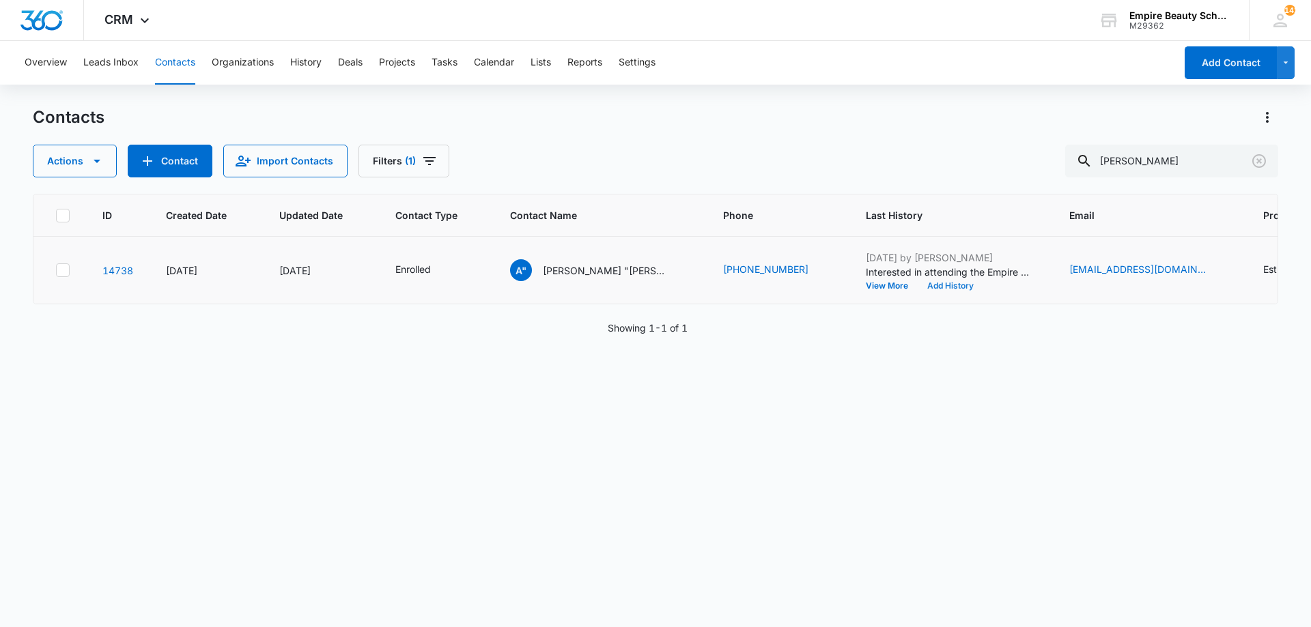
click at [929, 288] on button "Add History" at bounding box center [951, 286] width 66 height 8
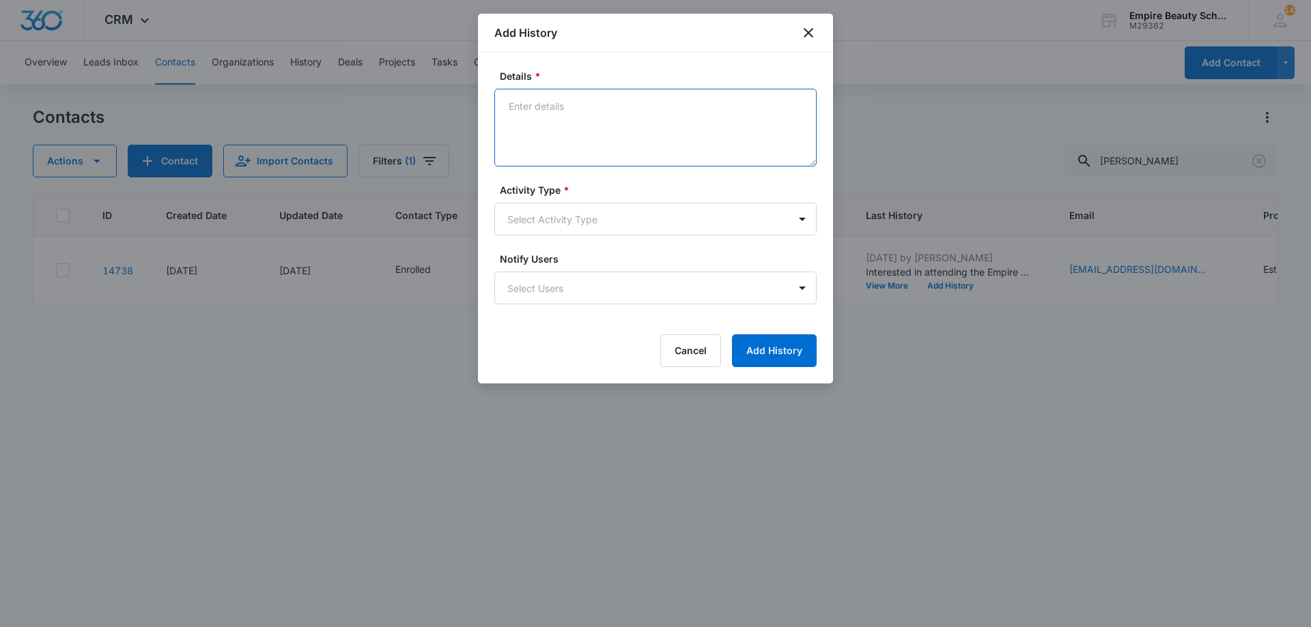
paste textarea "Can you believe your first day is [DATE]?! The countdown is on and we cannot wa…"
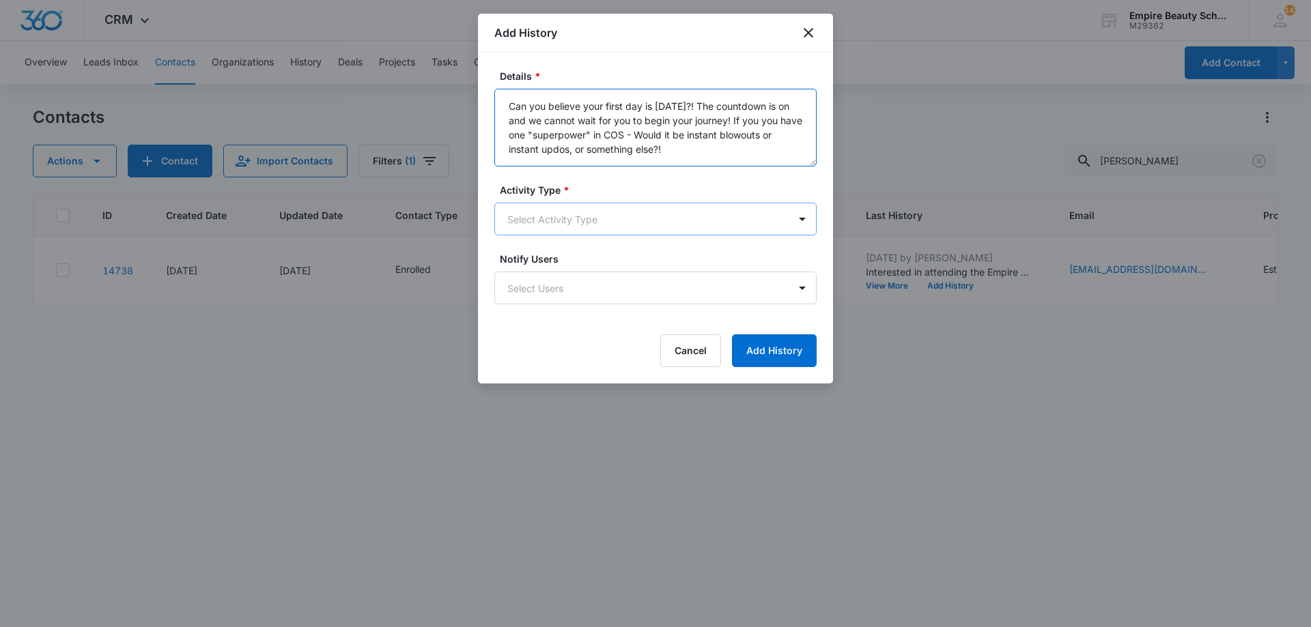
type textarea "Can you believe your first day is [DATE]?! The countdown is on and we cannot wa…"
click at [640, 203] on body "CRM Apps Forms CRM Email Shop Payments POS Files Brand Settings Empire Beauty S…" at bounding box center [655, 313] width 1311 height 627
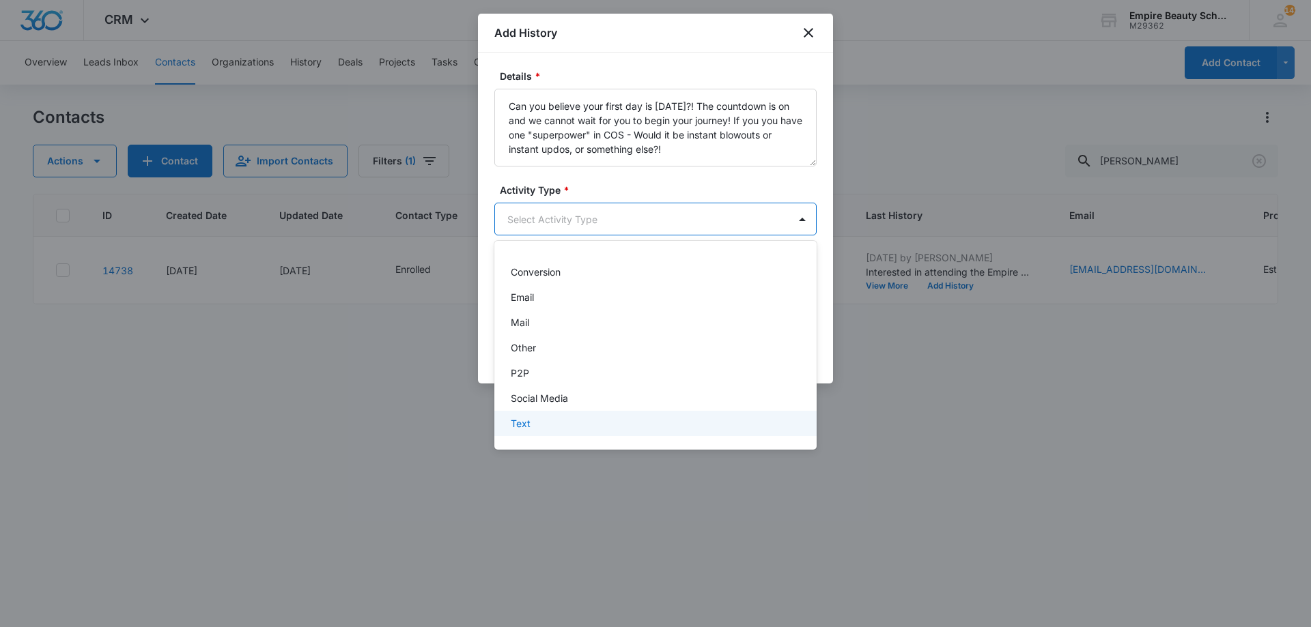
click at [591, 419] on div "Text" at bounding box center [654, 423] width 287 height 14
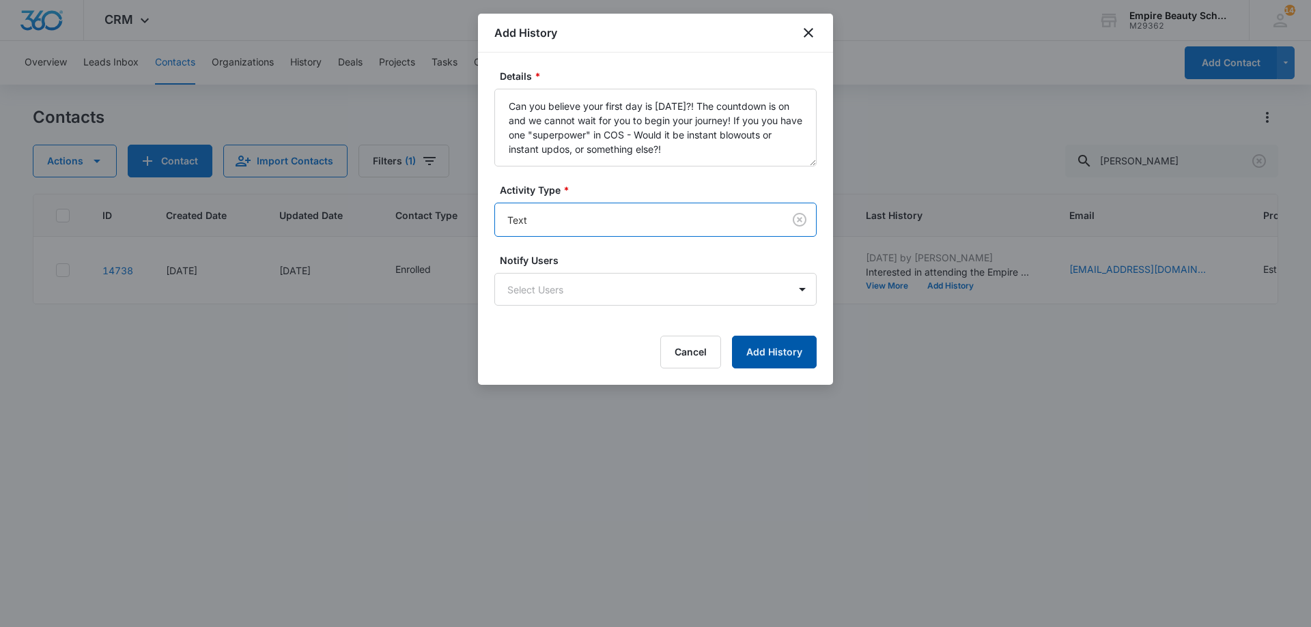
click at [763, 337] on button "Add History" at bounding box center [774, 352] width 85 height 33
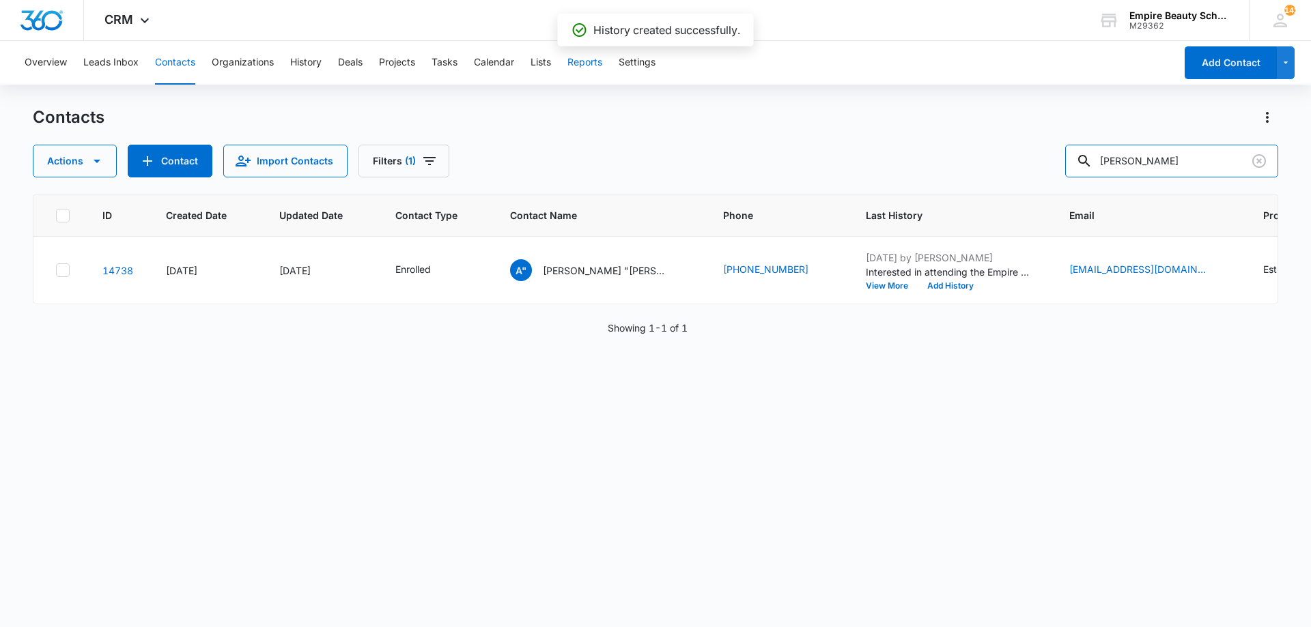
drag, startPoint x: 1144, startPoint y: 152, endPoint x: 598, endPoint y: 65, distance: 553.2
click at [672, 72] on div "Overview Leads Inbox Contacts Organizations History Deals Projects Tasks Calend…" at bounding box center [655, 333] width 1311 height 585
type input "plourd"
click at [924, 289] on button "Add History" at bounding box center [951, 286] width 66 height 8
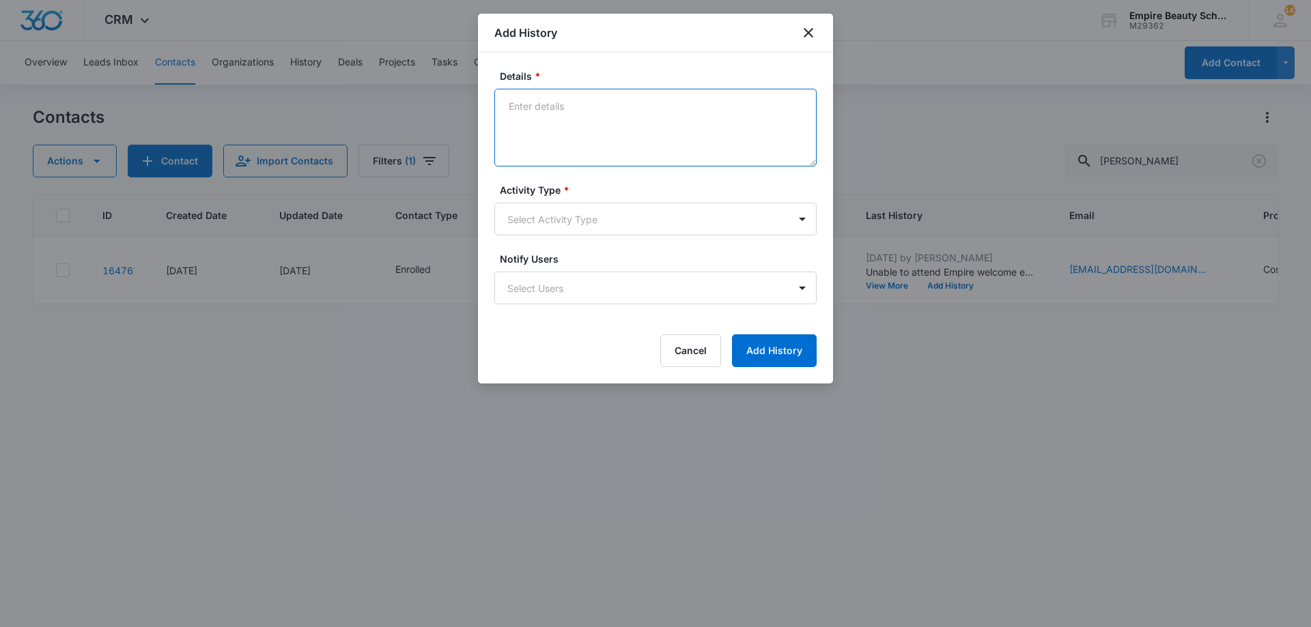
paste textarea "Can you believe your first day is [DATE]?! The countdown is on and we cannot wa…"
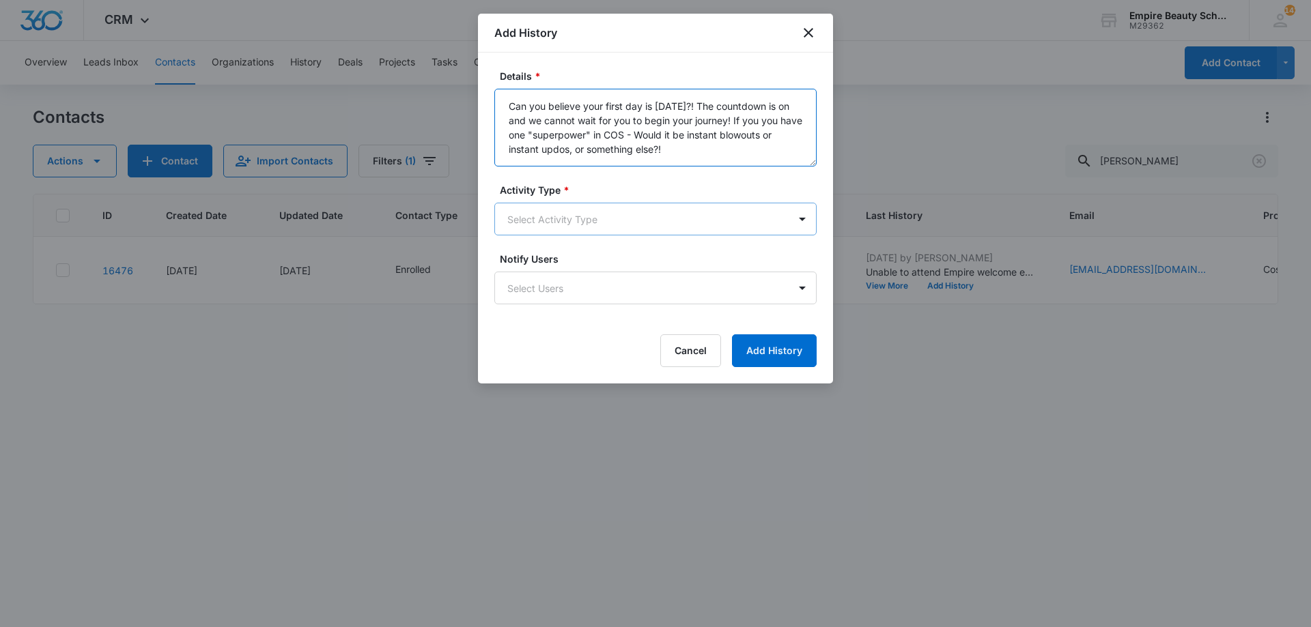
type textarea "Can you believe your first day is [DATE]?! The countdown is on and we cannot wa…"
click at [576, 216] on body "CRM Apps Forms CRM Email Shop Payments POS Files Brand Settings Empire Beauty S…" at bounding box center [655, 313] width 1311 height 627
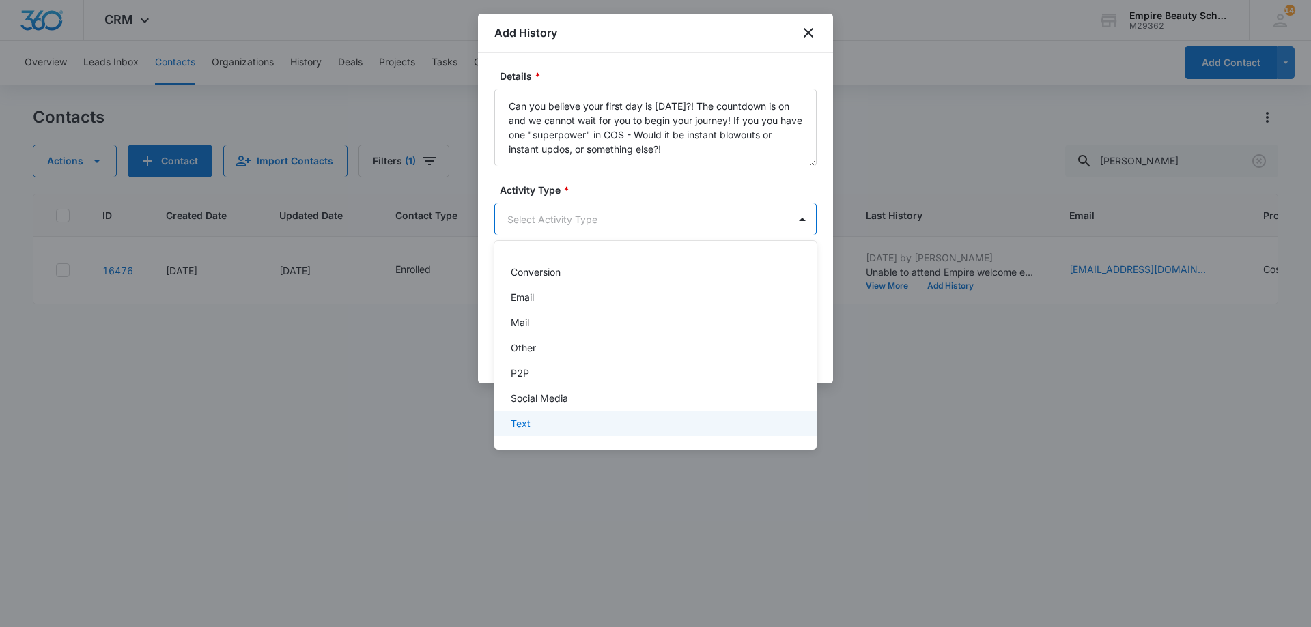
click at [567, 427] on div "Text" at bounding box center [654, 423] width 287 height 14
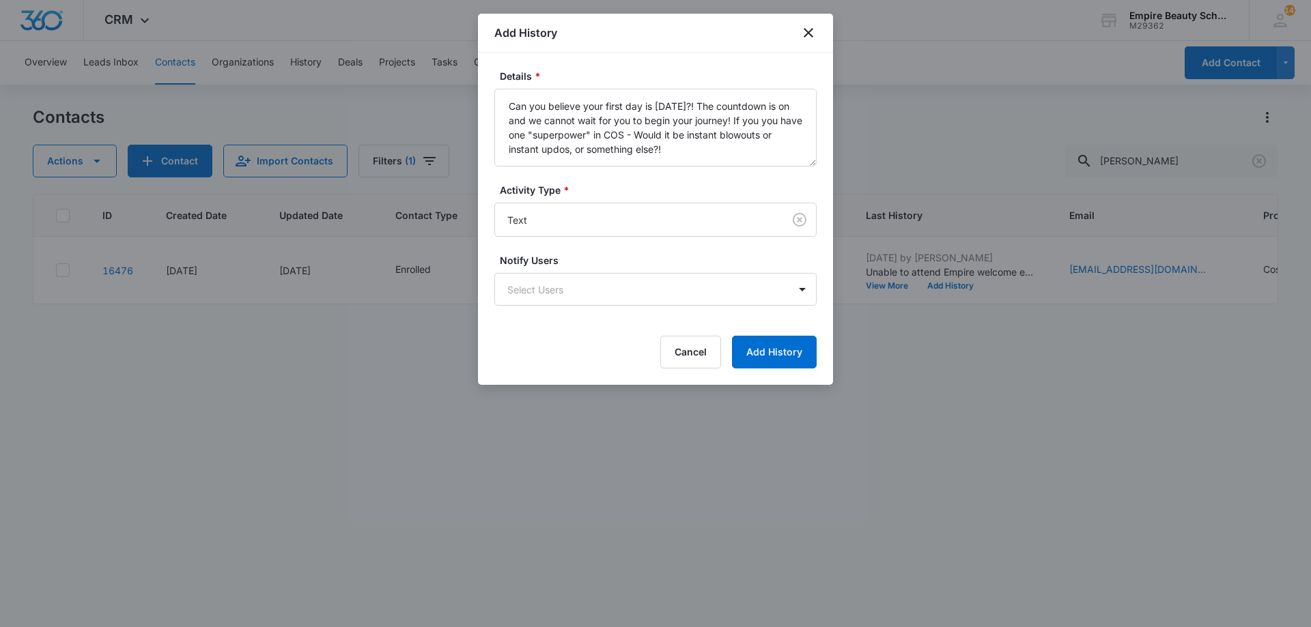
click at [780, 374] on div "Details * Can you believe your first day is in one week?! The countdown is on a…" at bounding box center [655, 219] width 355 height 333
click at [774, 362] on button "Add History" at bounding box center [774, 352] width 85 height 33
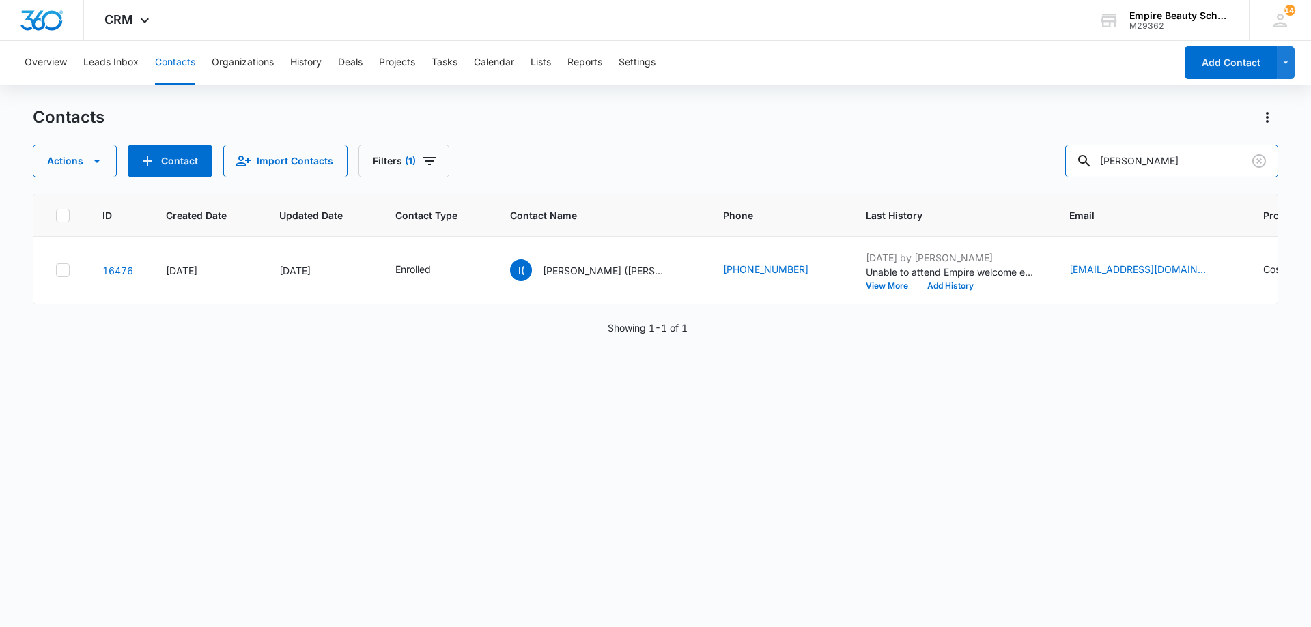
drag, startPoint x: 1152, startPoint y: 165, endPoint x: 970, endPoint y: 123, distance: 187.1
click at [973, 126] on div "Contacts Actions Contact Import Contacts Filters (1) plourd" at bounding box center [655, 142] width 1245 height 71
type input "jay bart"
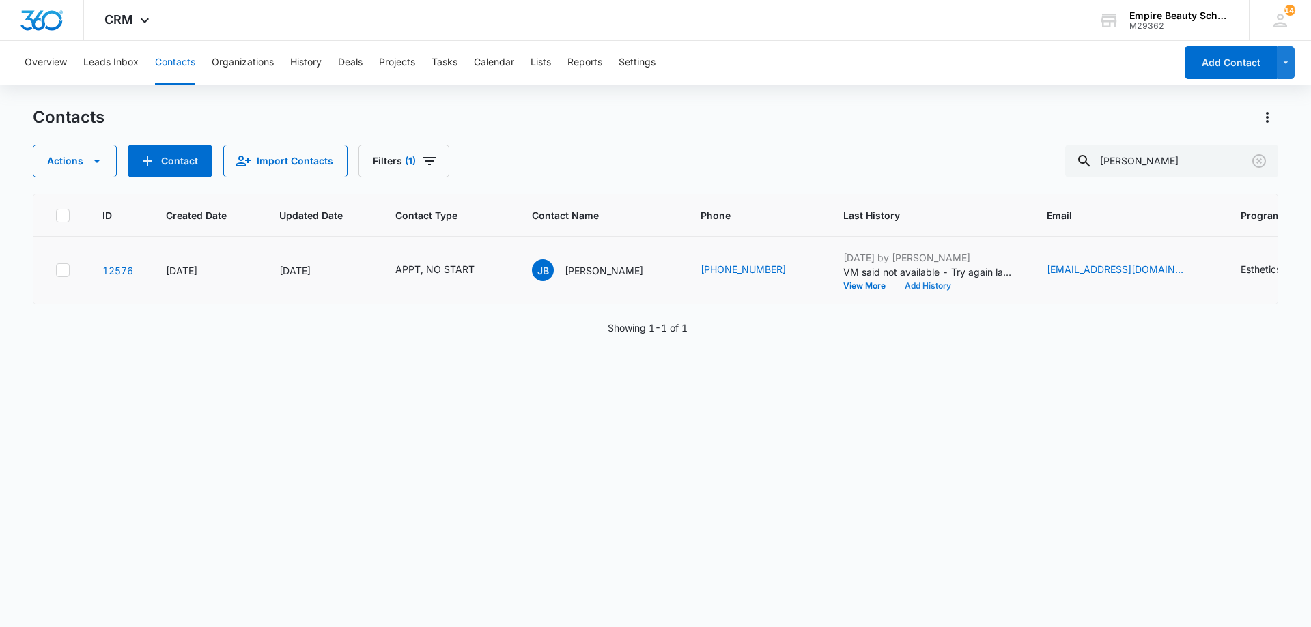
click at [895, 284] on button "Add History" at bounding box center [928, 286] width 66 height 8
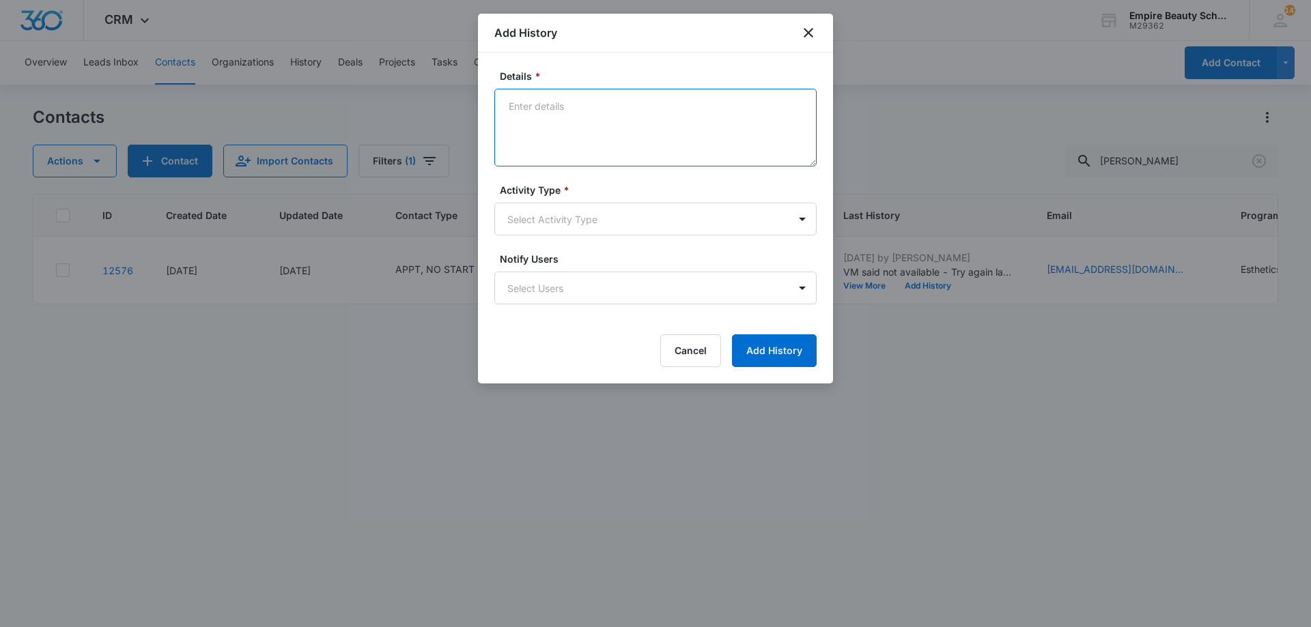
click at [617, 121] on textarea "Details *" at bounding box center [655, 128] width 322 height 78
click at [602, 99] on textarea "Details *" at bounding box center [655, 128] width 322 height 78
type textarea "Text - Confirm APPT for 9/16 at 9am"
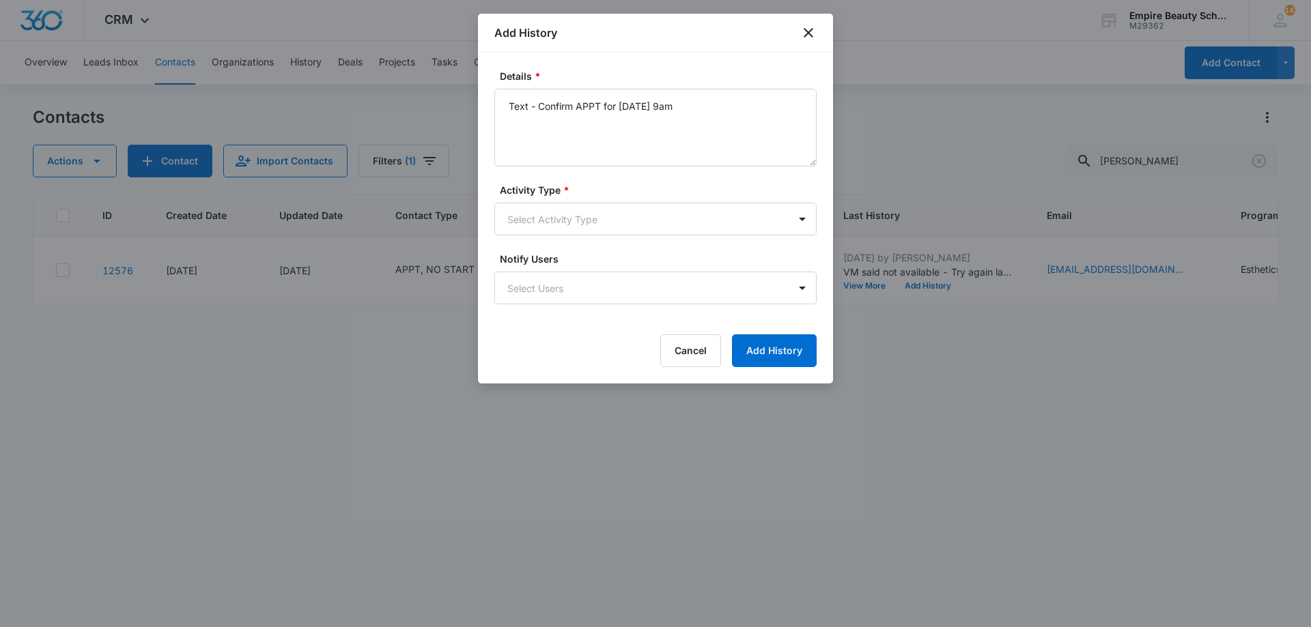
drag, startPoint x: 597, startPoint y: 245, endPoint x: 583, endPoint y: 227, distance: 22.8
click at [596, 245] on form "Details * Text - Confirm APPT for 9/16 at 9am Activity Type * Select Activity T…" at bounding box center [655, 218] width 322 height 298
click at [583, 227] on body "CRM Apps Forms CRM Email Shop Payments POS Files Brand Settings Empire Beauty S…" at bounding box center [655, 313] width 1311 height 627
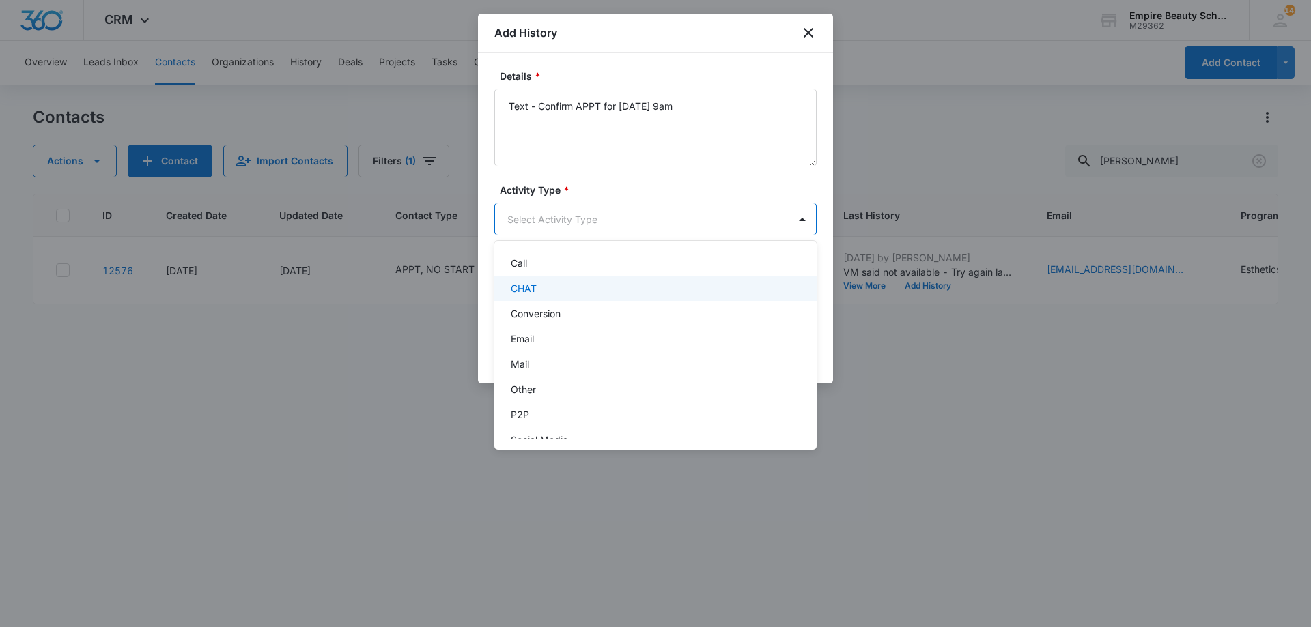
scroll to position [71, 0]
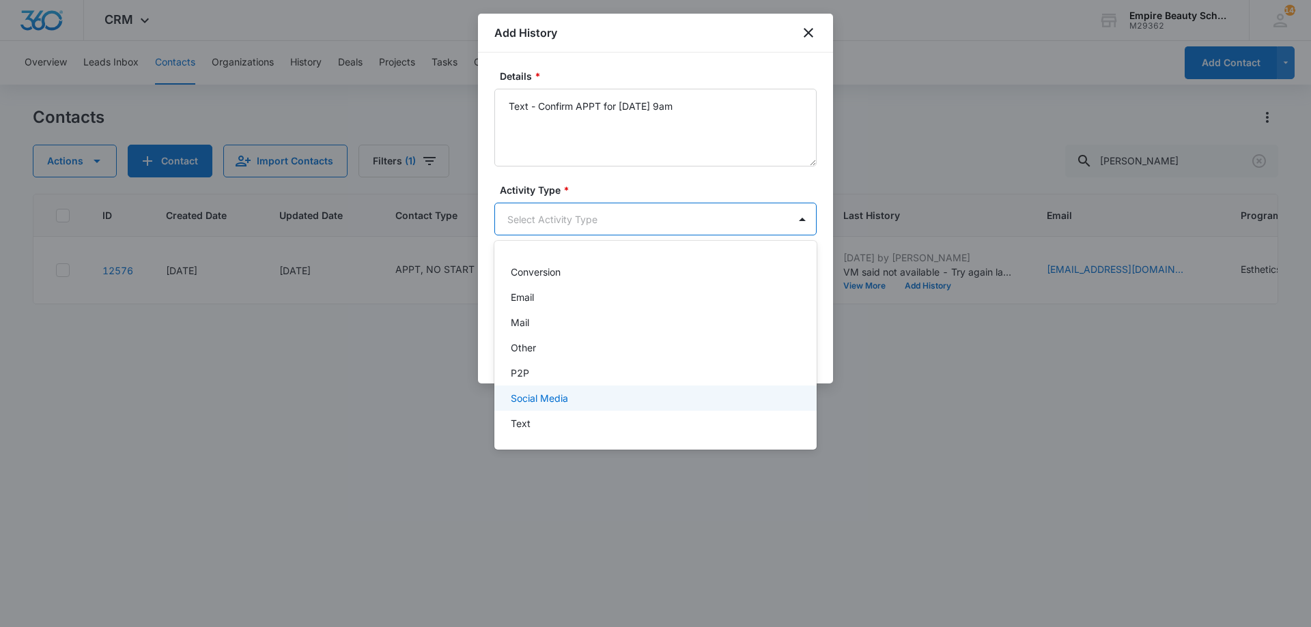
click at [561, 409] on div "Social Media" at bounding box center [655, 398] width 322 height 25
click at [536, 221] on body "CRM Apps Forms CRM Email Shop Payments POS Files Brand Settings Empire Beauty S…" at bounding box center [655, 313] width 1311 height 627
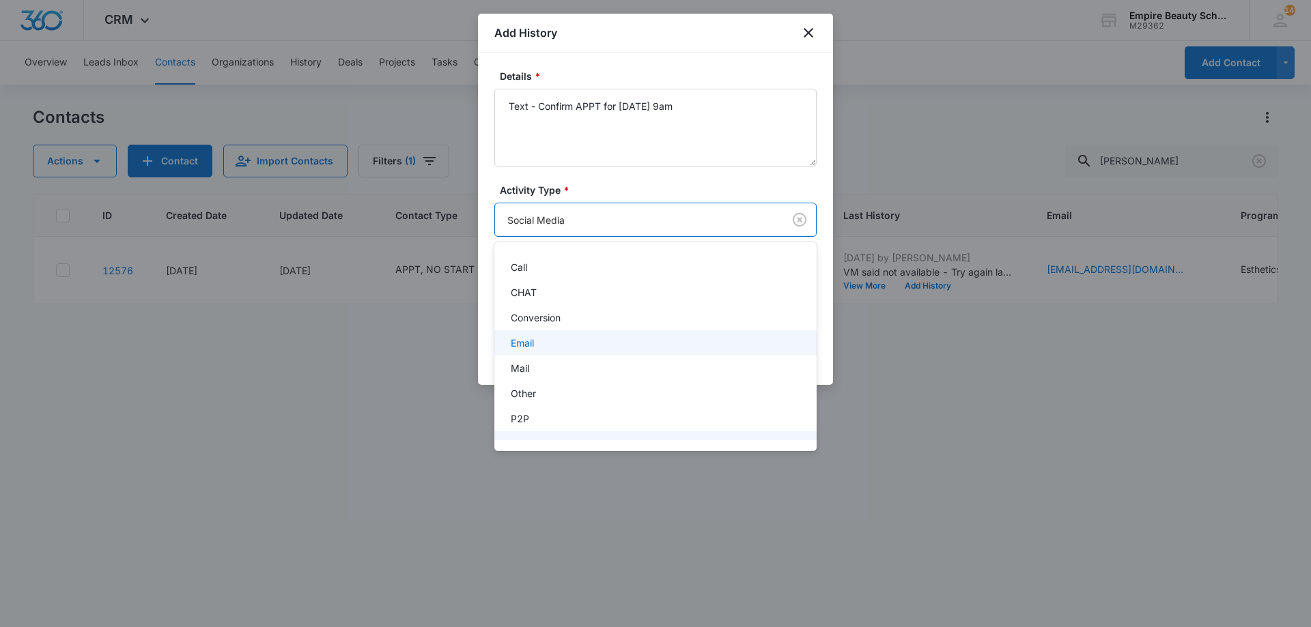
scroll to position [73, 0]
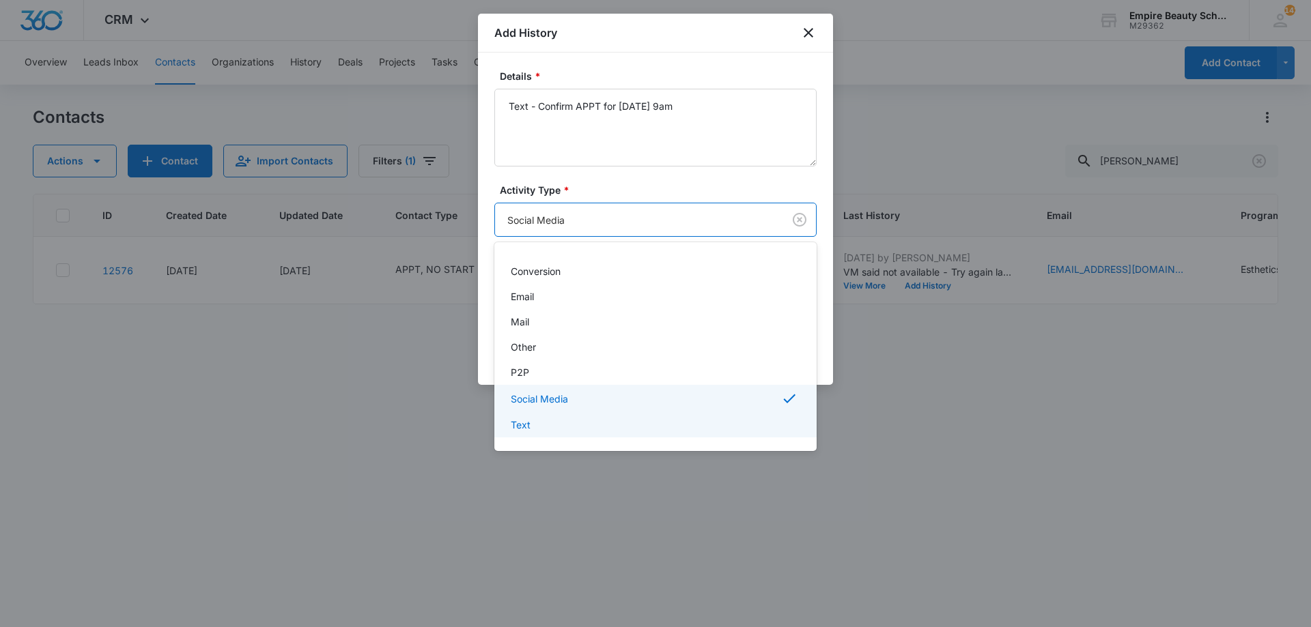
click at [539, 428] on div "Text" at bounding box center [654, 425] width 287 height 14
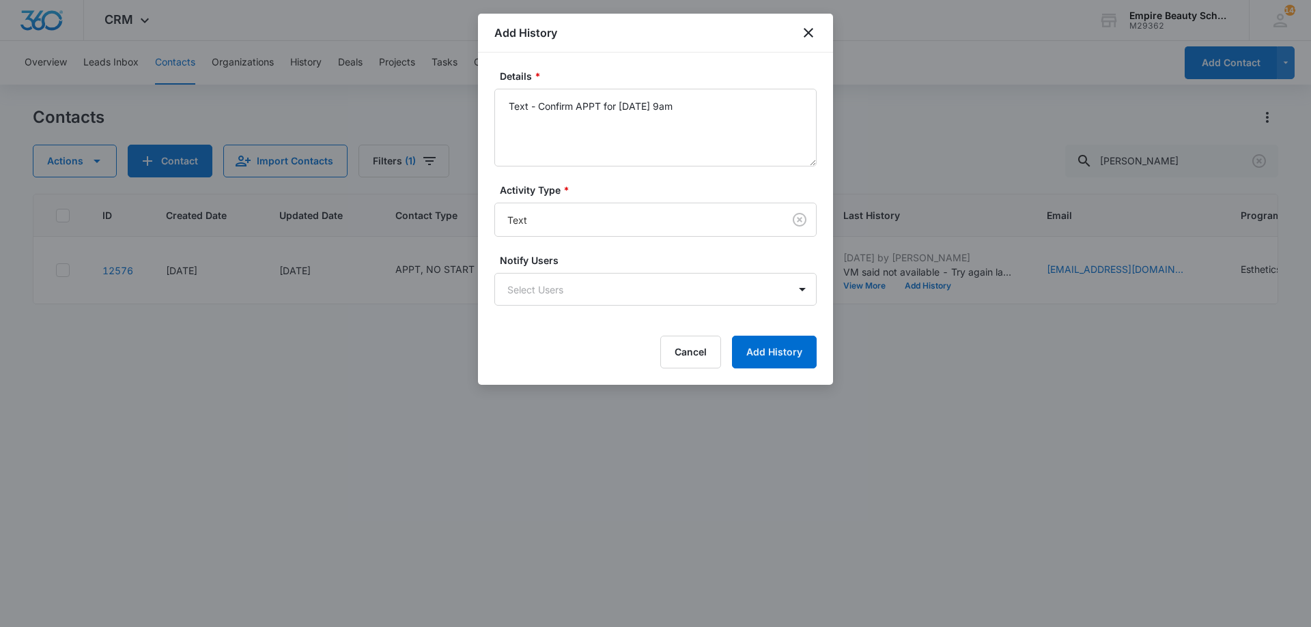
click at [810, 332] on form "Details * Text - Confirm APPT for 9/16 at 9am Activity Type * Text Notify Users…" at bounding box center [655, 219] width 322 height 300
click at [803, 343] on button "Add History" at bounding box center [774, 352] width 85 height 33
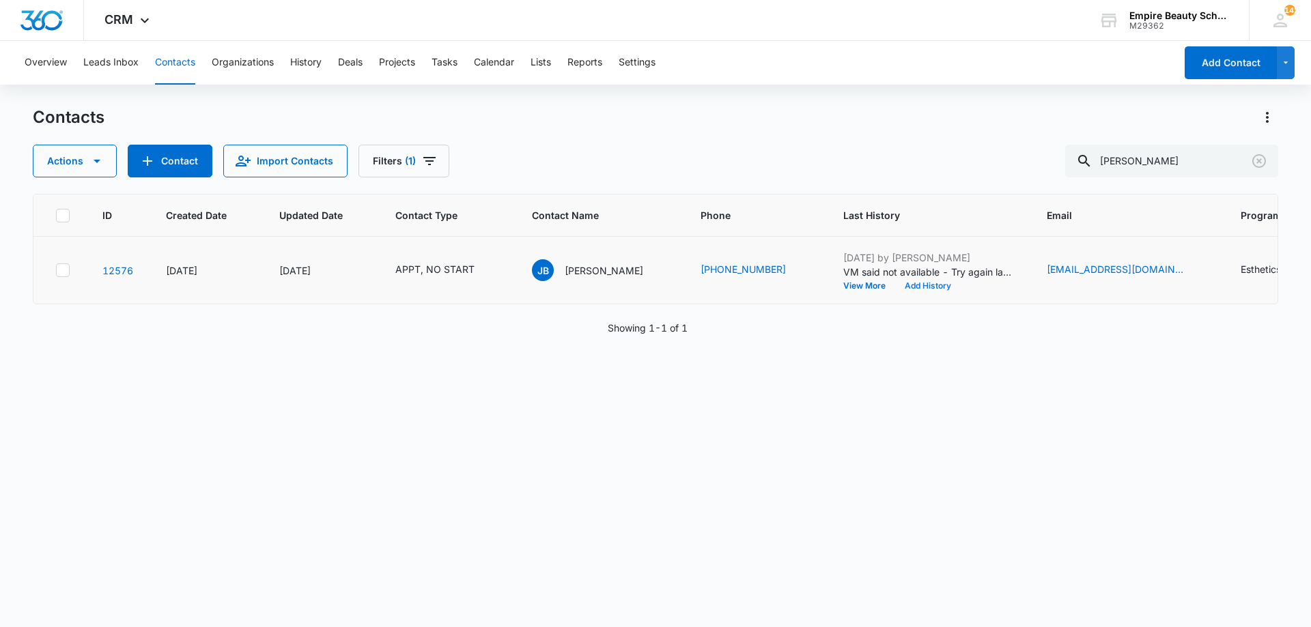
click at [895, 282] on button "Add History" at bounding box center [928, 286] width 66 height 8
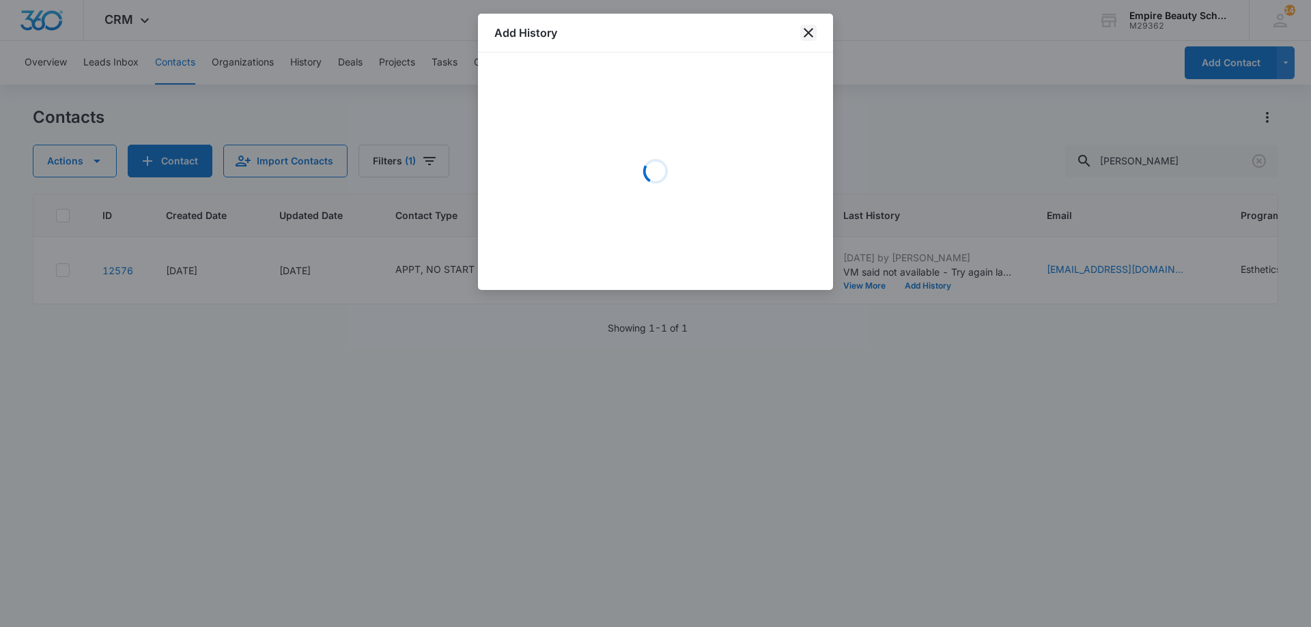
drag, startPoint x: 804, startPoint y: 25, endPoint x: 806, endPoint y: 34, distance: 9.9
click at [804, 27] on icon "close" at bounding box center [808, 33] width 16 height 16
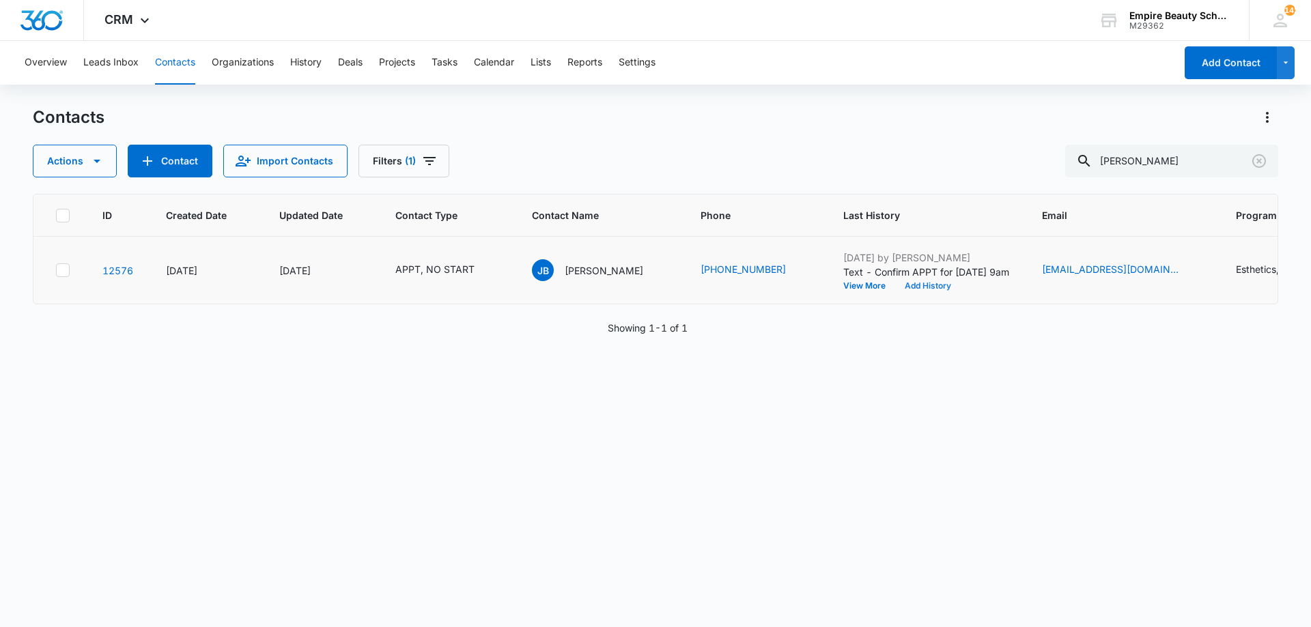
click at [895, 286] on button "Add History" at bounding box center [928, 286] width 66 height 8
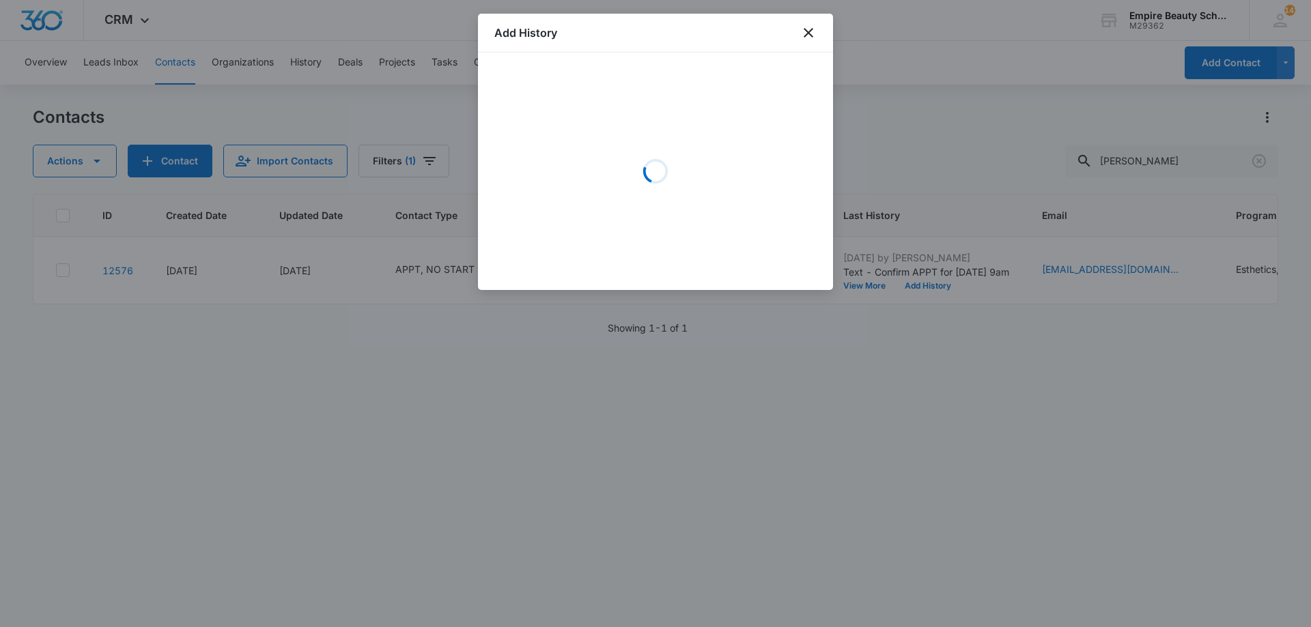
click at [610, 121] on div "Loading" at bounding box center [655, 171] width 322 height 205
click at [546, 115] on div "Loading" at bounding box center [655, 171] width 322 height 205
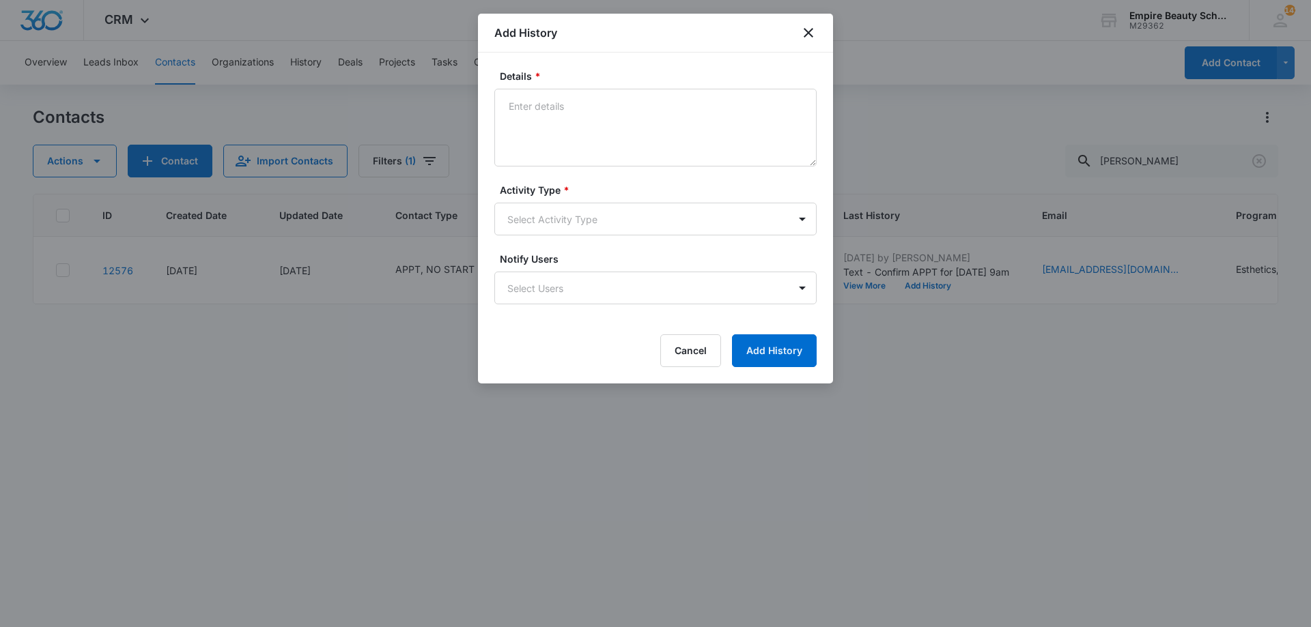
click at [539, 88] on div "Details *" at bounding box center [655, 118] width 322 height 98
click at [546, 104] on textarea "Details *" at bounding box center [655, 128] width 322 height 78
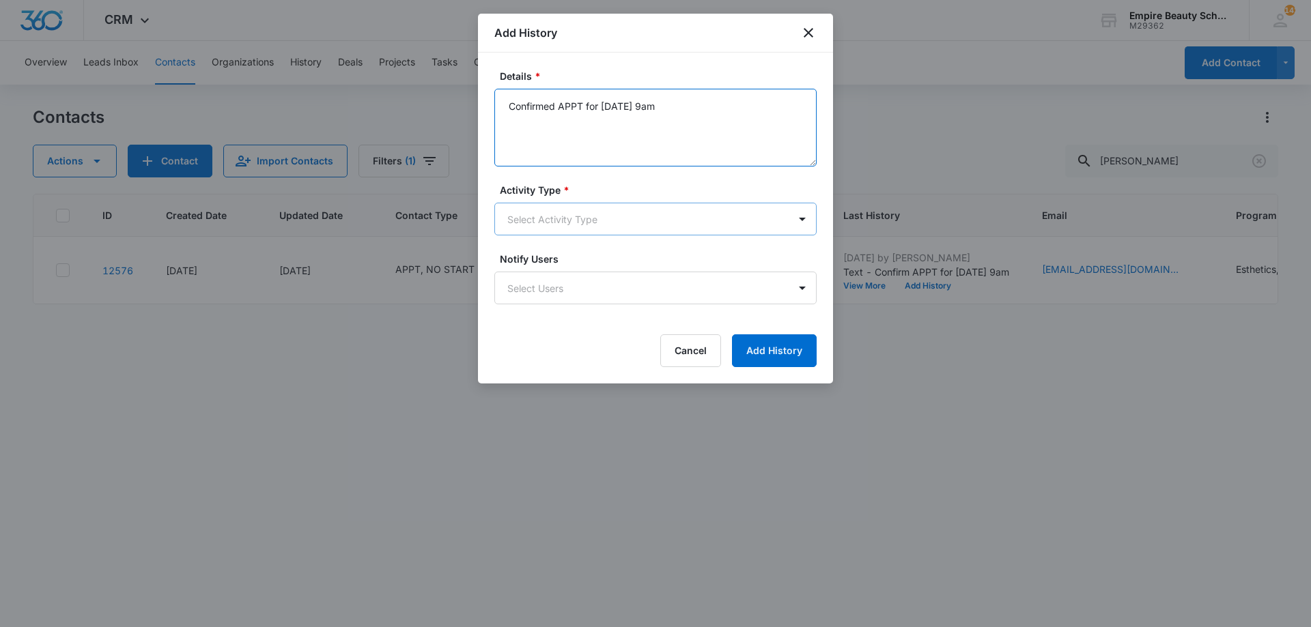
type textarea "Confirmed APPT for 9/16 at 9am"
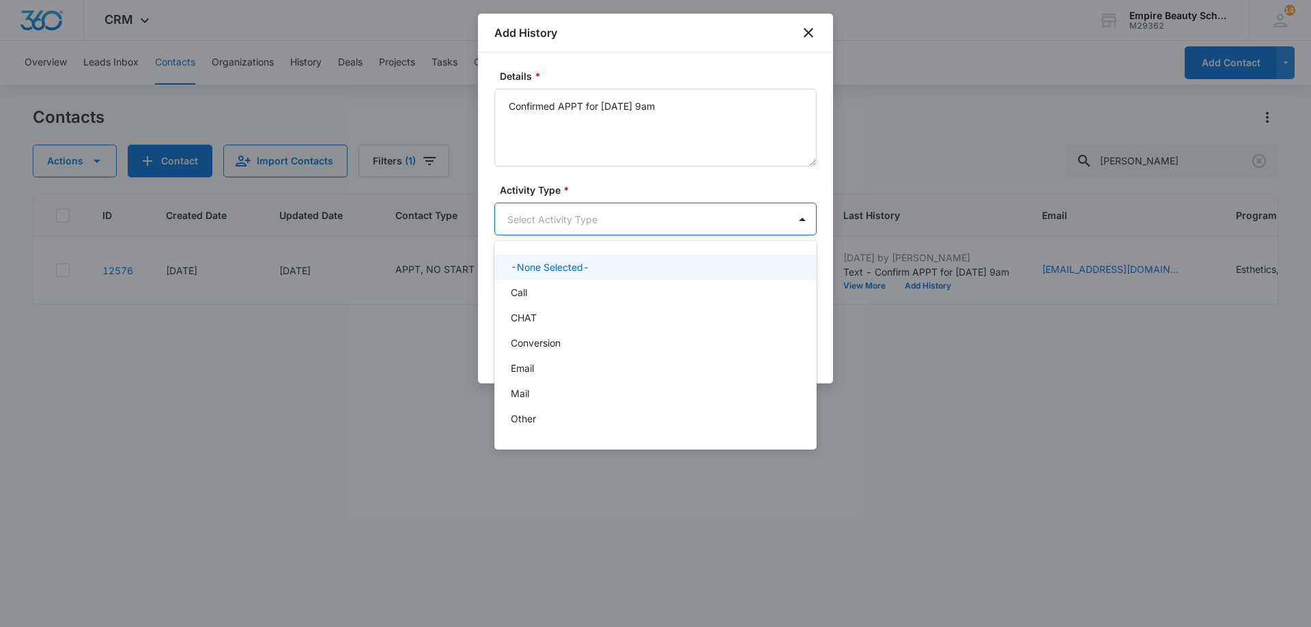
click at [576, 208] on body "CRM Apps Forms CRM Email Shop Payments POS Files Brand Settings Empire Beauty S…" at bounding box center [655, 313] width 1311 height 627
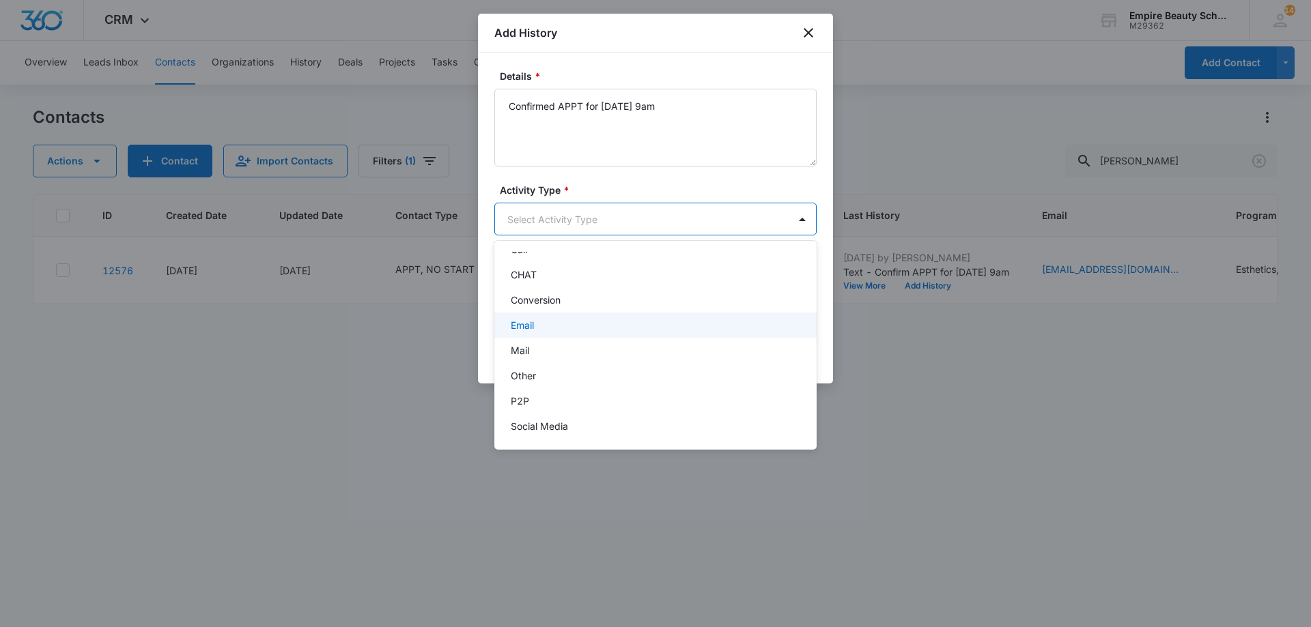
scroll to position [71, 0]
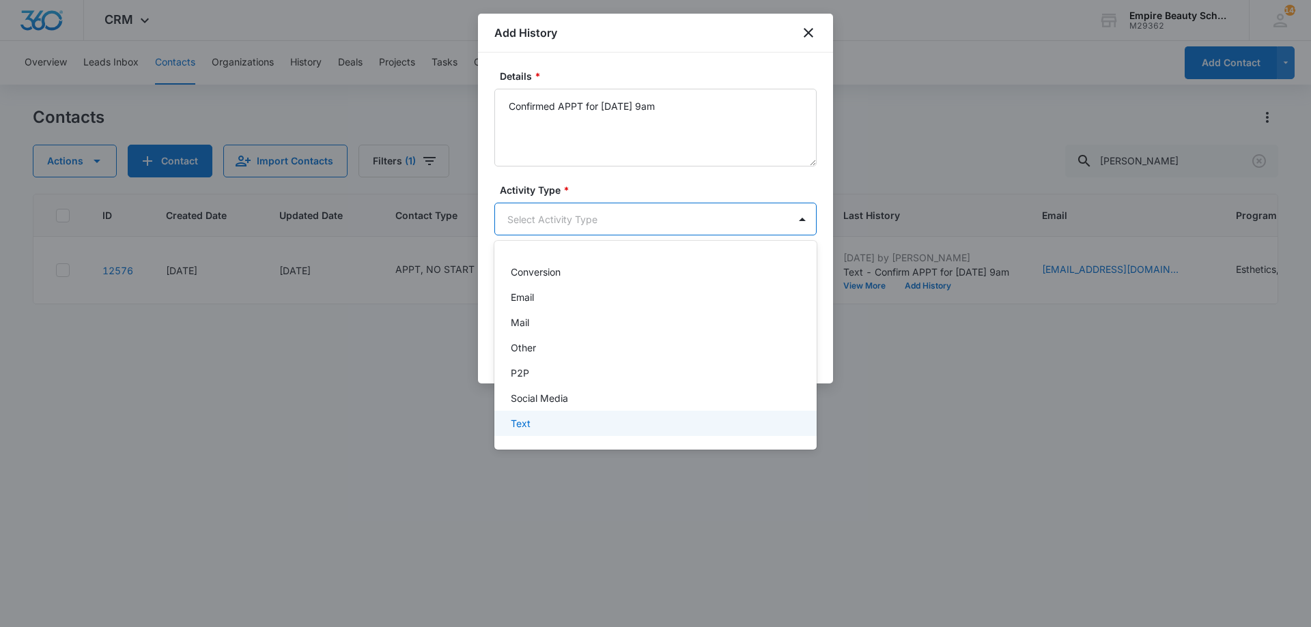
click at [528, 432] on div "Text" at bounding box center [655, 423] width 322 height 25
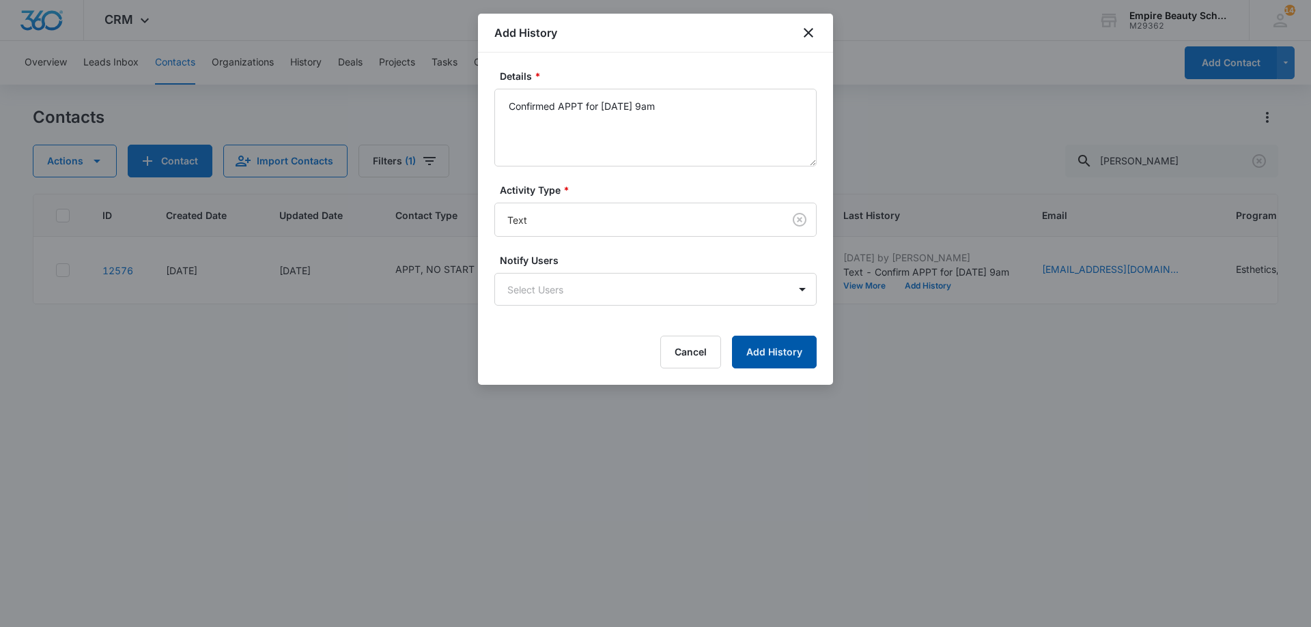
click at [776, 356] on button "Add History" at bounding box center [774, 352] width 85 height 33
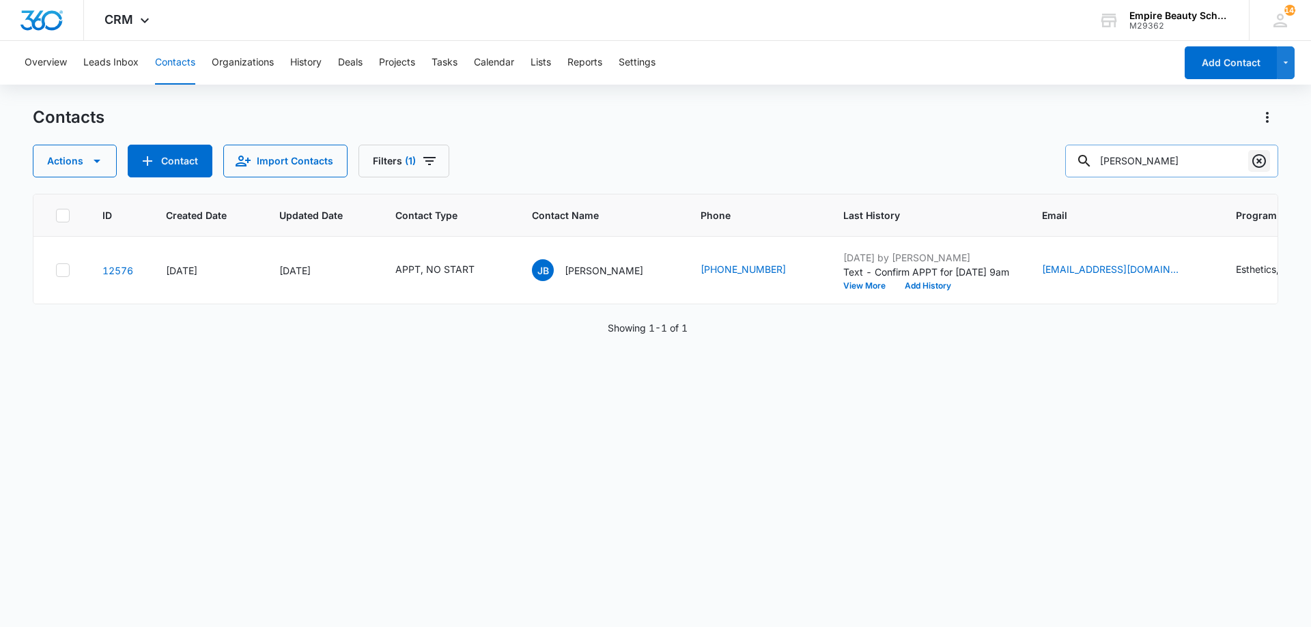
click at [1254, 164] on icon "Clear" at bounding box center [1259, 161] width 14 height 14
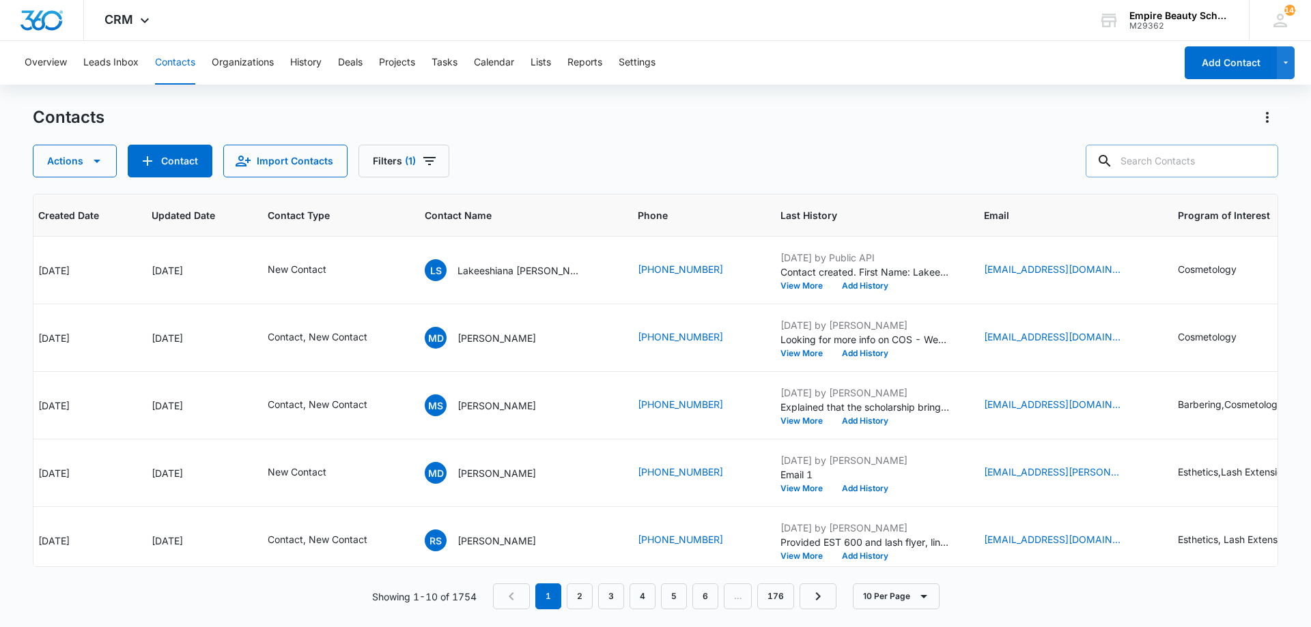
scroll to position [0, 130]
click at [335, 277] on icon "Contact Type - New Contact - Select to Edit Field" at bounding box center [341, 270] width 16 height 16
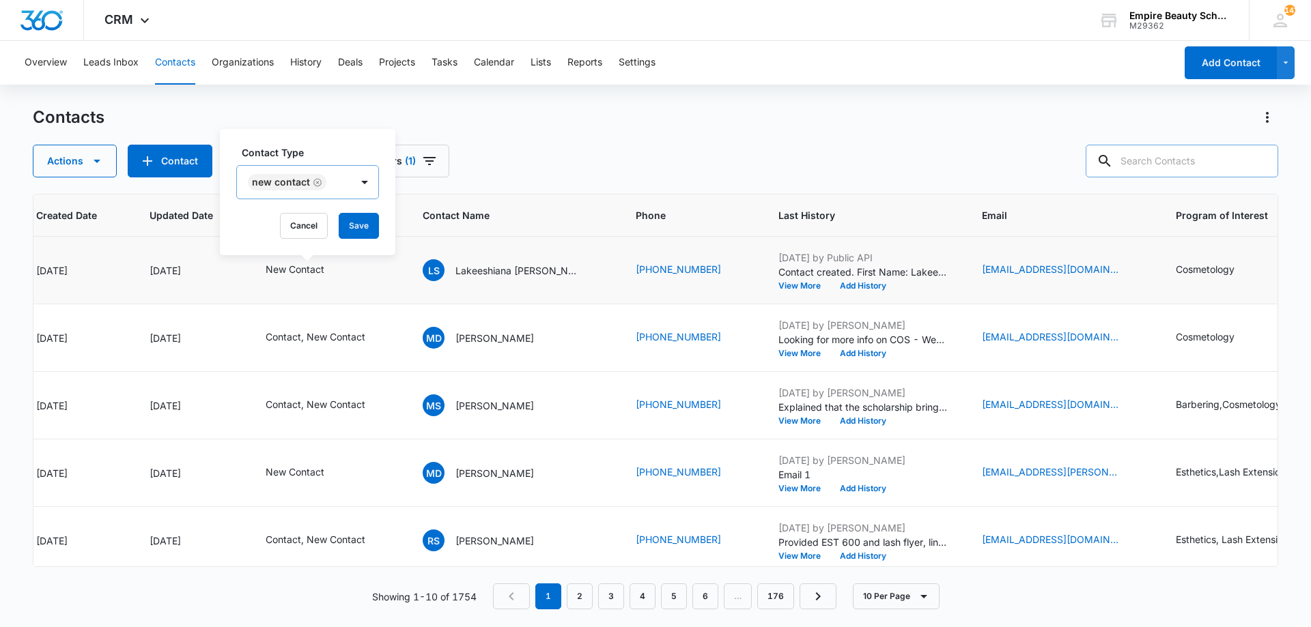
click at [313, 181] on icon "Remove New Contact" at bounding box center [317, 182] width 8 height 8
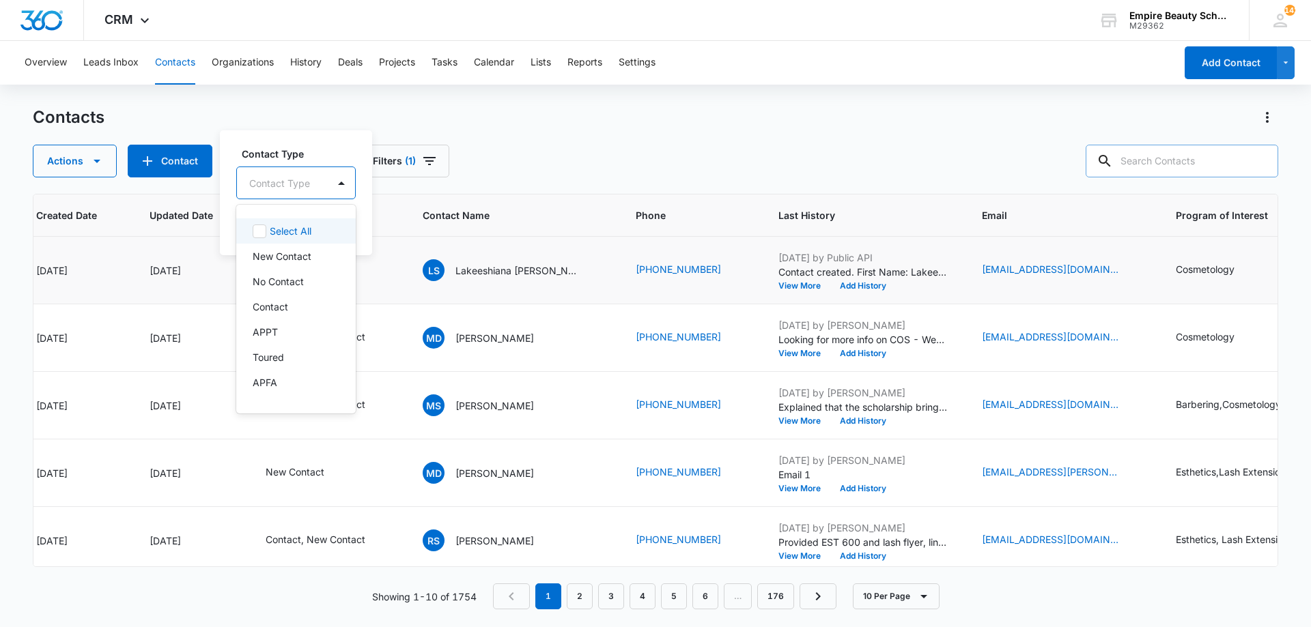
click at [313, 182] on div "Contact Type" at bounding box center [282, 183] width 91 height 31
click at [284, 368] on p "DO NOT CONTACT" at bounding box center [295, 368] width 84 height 29
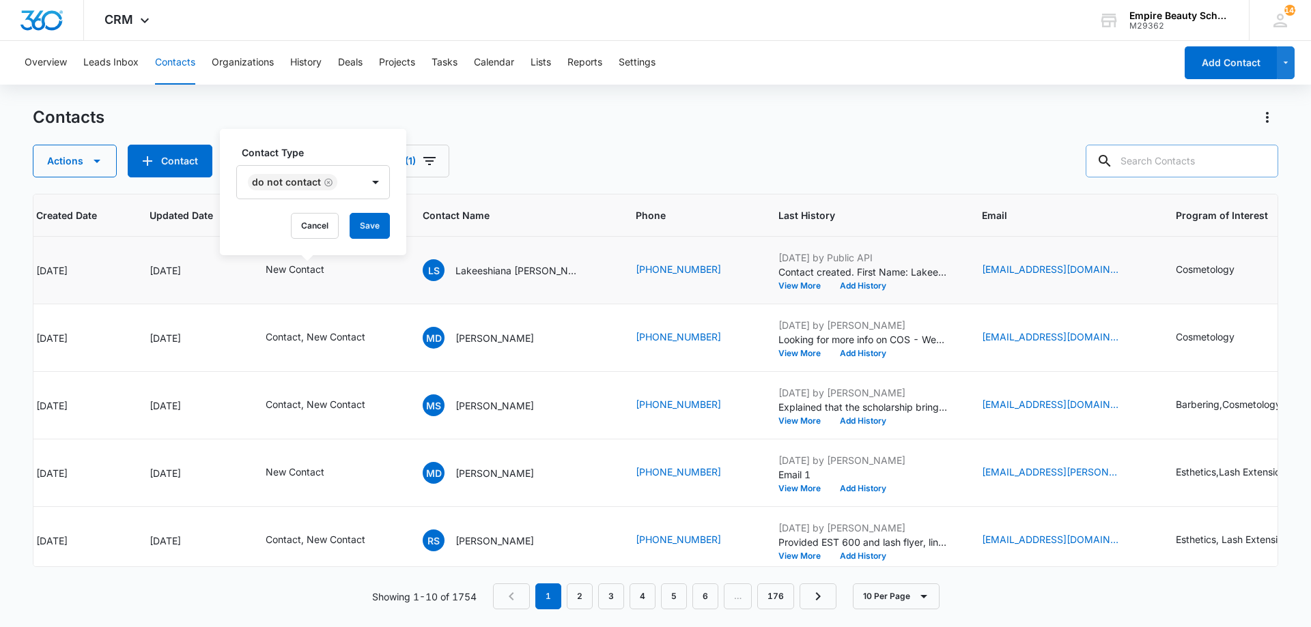
click at [310, 156] on label "Contact Type" at bounding box center [319, 152] width 154 height 14
click at [360, 212] on div "Contact Type DO NOT CONTACT Cancel Save" at bounding box center [313, 192] width 186 height 126
click at [366, 220] on button "Save" at bounding box center [370, 226] width 40 height 26
click at [830, 287] on button "Add History" at bounding box center [863, 286] width 66 height 8
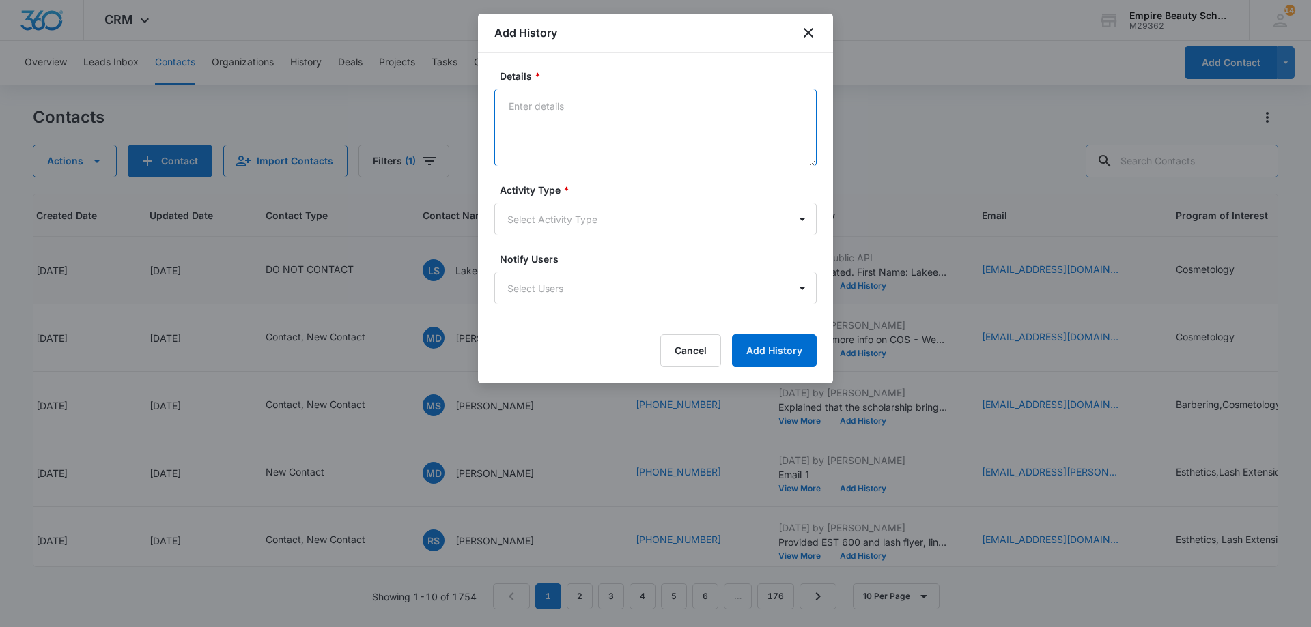
click at [589, 133] on textarea "Details *" at bounding box center [655, 128] width 322 height 78
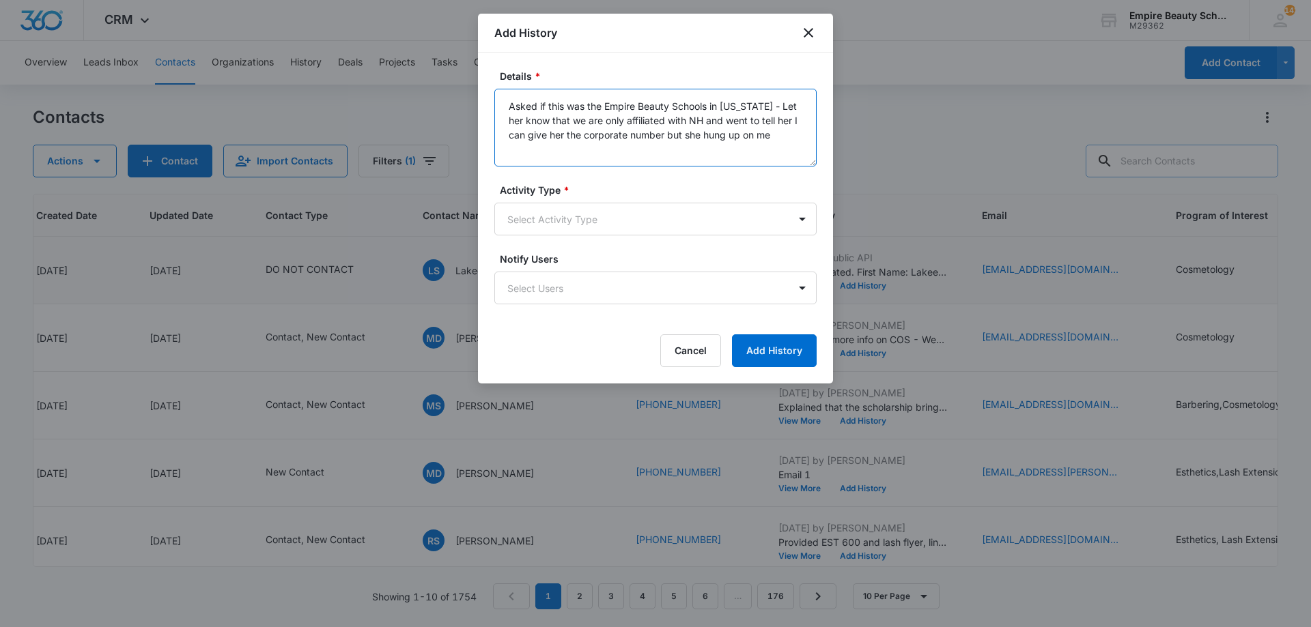
type textarea "Asked if this was the Empire Beauty Schools in Maryland - Let her know that we …"
click at [702, 193] on label "Activity Type *" at bounding box center [661, 190] width 322 height 14
click at [679, 216] on body "CRM Apps Forms CRM Email Shop Payments POS Files Brand Settings Empire Beauty S…" at bounding box center [655, 313] width 1311 height 627
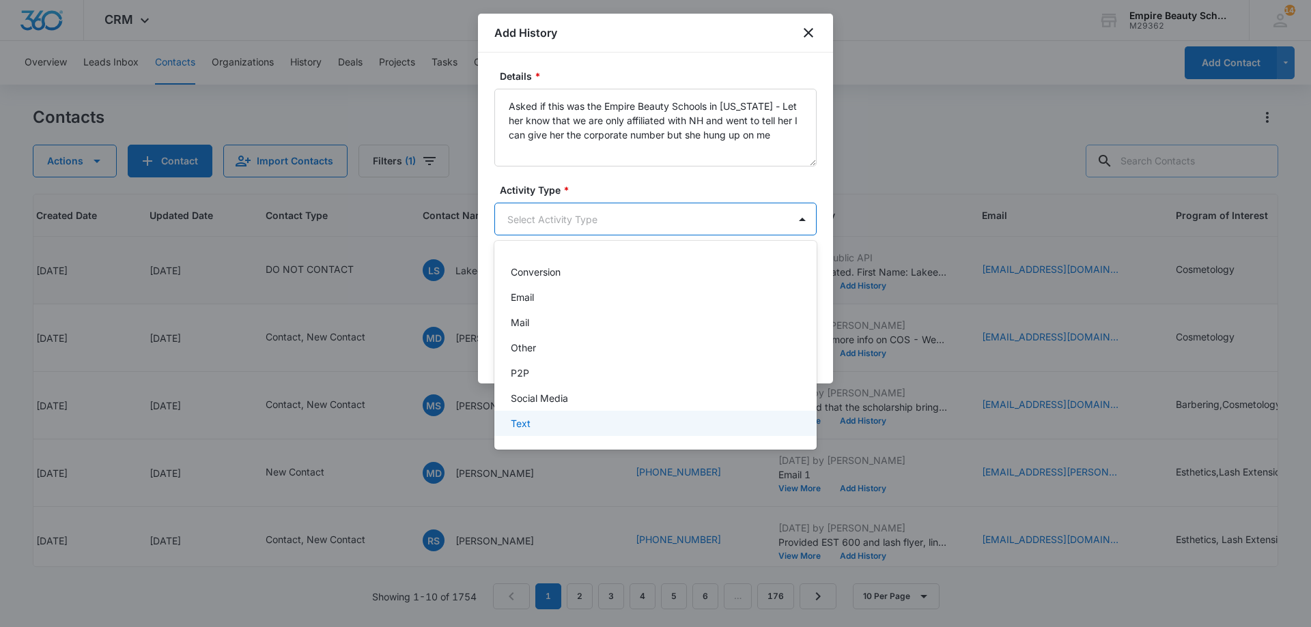
scroll to position [0, 0]
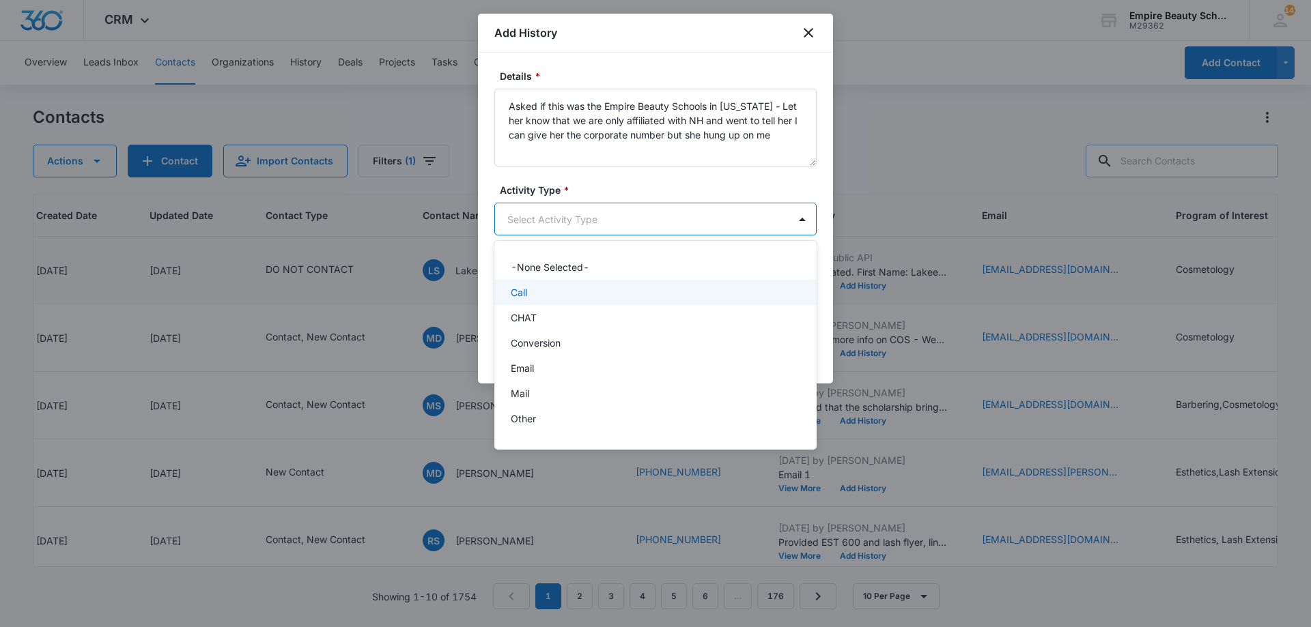
click at [556, 288] on div "Call" at bounding box center [654, 292] width 287 height 14
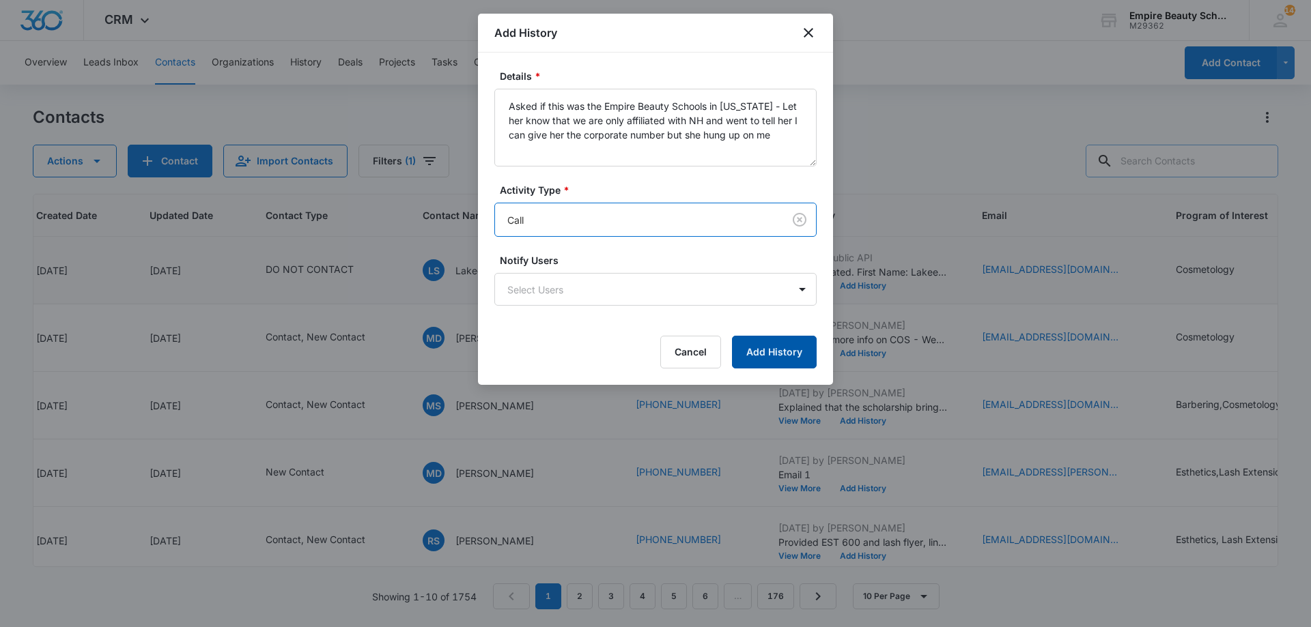
click at [806, 360] on button "Add History" at bounding box center [774, 352] width 85 height 33
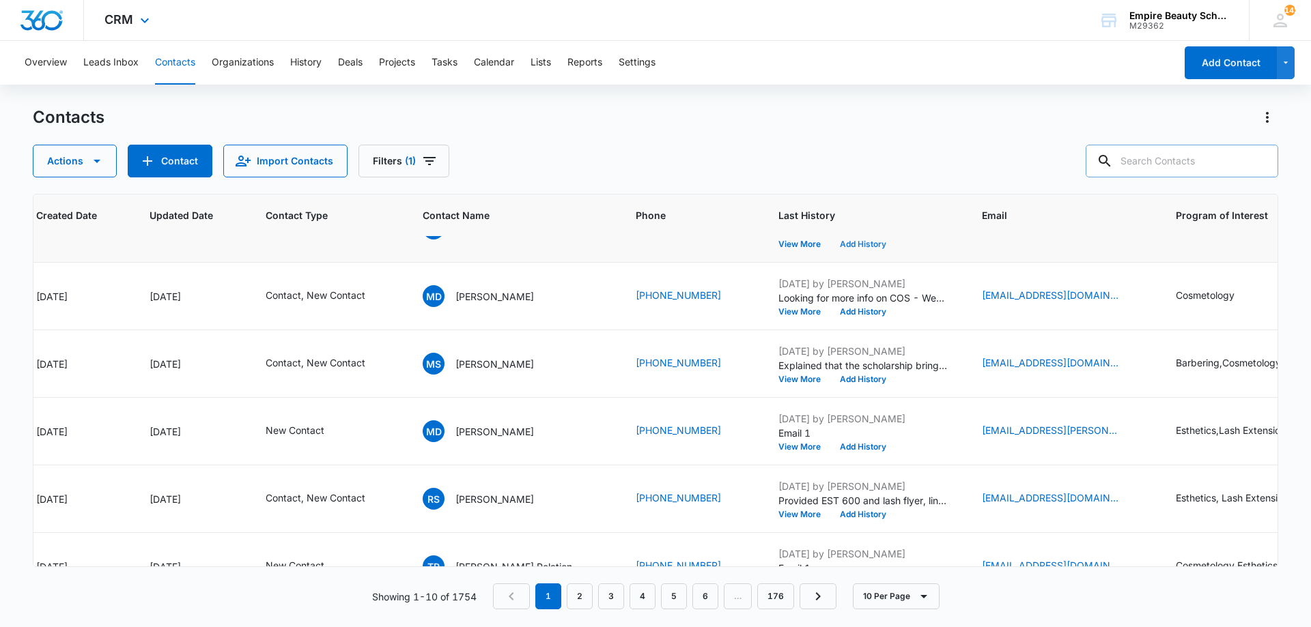
scroll to position [0, 130]
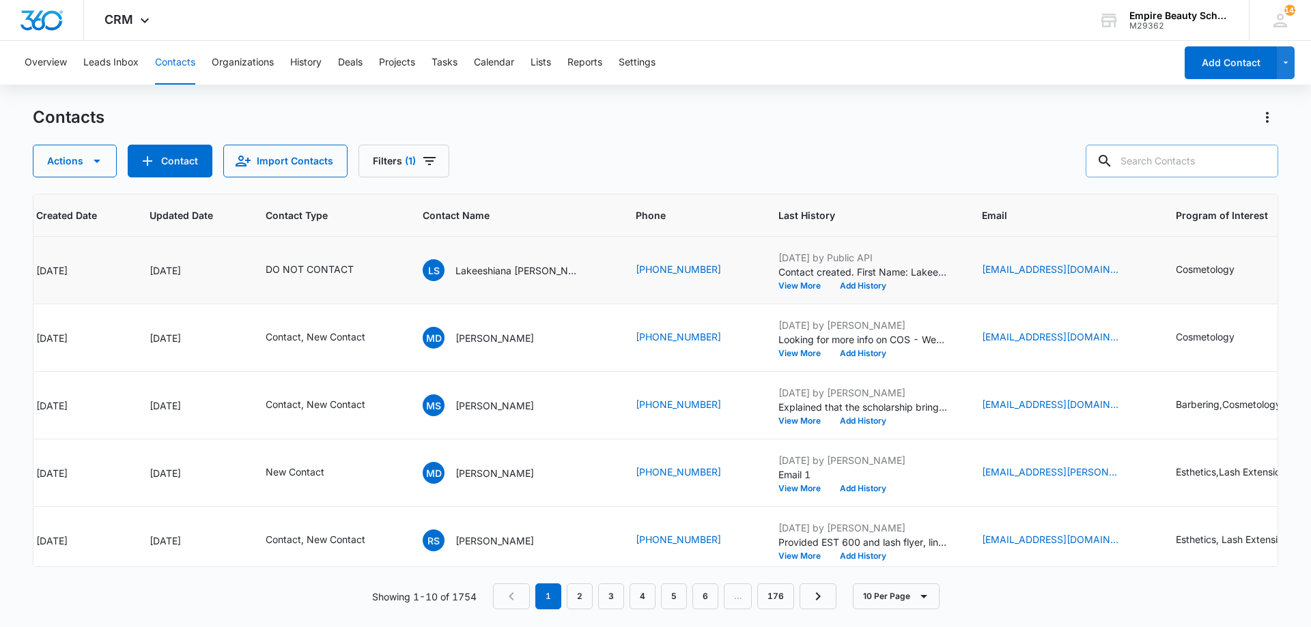
click at [1142, 145] on input "text" at bounding box center [1182, 161] width 193 height 33
type input "jazmary"
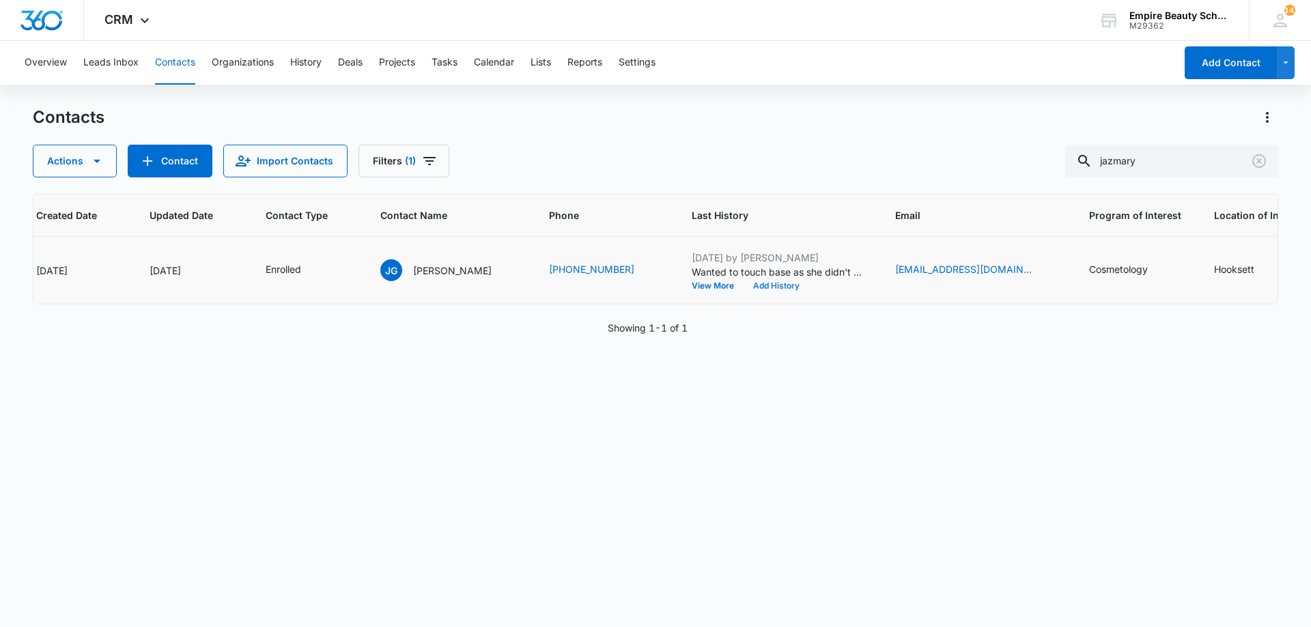
click at [774, 283] on button "Add History" at bounding box center [777, 286] width 66 height 8
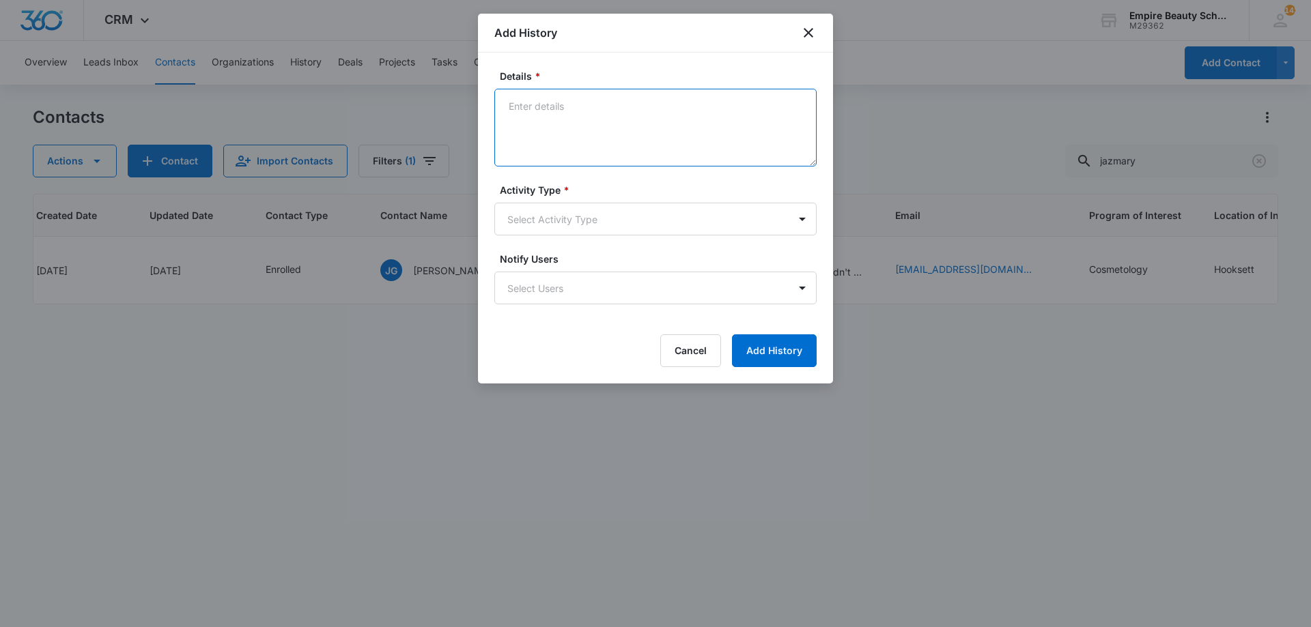
paste textarea "I REVEICED A BILL STATING THING I RECIEVED ANDI DIDN'T ND I ADVISED THE SCHOOL …"
type textarea "I REVEICED A BILL STATING THING I RECIEVED ANDI DIDN'T ND I ADVISED THE SCHOOL …"
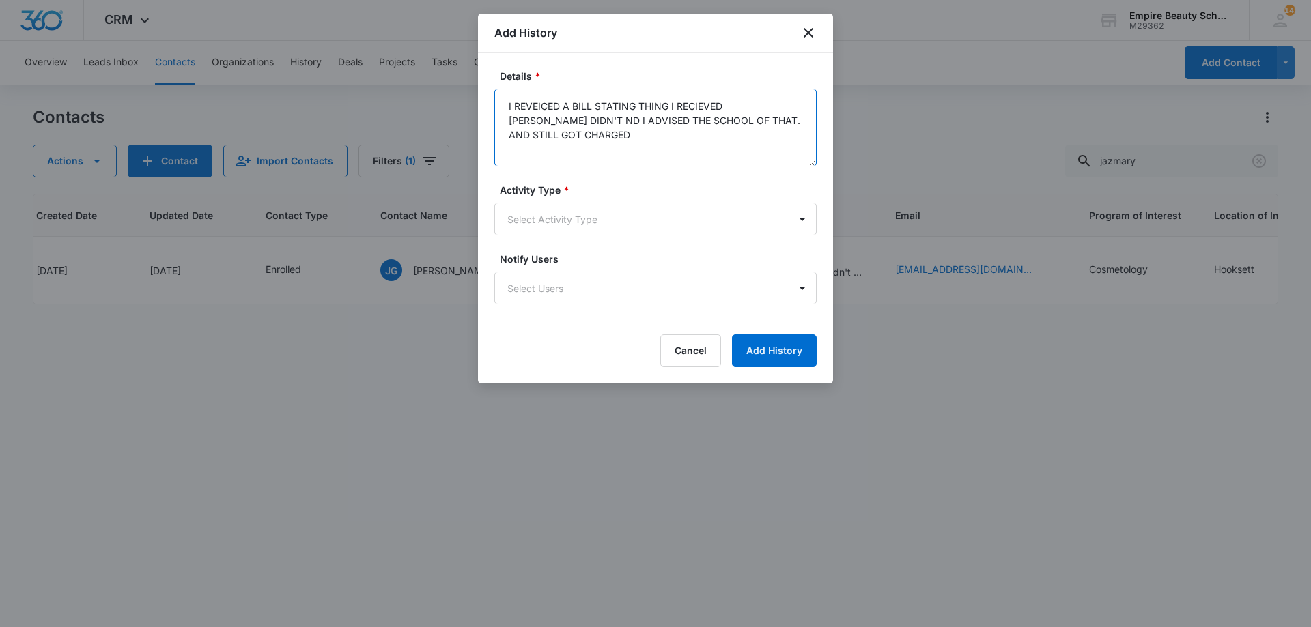
drag, startPoint x: 584, startPoint y: 137, endPoint x: 442, endPoint y: 58, distance: 163.2
click at [442, 58] on body "CRM Apps Forms CRM Email Shop Payments POS Files Brand Settings Empire Beauty S…" at bounding box center [655, 313] width 1311 height 627
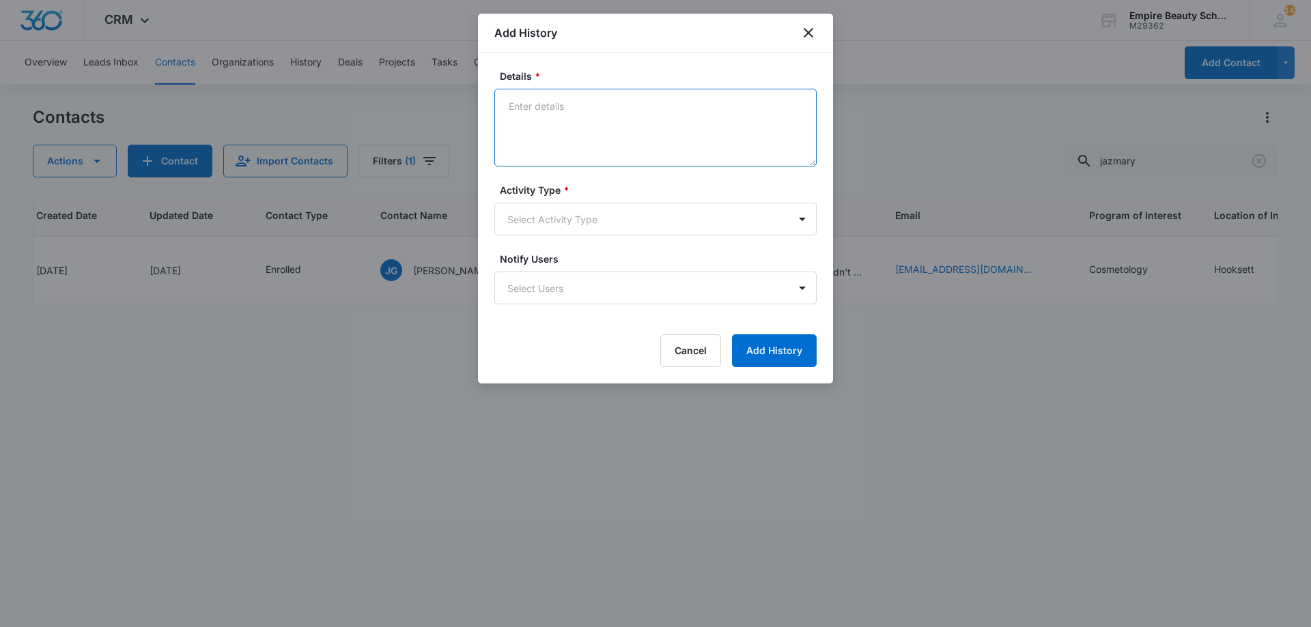
paste textarea "Can you believe your first day is in one week?! The countdown is on and we cann…"
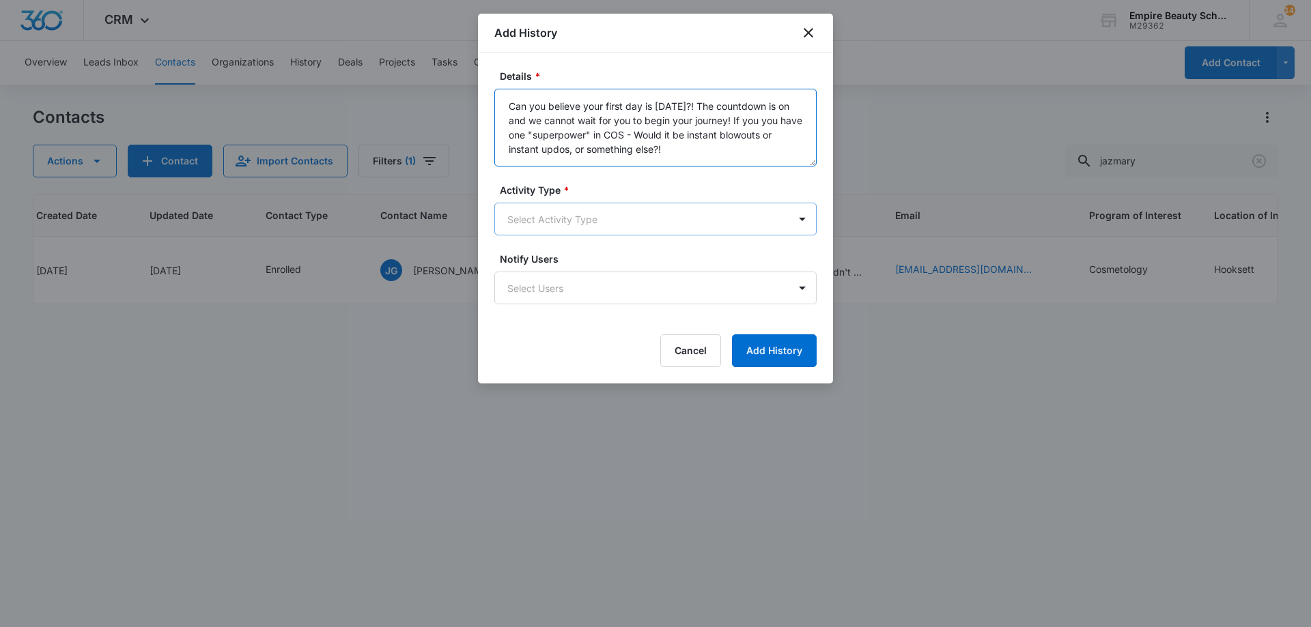
type textarea "Can you believe your first day is in one week?! The countdown is on and we cann…"
click at [627, 214] on body "CRM Apps Forms CRM Email Shop Payments POS Files Brand Settings Empire Beauty S…" at bounding box center [655, 313] width 1311 height 627
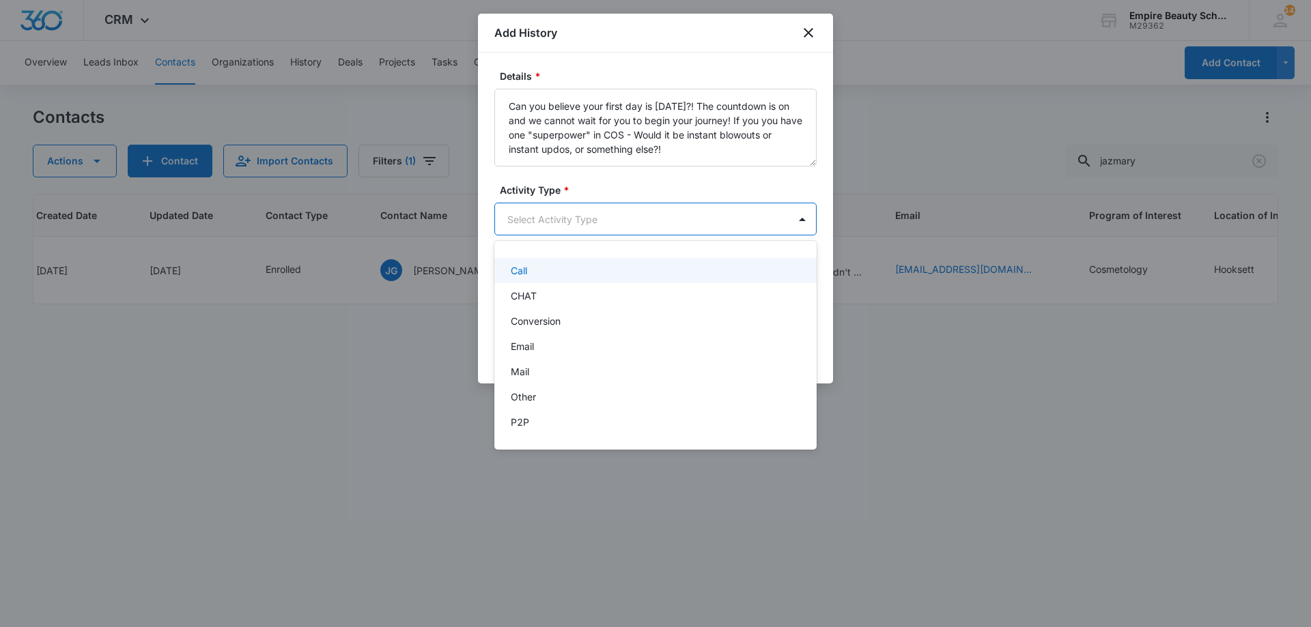
scroll to position [71, 0]
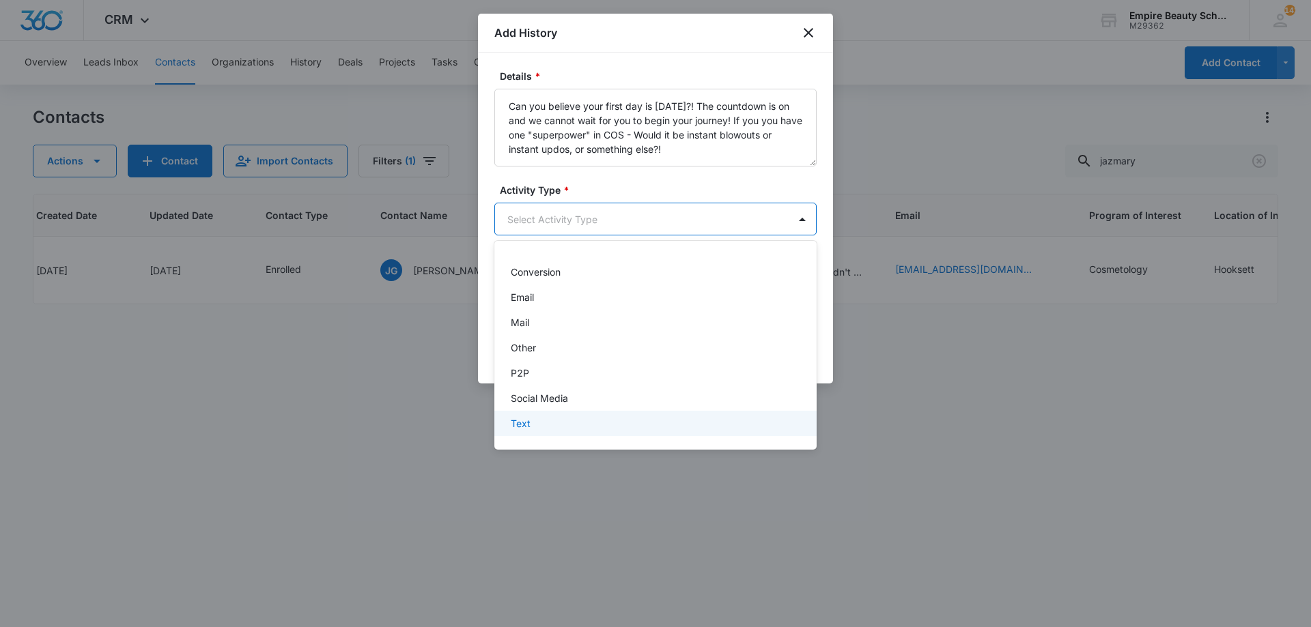
click at [570, 421] on div "Text" at bounding box center [654, 423] width 287 height 14
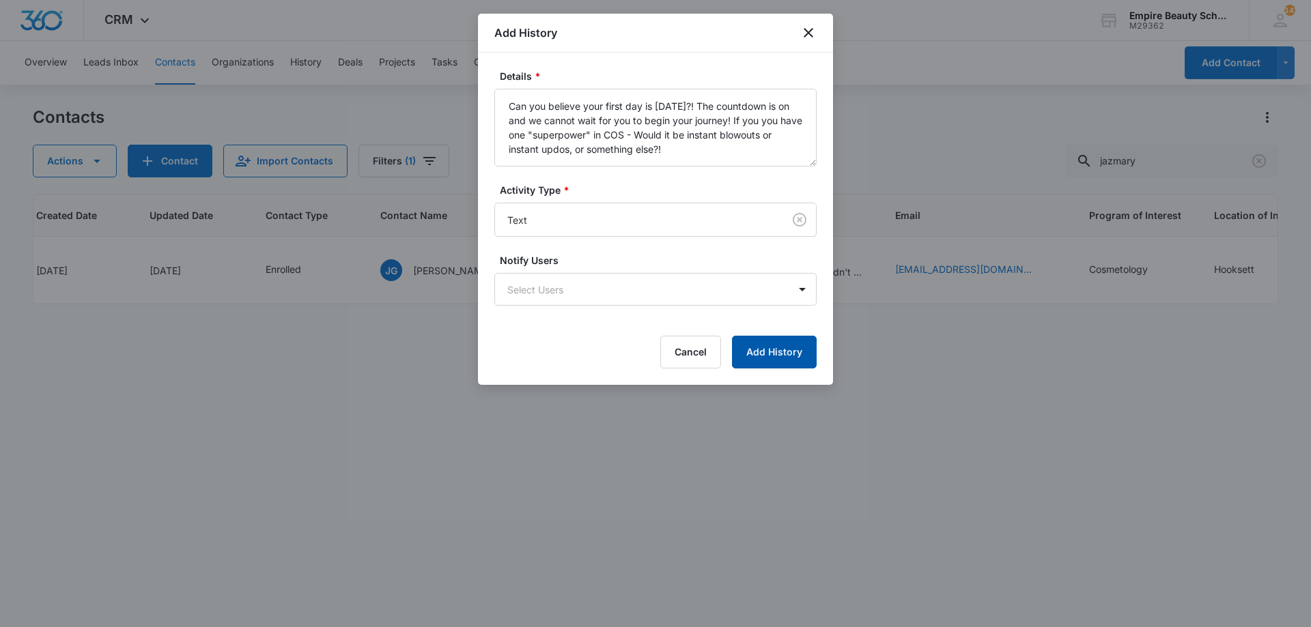
click at [776, 349] on button "Add History" at bounding box center [774, 352] width 85 height 33
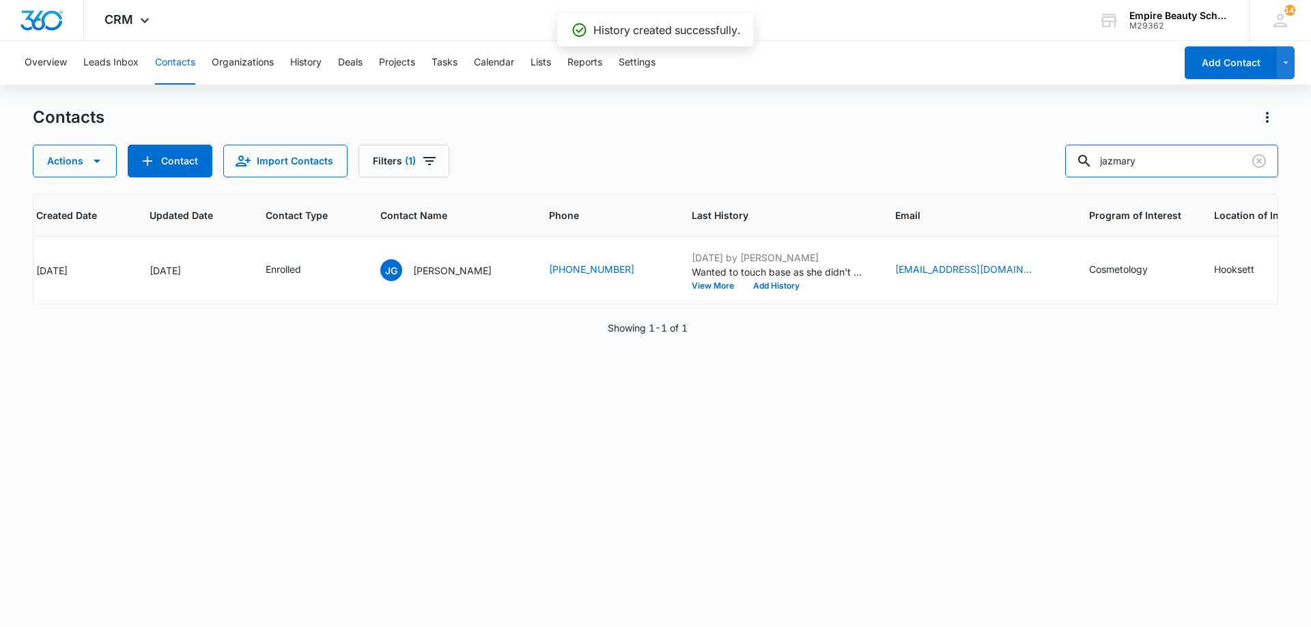
drag, startPoint x: 1173, startPoint y: 164, endPoint x: 776, endPoint y: 122, distance: 398.9
click at [776, 122] on div "Contacts Actions Contact Import Contacts Filters (1) jazmary" at bounding box center [655, 142] width 1245 height 71
type input "[PERSON_NAME] high"
click at [744, 284] on button "Add History" at bounding box center [777, 286] width 66 height 8
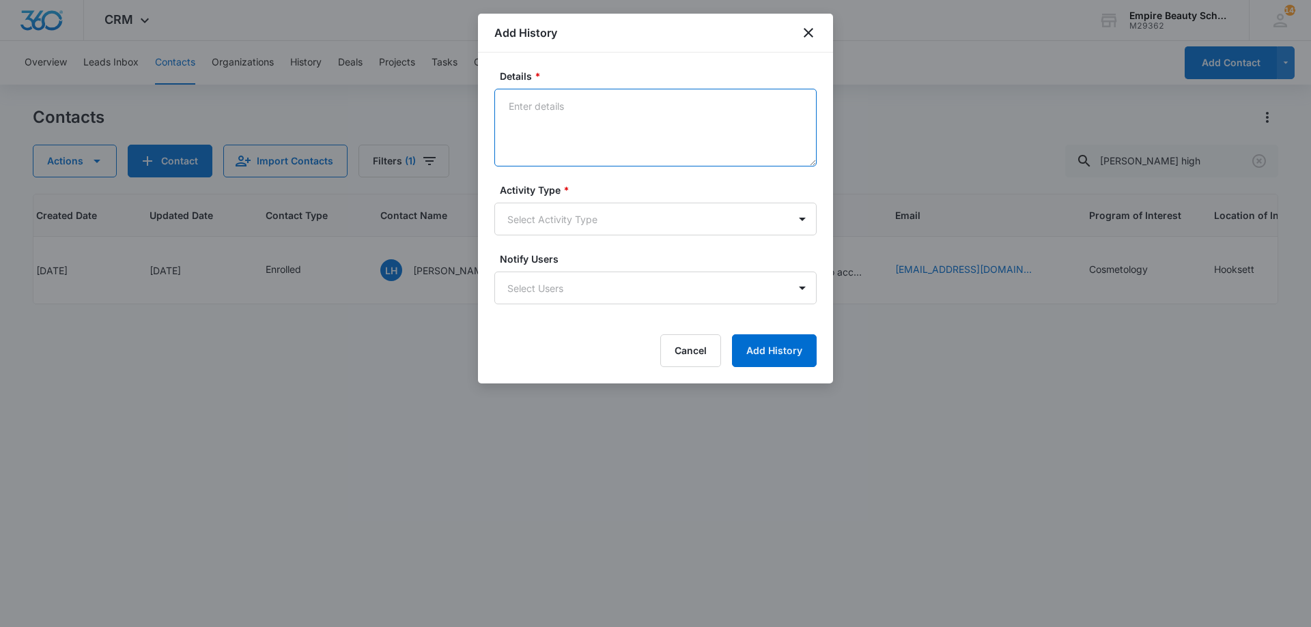
paste textarea "Can you believe your first day is in one week?! The countdown is on and we cann…"
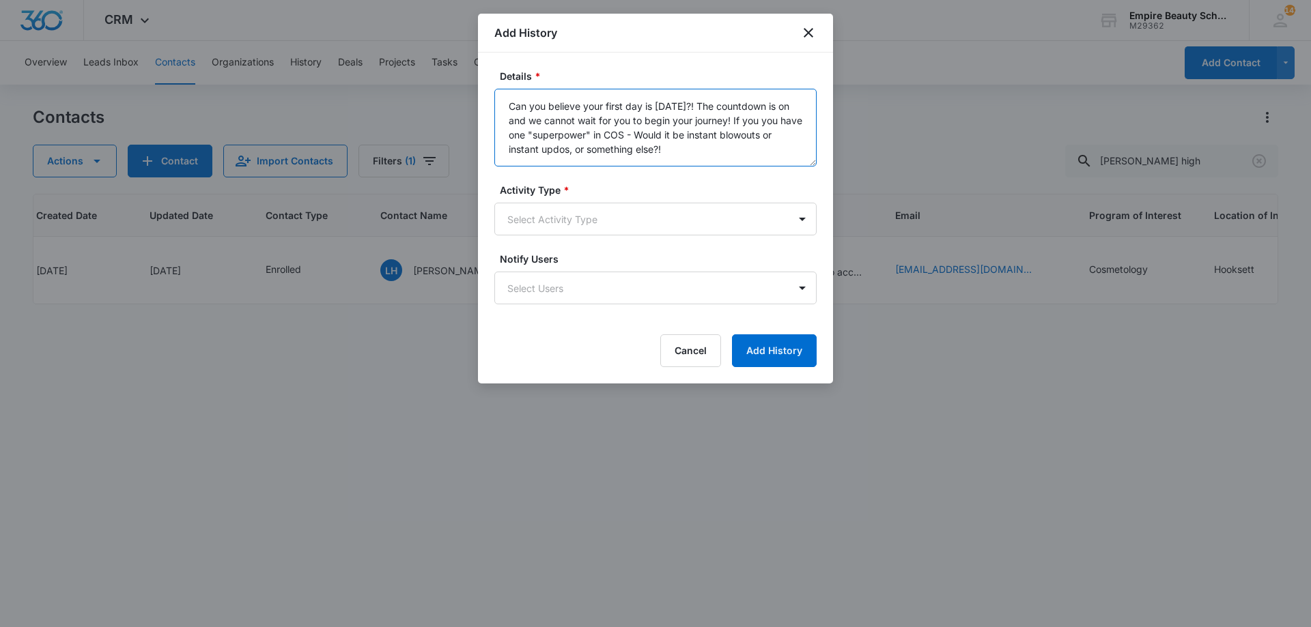
type textarea "Can you believe your first day is in one week?! The countdown is on and we cann…"
drag, startPoint x: 592, startPoint y: 192, endPoint x: 583, endPoint y: 216, distance: 26.1
click at [593, 192] on label "Activity Type *" at bounding box center [661, 190] width 322 height 14
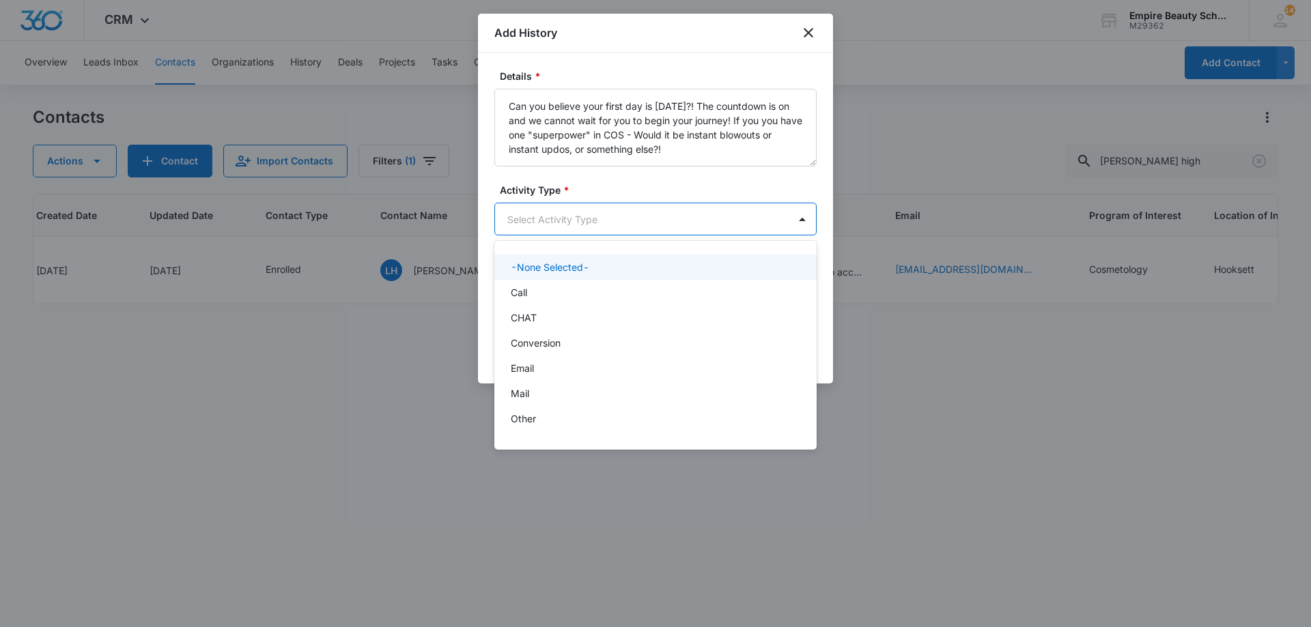
click at [583, 216] on body "CRM Apps Forms CRM Email Shop Payments POS Files Brand Settings Empire Beauty S…" at bounding box center [655, 313] width 1311 height 627
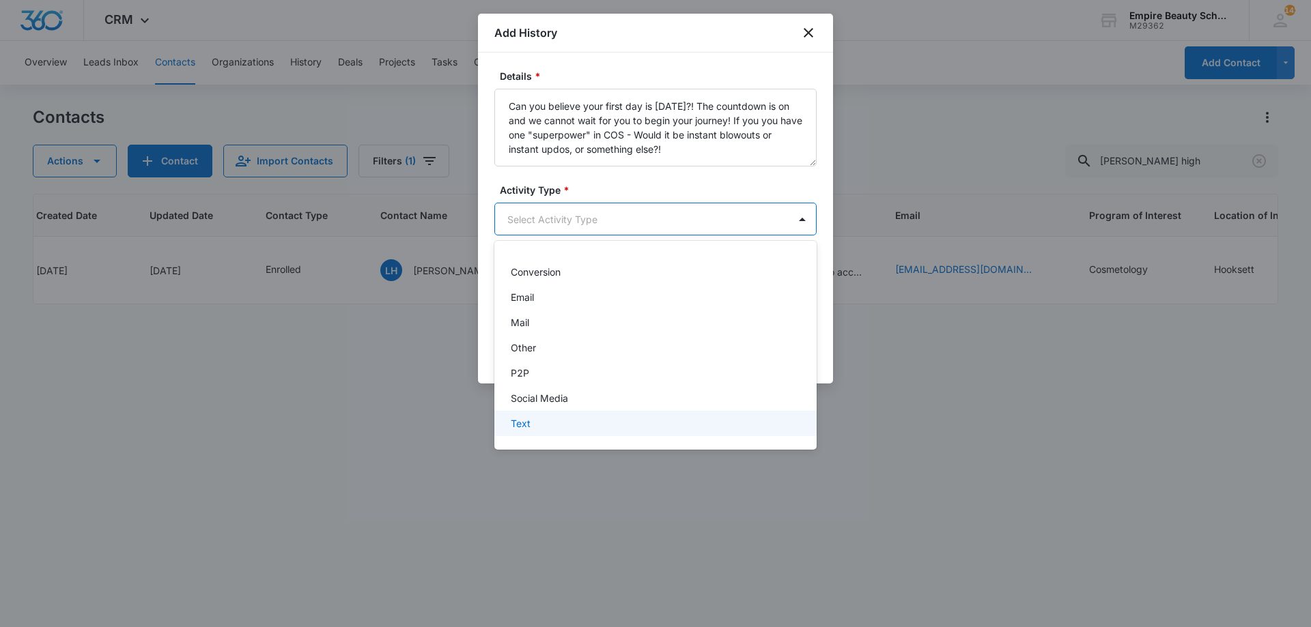
click at [559, 421] on div "Text" at bounding box center [654, 423] width 287 height 14
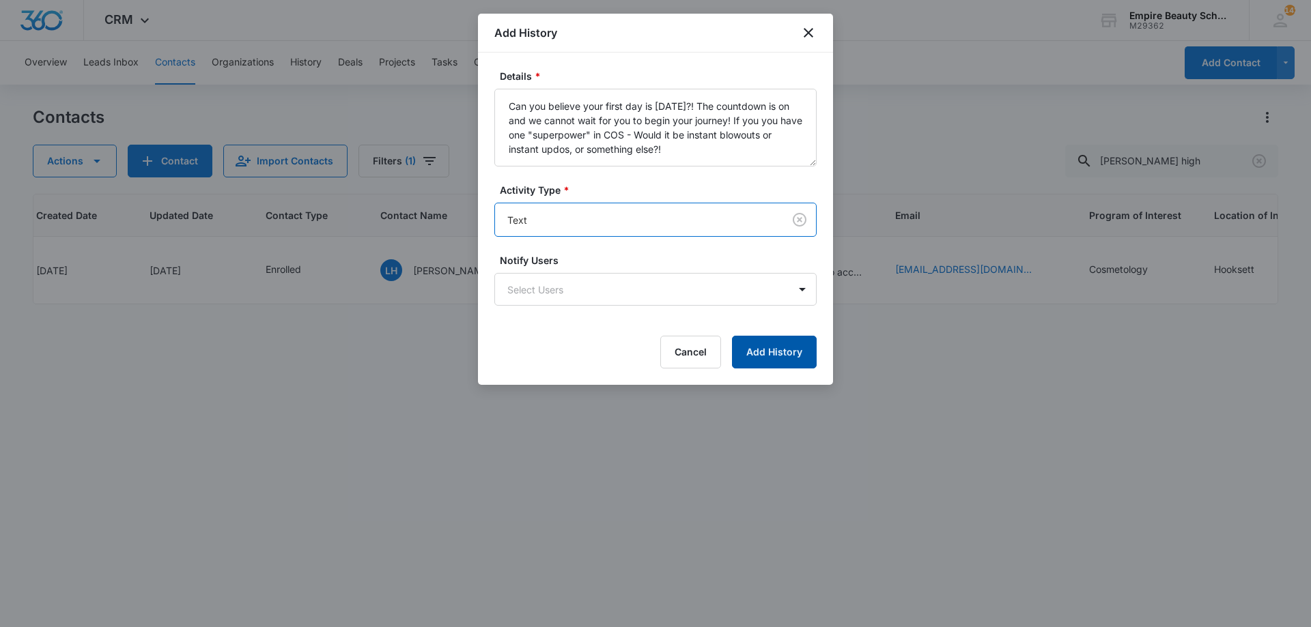
click at [748, 352] on button "Add History" at bounding box center [774, 352] width 85 height 33
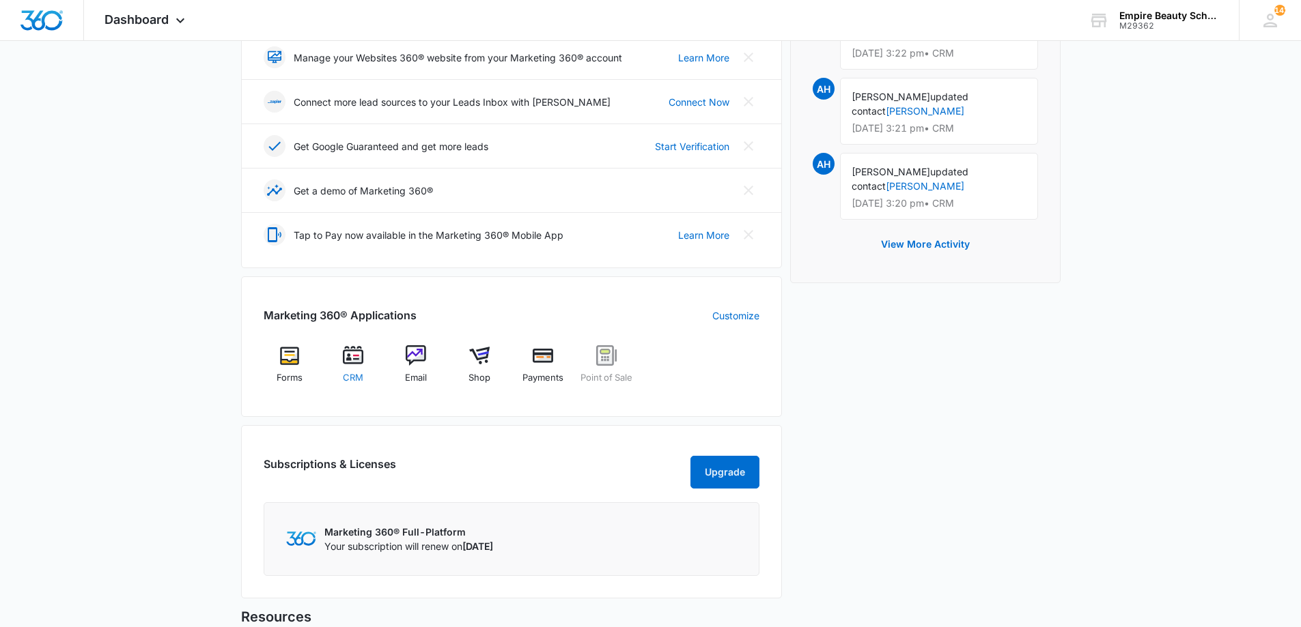
scroll to position [341, 0]
click at [358, 370] on span "CRM" at bounding box center [353, 377] width 20 height 14
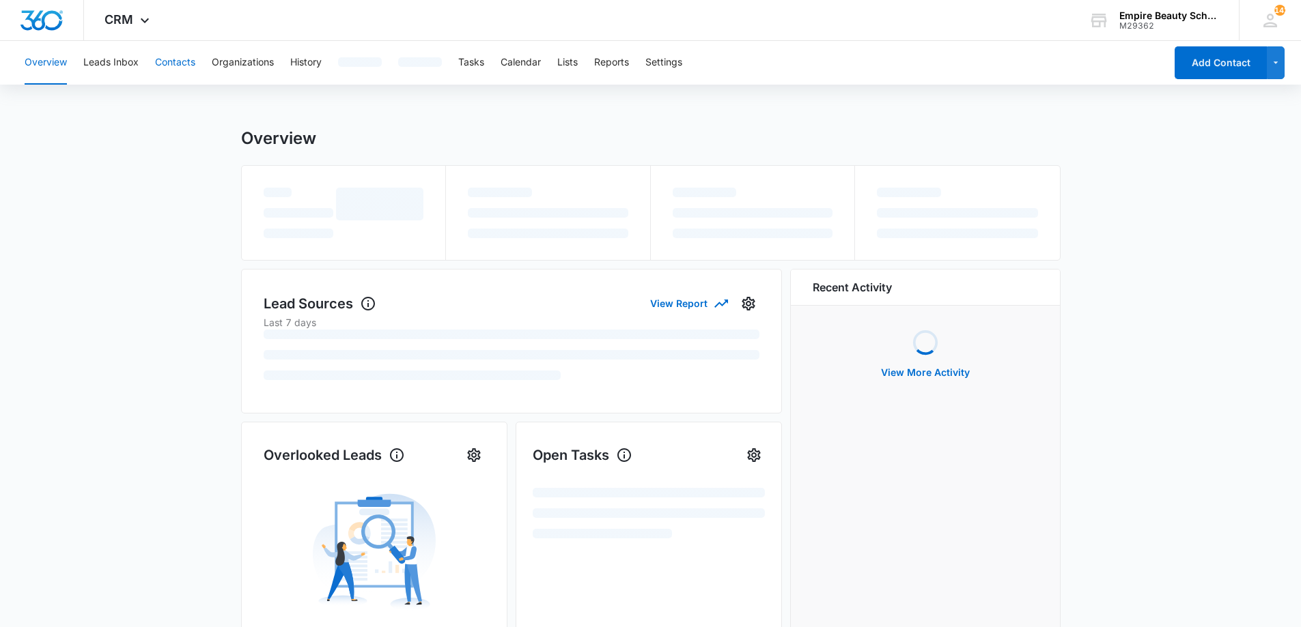
click at [167, 63] on button "Contacts" at bounding box center [175, 63] width 40 height 44
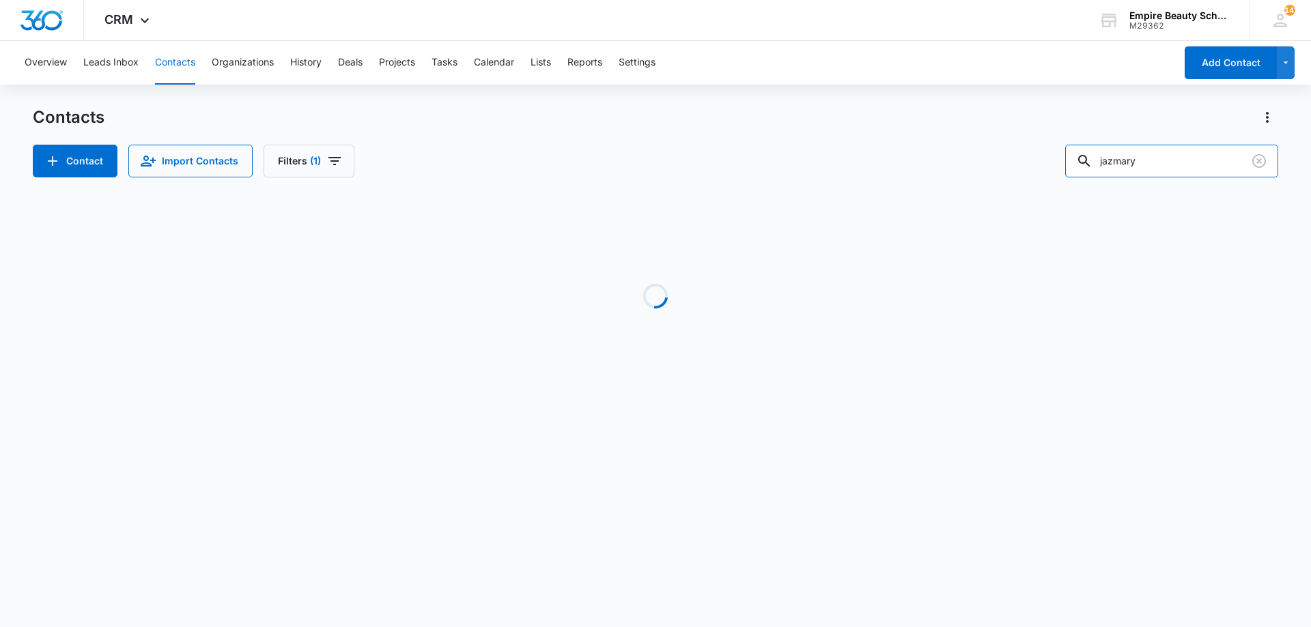
drag, startPoint x: 1209, startPoint y: 168, endPoint x: 859, endPoint y: 192, distance: 351.1
click at [861, 192] on div "Contacts Contact Import Contacts Filters (1) jazmary Loading No Results" at bounding box center [655, 261] width 1245 height 309
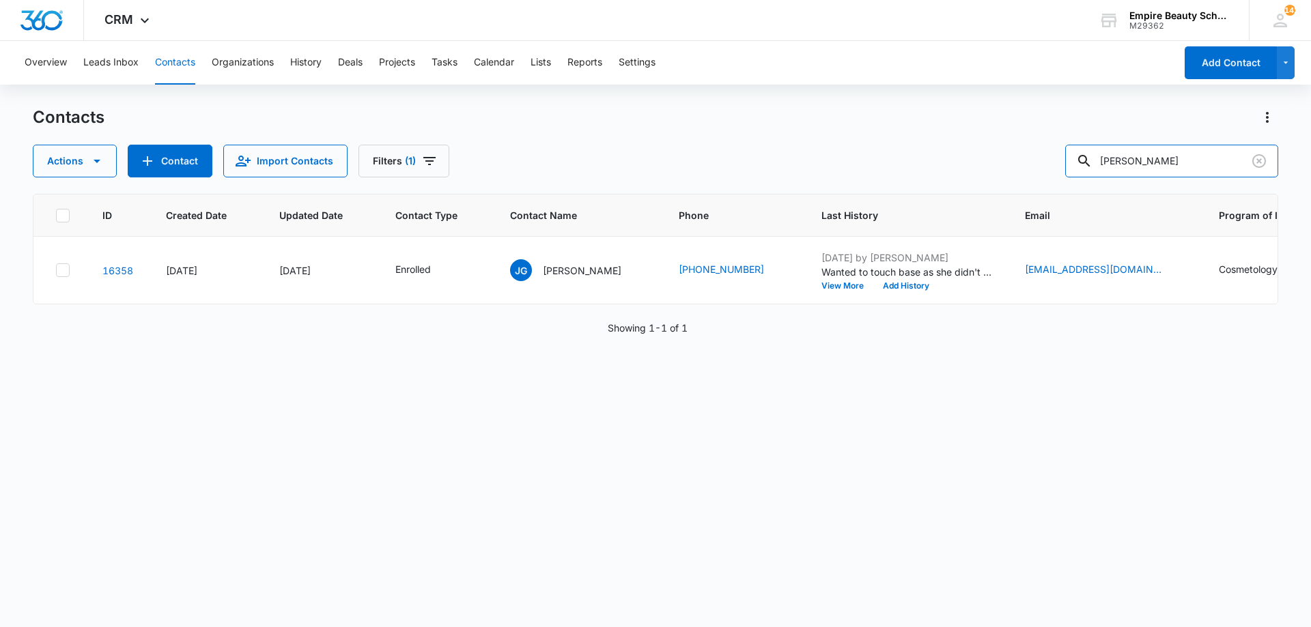
type input "[PERSON_NAME]"
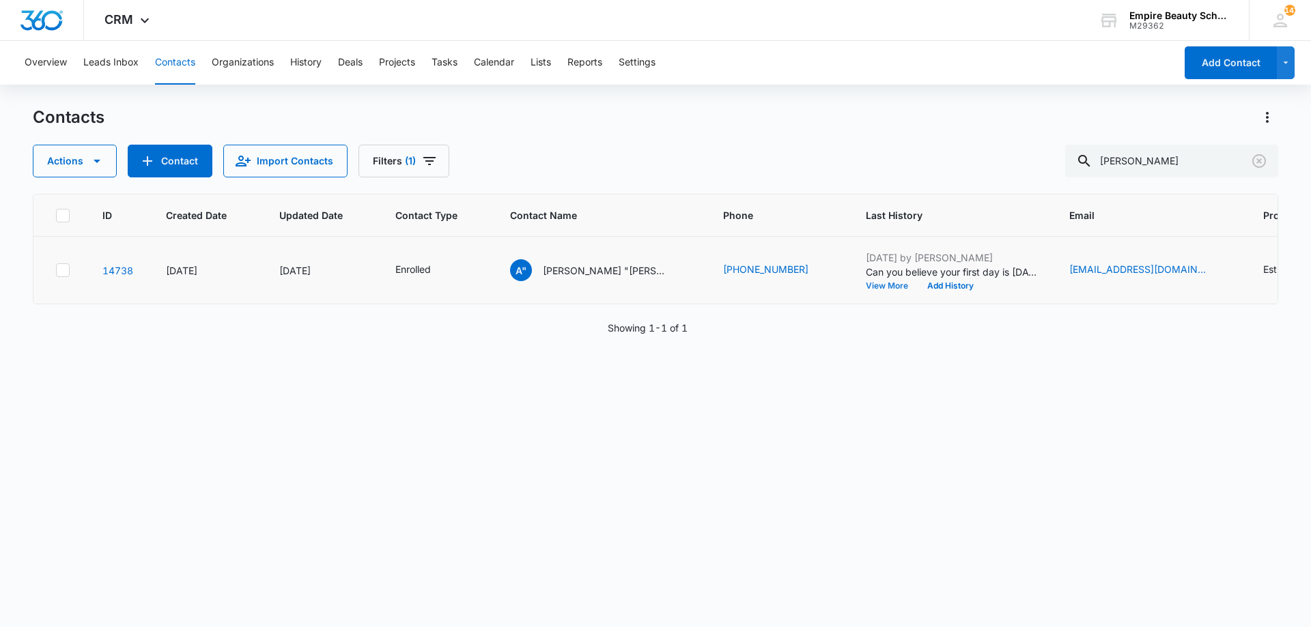
click at [870, 289] on button "View More" at bounding box center [892, 286] width 52 height 8
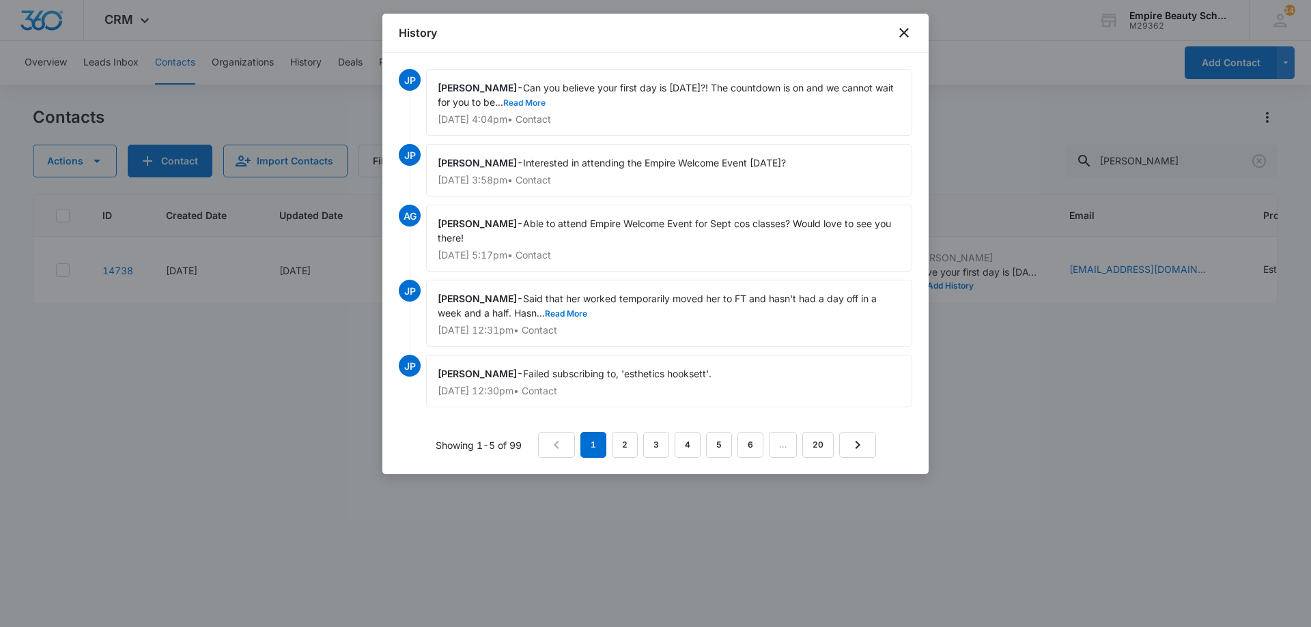
click at [546, 104] on button "Read More" at bounding box center [524, 103] width 42 height 8
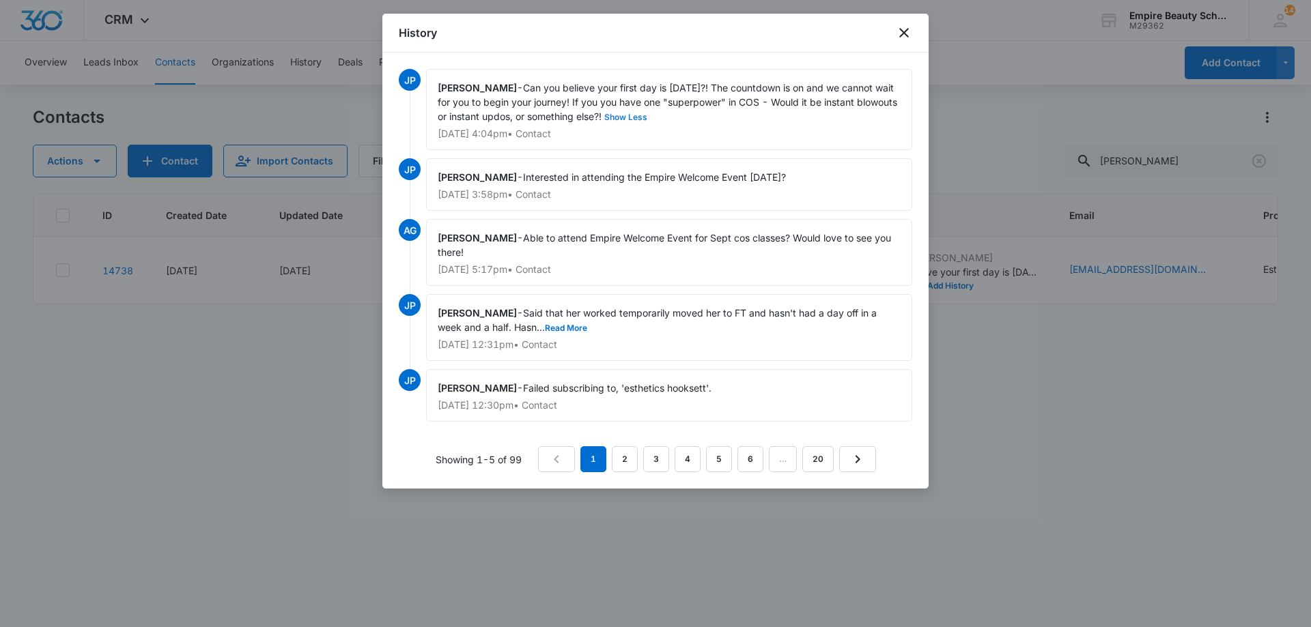
drag, startPoint x: 528, startPoint y: 89, endPoint x: 681, endPoint y: 117, distance: 155.5
click at [681, 117] on span "Can you believe your first day is [DATE]?! The countdown is on and we cannot wa…" at bounding box center [669, 102] width 462 height 40
copy span "Can you believe your first day is [DATE]?! The countdown is on and we cannot wa…"
click at [900, 39] on icon "close" at bounding box center [904, 33] width 16 height 16
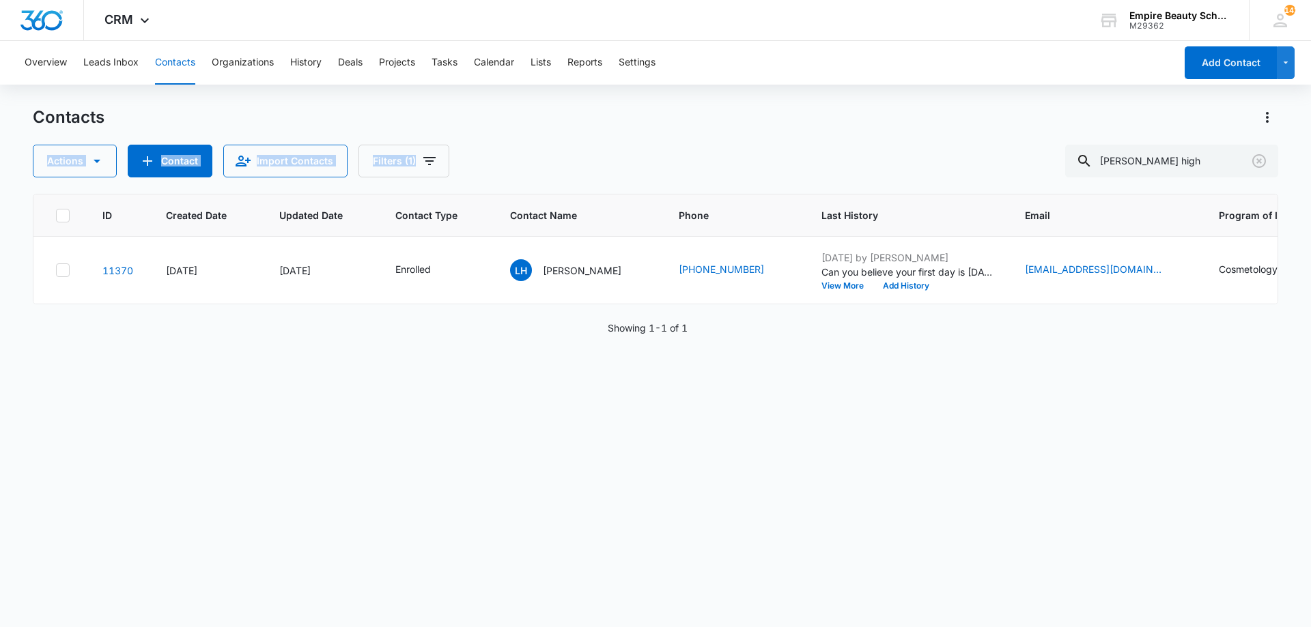
drag, startPoint x: 1169, startPoint y: 144, endPoint x: 892, endPoint y: 126, distance: 277.1
click at [892, 126] on div "Contacts Actions Contact Import Contacts Filters (1) [PERSON_NAME] high" at bounding box center [655, 142] width 1245 height 71
drag, startPoint x: 1159, startPoint y: 162, endPoint x: 1002, endPoint y: 150, distance: 157.5
click at [1002, 150] on div "Actions Contact Import Contacts Filters (1) [PERSON_NAME] high" at bounding box center [655, 161] width 1245 height 33
type input "[PERSON_NAME]"
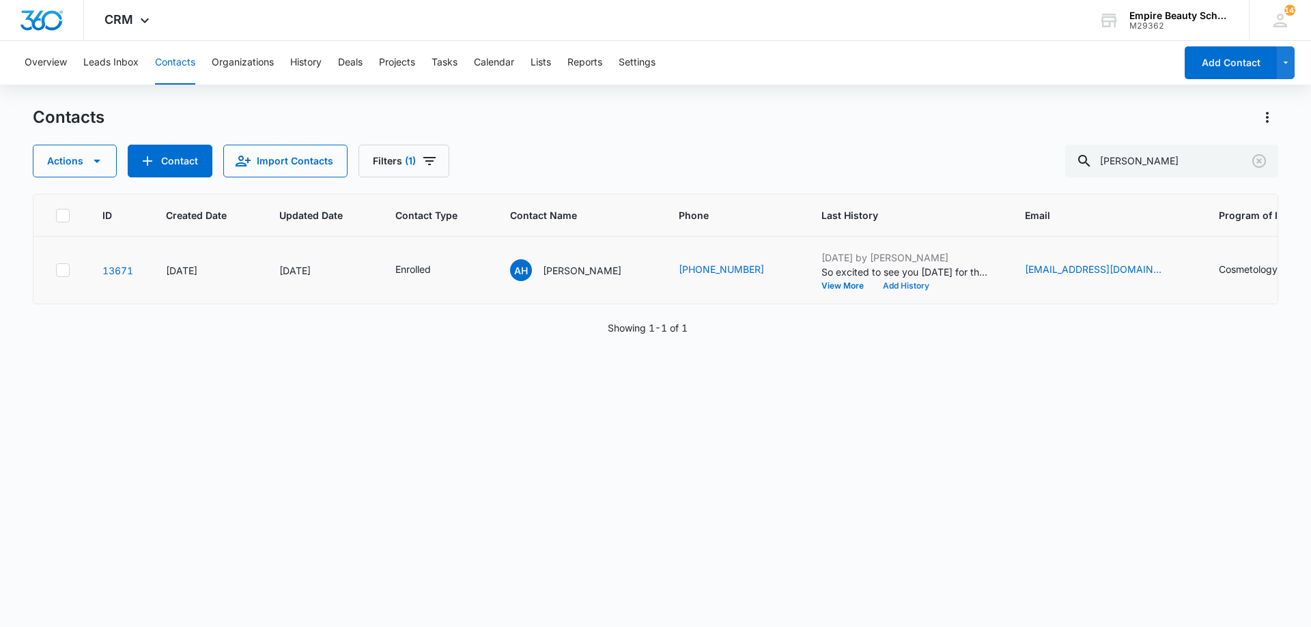
click at [883, 285] on button "Add History" at bounding box center [906, 286] width 66 height 8
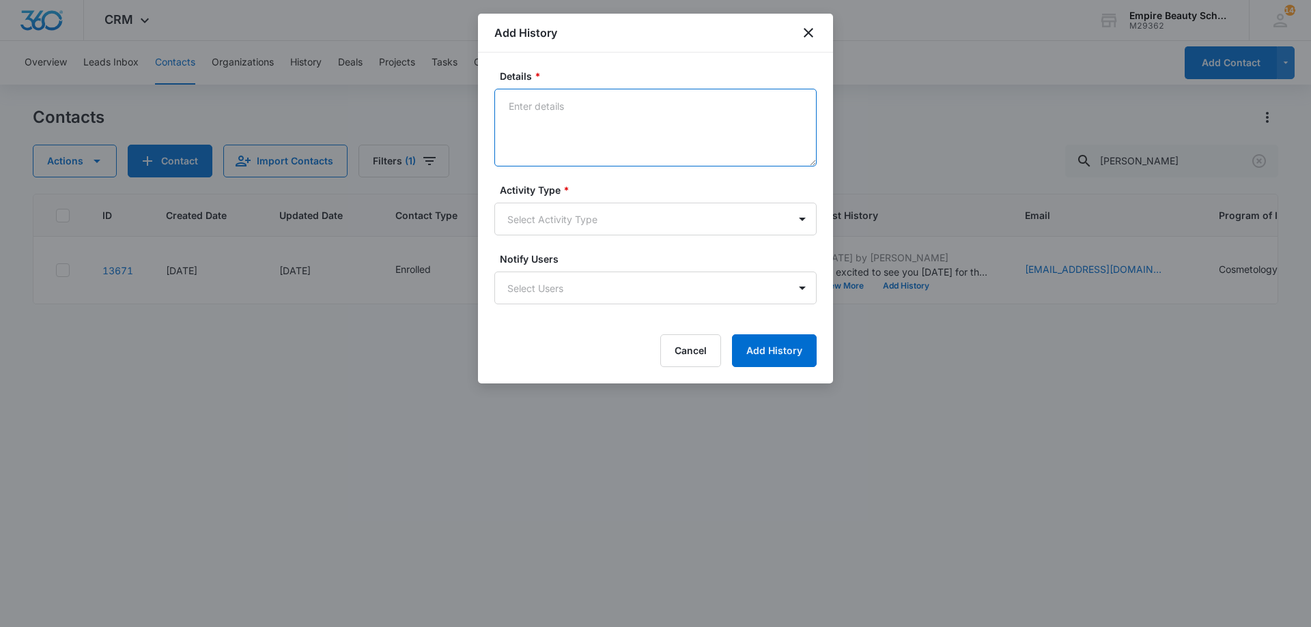
paste textarea "Can you believe your first day is in one week?! The countdown is on and we cann…"
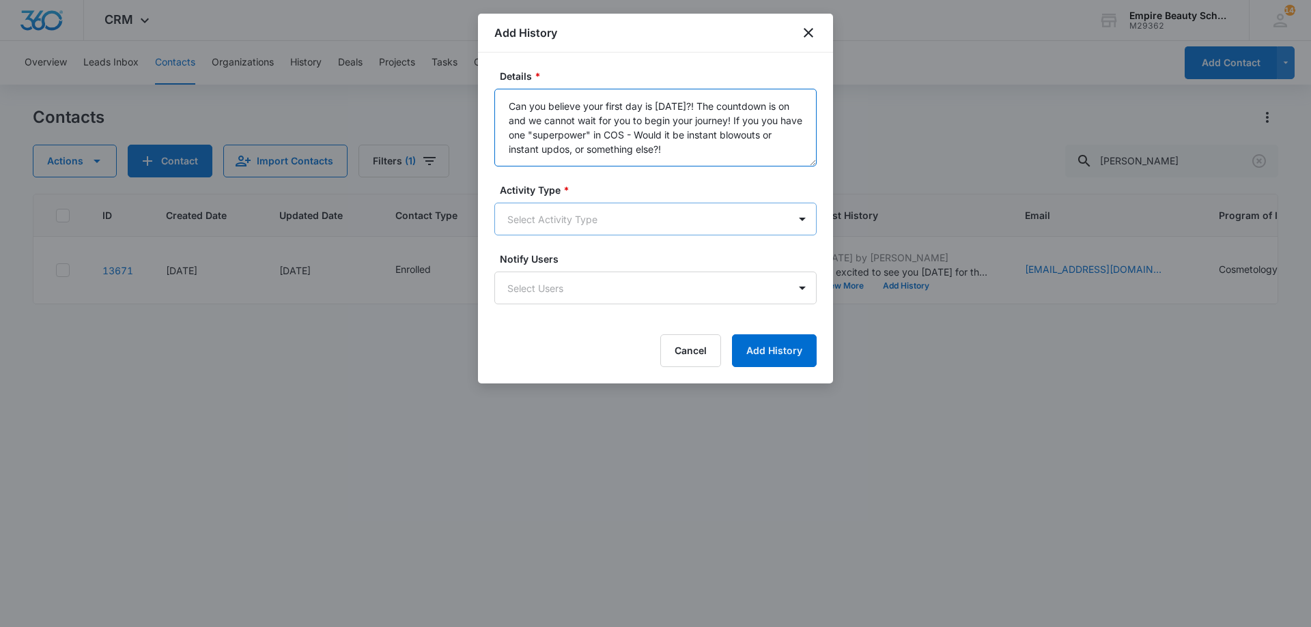
type textarea "Can you believe your first day is in one week?! The countdown is on and we cann…"
click at [635, 224] on body "CRM Apps Forms CRM Email Shop Payments POS Files Brand Settings Empire Beauty S…" at bounding box center [655, 313] width 1311 height 627
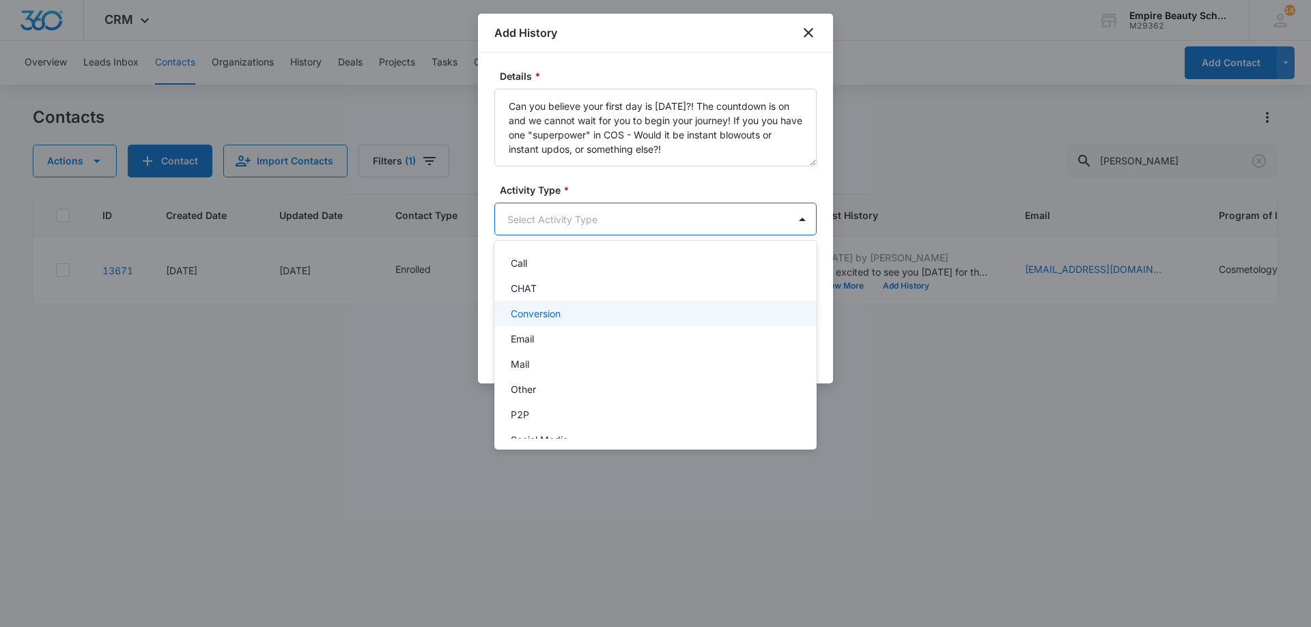
scroll to position [71, 0]
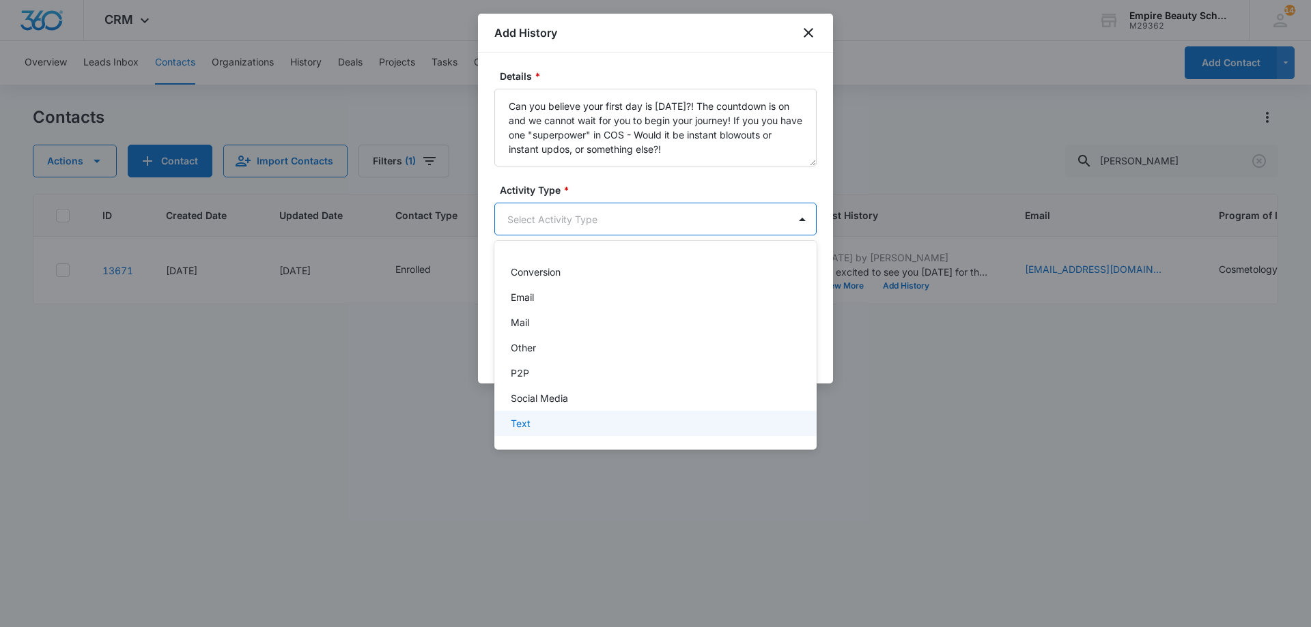
click at [582, 421] on div "Text" at bounding box center [654, 423] width 287 height 14
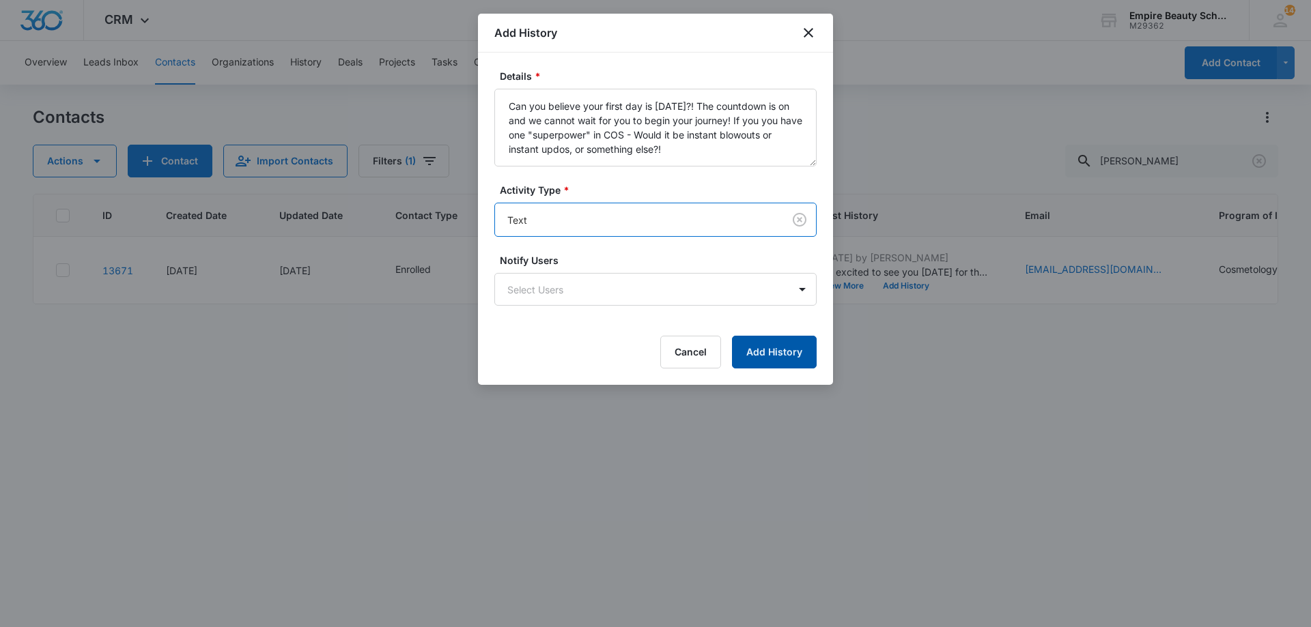
click at [789, 343] on button "Add History" at bounding box center [774, 352] width 85 height 33
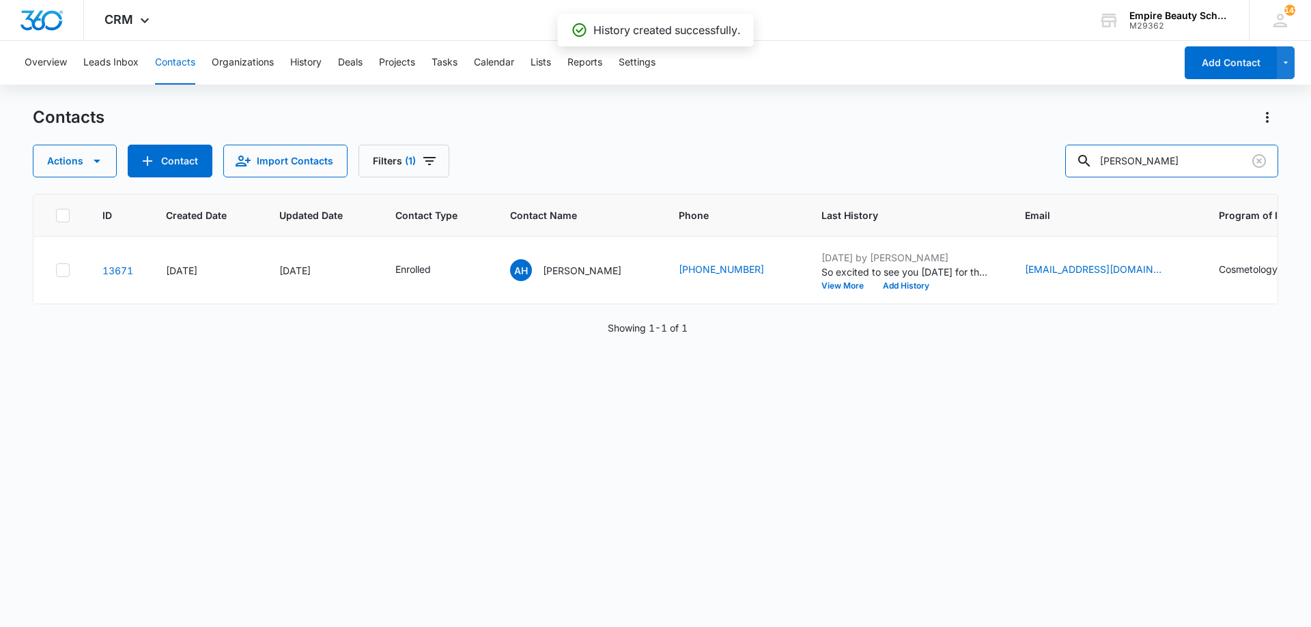
drag, startPoint x: 998, startPoint y: 160, endPoint x: 845, endPoint y: 94, distance: 166.9
click at [879, 134] on div "Contacts Actions Contact Import Contacts Filters (1) audrey huges" at bounding box center [655, 142] width 1245 height 71
type input "huss"
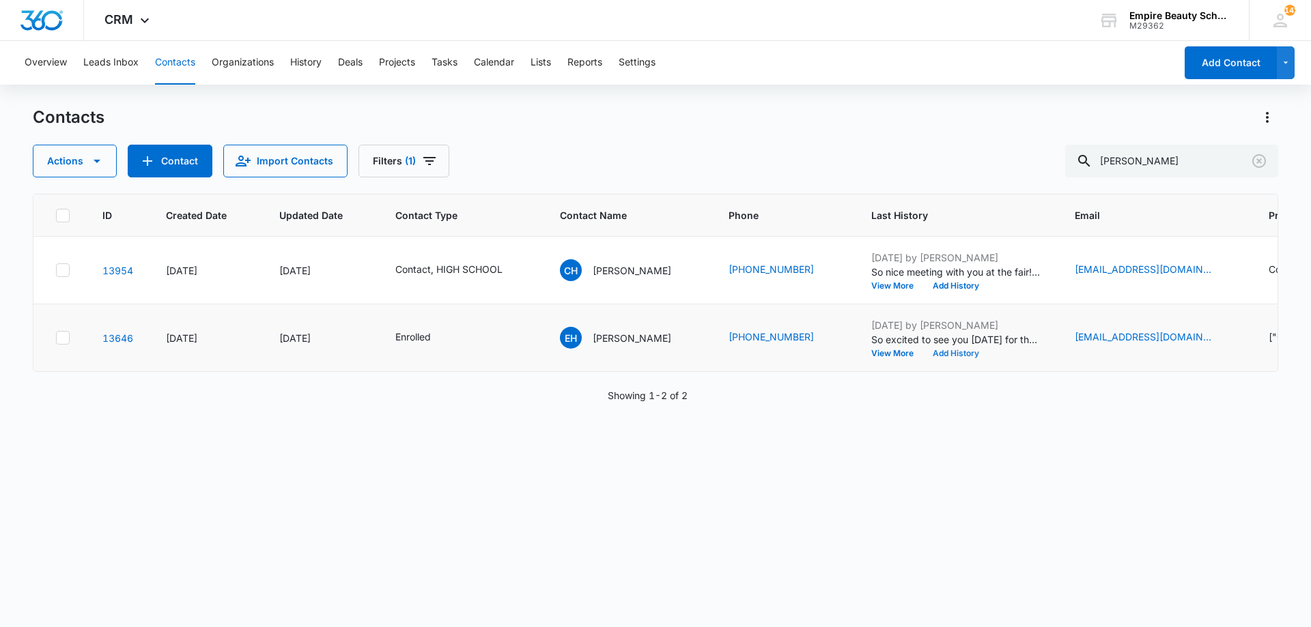
click at [955, 355] on button "Add History" at bounding box center [956, 354] width 66 height 8
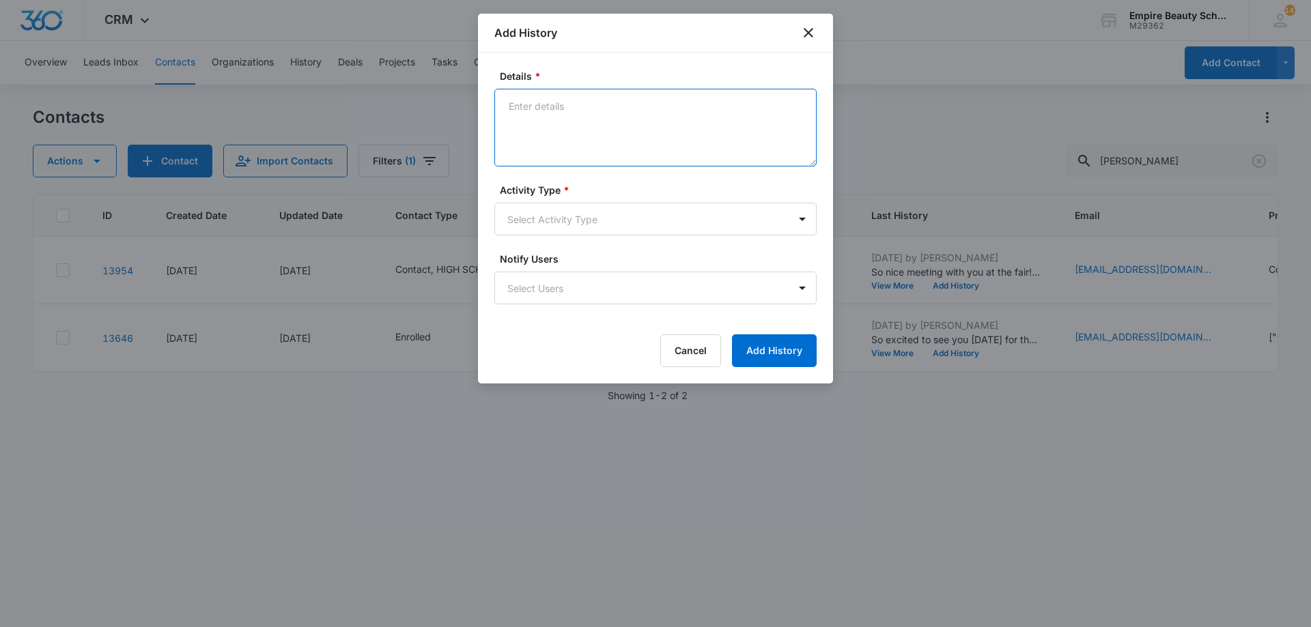
paste textarea "Can you believe your first day is in one week?! The countdown is on and we cann…"
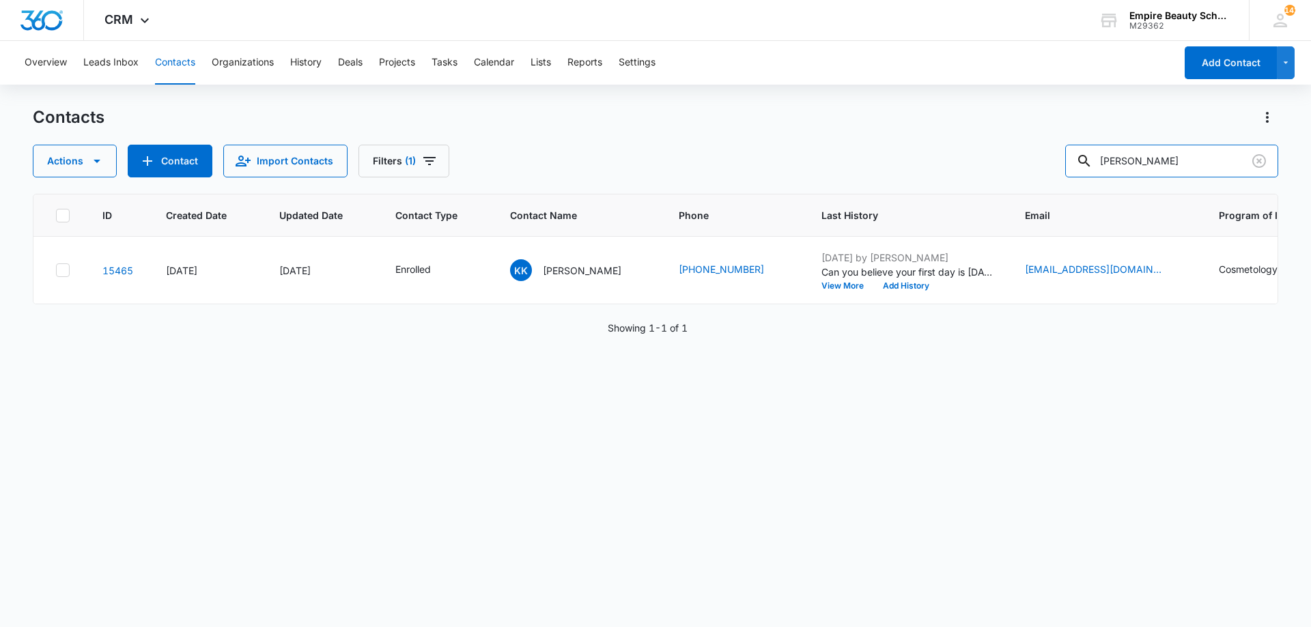
drag, startPoint x: 1190, startPoint y: 171, endPoint x: 744, endPoint y: 108, distance: 451.0
click at [759, 110] on div "Contacts Actions Contact Import Contacts Filters (1) [PERSON_NAME]" at bounding box center [655, 142] width 1245 height 71
type input "hiba"
click at [877, 287] on button "Add History" at bounding box center [906, 286] width 66 height 8
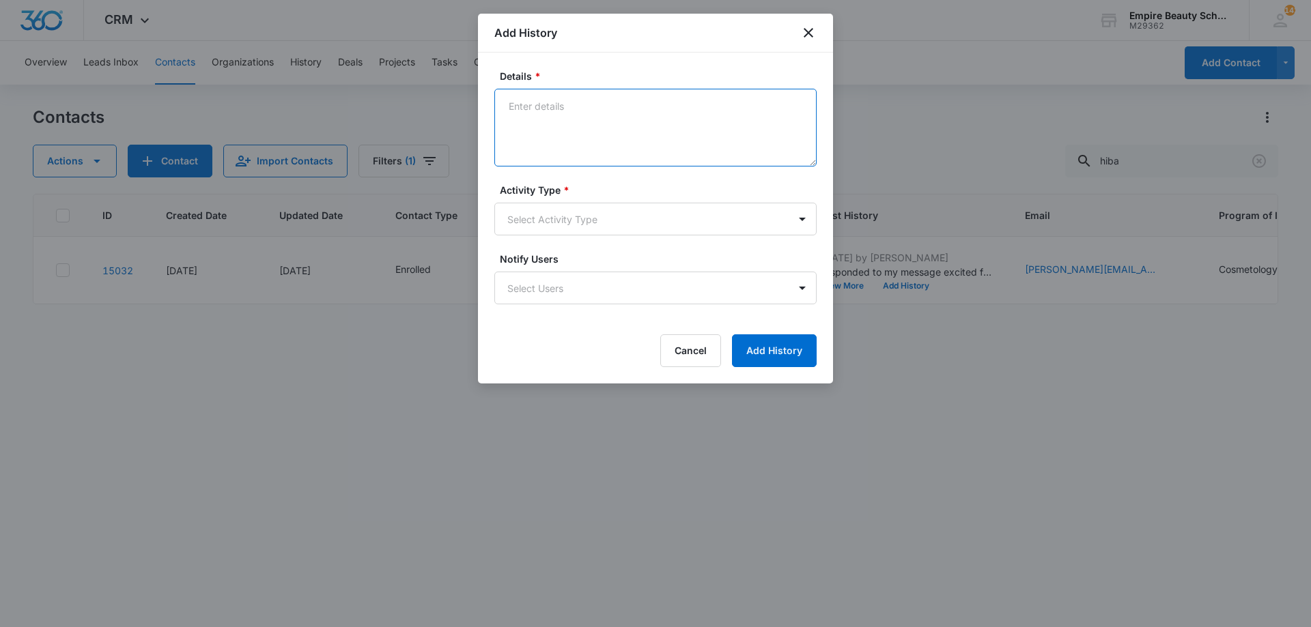
paste textarea "Can you believe your first day is [DATE]?! The countdown is on and we cannot wa…"
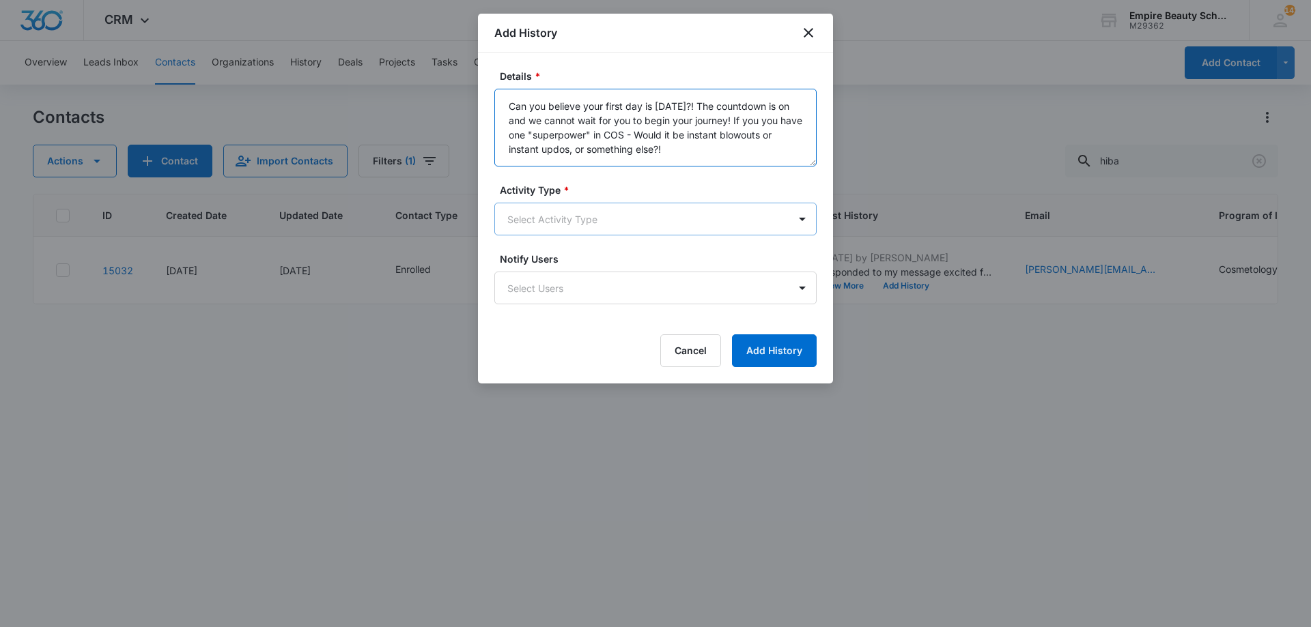
type textarea "Can you believe your first day is [DATE]?! The countdown is on and we cannot wa…"
click at [702, 229] on body "CRM Apps Forms CRM Email Shop Payments POS Files Brand Settings Empire Beauty S…" at bounding box center [655, 313] width 1311 height 627
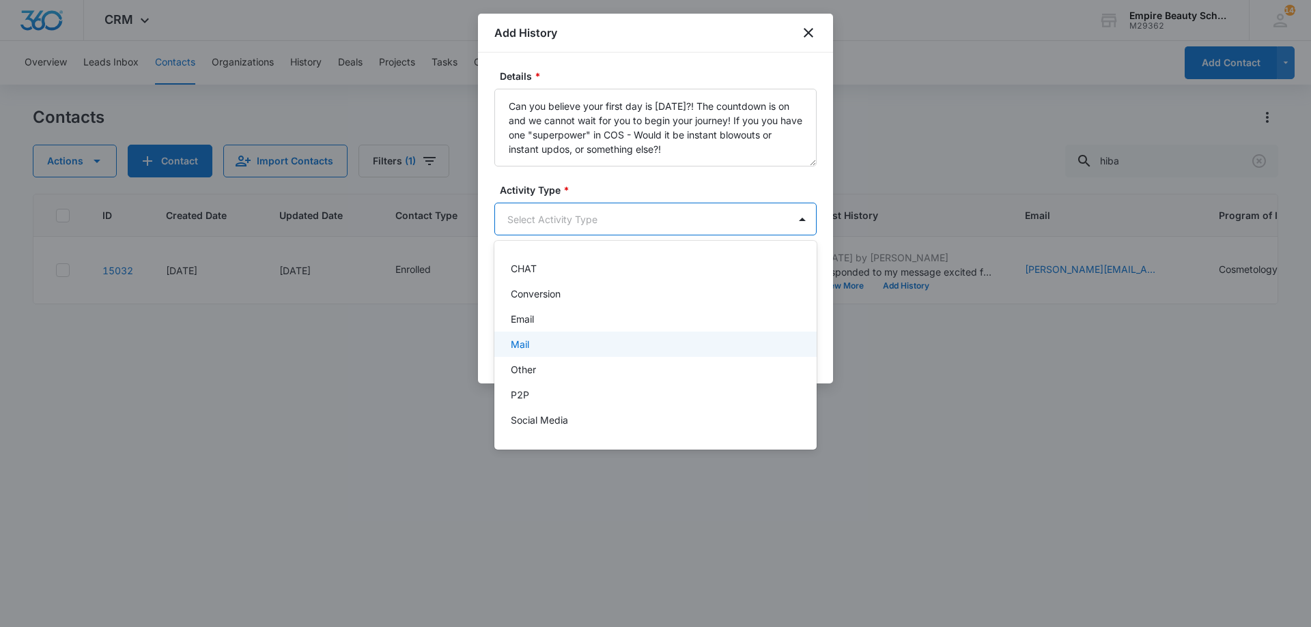
scroll to position [71, 0]
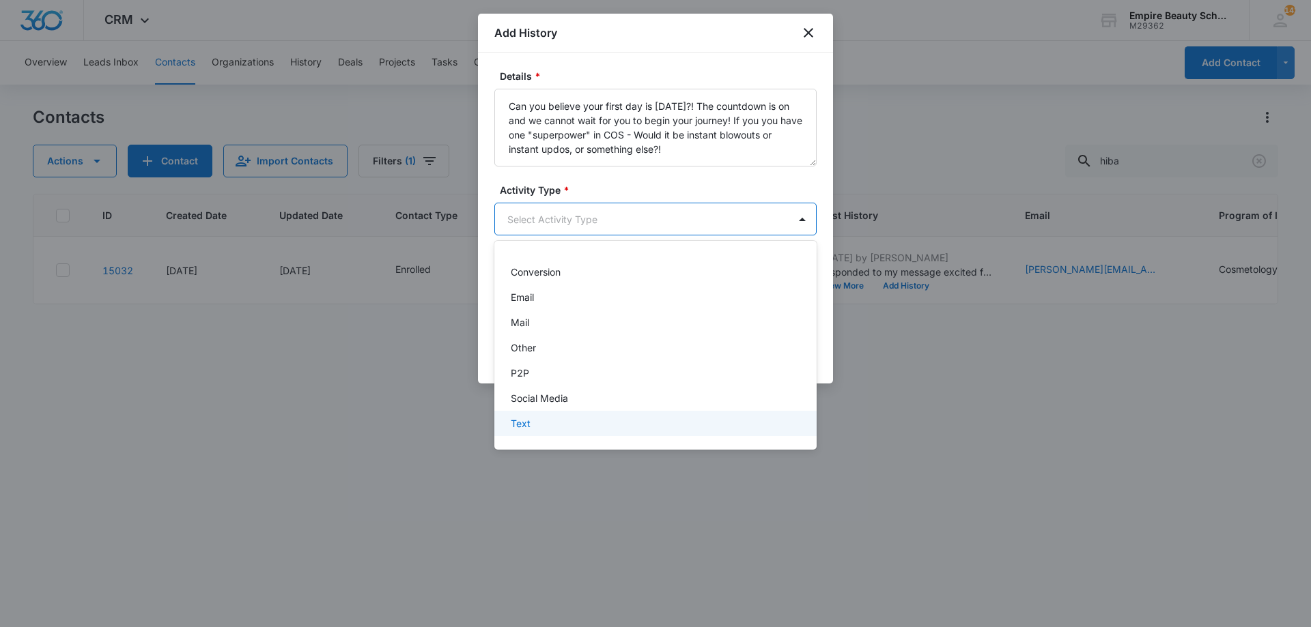
drag, startPoint x: 570, startPoint y: 437, endPoint x: 567, endPoint y: 419, distance: 18.7
click at [567, 419] on div "-None Selected- Call CHAT Conversion Email Mail Other P2P Social Media Text" at bounding box center [655, 345] width 322 height 187
click at [568, 419] on div "Text" at bounding box center [654, 423] width 287 height 14
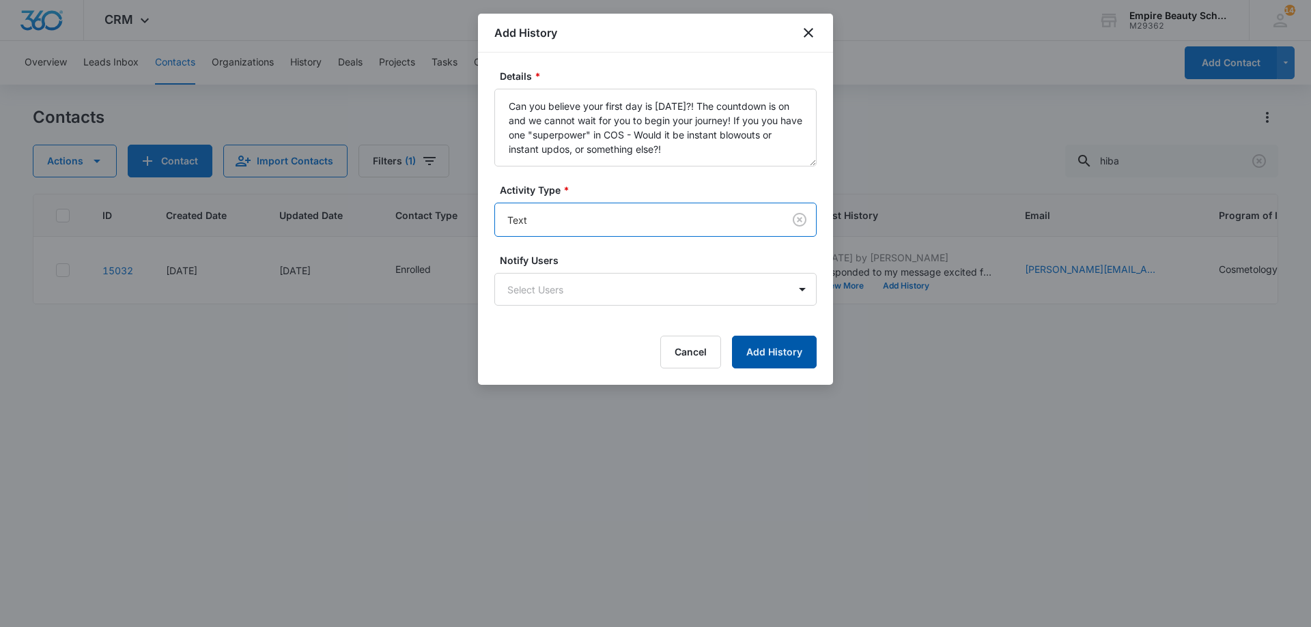
drag, startPoint x: 782, startPoint y: 363, endPoint x: 779, endPoint y: 356, distance: 7.0
click at [783, 363] on button "Add History" at bounding box center [774, 352] width 85 height 33
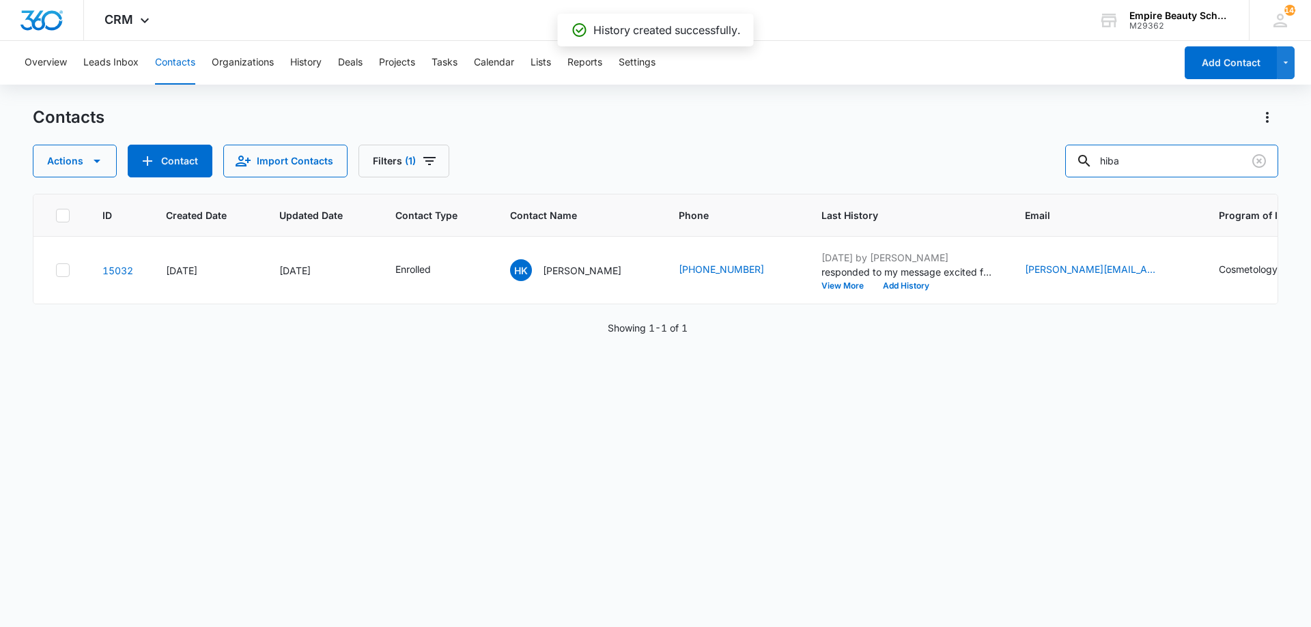
drag, startPoint x: 1086, startPoint y: 173, endPoint x: 799, endPoint y: 171, distance: 286.8
click at [848, 170] on div "Actions Contact Import Contacts Filters (1) hiba" at bounding box center [655, 161] width 1245 height 33
type input "[PERSON_NAME]"
drag, startPoint x: 871, startPoint y: 473, endPoint x: 853, endPoint y: 421, distance: 55.1
click at [868, 463] on div "ID Created Date Updated Date Contact Type Contact Name Phone Last History Email…" at bounding box center [655, 402] width 1245 height 416
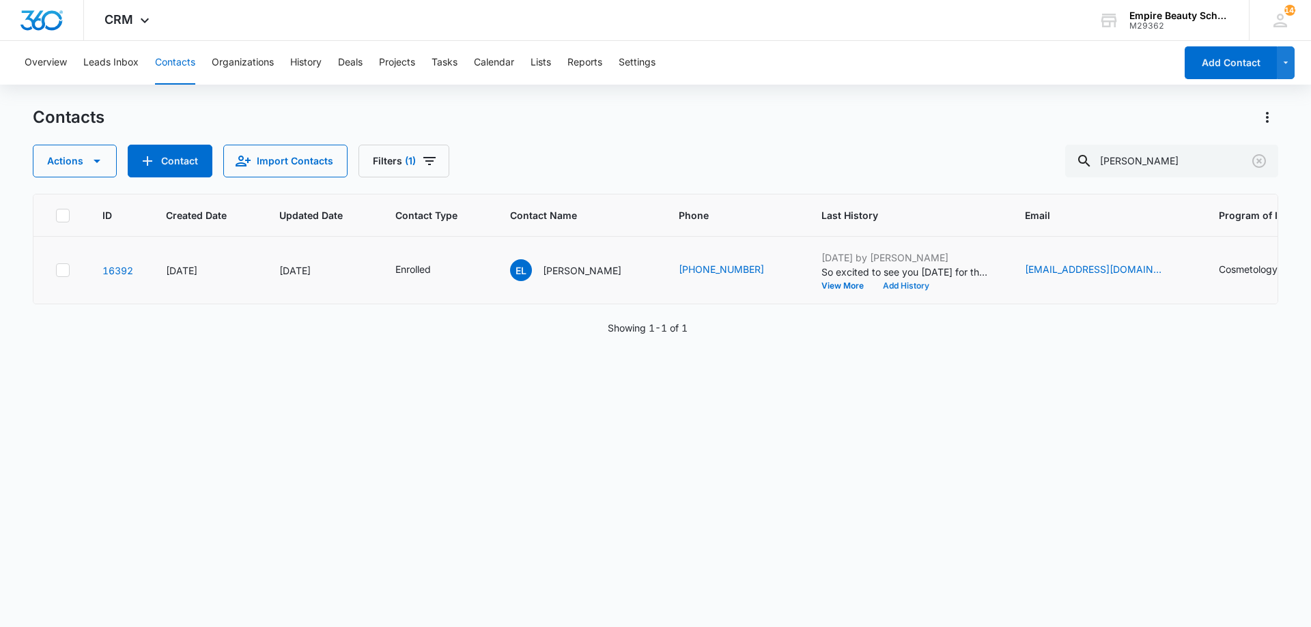
click at [873, 287] on button "Add History" at bounding box center [906, 286] width 66 height 8
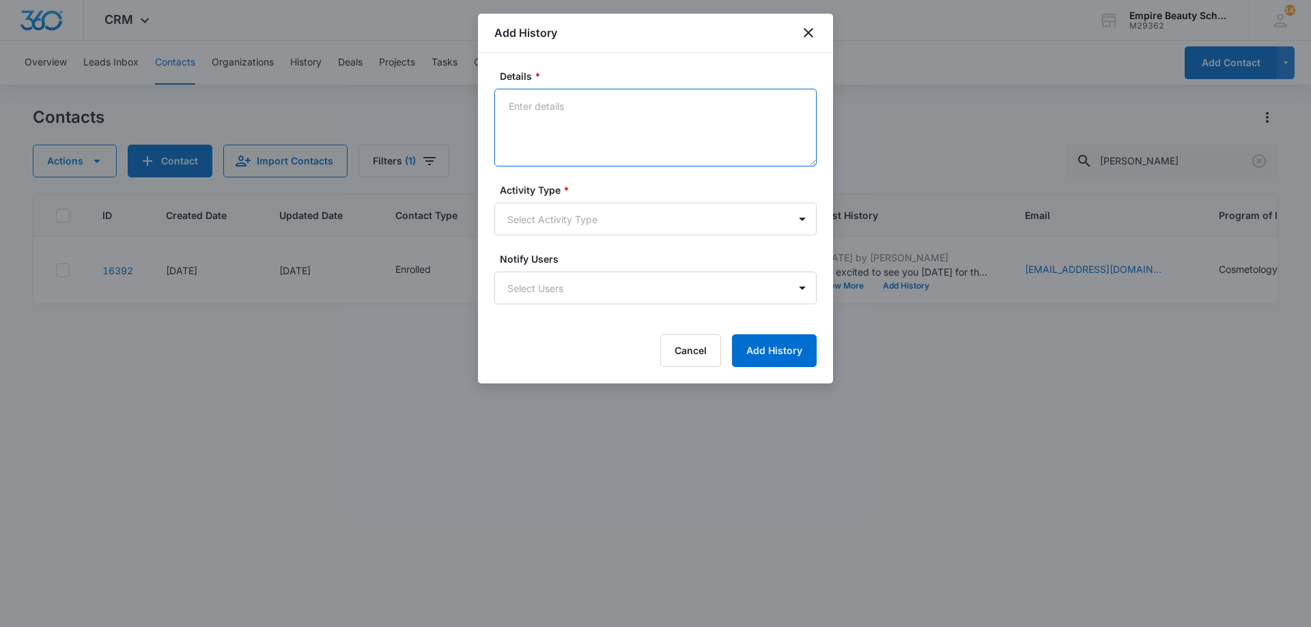
paste textarea "Can you believe your first day is [DATE]?! The countdown is on and we cannot wa…"
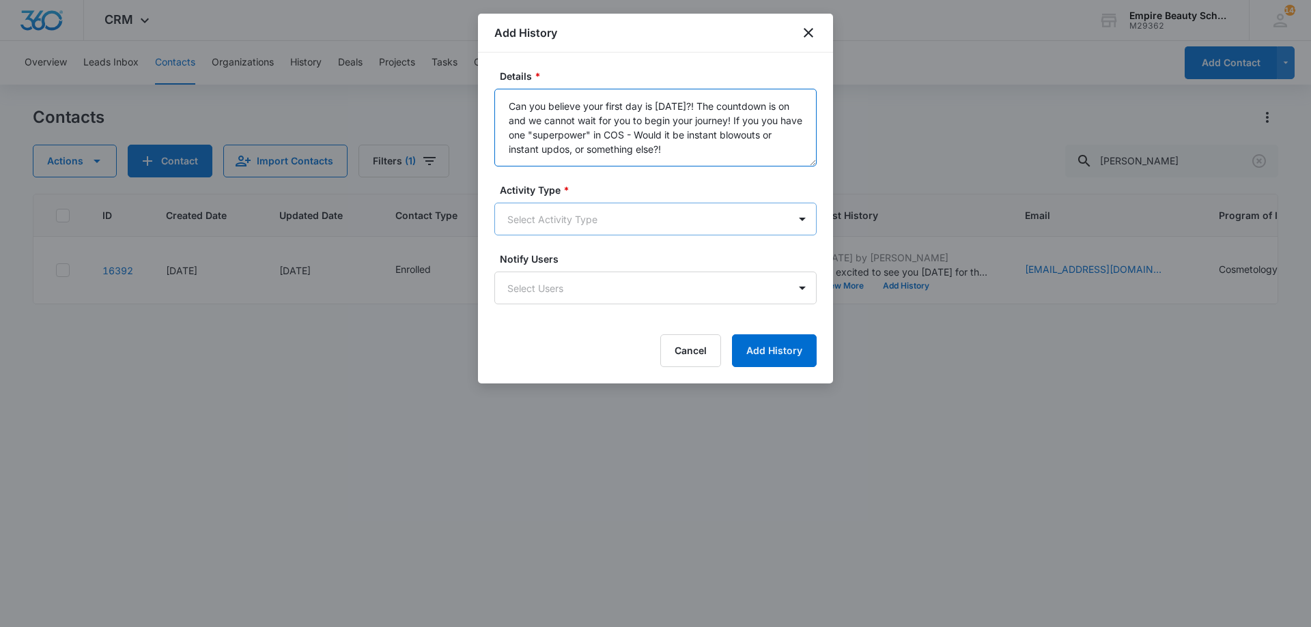
type textarea "Can you believe your first day is [DATE]?! The countdown is on and we cannot wa…"
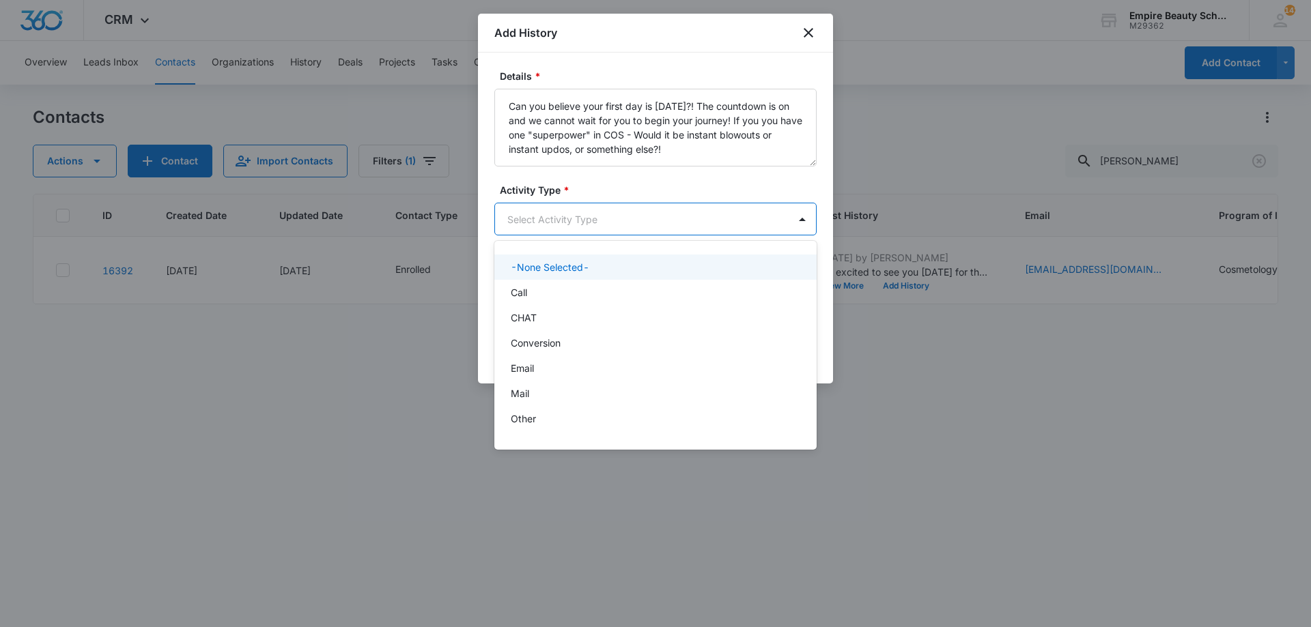
drag, startPoint x: 634, startPoint y: 221, endPoint x: 630, endPoint y: 279, distance: 58.2
click at [634, 221] on body "CRM Apps Forms CRM Email Shop Payments POS Files Brand Settings Empire Beauty S…" at bounding box center [655, 313] width 1311 height 627
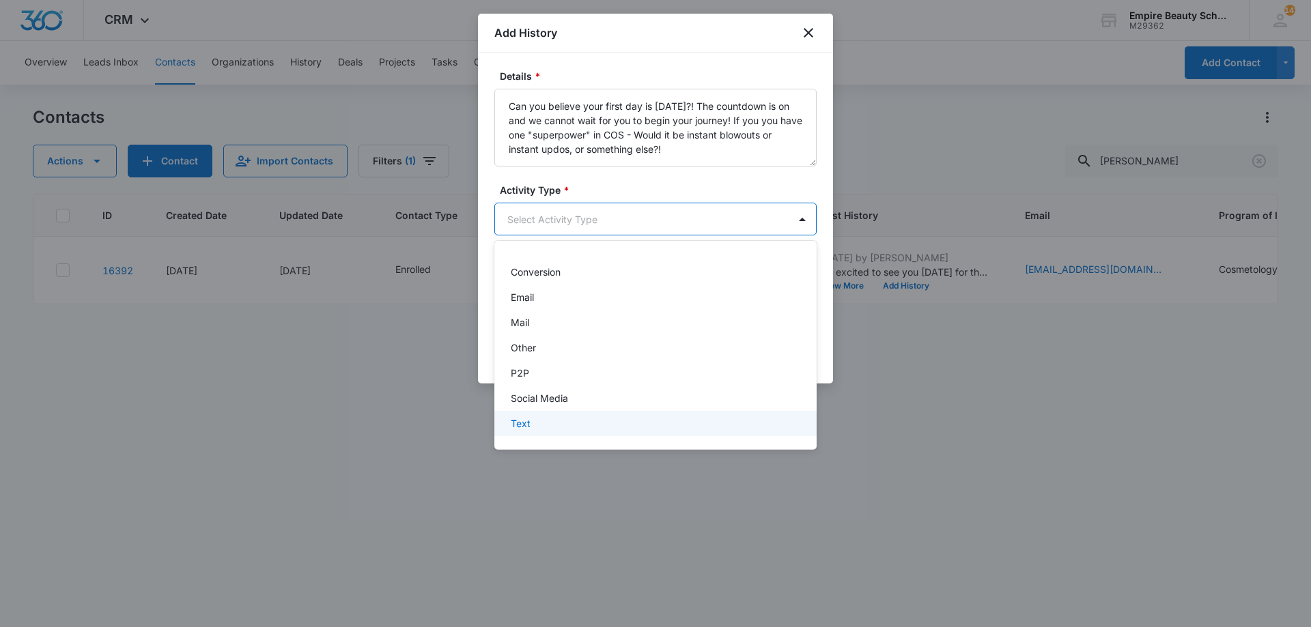
click at [575, 417] on div "Text" at bounding box center [654, 423] width 287 height 14
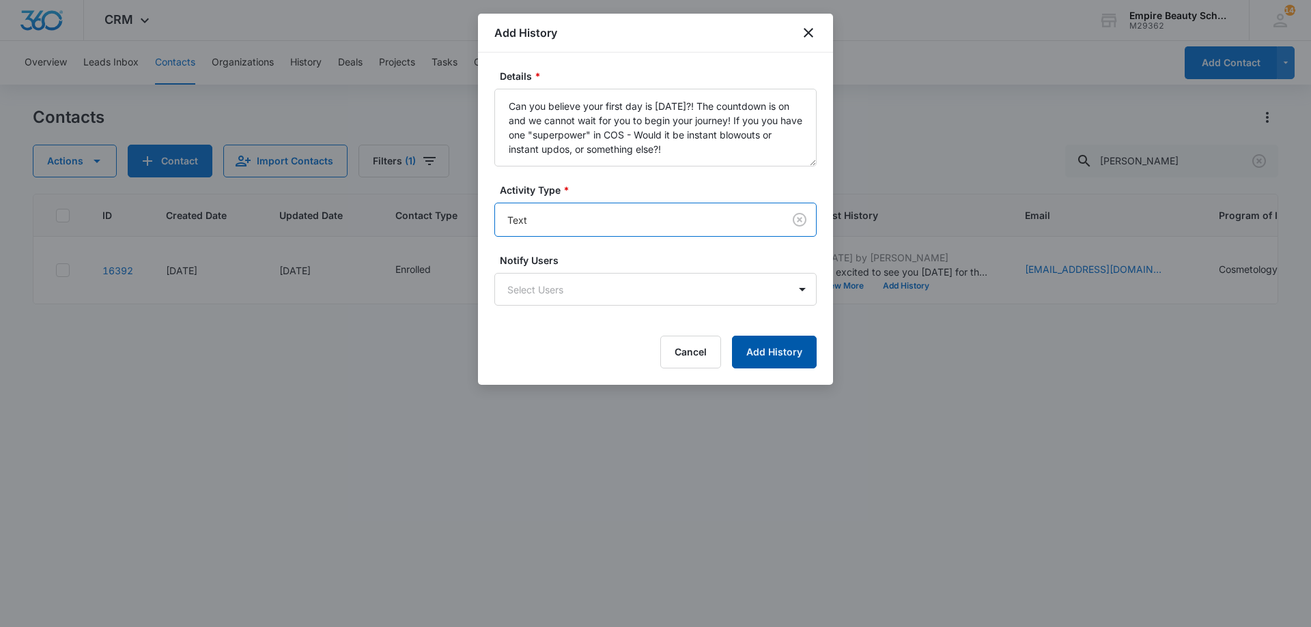
click at [777, 334] on form "Details * Can you believe your first day is [DATE]?! The countdown is on and we…" at bounding box center [655, 219] width 322 height 300
click at [764, 352] on button "Add History" at bounding box center [774, 352] width 85 height 33
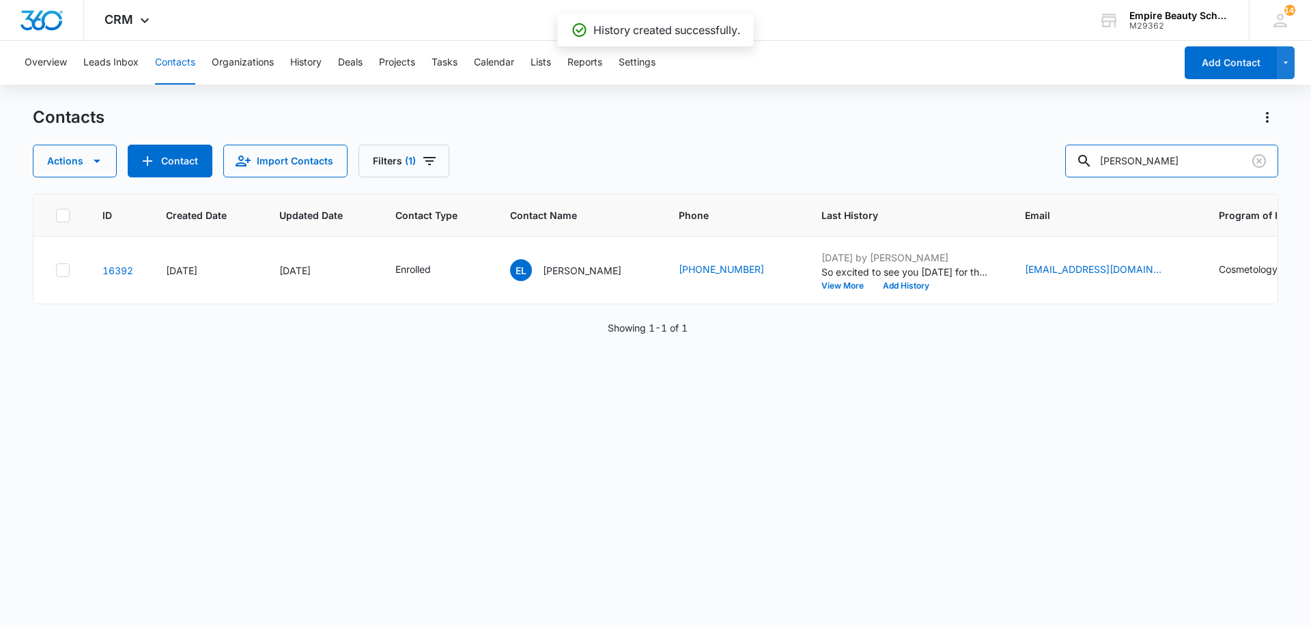
drag, startPoint x: 1142, startPoint y: 166, endPoint x: 615, endPoint y: 154, distance: 527.2
click at [657, 153] on div "Actions Contact Import Contacts Filters (1) [PERSON_NAME]" at bounding box center [655, 161] width 1245 height 33
type input "violet"
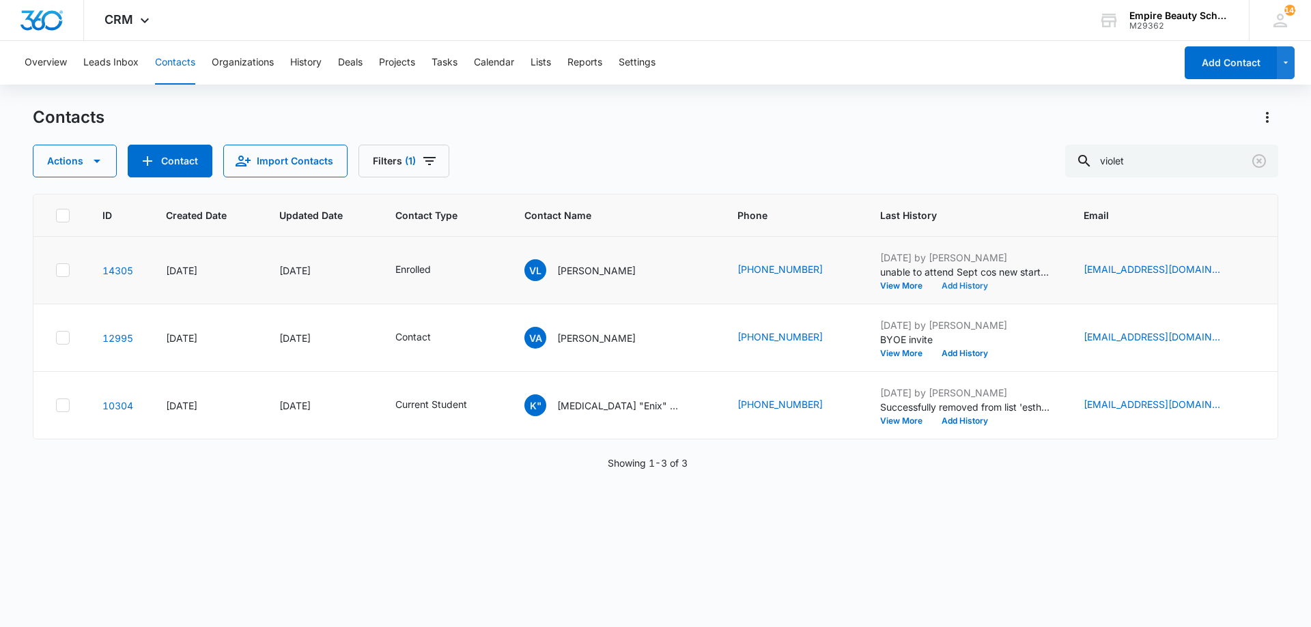
click at [932, 283] on button "Add History" at bounding box center [965, 286] width 66 height 8
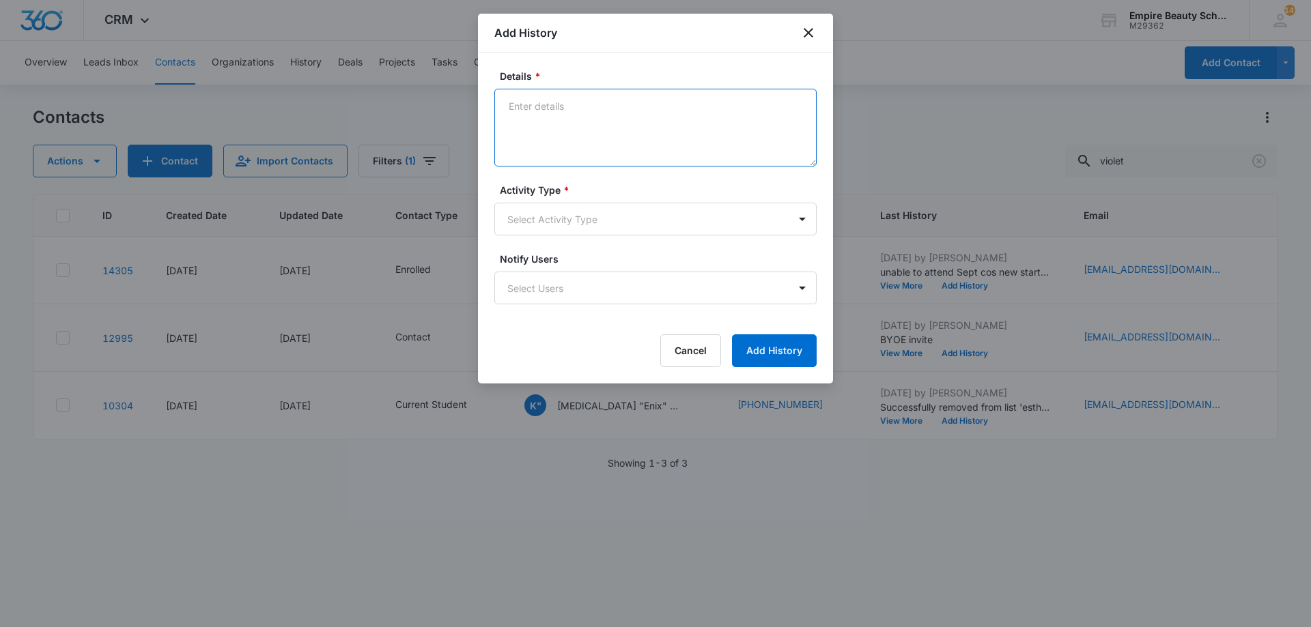
paste textarea "Can you believe your first day is [DATE]?! The countdown is on and we cannot wa…"
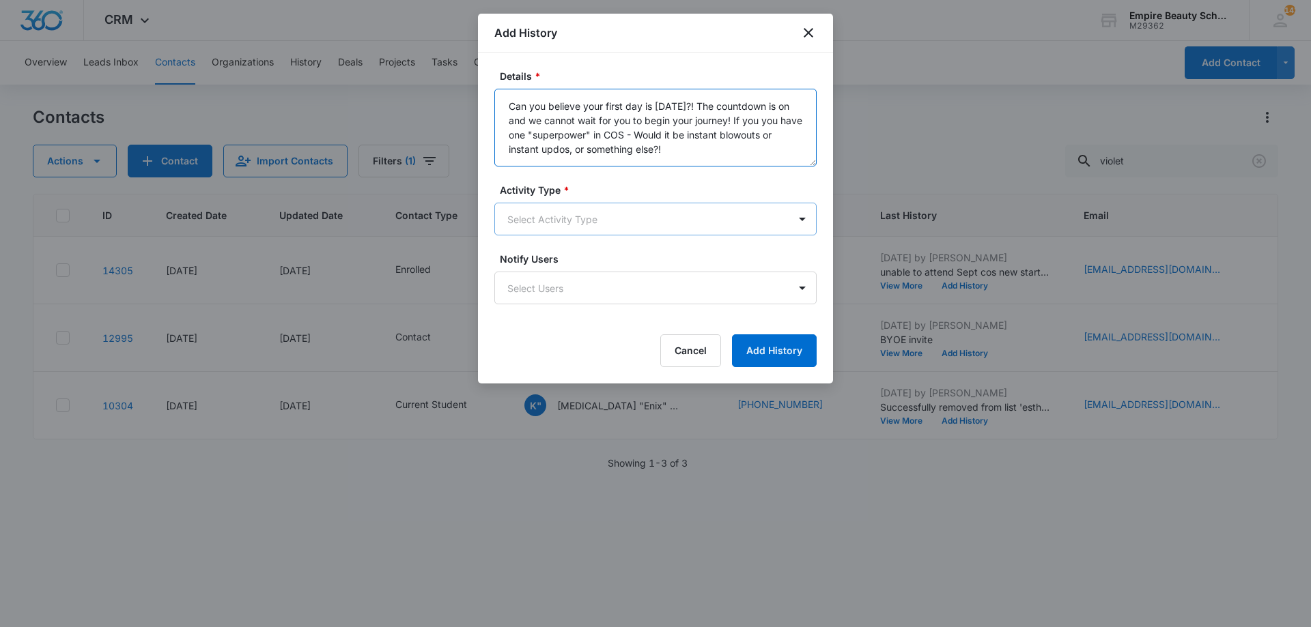
type textarea "Can you believe your first day is [DATE]?! The countdown is on and we cannot wa…"
click at [631, 217] on body "CRM Apps Forms CRM Email Shop Payments POS Files Brand Settings Empire Beauty S…" at bounding box center [655, 313] width 1311 height 627
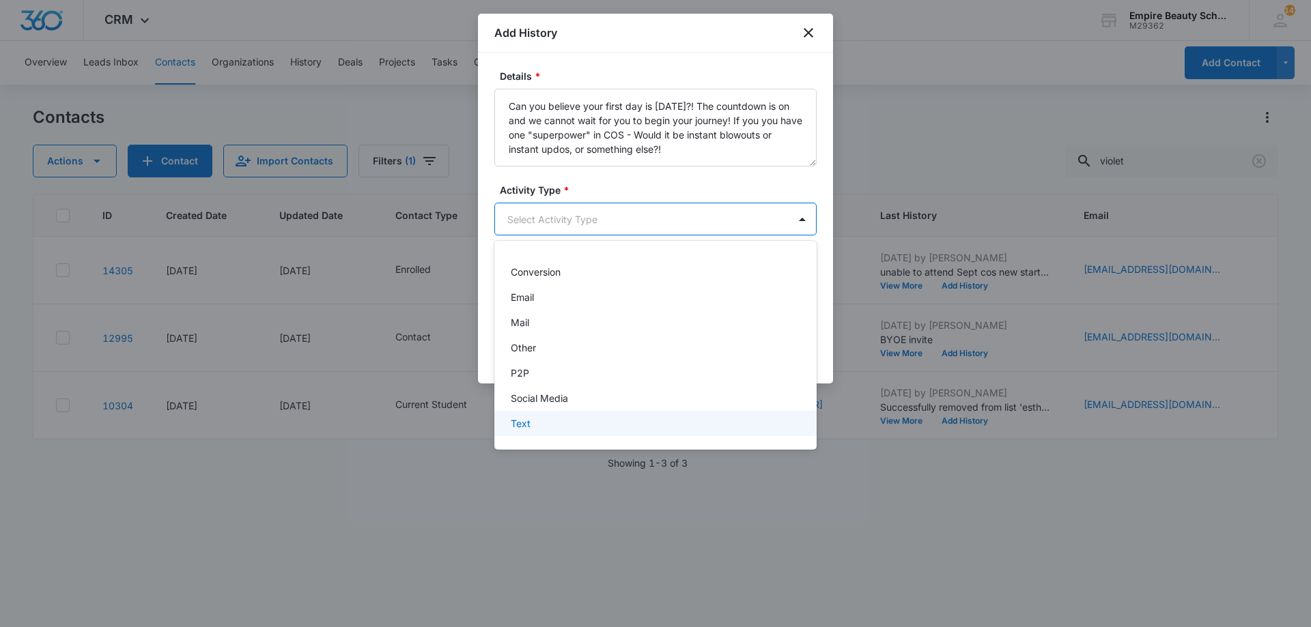
drag, startPoint x: 589, startPoint y: 432, endPoint x: 595, endPoint y: 421, distance: 12.9
click at [589, 432] on div "Text" at bounding box center [655, 423] width 322 height 25
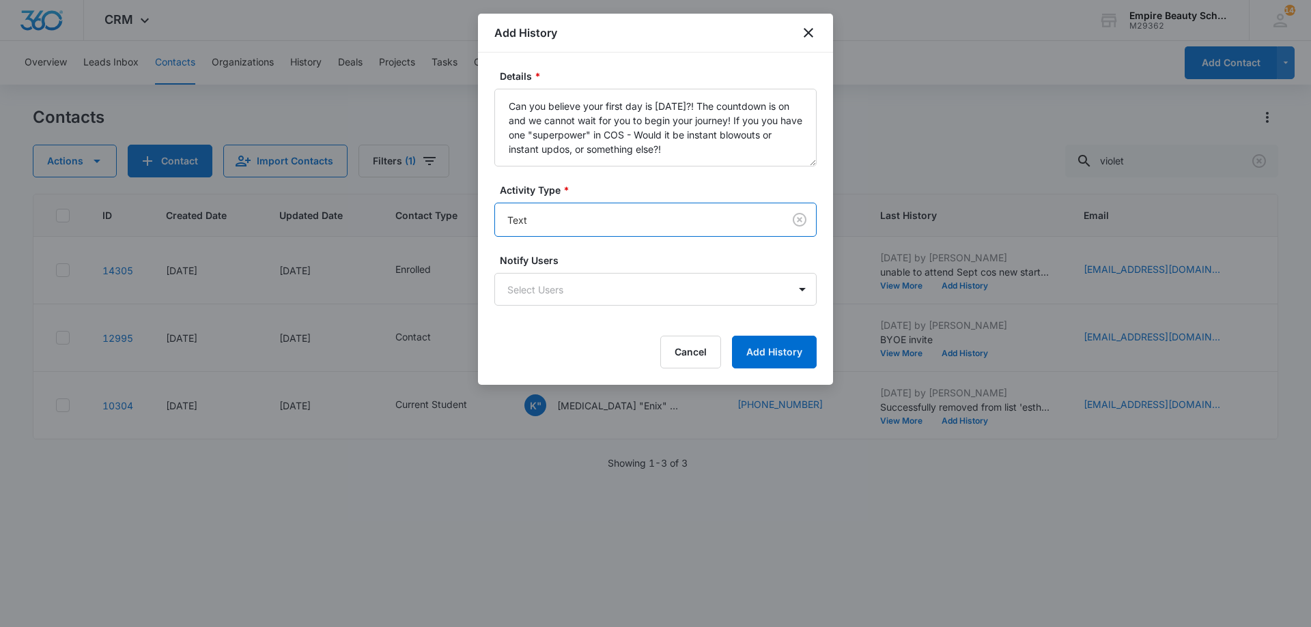
click at [777, 328] on form "Details * Can you believe your first day is in one week?! The countdown is on a…" at bounding box center [655, 219] width 322 height 300
click at [769, 358] on button "Add History" at bounding box center [774, 352] width 85 height 33
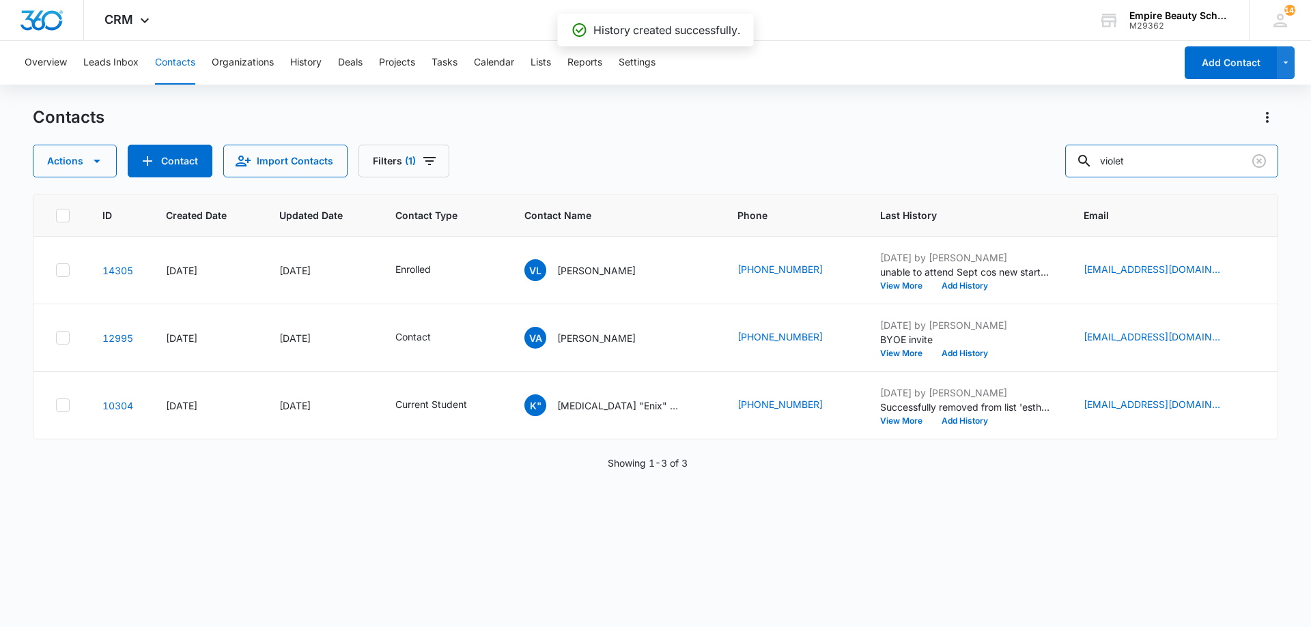
drag, startPoint x: 1217, startPoint y: 173, endPoint x: 810, endPoint y: 94, distance: 414.7
click at [912, 122] on div "Contacts Actions Contact Import Contacts Filters (1) violet" at bounding box center [655, 142] width 1245 height 71
type input "krista l"
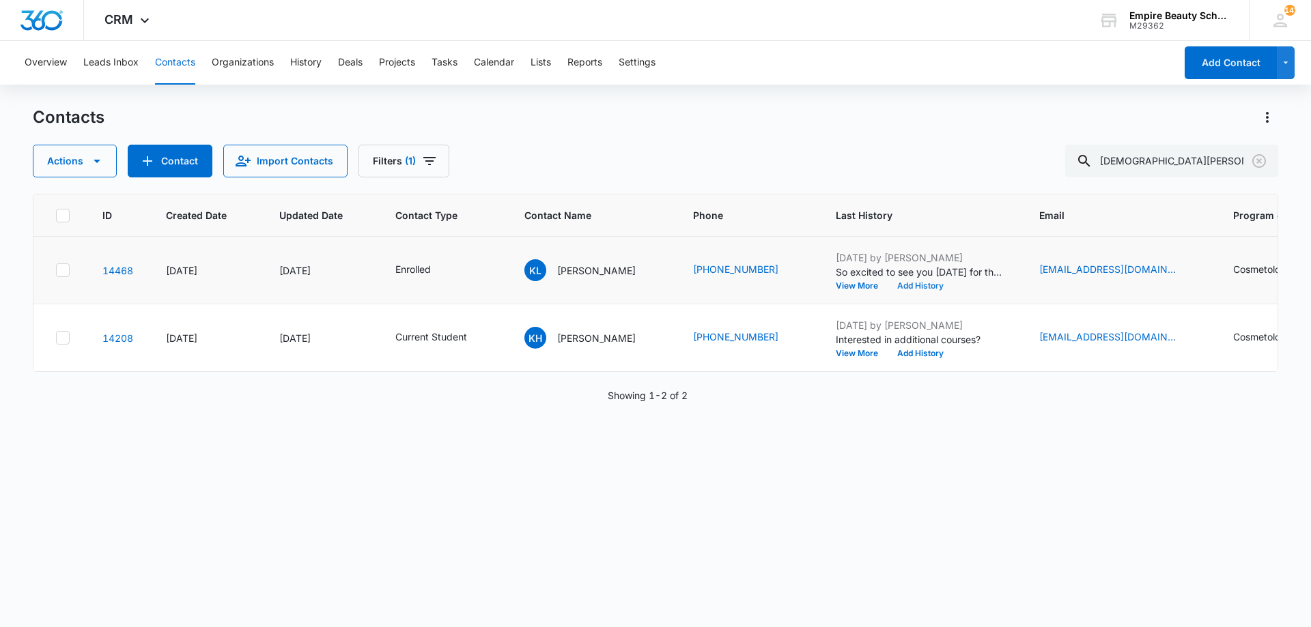
click at [942, 285] on button "Add History" at bounding box center [921, 286] width 66 height 8
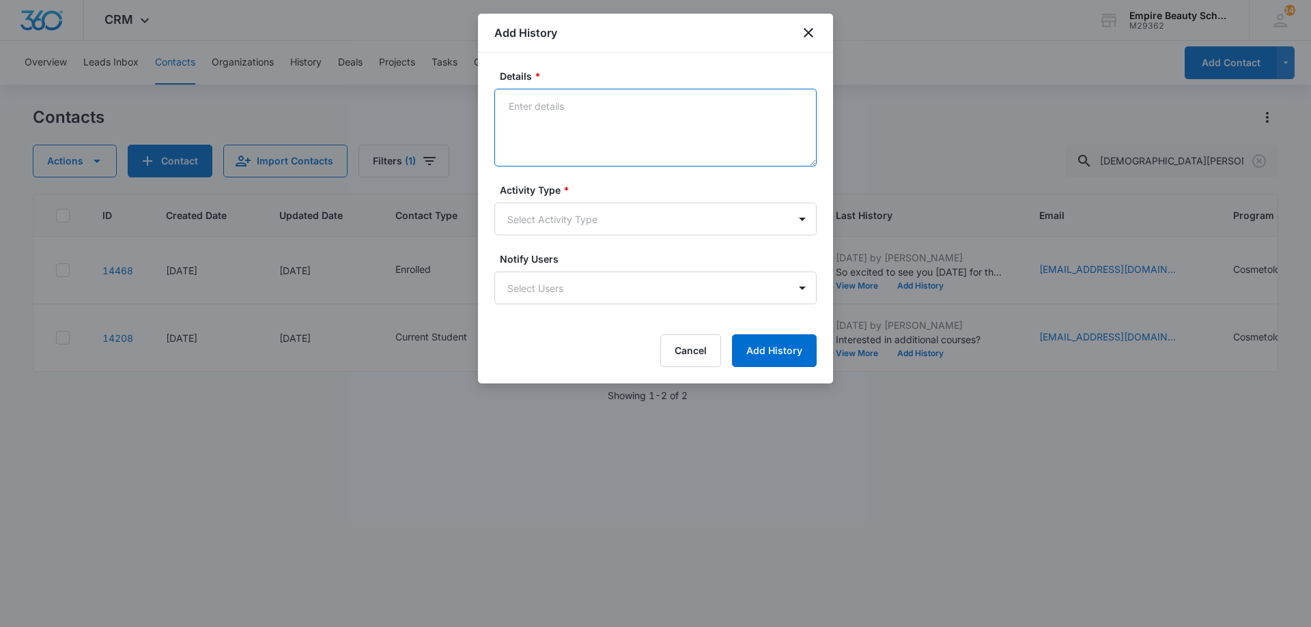
drag, startPoint x: 550, startPoint y: 130, endPoint x: 552, endPoint y: 111, distance: 18.6
paste textarea "Can you believe your first day is [DATE]?! The countdown is on and we cannot wa…"
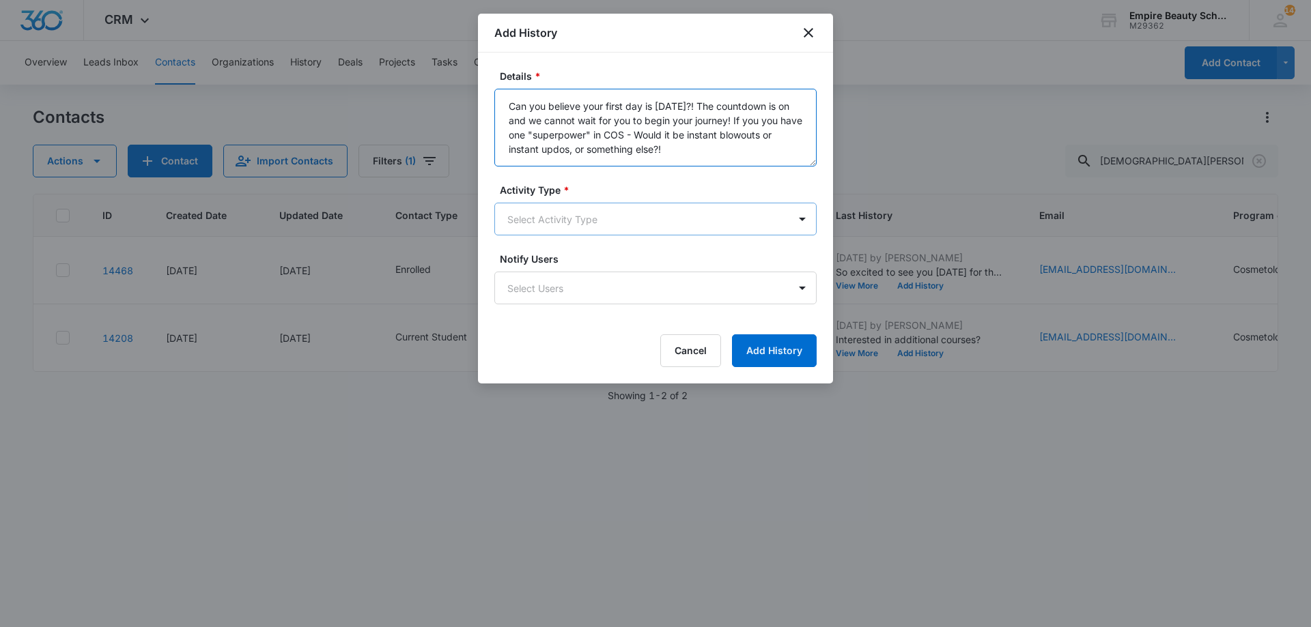
type textarea "Can you believe your first day is [DATE]?! The countdown is on and we cannot wa…"
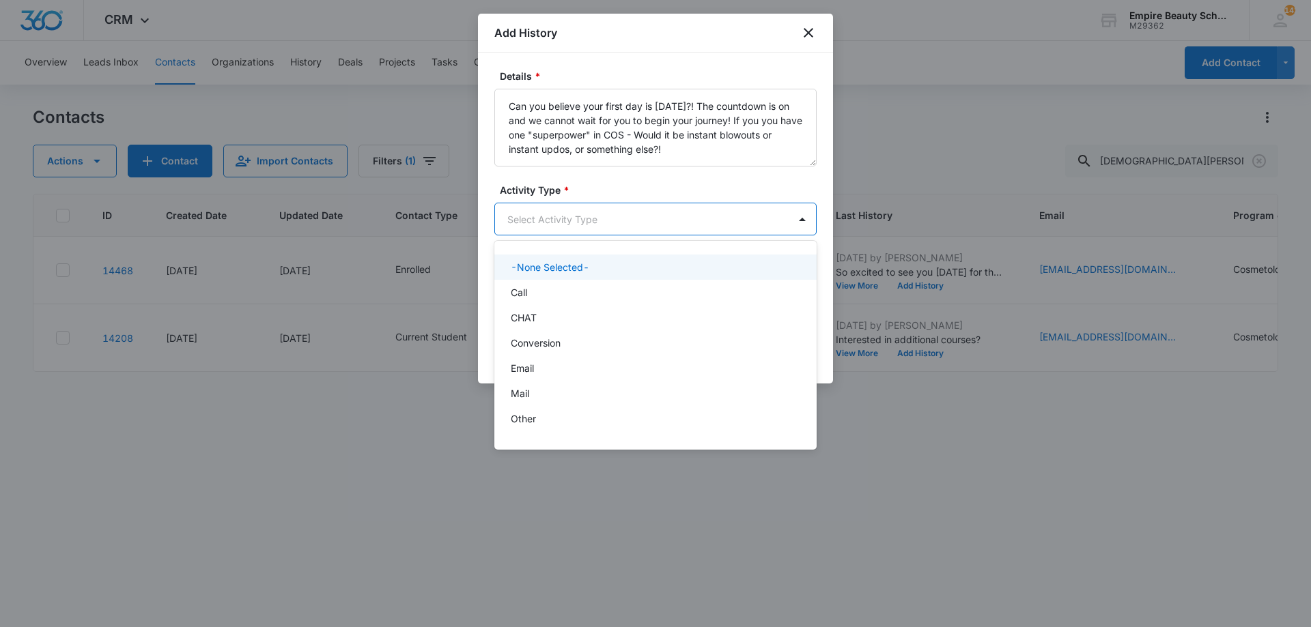
click at [617, 221] on body "CRM Apps Forms CRM Email Shop Payments POS Files Brand Settings Empire Beauty S…" at bounding box center [655, 313] width 1311 height 627
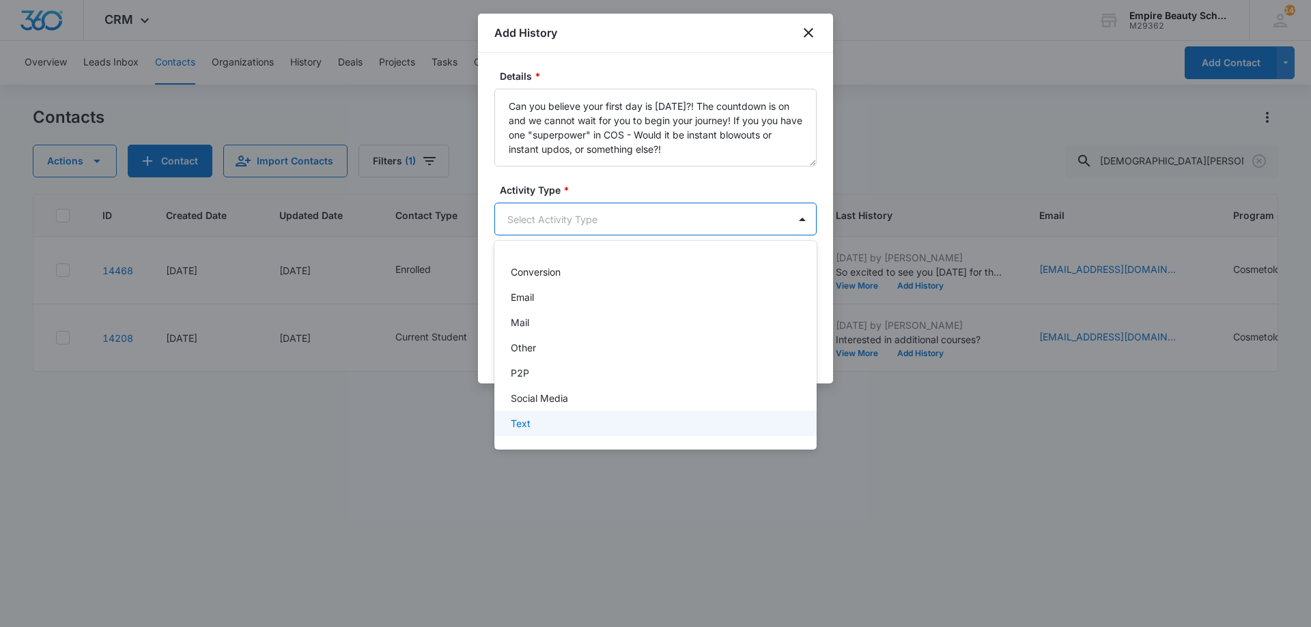
click at [601, 432] on div "Text" at bounding box center [655, 423] width 322 height 25
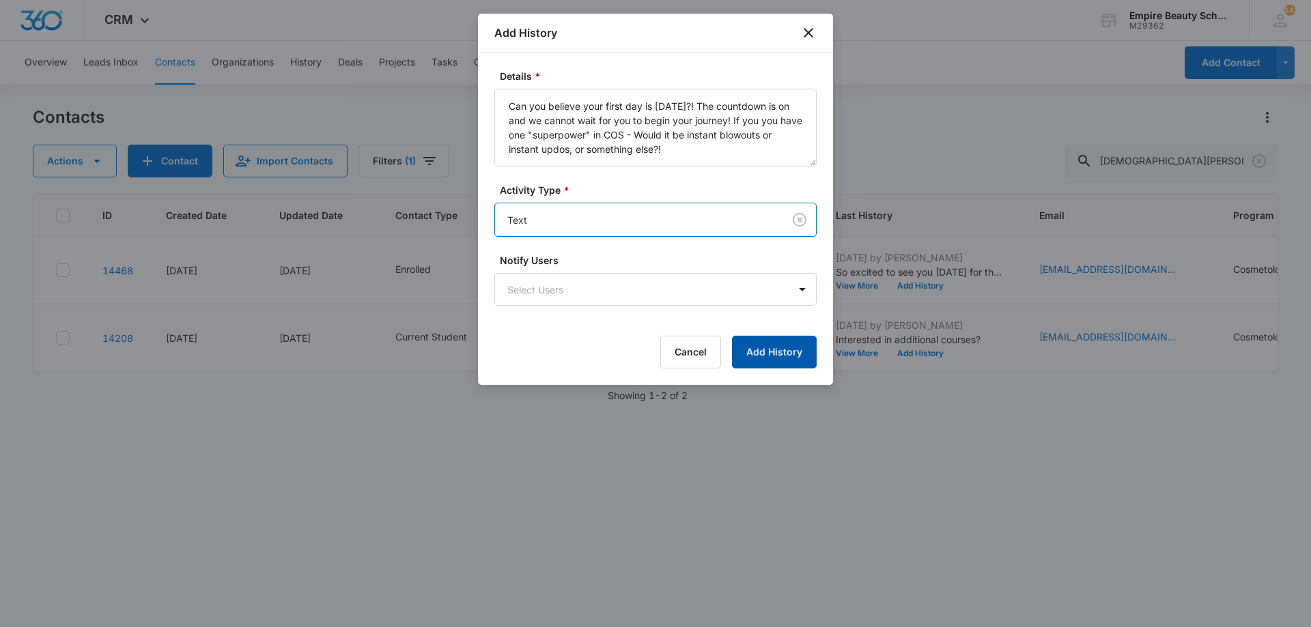
click at [785, 364] on button "Add History" at bounding box center [774, 352] width 85 height 33
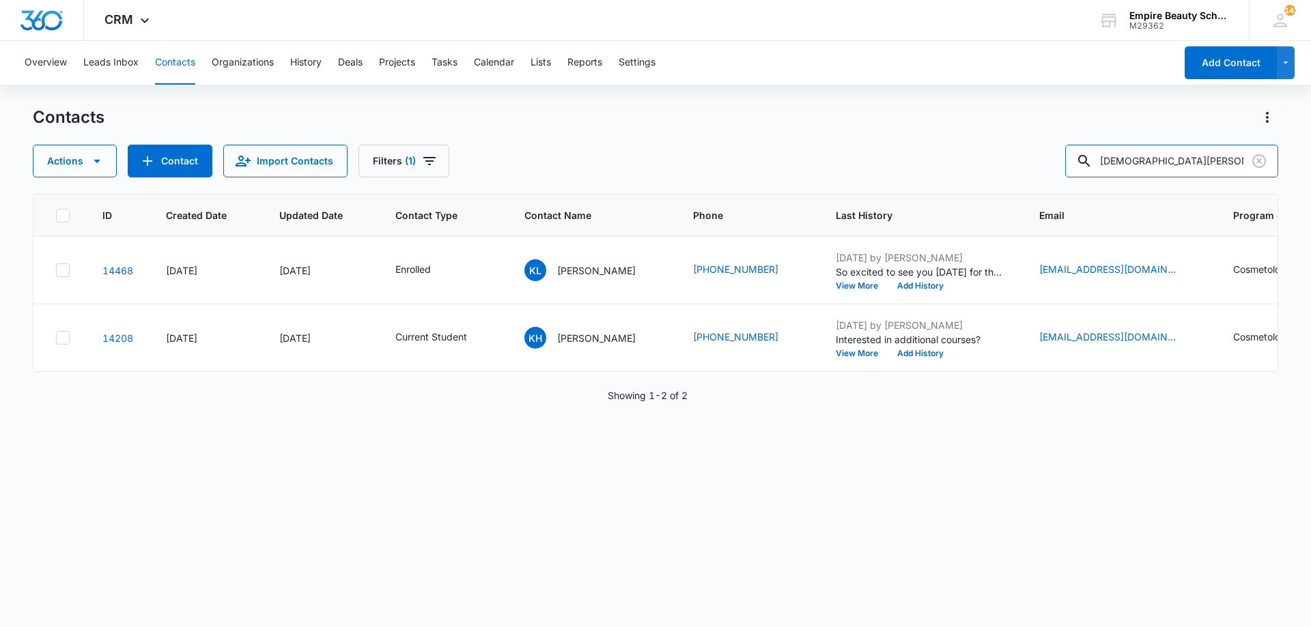
drag, startPoint x: 1207, startPoint y: 173, endPoint x: 826, endPoint y: 150, distance: 381.7
click at [826, 150] on div "Actions Contact Import Contacts Filters (1) krista l" at bounding box center [655, 161] width 1245 height 33
type input "deyli"
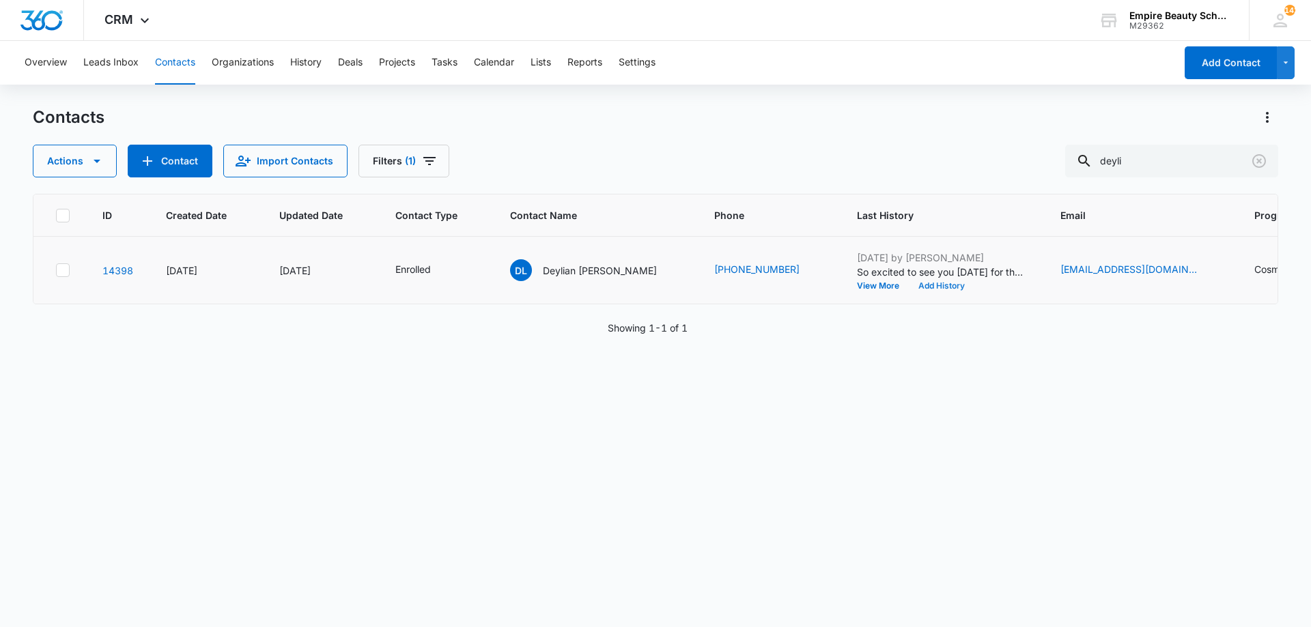
click at [909, 285] on button "Add History" at bounding box center [942, 286] width 66 height 8
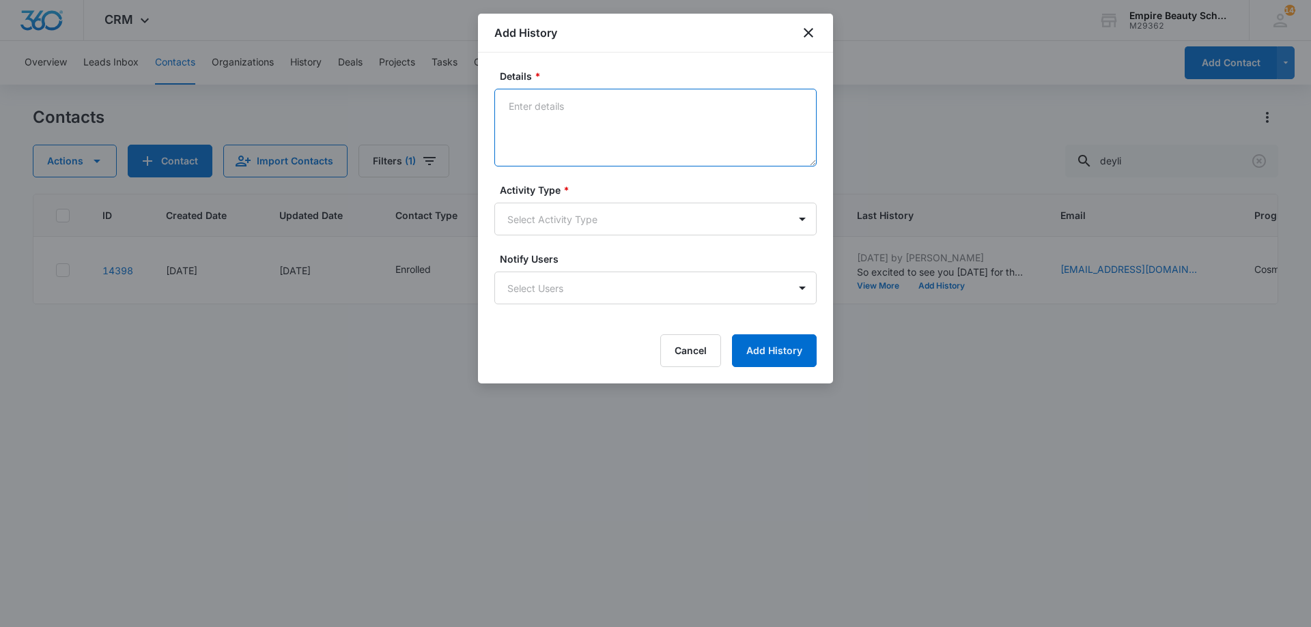
paste textarea "Can you believe your first day is [DATE]?! The countdown is on and we cannot wa…"
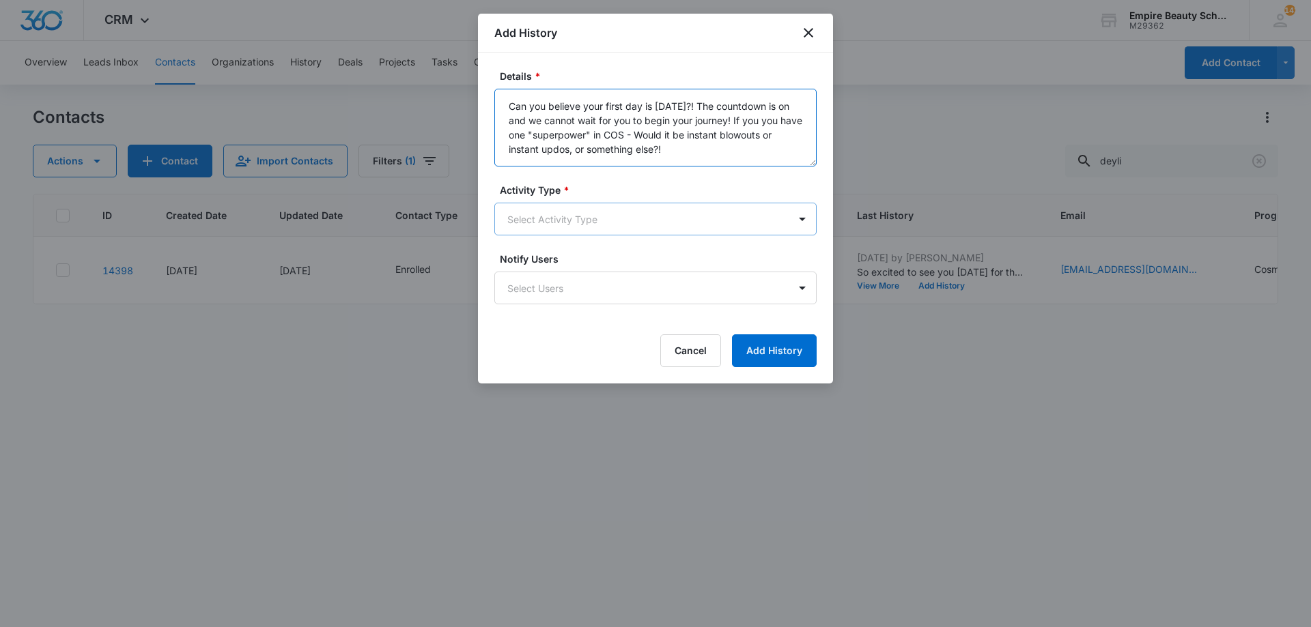
type textarea "Can you believe your first day is [DATE]?! The countdown is on and we cannot wa…"
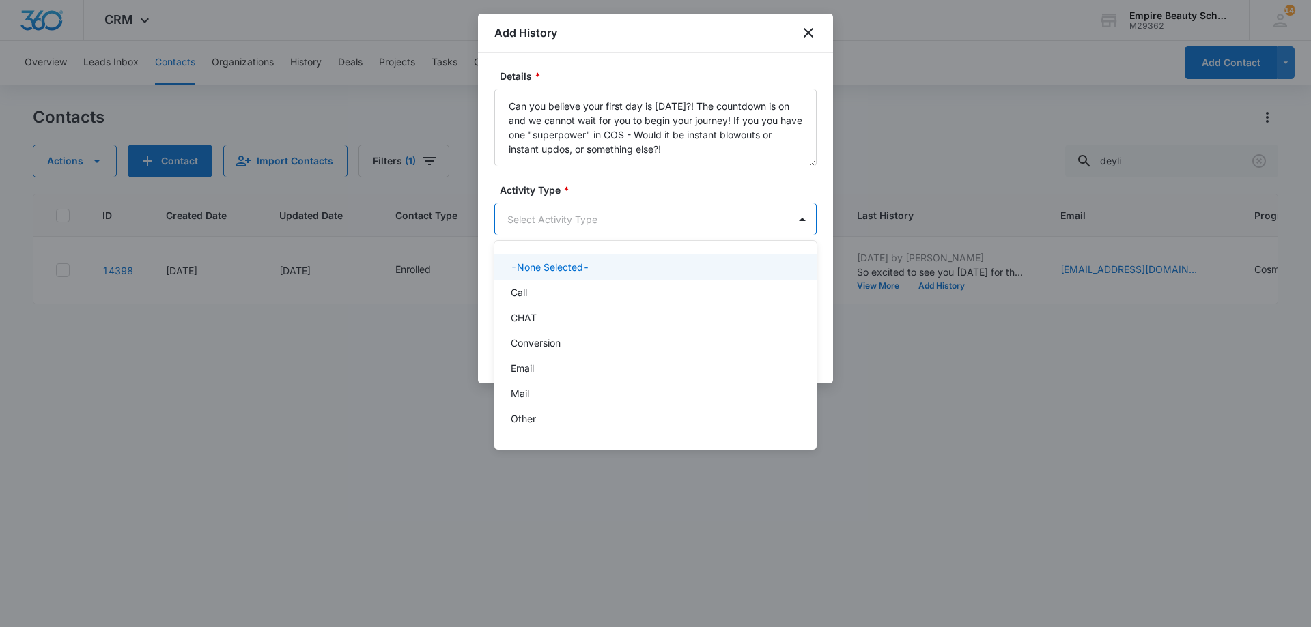
click at [662, 232] on body "CRM Apps Forms CRM Email Shop Payments POS Files Brand Settings Empire Beauty S…" at bounding box center [655, 313] width 1311 height 627
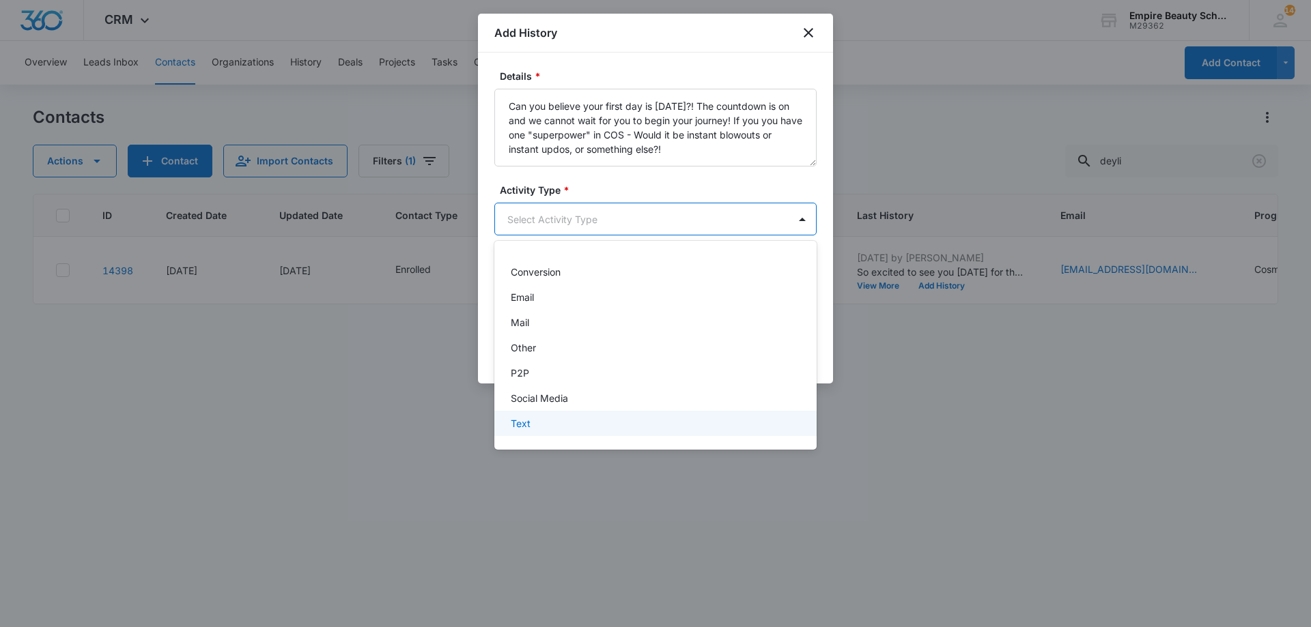
click at [571, 432] on div "Text" at bounding box center [655, 423] width 322 height 25
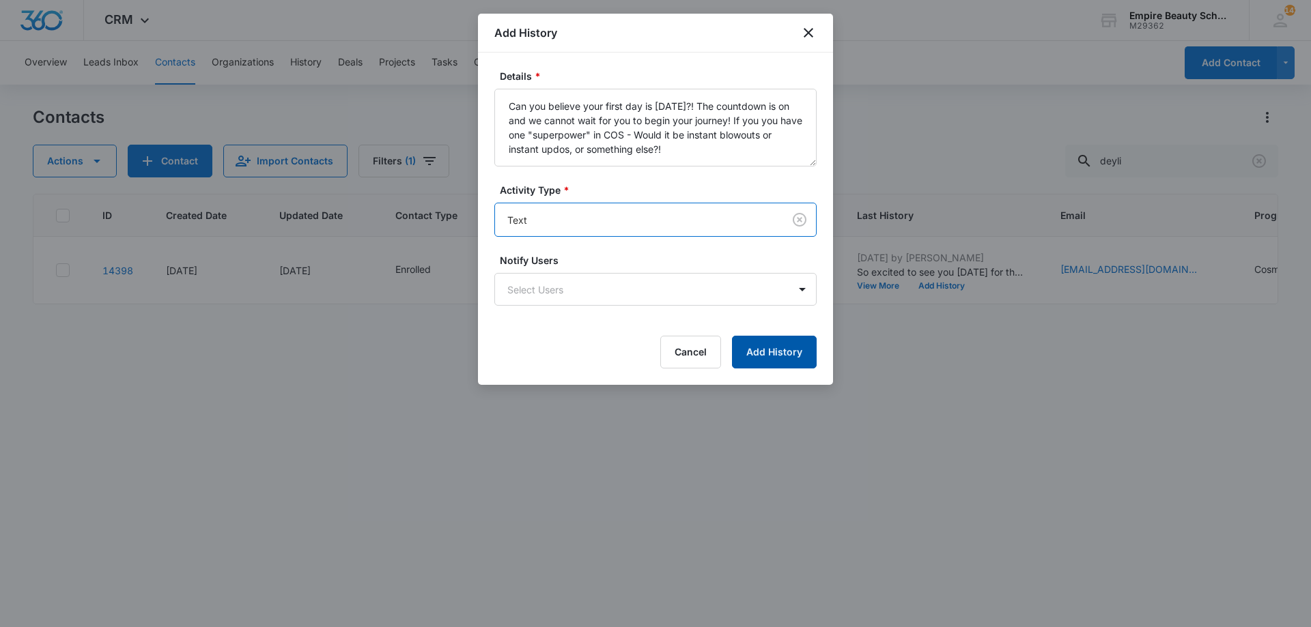
click at [816, 343] on button "Add History" at bounding box center [774, 352] width 85 height 33
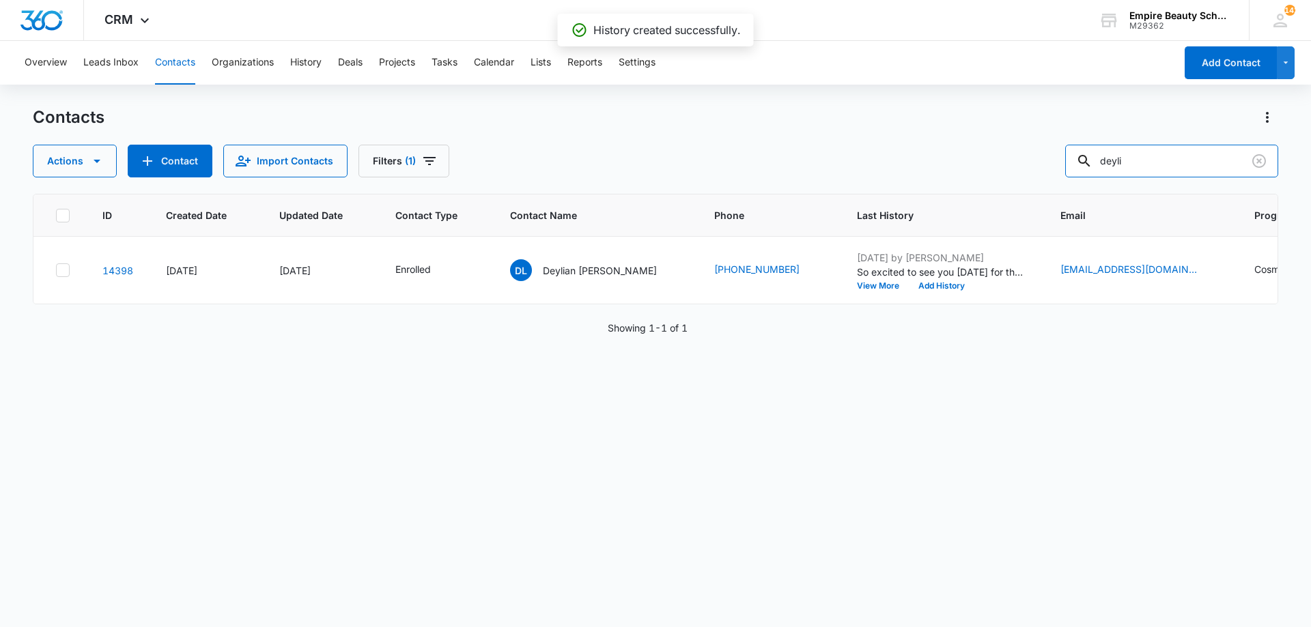
drag, startPoint x: 977, startPoint y: 124, endPoint x: 872, endPoint y: 113, distance: 105.7
click at [877, 112] on div "Contacts Actions Contact Import Contacts Filters (1) deyli" at bounding box center [655, 142] width 1245 height 71
type input "addisyn"
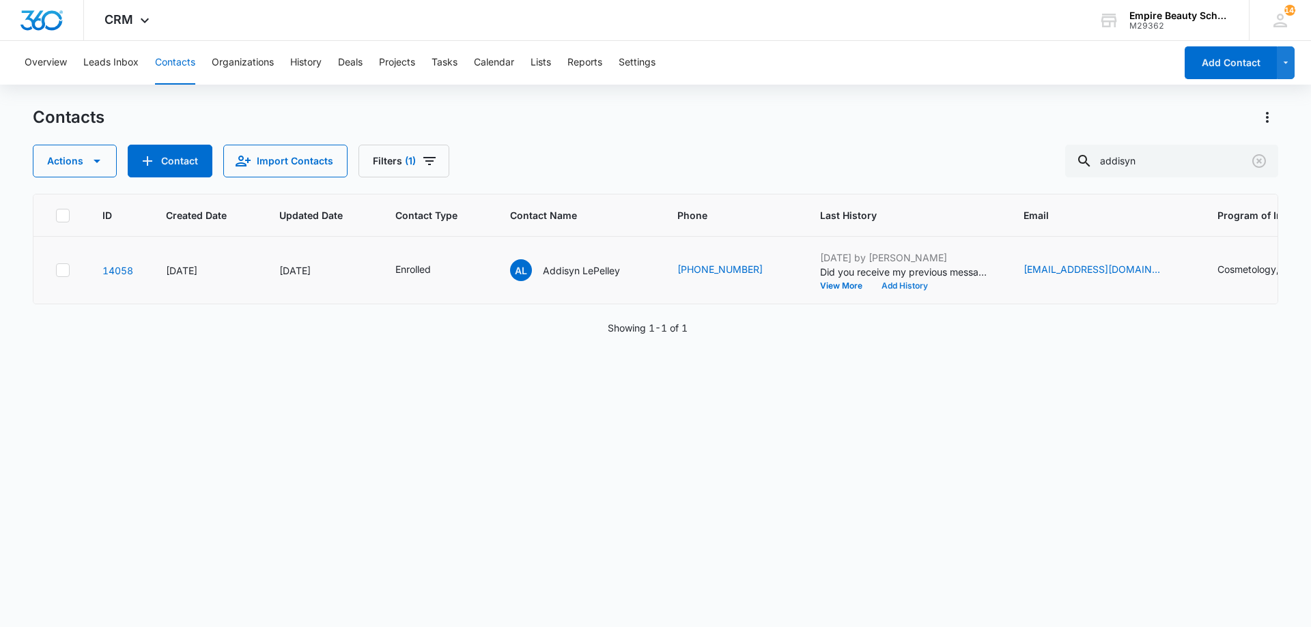
click at [901, 287] on button "Add History" at bounding box center [905, 286] width 66 height 8
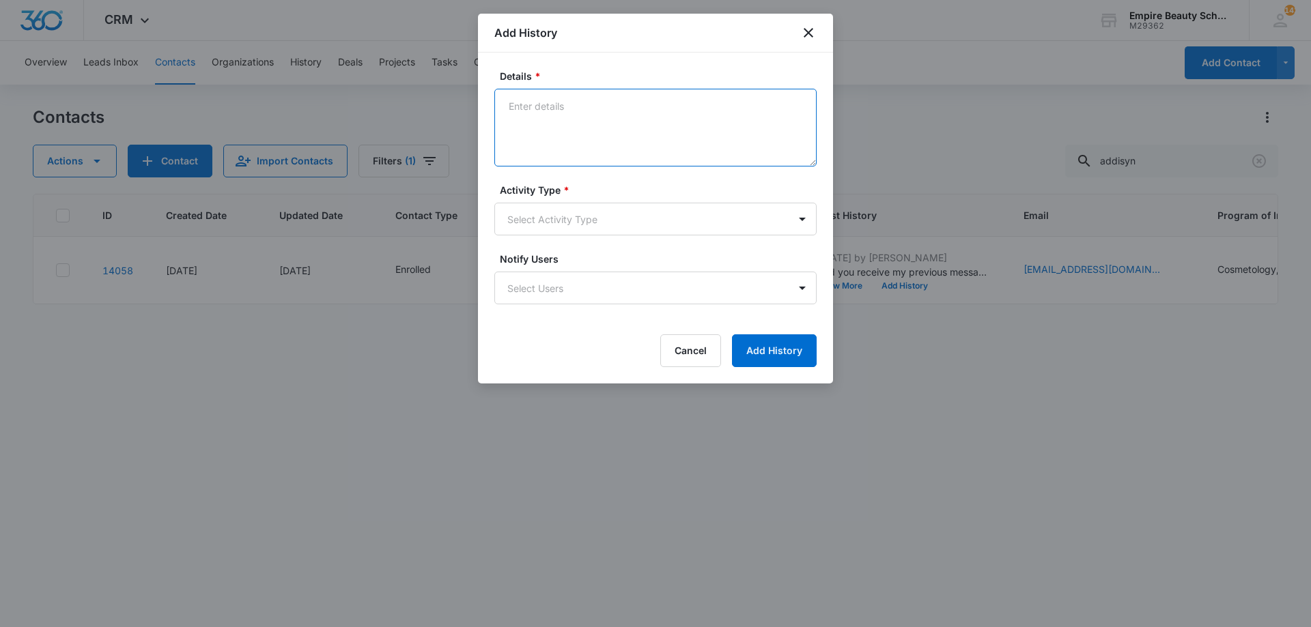
paste textarea "Can you believe your first day is [DATE]?! The countdown is on and we cannot wa…"
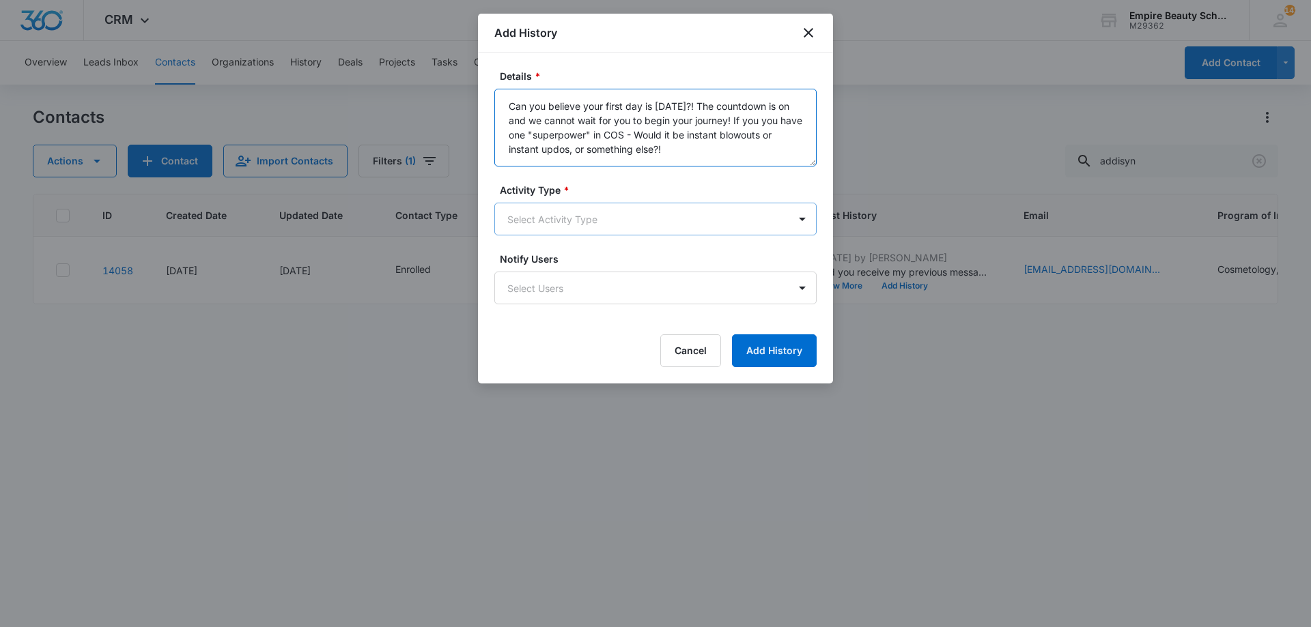
type textarea "Can you believe your first day is [DATE]?! The countdown is on and we cannot wa…"
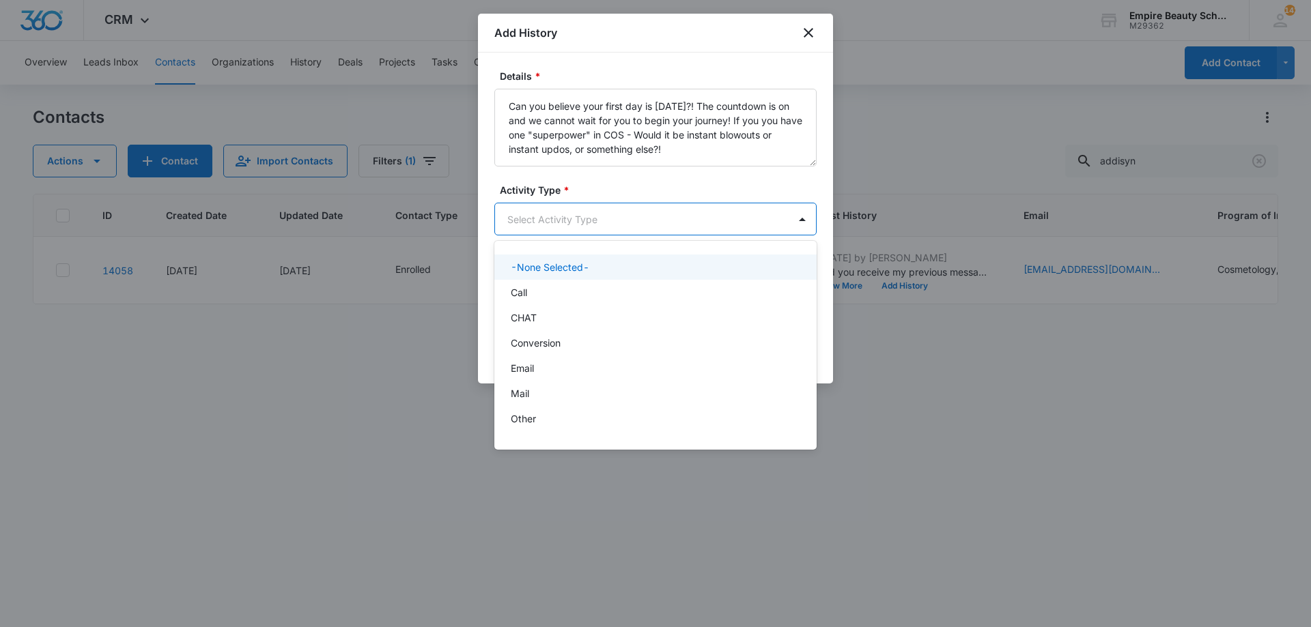
click at [629, 227] on body "CRM Apps Forms CRM Email Shop Payments POS Files Brand Settings Empire Beauty S…" at bounding box center [655, 313] width 1311 height 627
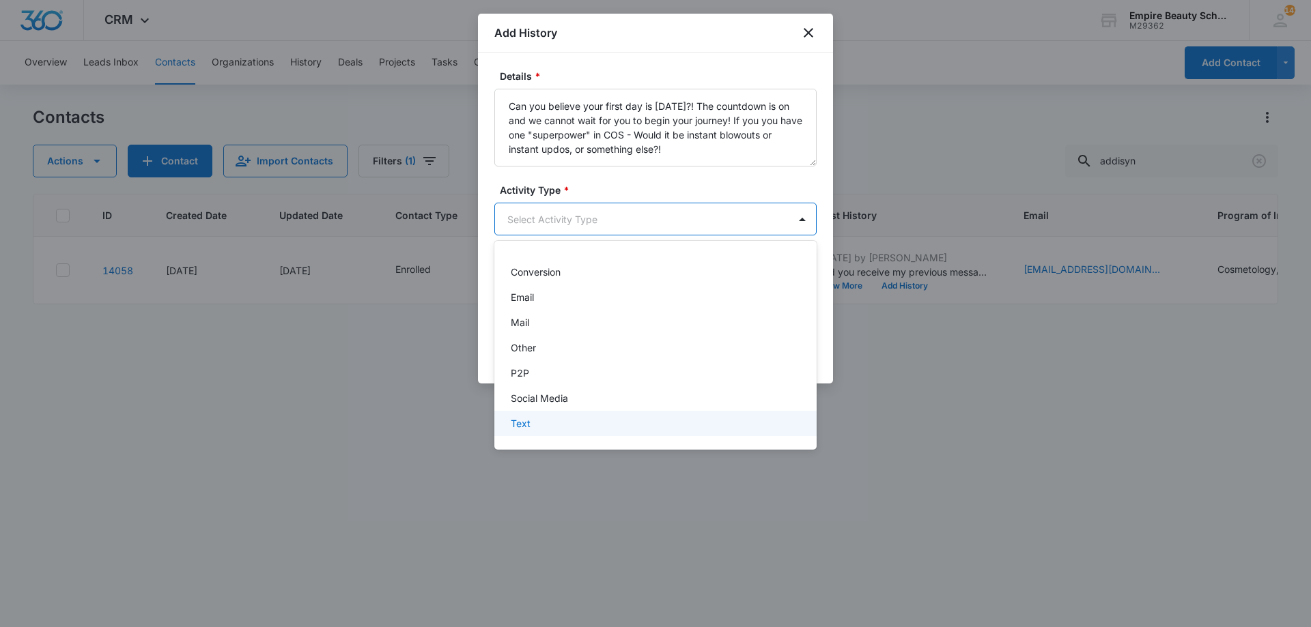
click at [562, 417] on div "Text" at bounding box center [654, 423] width 287 height 14
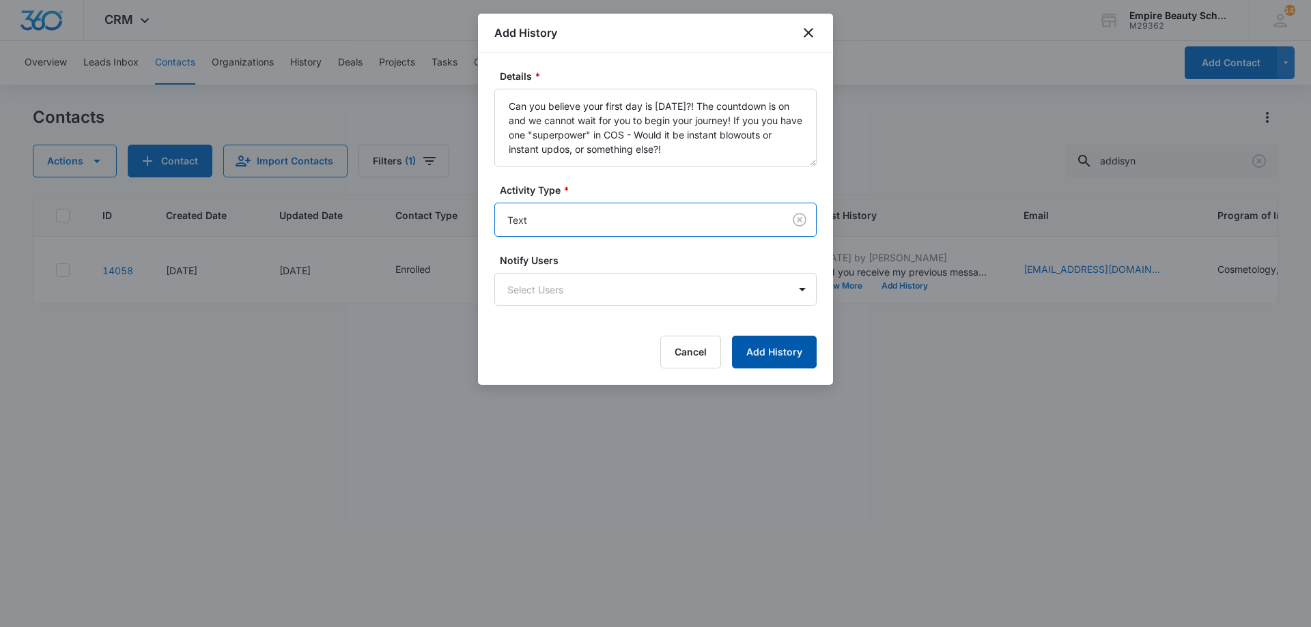
click at [769, 356] on button "Add History" at bounding box center [774, 352] width 85 height 33
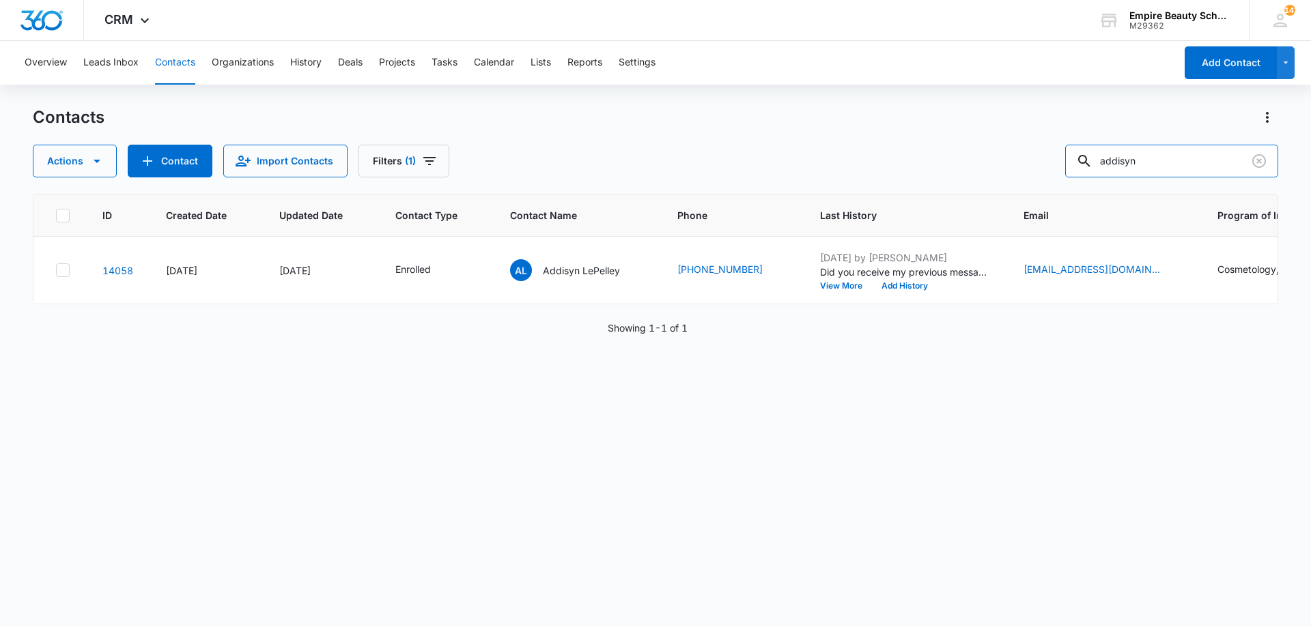
drag, startPoint x: 1171, startPoint y: 154, endPoint x: 844, endPoint y: 113, distance: 329.7
click at [844, 113] on div "Contacts Actions Contact Import Contacts Filters (1) addisyn" at bounding box center [655, 142] width 1245 height 71
type input "caide"
click at [918, 285] on button "Add History" at bounding box center [906, 286] width 66 height 8
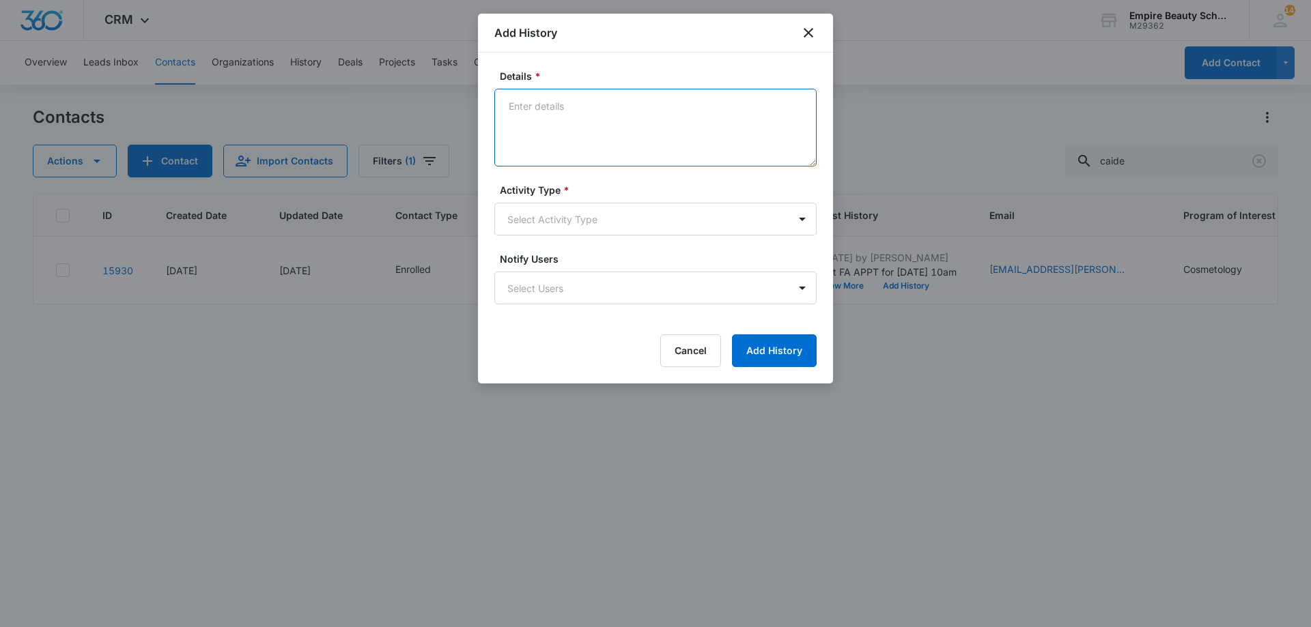
paste textarea "Can you believe your first day is [DATE]?! The countdown is on and we cannot wa…"
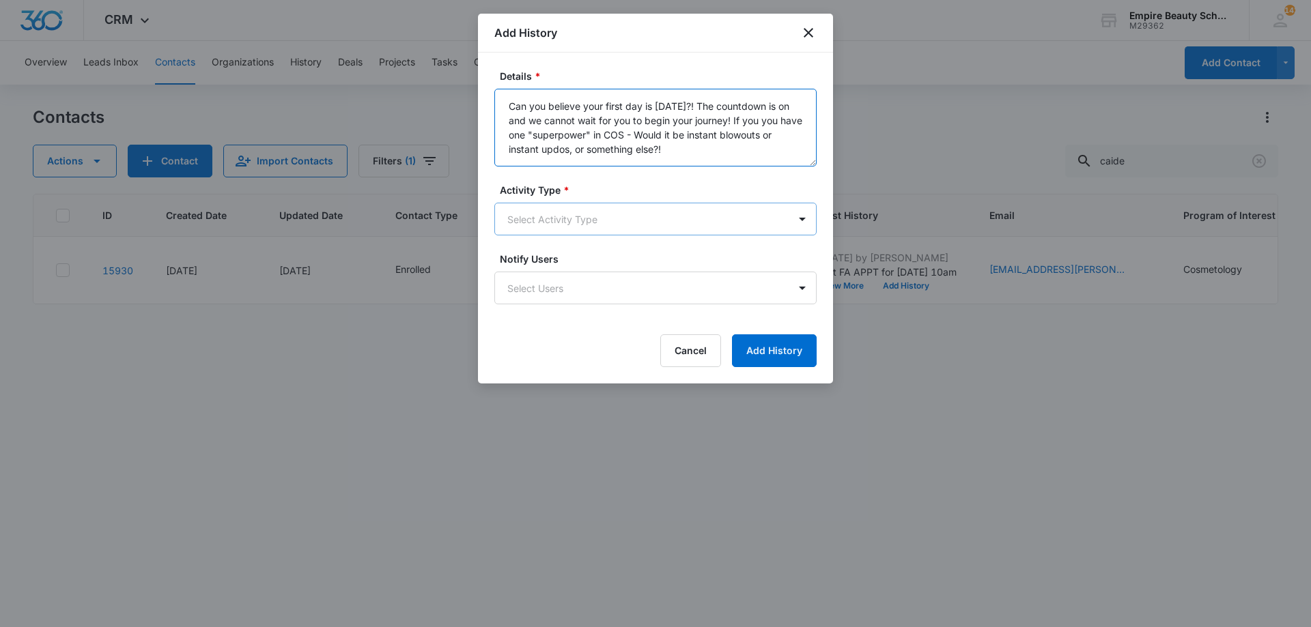
type textarea "Can you believe your first day is [DATE]?! The countdown is on and we cannot wa…"
click at [613, 220] on body "CRM Apps Forms CRM Email Shop Payments POS Files Brand Settings Empire Beauty S…" at bounding box center [655, 313] width 1311 height 627
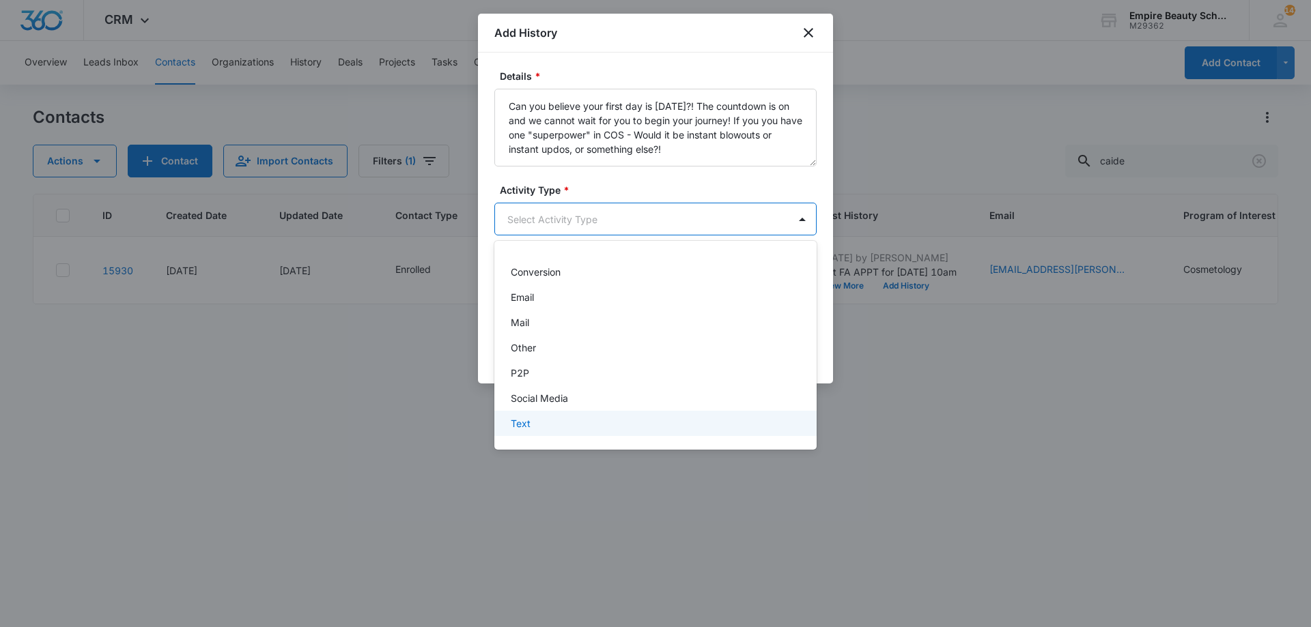
click at [557, 423] on div "Text" at bounding box center [654, 423] width 287 height 14
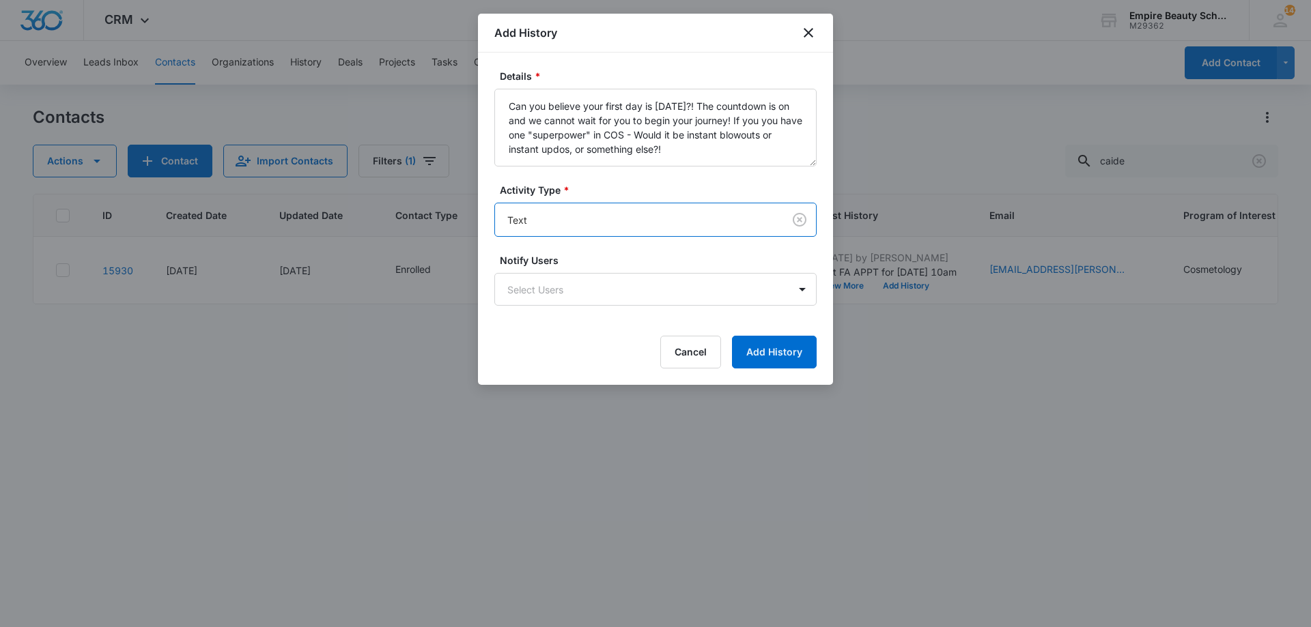
click at [787, 371] on div "Details * Can you believe your first day is in one week?! The countdown is on a…" at bounding box center [655, 219] width 355 height 333
click at [787, 359] on button "Add History" at bounding box center [774, 352] width 85 height 33
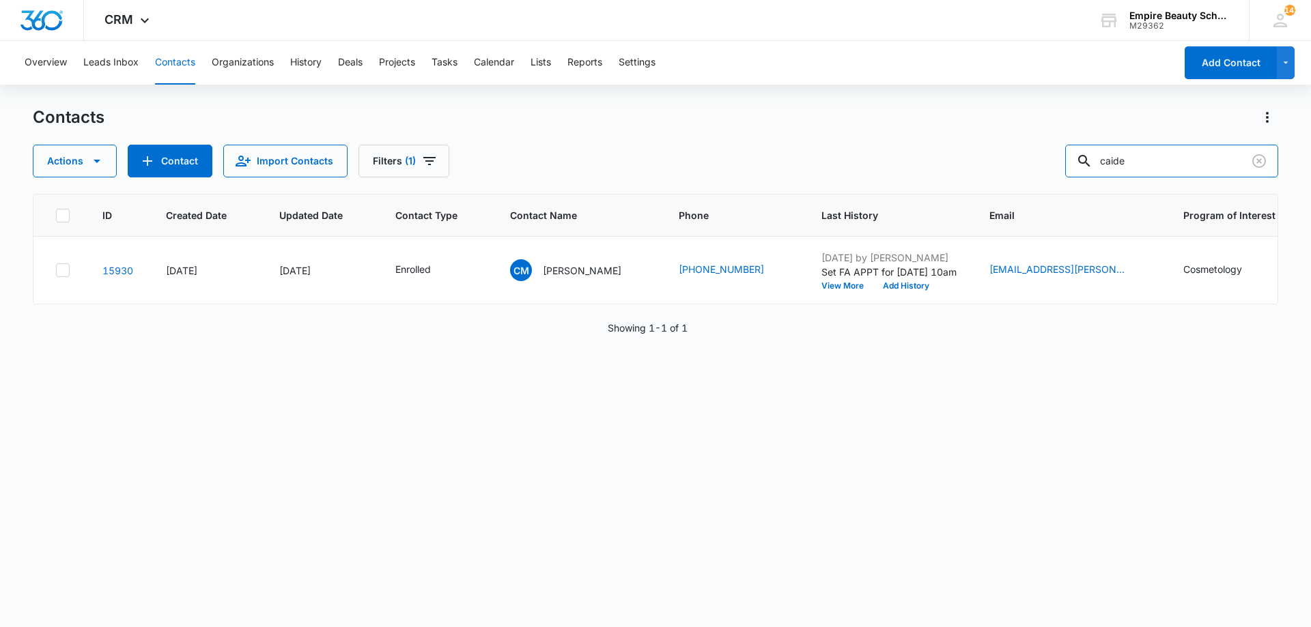
drag, startPoint x: 1191, startPoint y: 176, endPoint x: 817, endPoint y: 134, distance: 377.2
click at [817, 134] on div "Contacts Actions Contact Import Contacts Filters (1) caide" at bounding box center [655, 142] width 1245 height 71
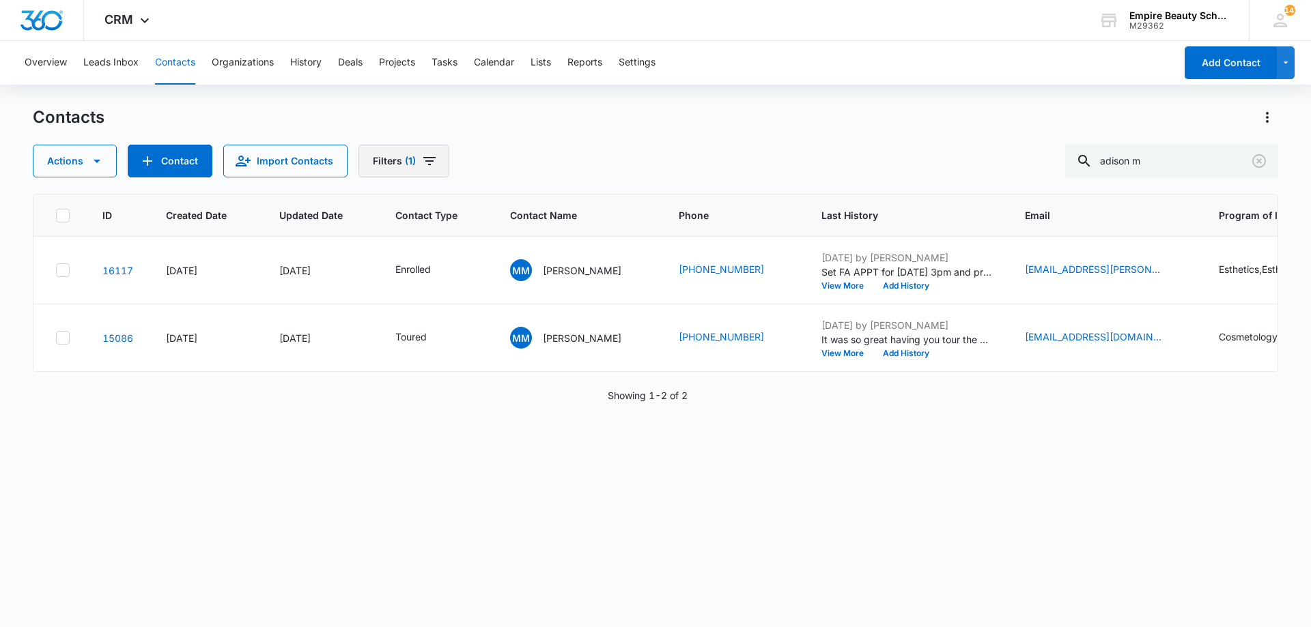
click at [411, 163] on span "(1)" at bounding box center [410, 161] width 11 height 10
click at [465, 388] on icon "Clear" at bounding box center [460, 389] width 10 height 10
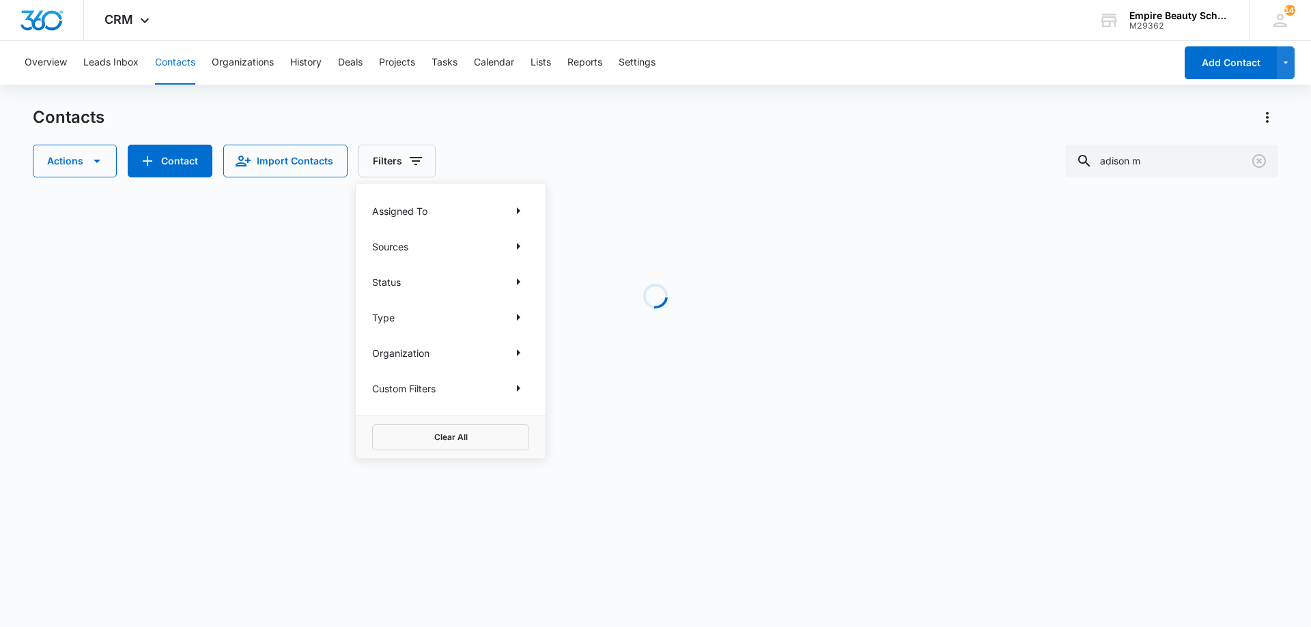
click at [681, 118] on div "Contacts" at bounding box center [655, 118] width 1245 height 22
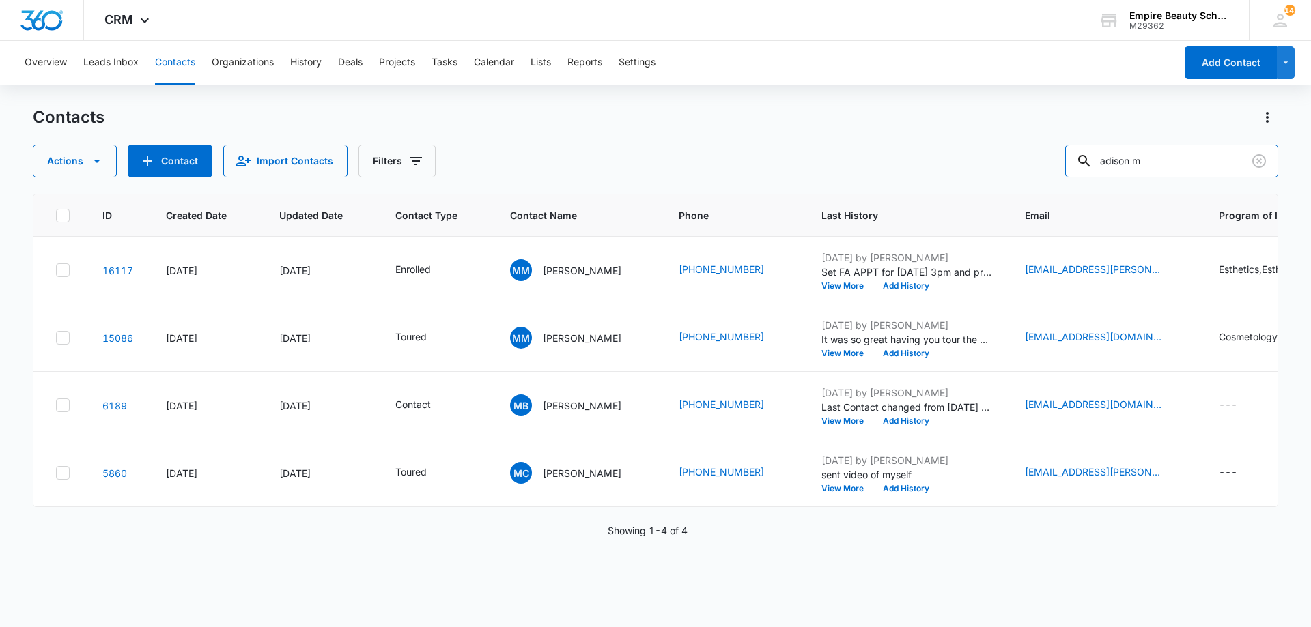
drag, startPoint x: 1183, startPoint y: 160, endPoint x: 744, endPoint y: 108, distance: 442.8
click at [746, 108] on div "Contacts Actions Contact Import Contacts Filters adison m" at bounding box center [655, 142] width 1245 height 71
type input "[PERSON_NAME]"
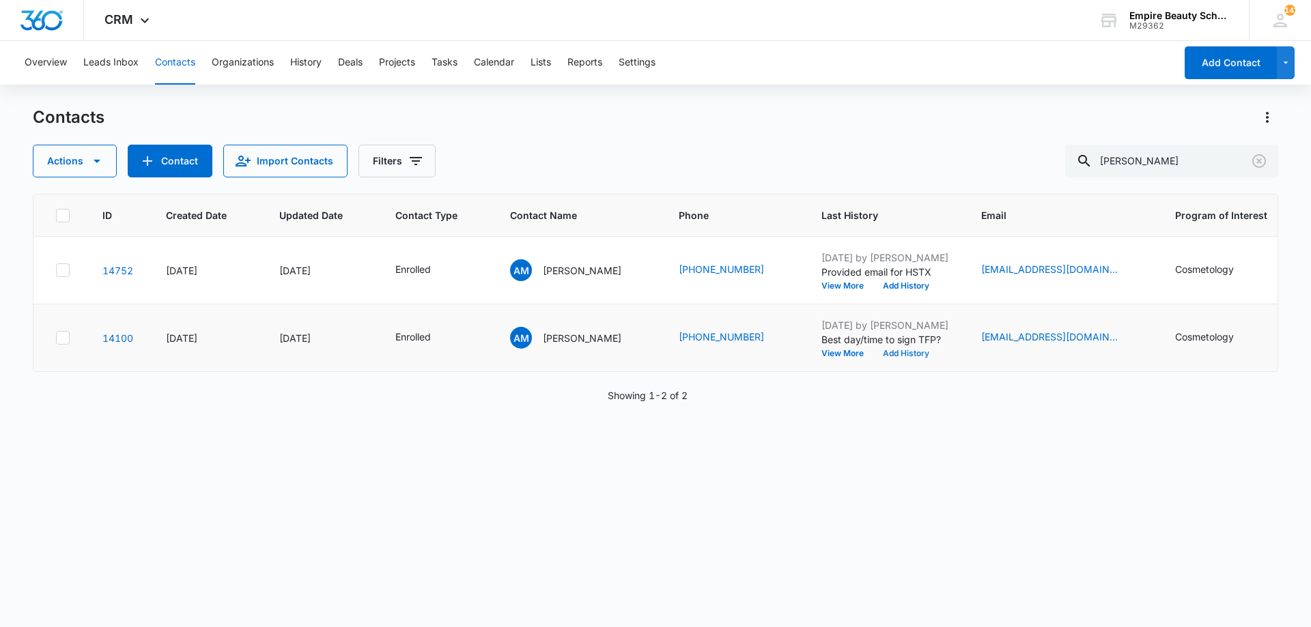
click at [907, 355] on button "Add History" at bounding box center [906, 354] width 66 height 8
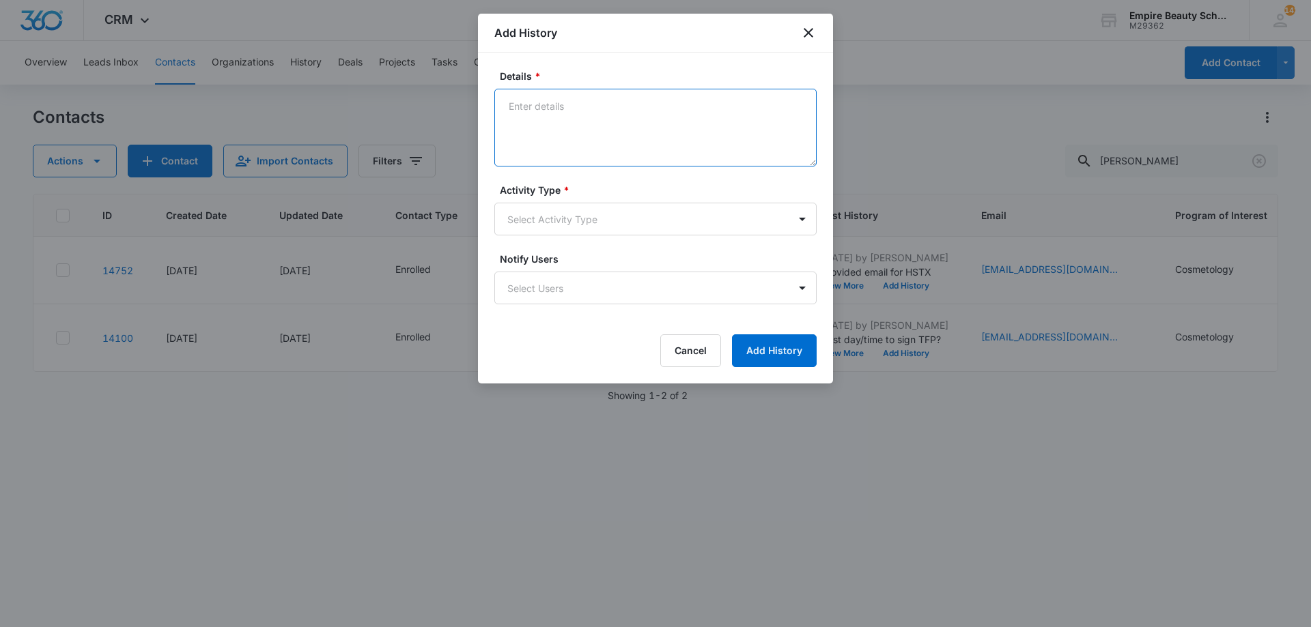
paste textarea "Can you believe your first day is [DATE]?! The countdown is on and we cannot wa…"
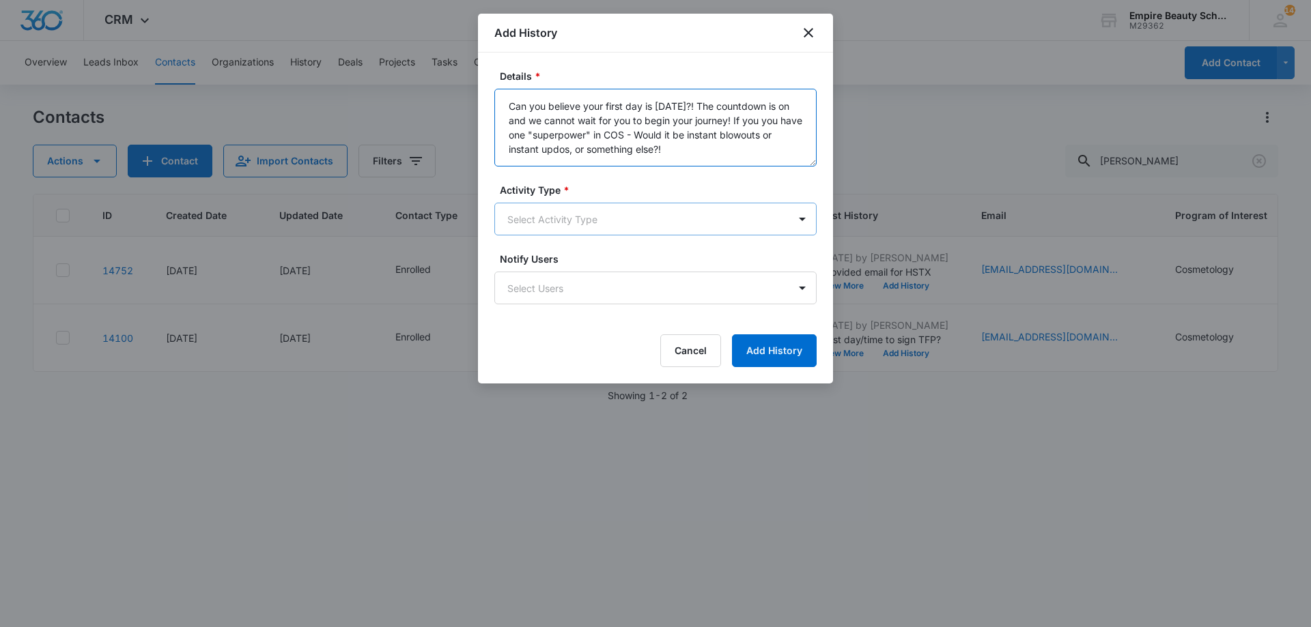
type textarea "Can you believe your first day is [DATE]?! The countdown is on and we cannot wa…"
click at [604, 227] on body "CRM Apps Forms CRM Email Shop Payments POS Files Brand Settings Empire Beauty S…" at bounding box center [655, 313] width 1311 height 627
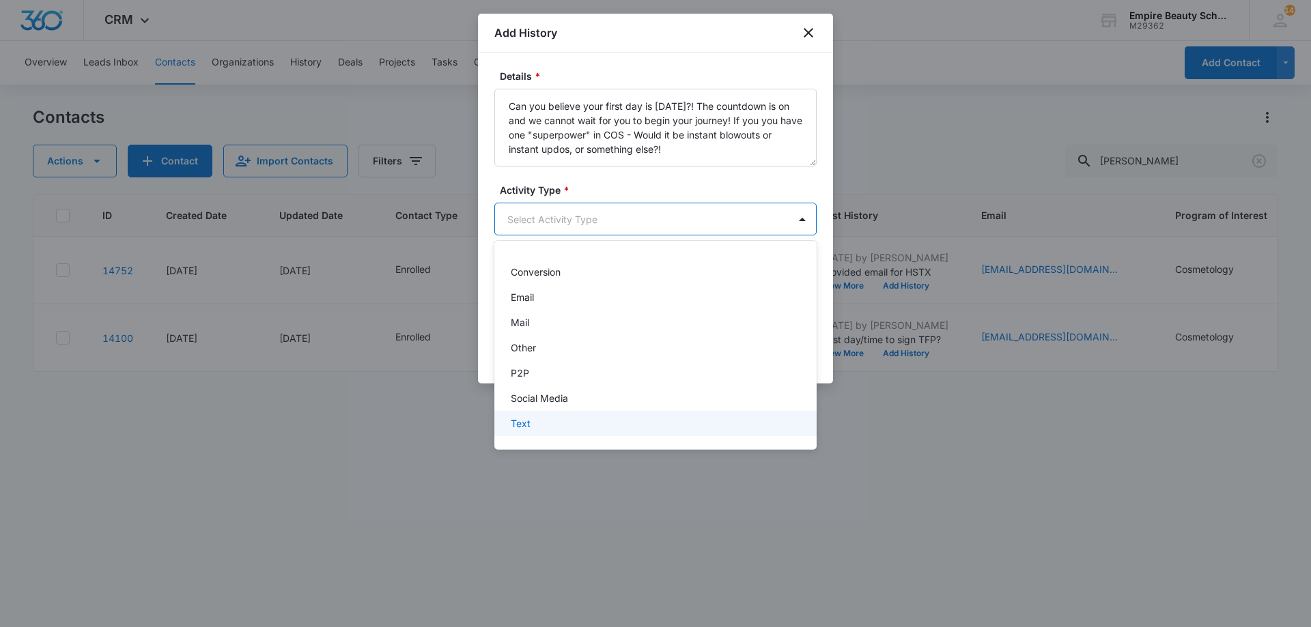
click at [559, 426] on div "Text" at bounding box center [654, 423] width 287 height 14
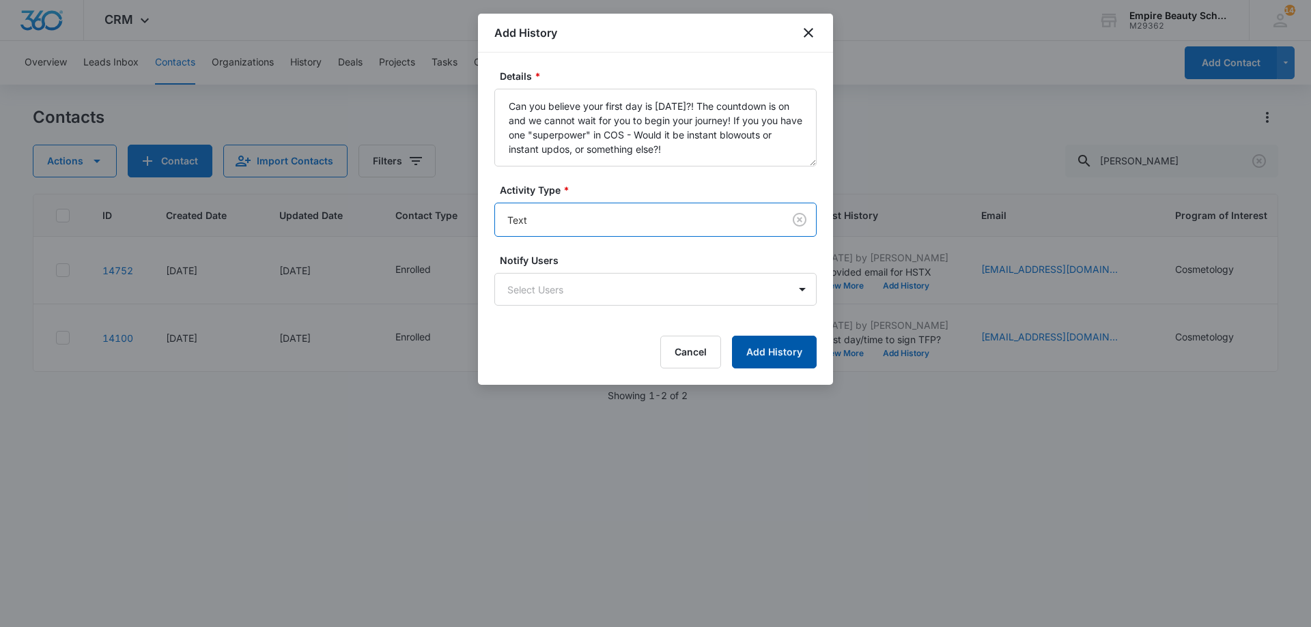
click at [795, 348] on button "Add History" at bounding box center [774, 352] width 85 height 33
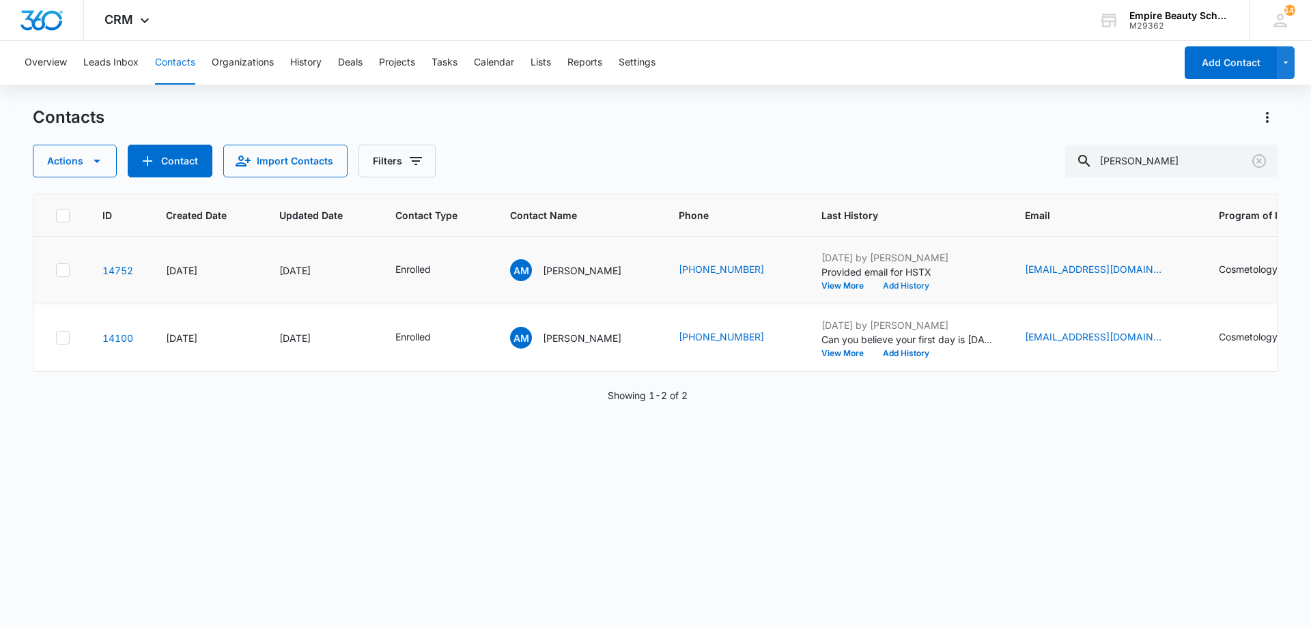
click at [883, 287] on button "Add History" at bounding box center [906, 286] width 66 height 8
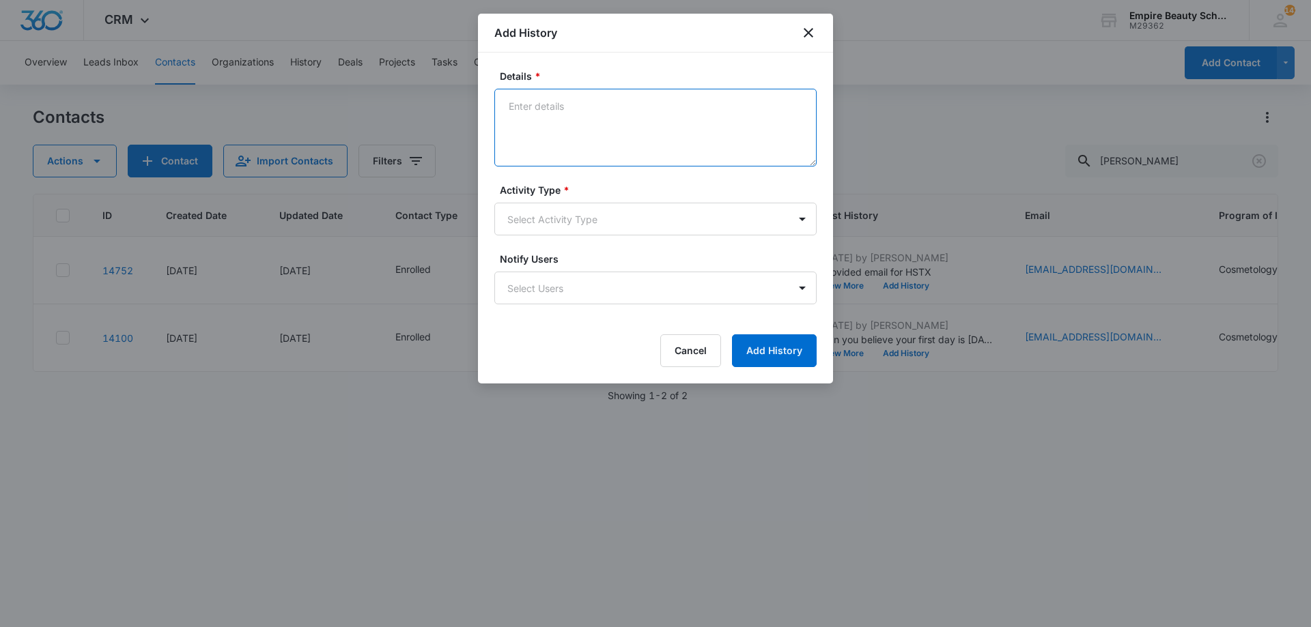
paste textarea "Can you believe your first day is [DATE]?! The countdown is on and we cannot wa…"
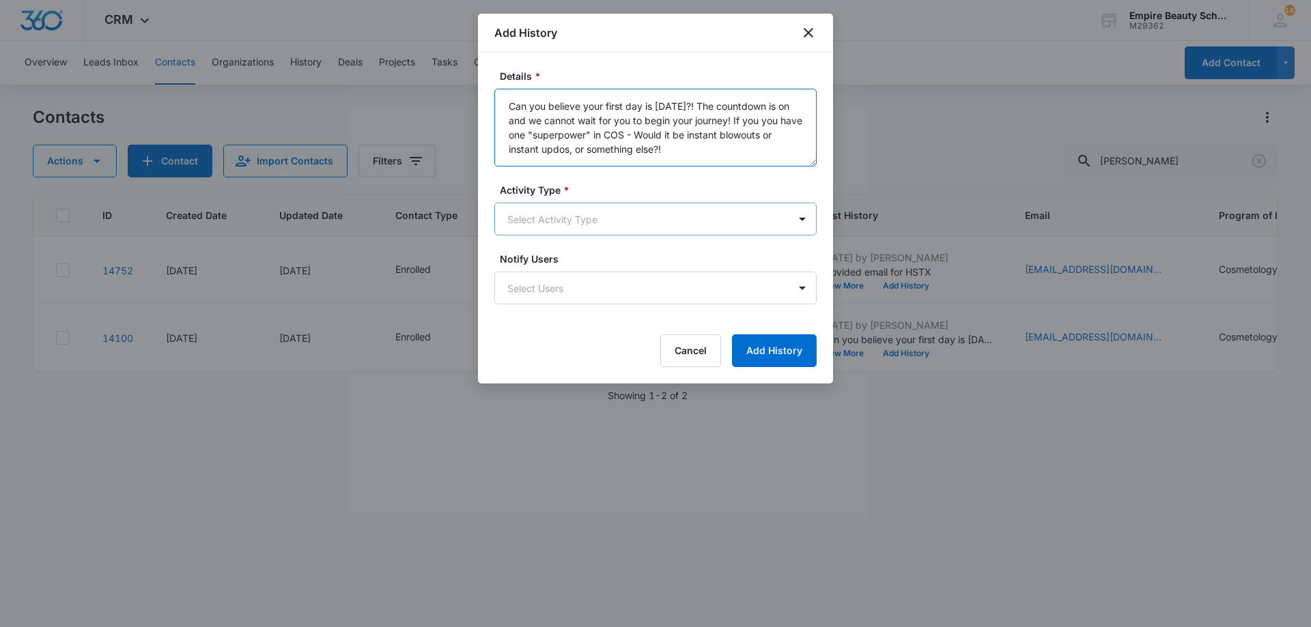
type textarea "Can you believe your first day is [DATE]?! The countdown is on and we cannot wa…"
click at [617, 224] on body "CRM Apps Forms CRM Email Shop Payments POS Files Brand Settings Empire Beauty S…" at bounding box center [655, 313] width 1311 height 627
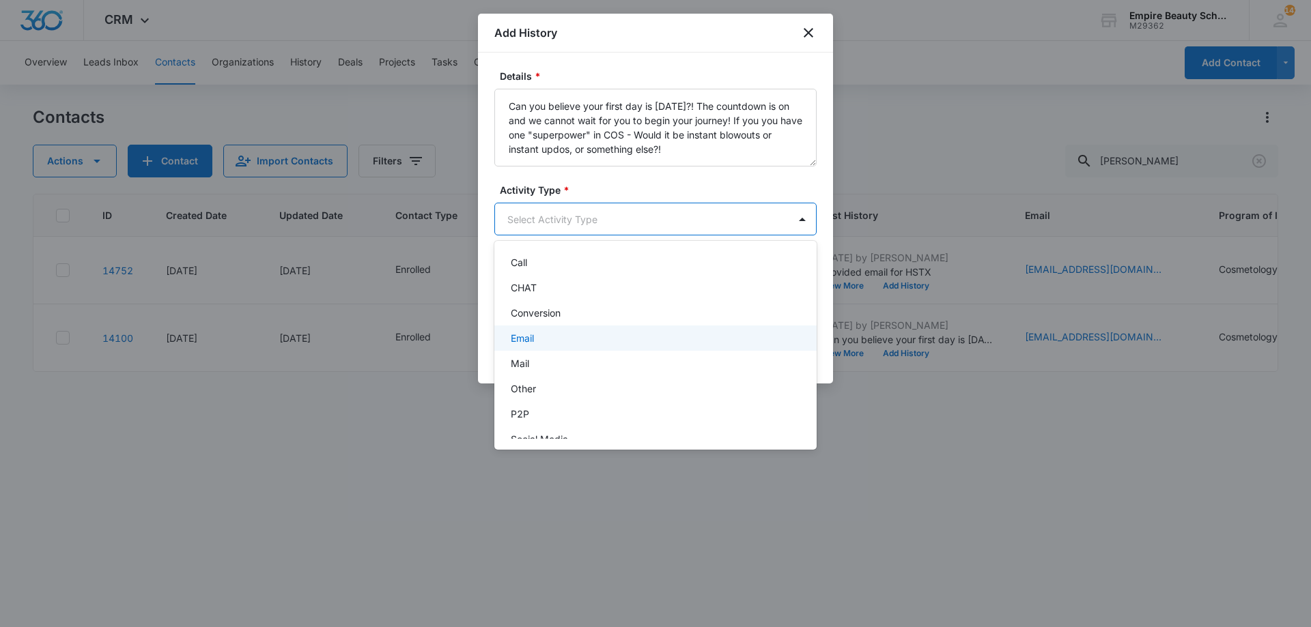
scroll to position [71, 0]
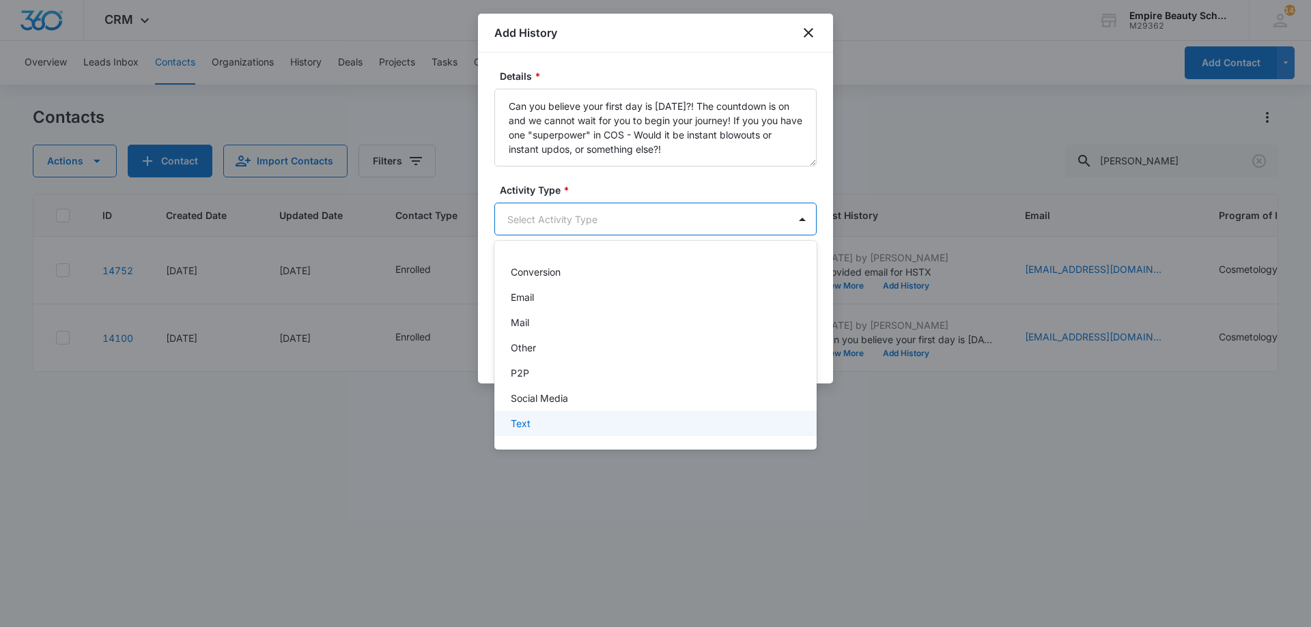
click at [556, 434] on div "Text" at bounding box center [655, 423] width 322 height 25
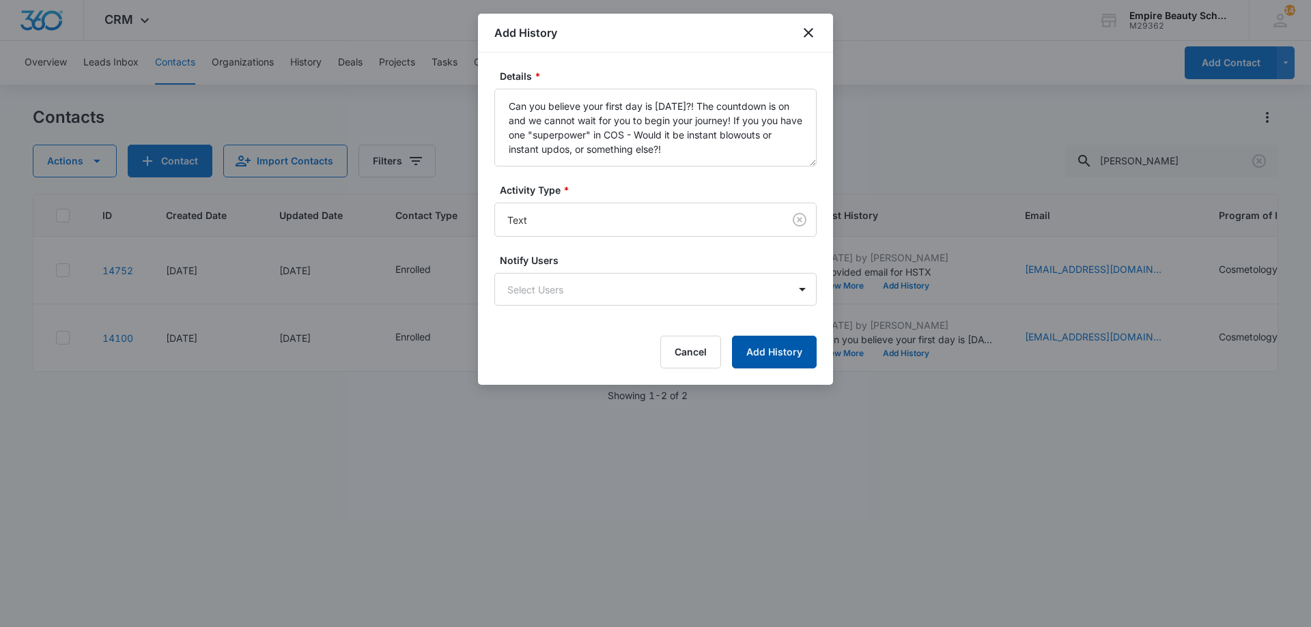
click at [787, 351] on button "Add History" at bounding box center [774, 352] width 85 height 33
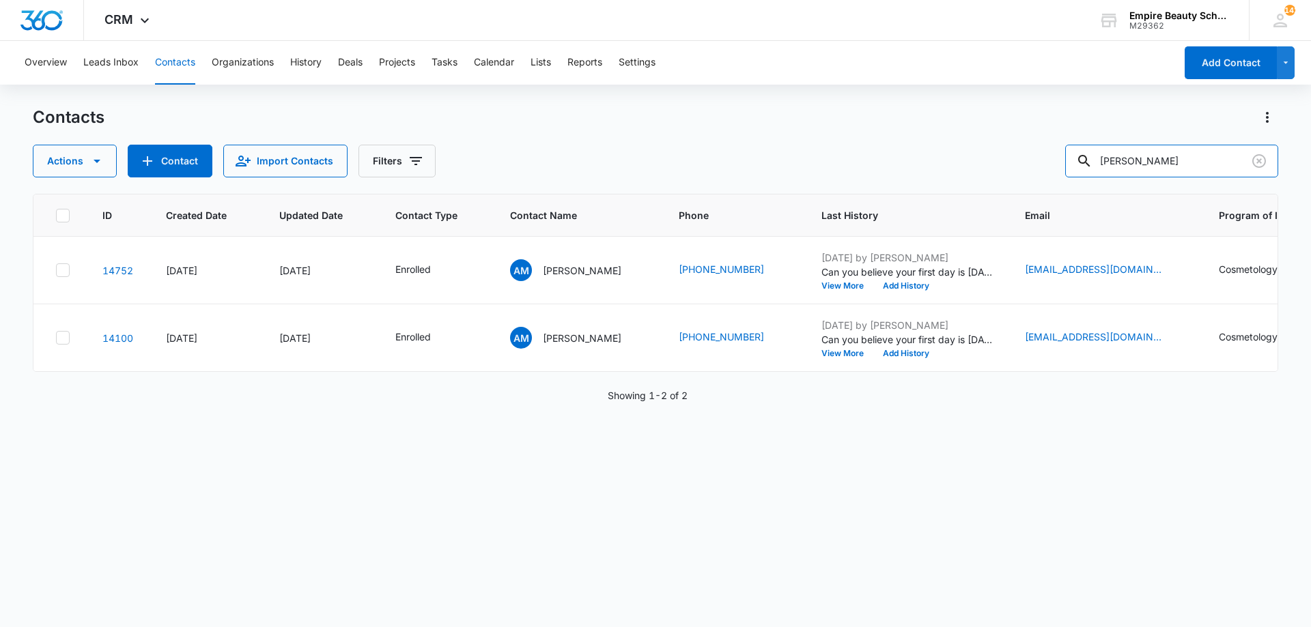
click at [728, 142] on div "Contacts Actions Contact Import Contacts Filters [PERSON_NAME]" at bounding box center [655, 142] width 1245 height 71
type input "[PERSON_NAME]"
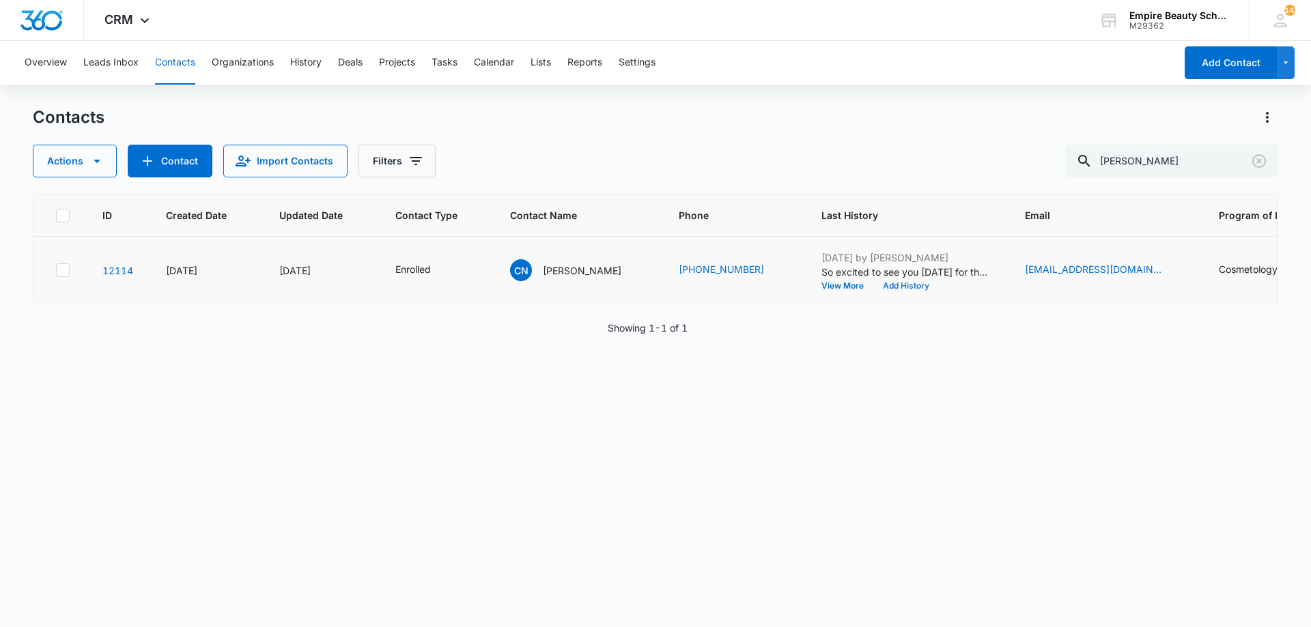
click at [909, 286] on button "Add History" at bounding box center [906, 286] width 66 height 8
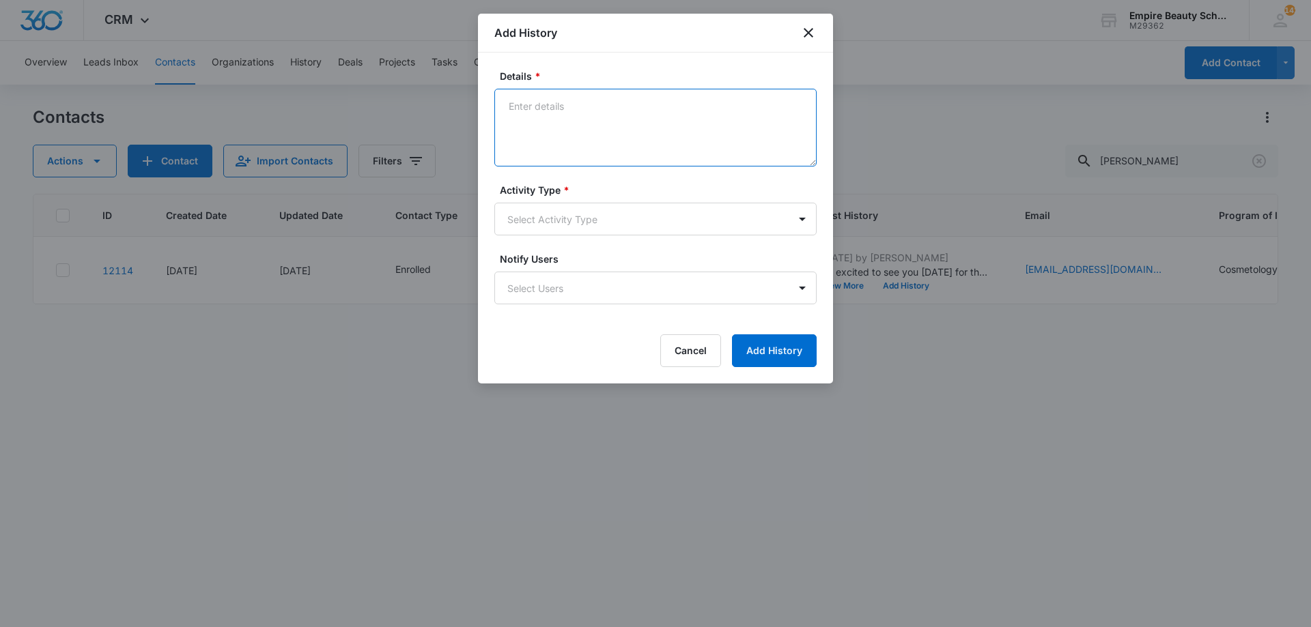
paste textarea "Can you believe your first day is [DATE]?! The countdown is on and we cannot wa…"
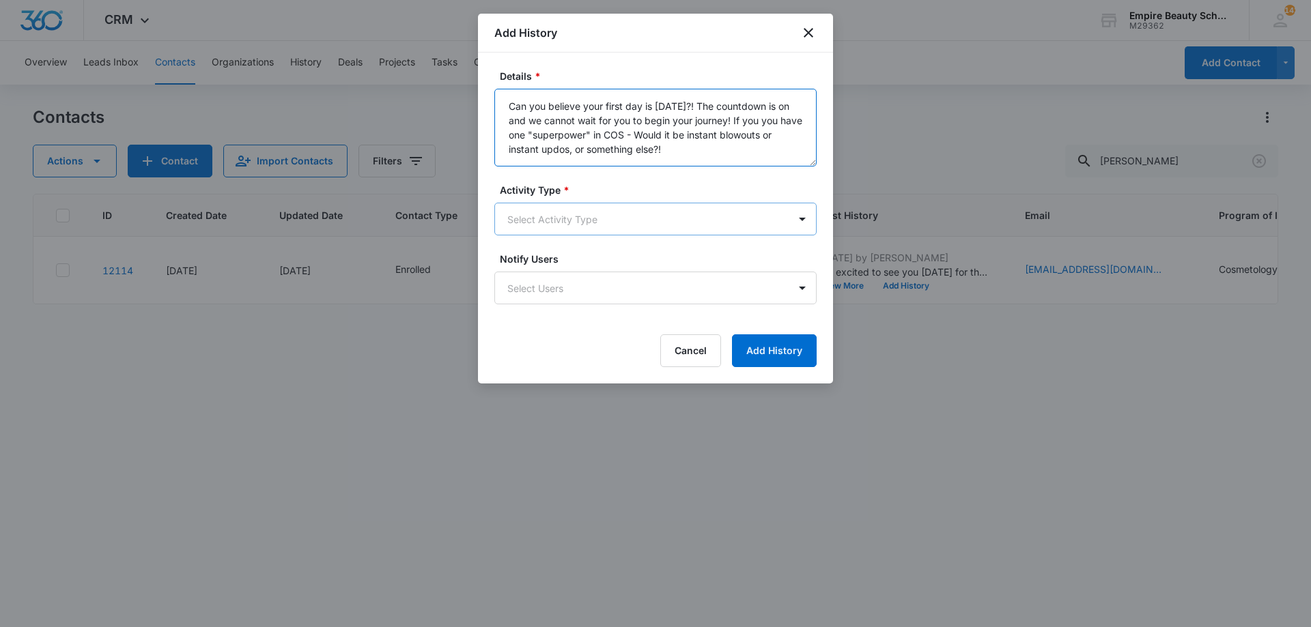
type textarea "Can you believe your first day is [DATE]?! The countdown is on and we cannot wa…"
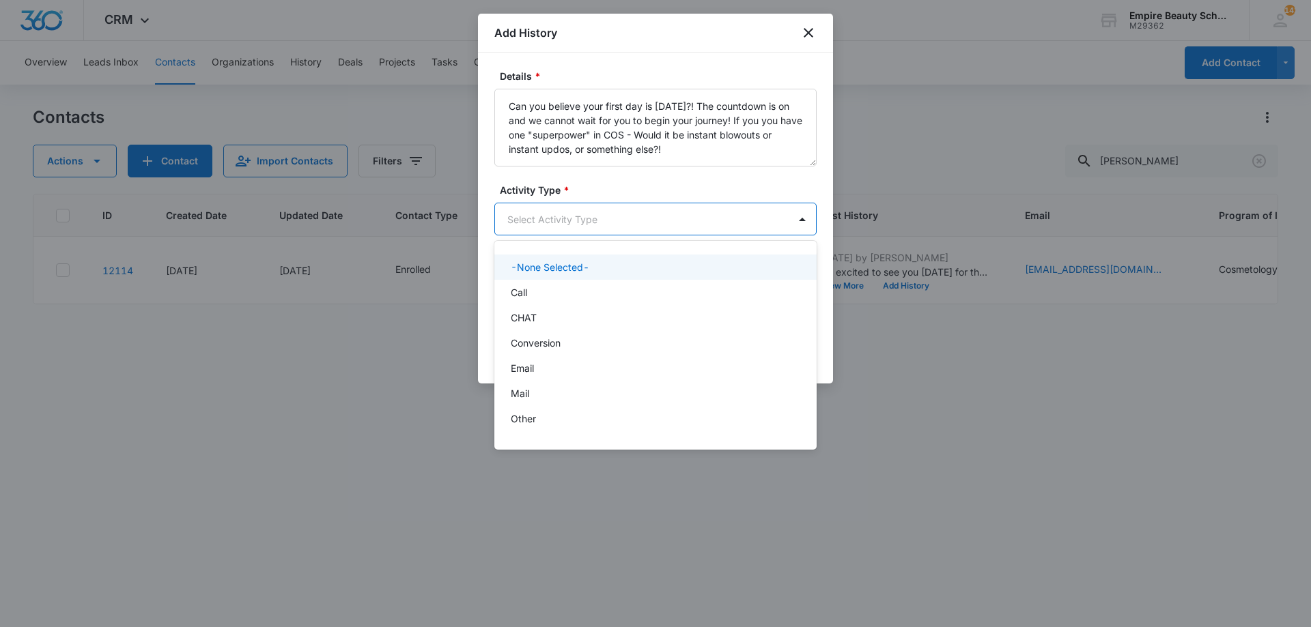
click at [604, 205] on body "CRM Apps Forms CRM Email Shop Payments POS Files Brand Settings Empire Beauty S…" at bounding box center [655, 313] width 1311 height 627
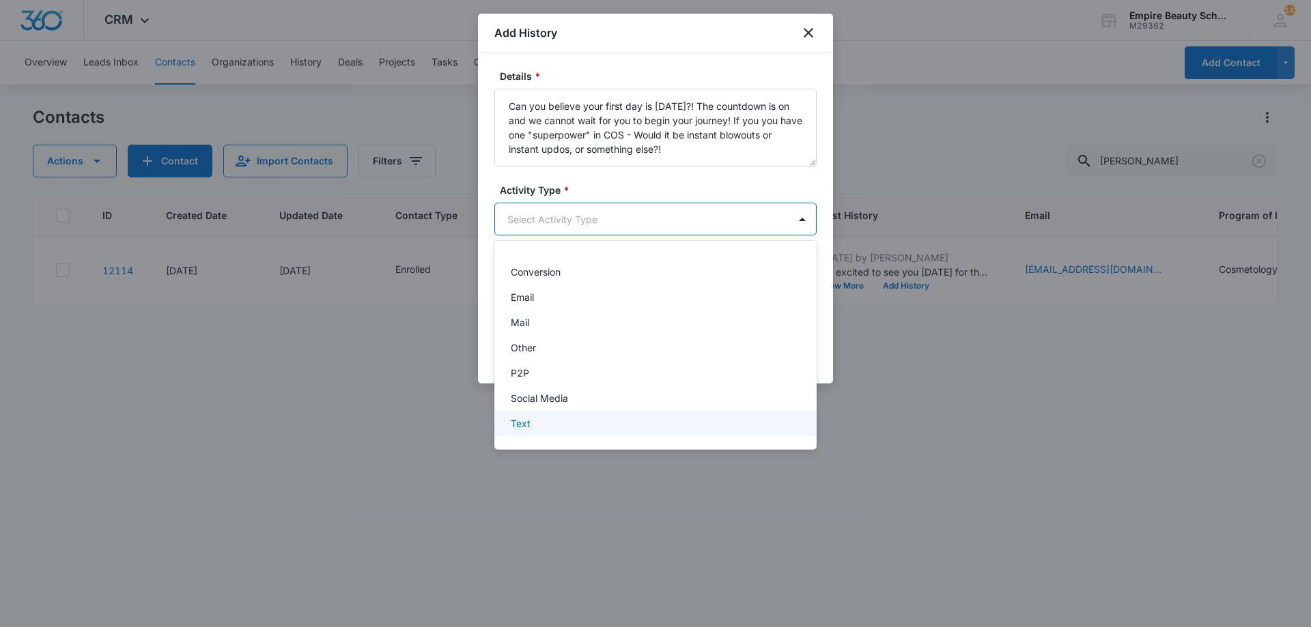
click at [568, 434] on div "Text" at bounding box center [655, 423] width 322 height 25
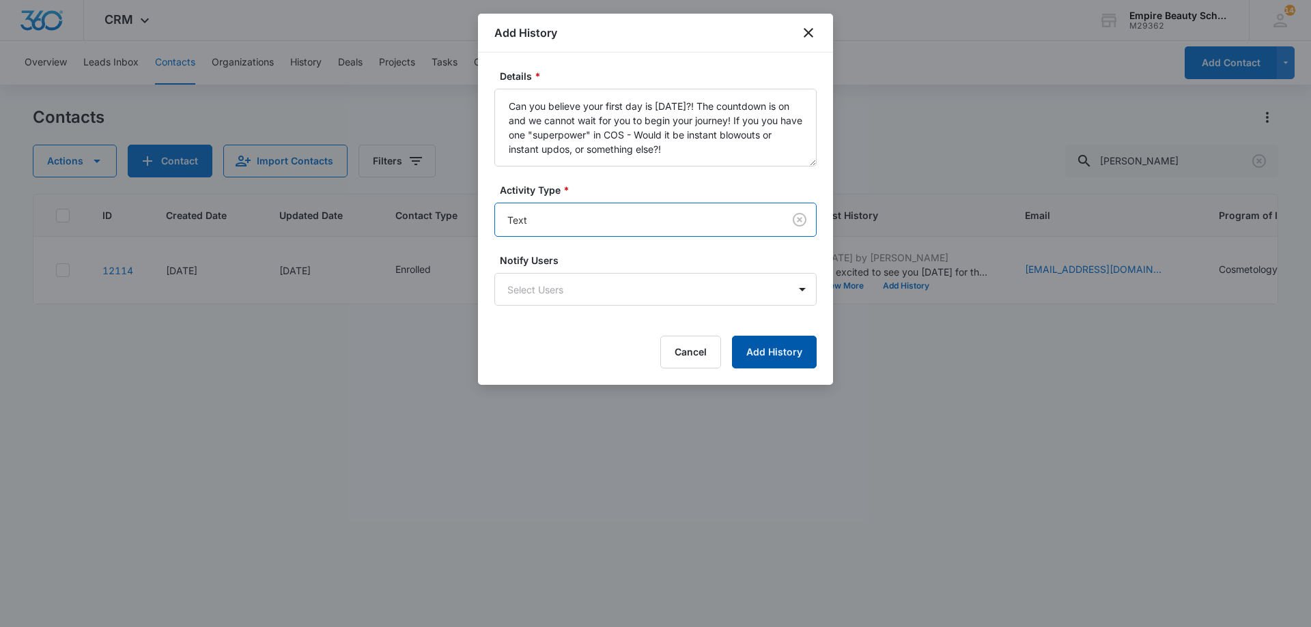
click at [778, 355] on button "Add History" at bounding box center [774, 352] width 85 height 33
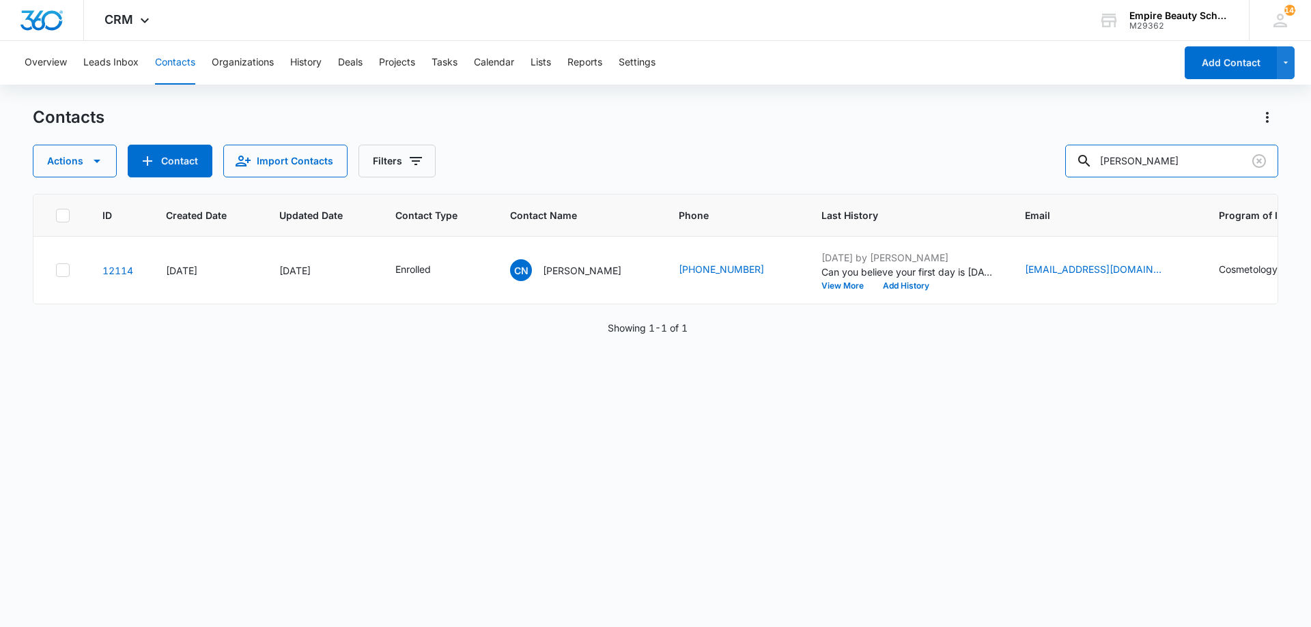
drag, startPoint x: 916, startPoint y: 107, endPoint x: 783, endPoint y: 89, distance: 133.6
click at [792, 92] on div "Overview Leads Inbox Contacts Organizations History Deals Projects Tasks Calend…" at bounding box center [655, 333] width 1311 height 585
type input "[PERSON_NAME]"
click at [894, 282] on button "Add History" at bounding box center [906, 286] width 66 height 8
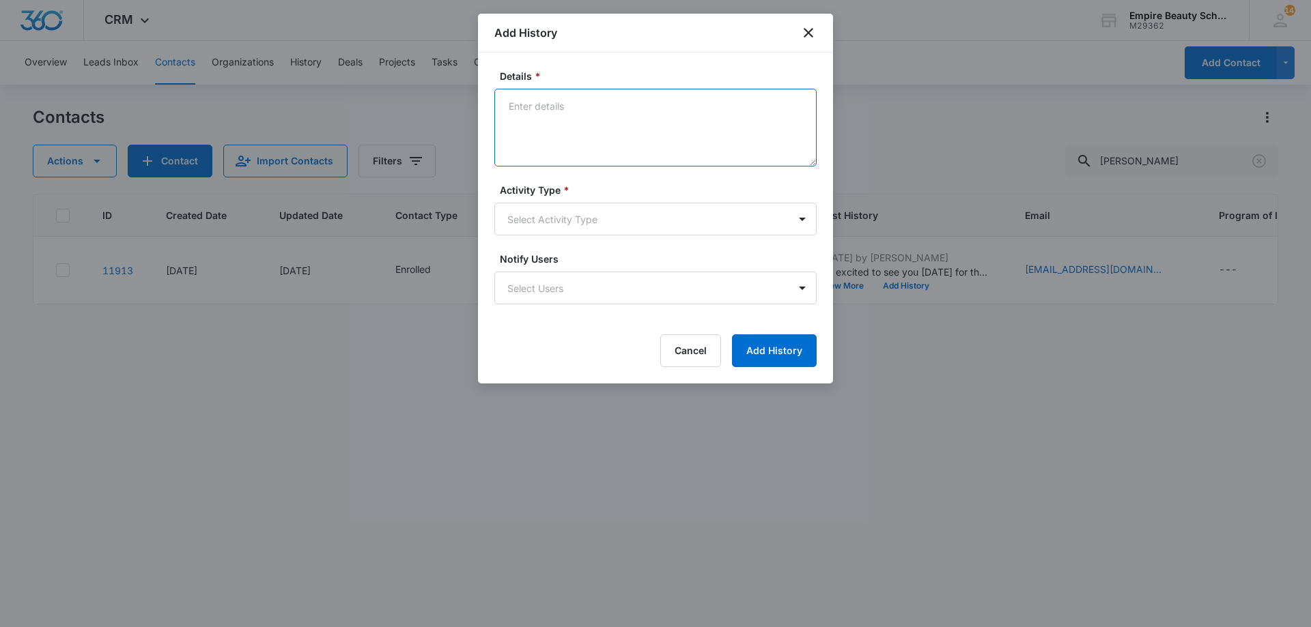
paste textarea "Can you believe your first day is [DATE]?! The countdown is on and we cannot wa…"
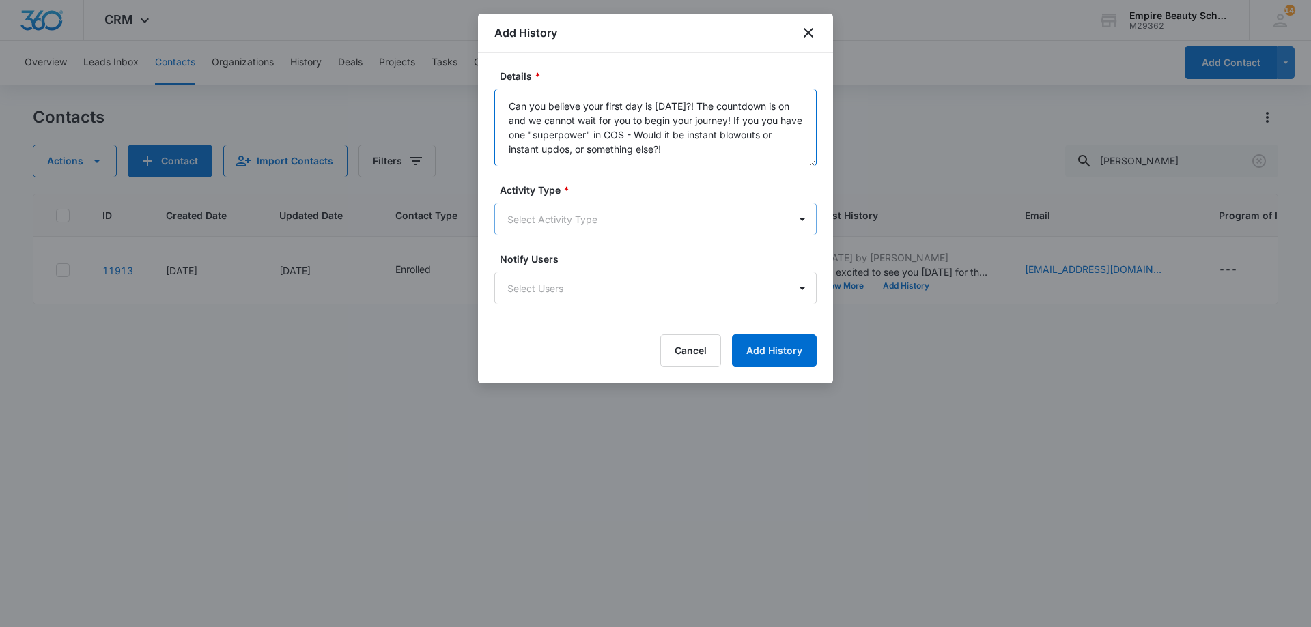
type textarea "Can you believe your first day is [DATE]?! The countdown is on and we cannot wa…"
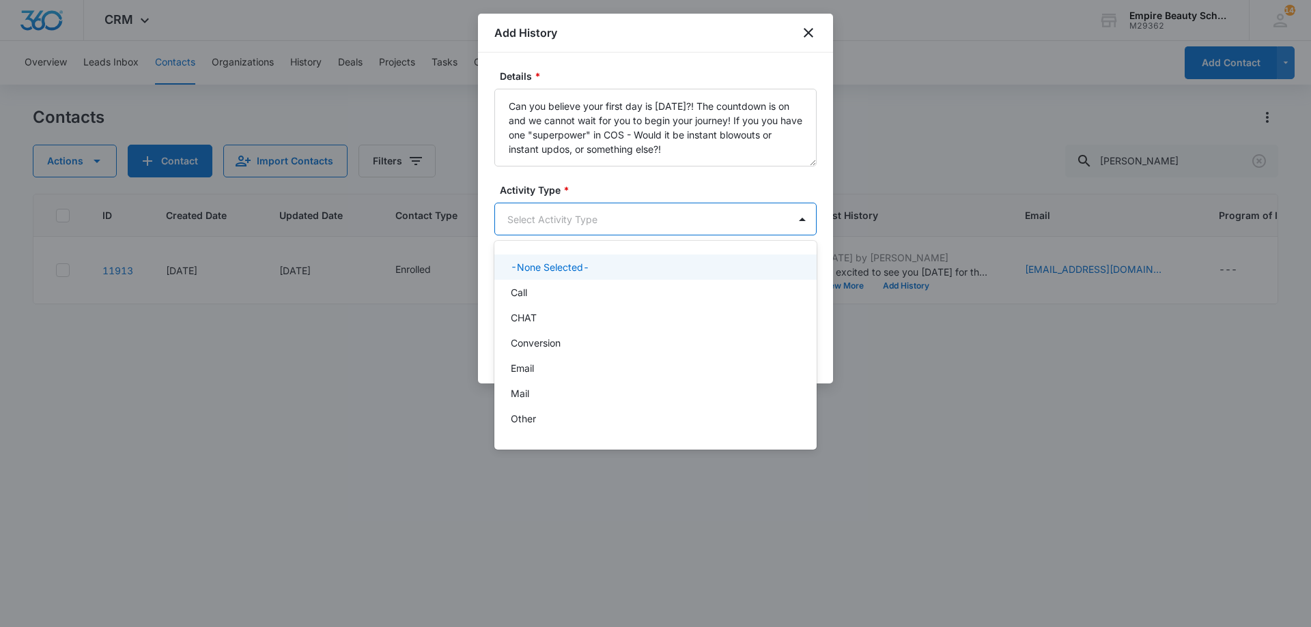
drag, startPoint x: 619, startPoint y: 214, endPoint x: 595, endPoint y: 234, distance: 30.5
click at [618, 214] on body "CRM Apps Forms CRM Email Shop Payments POS Files Brand Settings Empire Beauty S…" at bounding box center [655, 313] width 1311 height 627
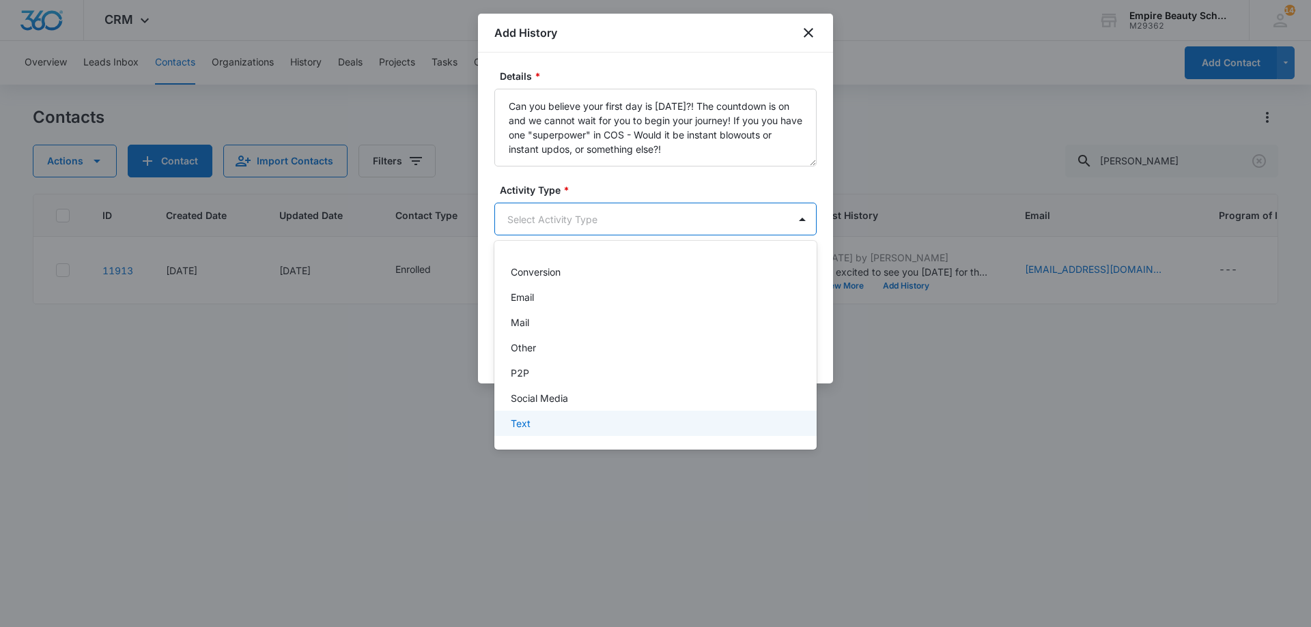
click at [572, 429] on div "Text" at bounding box center [654, 423] width 287 height 14
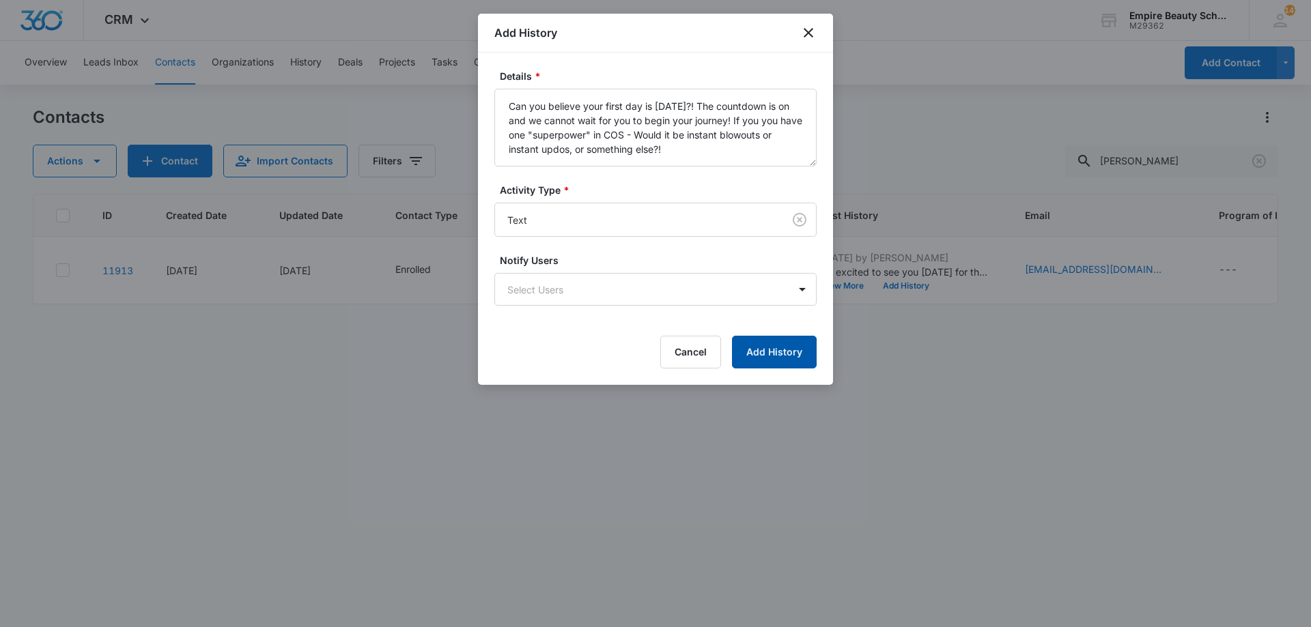
click at [756, 354] on button "Add History" at bounding box center [774, 352] width 85 height 33
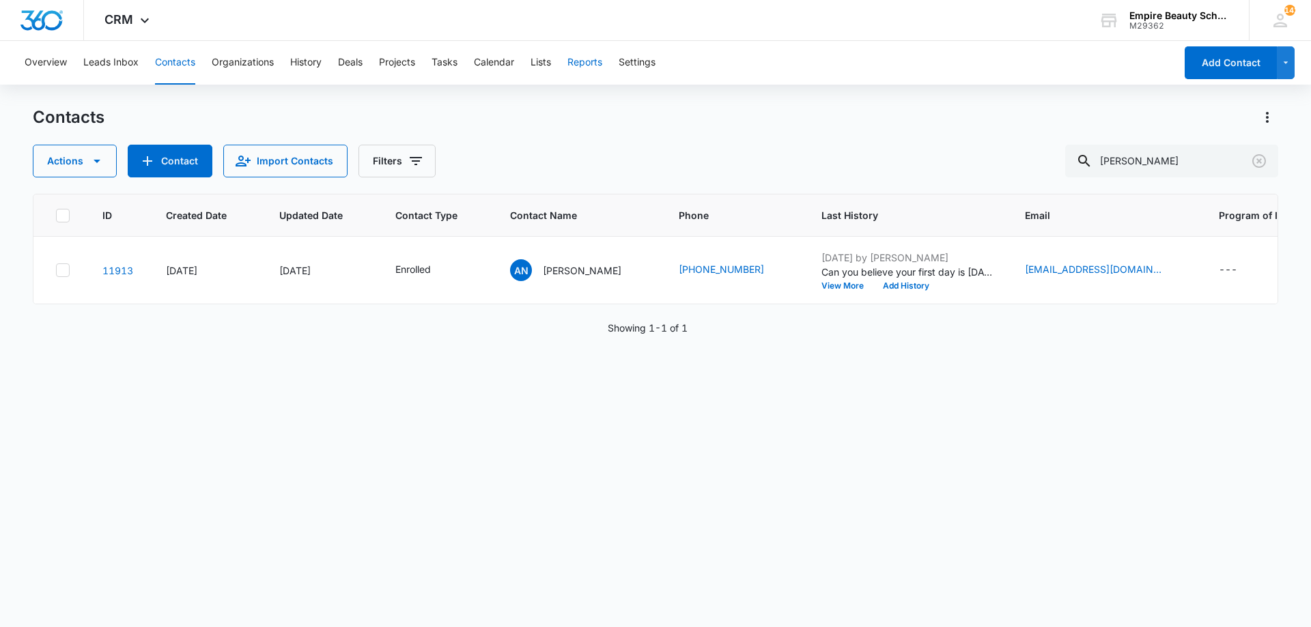
click at [578, 61] on button "Reports" at bounding box center [584, 63] width 35 height 44
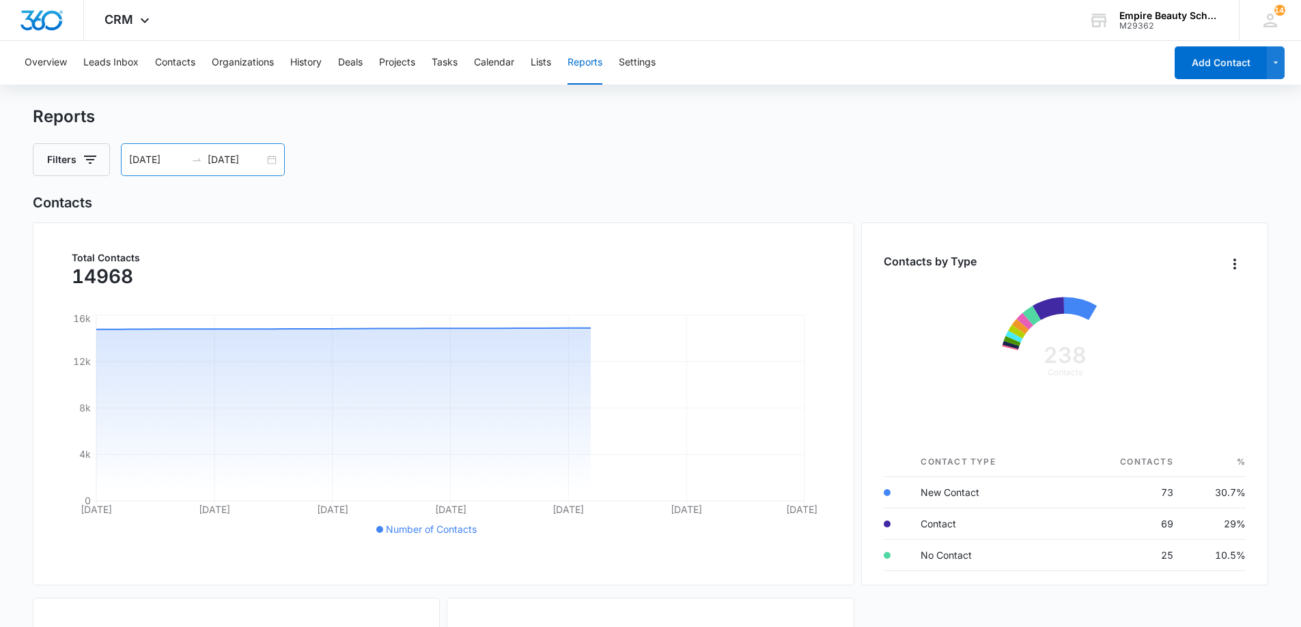
click at [270, 162] on div "[DATE] [DATE]" at bounding box center [203, 159] width 164 height 33
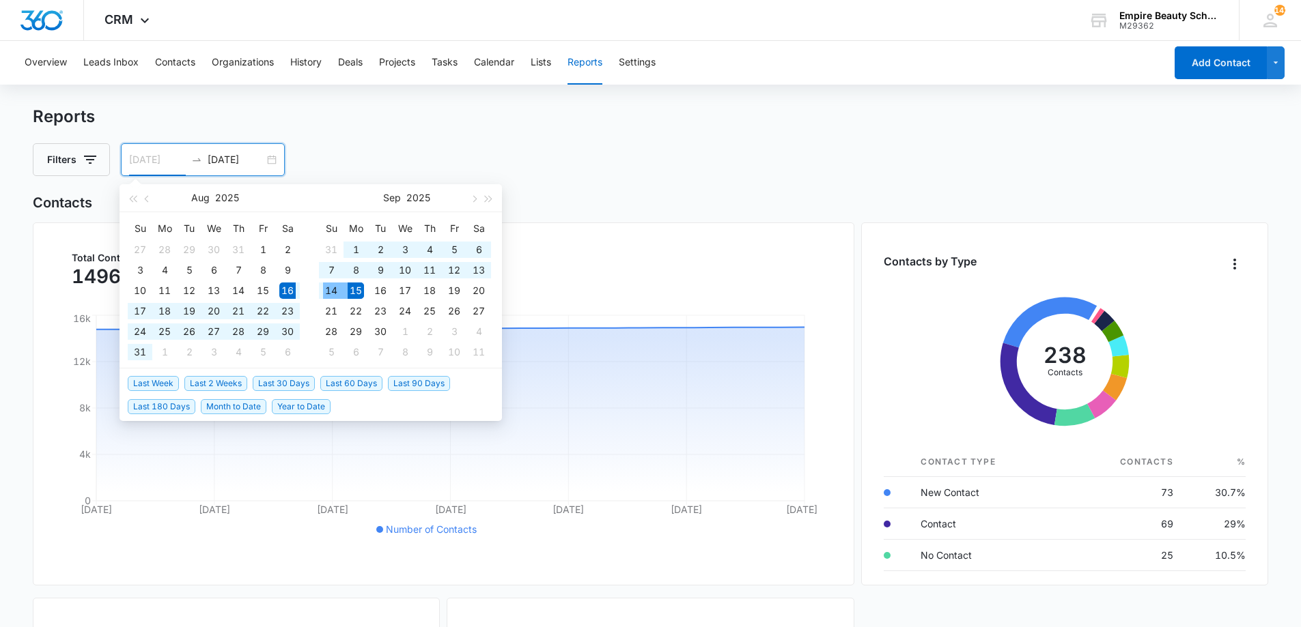
type input "[DATE]"
click at [356, 292] on div "15" at bounding box center [356, 291] width 16 height 16
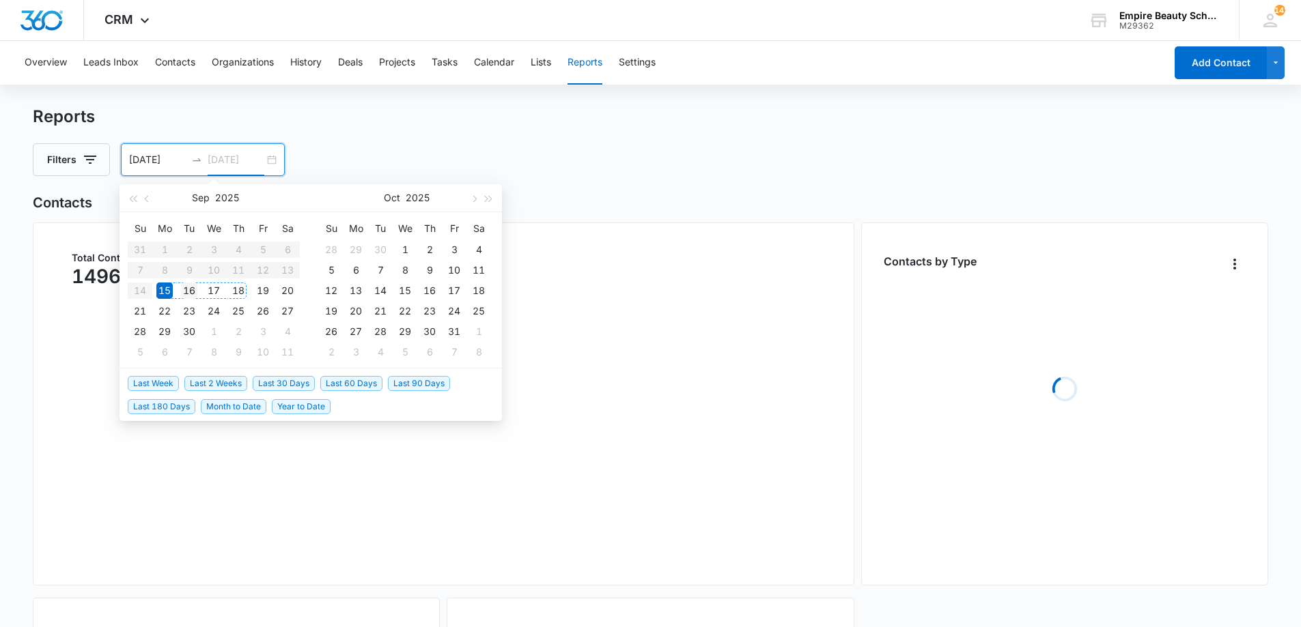
type input "[DATE]"
click at [189, 294] on div "16" at bounding box center [189, 291] width 16 height 16
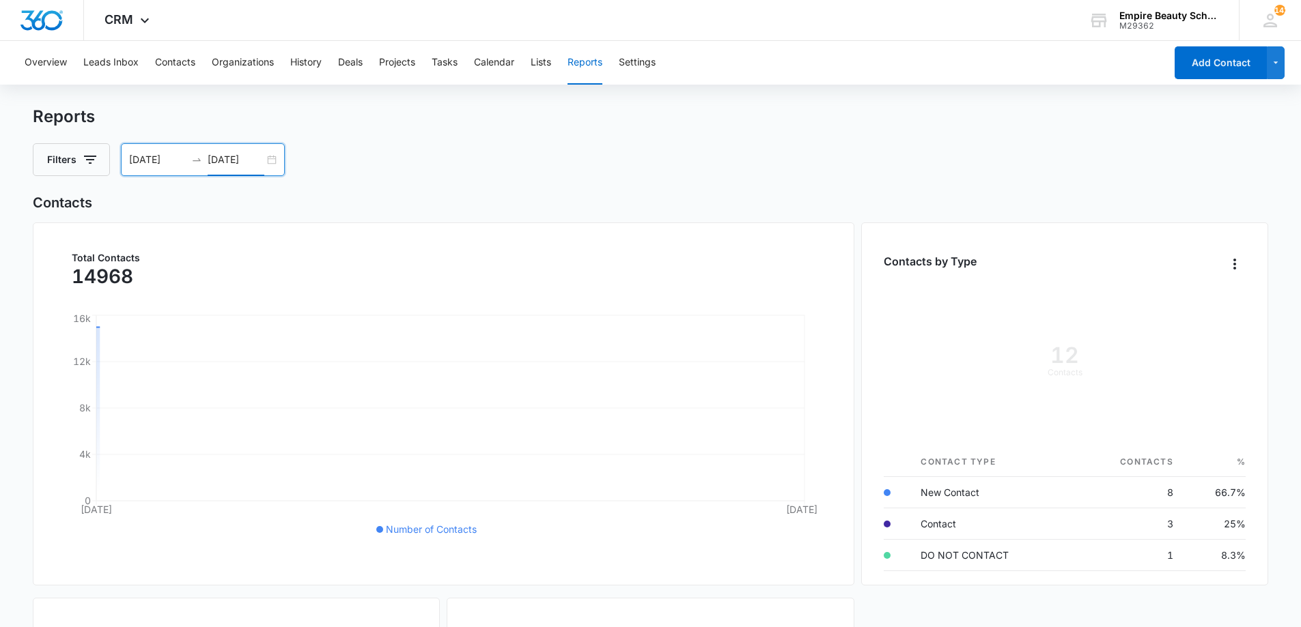
click at [371, 134] on div "Reports Filters [DATE] [DATE] [DATE] Su Mo Tu We Th Fr Sa 31 1 2 3 4 5 6 7 8 9 …" at bounding box center [651, 142] width 1236 height 70
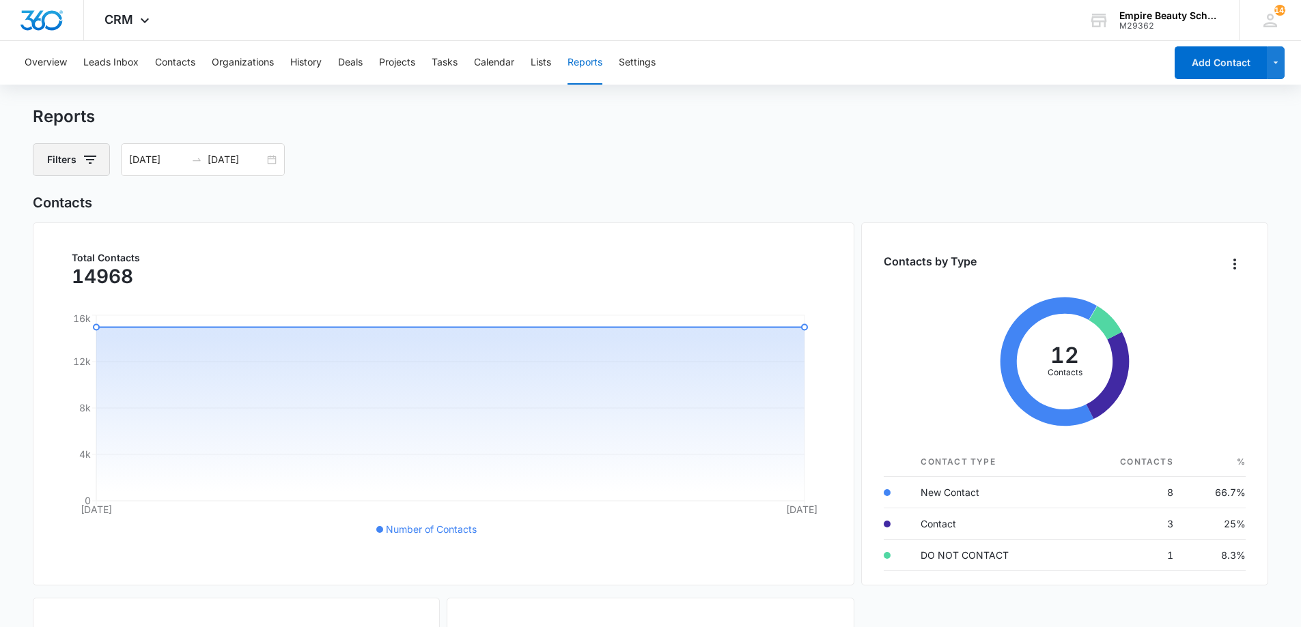
click at [95, 154] on icon "button" at bounding box center [90, 160] width 16 height 16
click at [197, 283] on icon "Show Contact Type filters" at bounding box center [196, 280] width 16 height 16
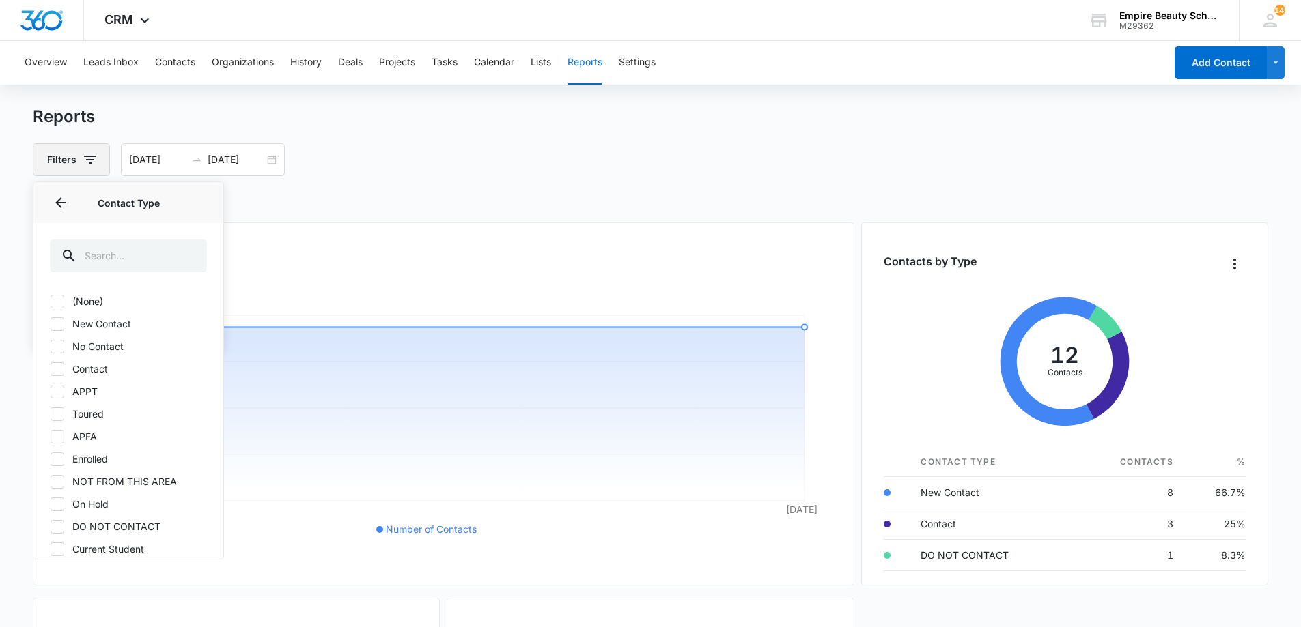
click at [79, 171] on button "Filters" at bounding box center [71, 159] width 77 height 33
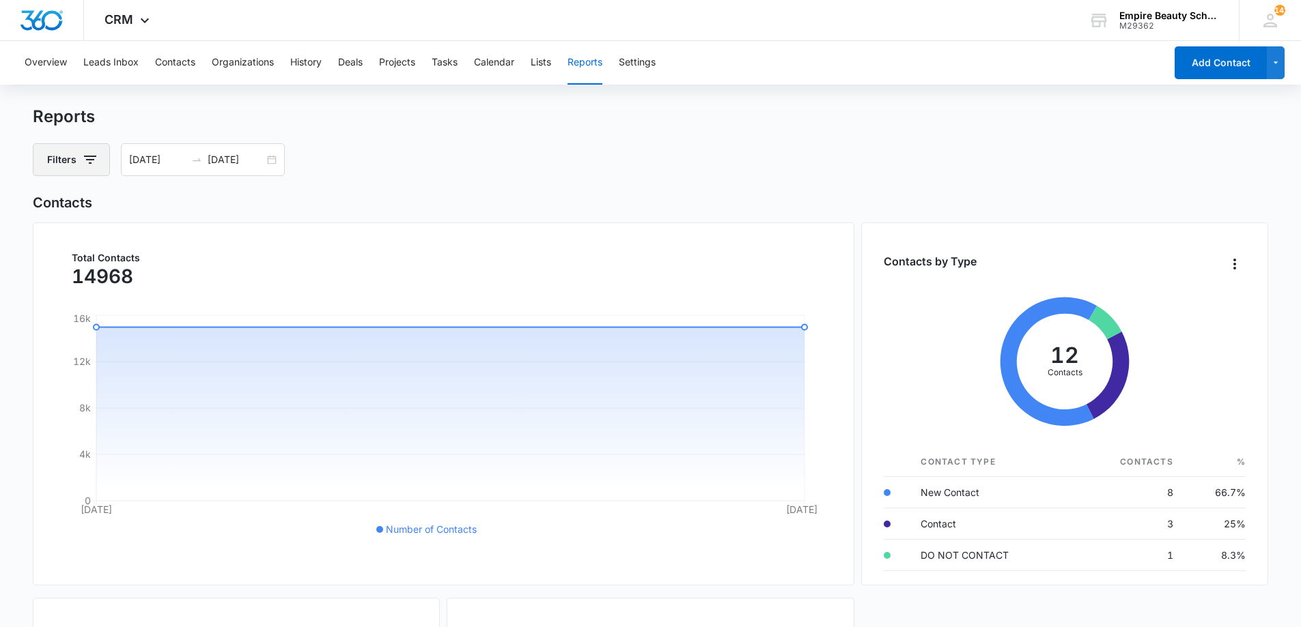
click at [79, 164] on button "Filters" at bounding box center [71, 159] width 77 height 33
click at [190, 209] on icon "Show Assigned To filters" at bounding box center [196, 209] width 16 height 16
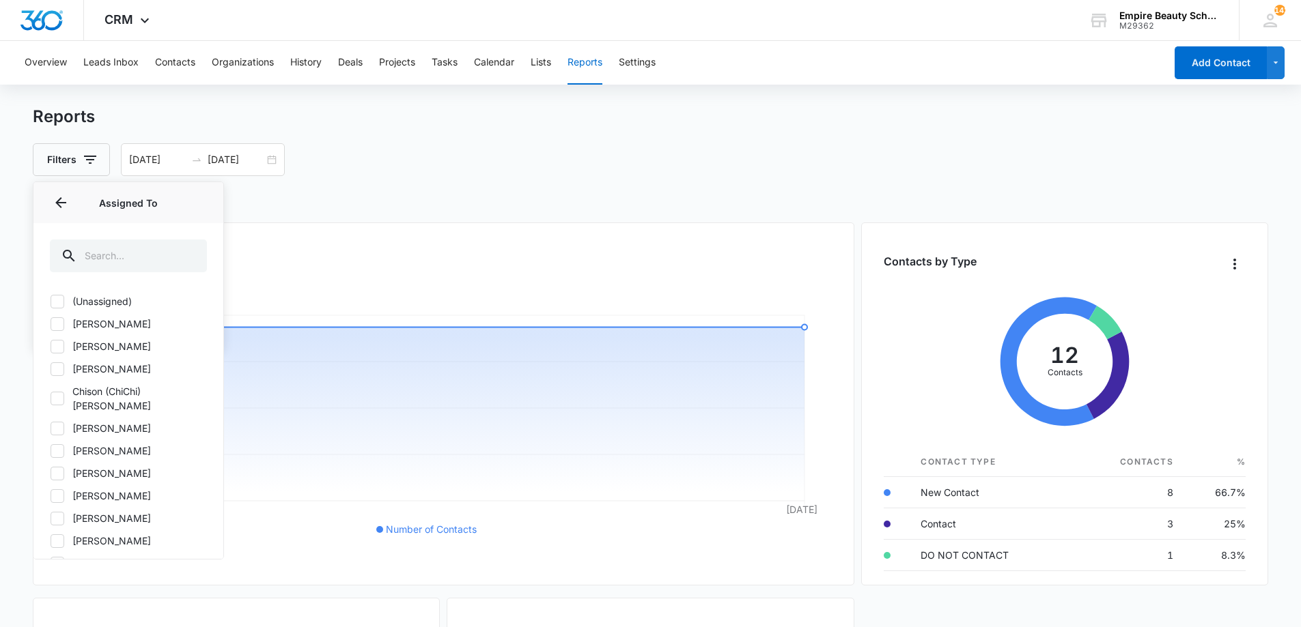
click at [55, 445] on icon at bounding box center [57, 451] width 12 height 12
click at [51, 451] on input "[PERSON_NAME]" at bounding box center [50, 451] width 1 height 1
checkbox input "true"
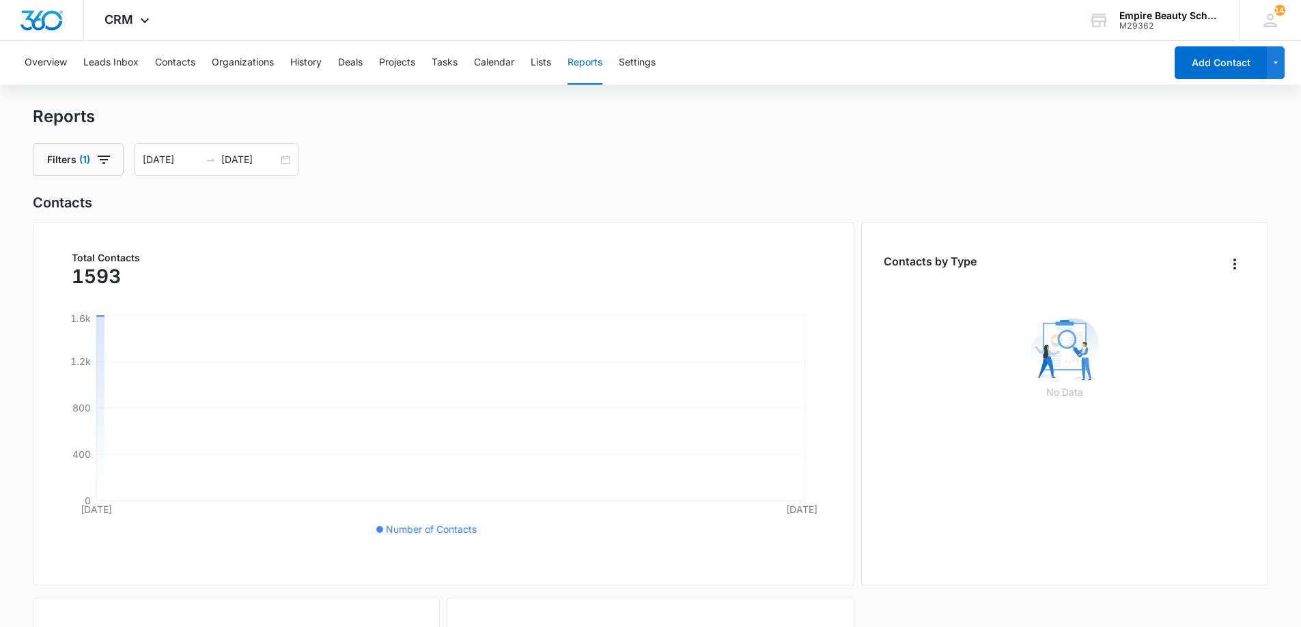
click at [162, 129] on div "Reports Filters (1) [DATE] [DATE] [DATE] Su Mo Tu We Th Fr Sa 31 1 2 3 4 5 6 7 …" at bounding box center [651, 142] width 1236 height 70
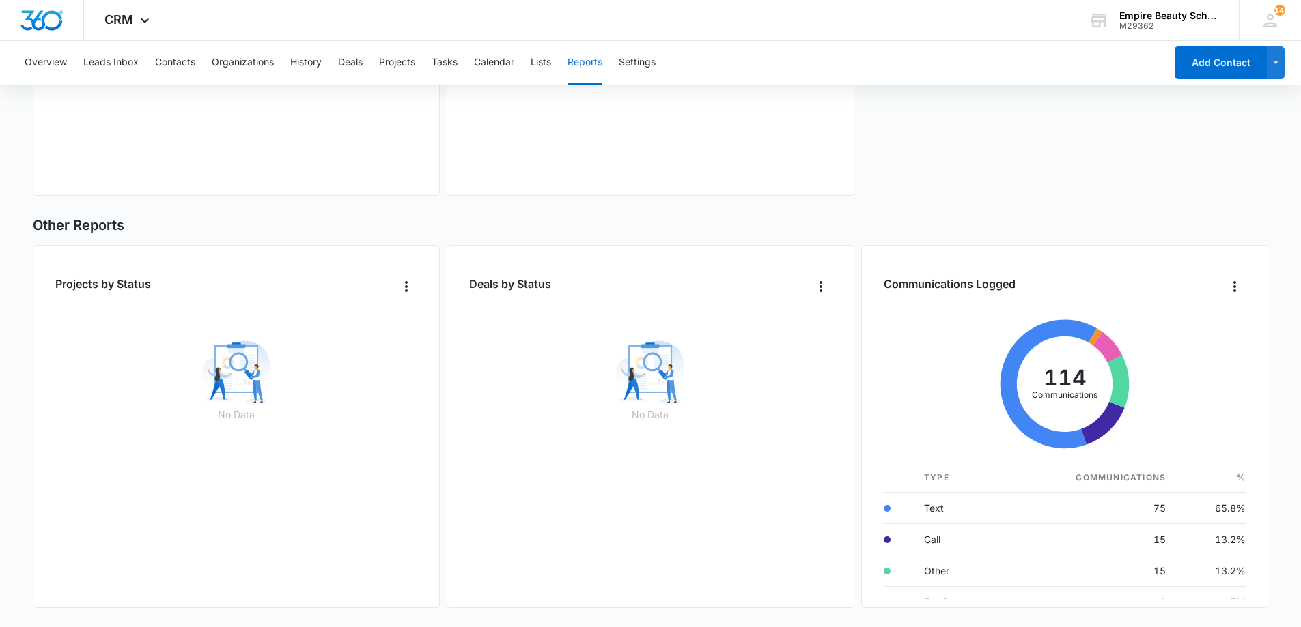
scroll to position [12, 0]
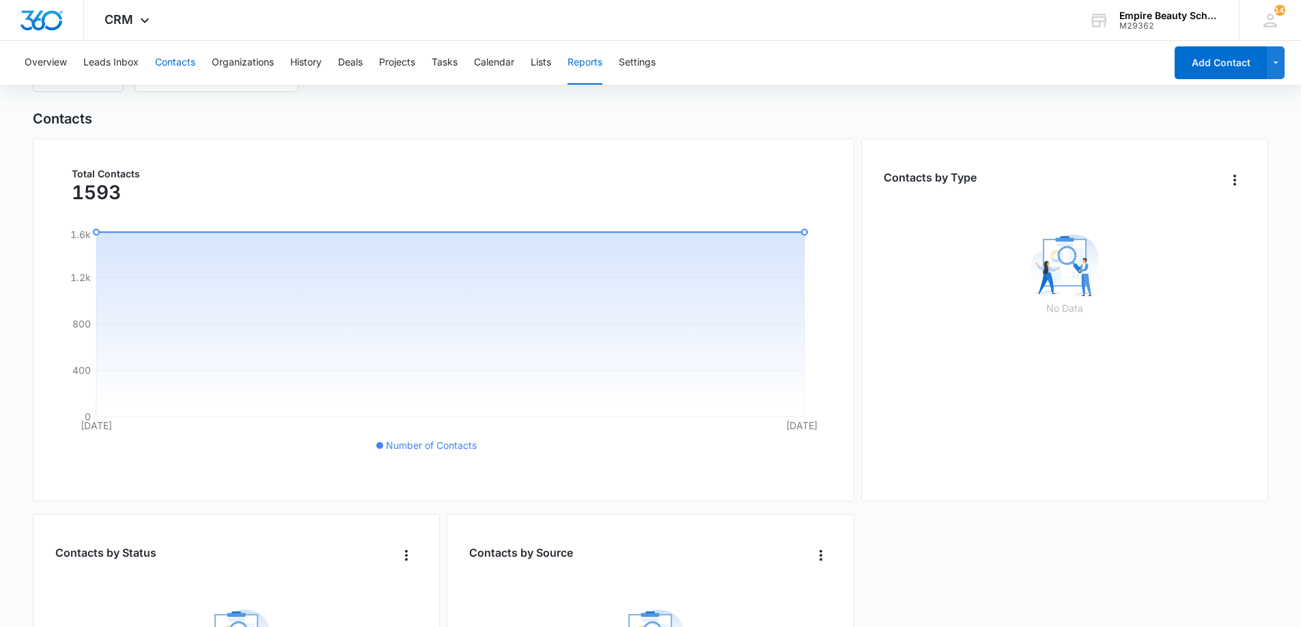
click at [182, 53] on button "Contacts" at bounding box center [175, 63] width 40 height 44
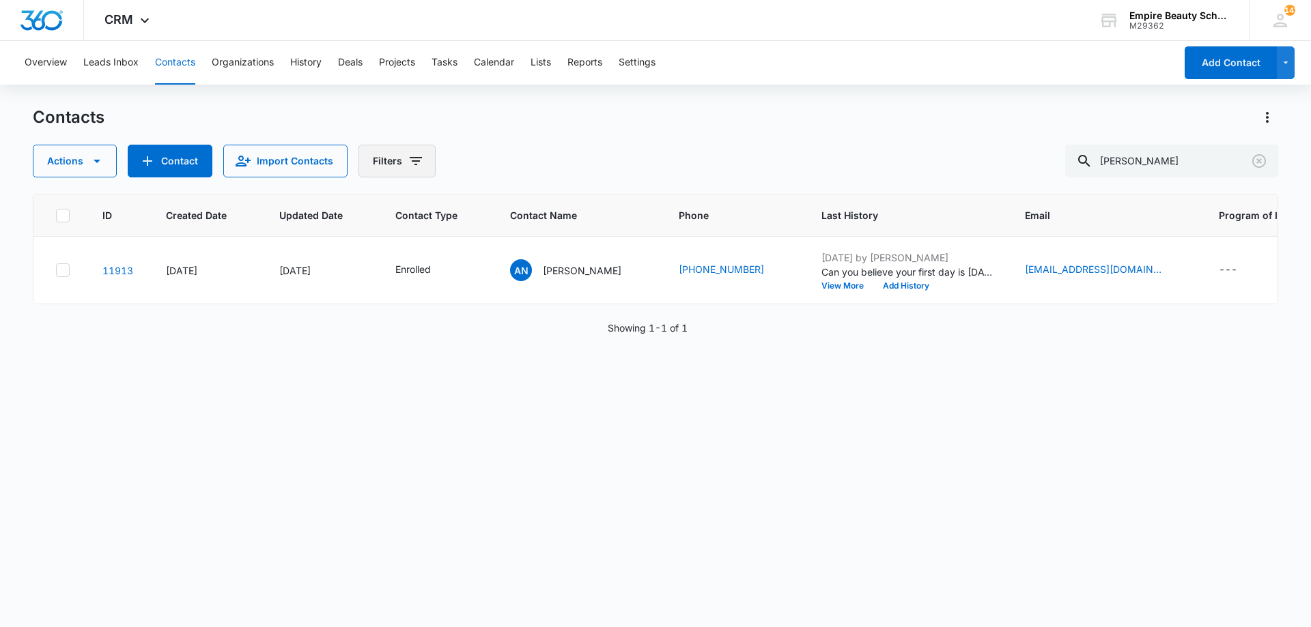
click at [394, 157] on button "Filters" at bounding box center [396, 161] width 77 height 33
click at [519, 393] on icon "Show Custom Filters filters" at bounding box center [518, 388] width 16 height 16
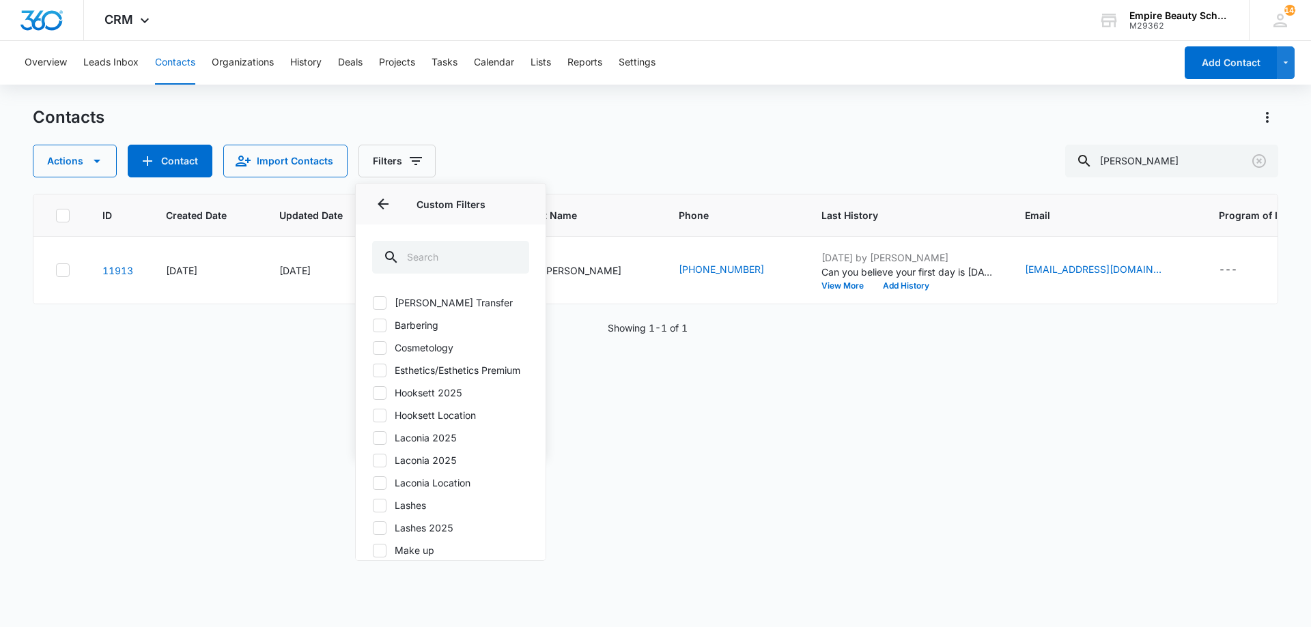
drag, startPoint x: 431, startPoint y: 402, endPoint x: 426, endPoint y: 408, distance: 7.3
click at [429, 400] on label "Hooksett 2025" at bounding box center [450, 393] width 157 height 14
click at [384, 399] on icon at bounding box center [379, 393] width 12 height 12
click at [373, 393] on input "Hooksett 2025" at bounding box center [372, 393] width 1 height 1
checkbox input "true"
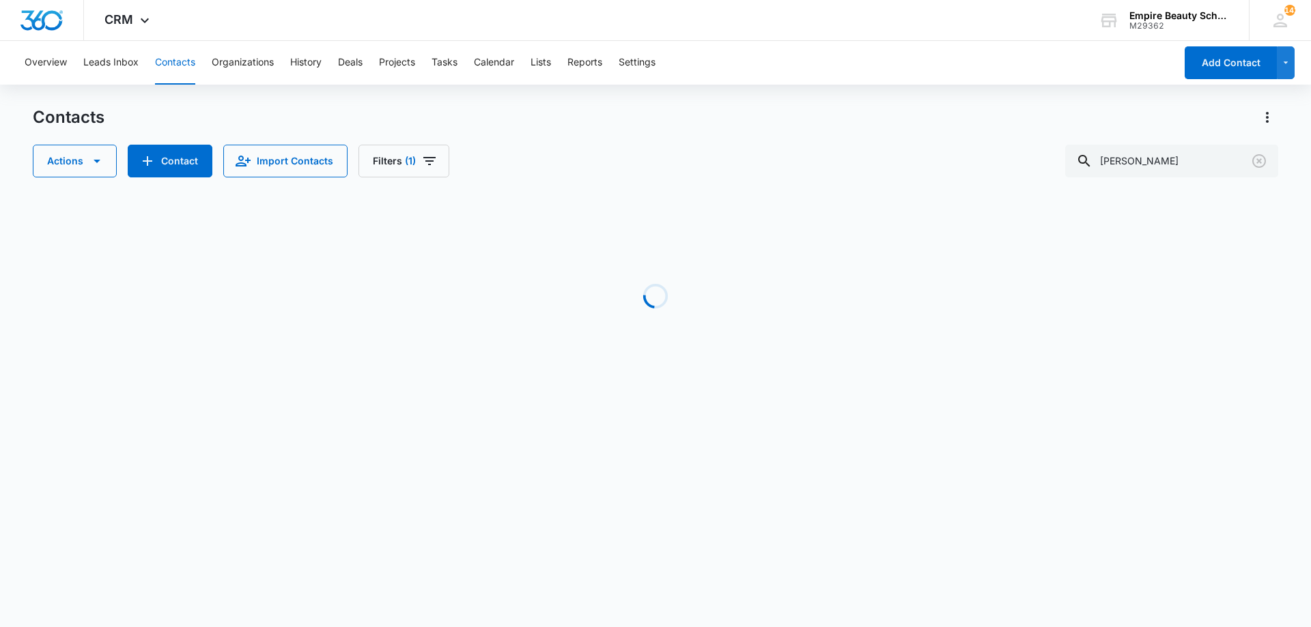
click at [773, 147] on div "Actions Contact Import Contacts Filters (1) [PERSON_NAME]" at bounding box center [655, 161] width 1245 height 33
click at [1261, 165] on icon "Clear" at bounding box center [1259, 161] width 16 height 16
click at [920, 135] on div "Contacts Actions Contact Import Contacts Filters (1)" at bounding box center [655, 142] width 1245 height 71
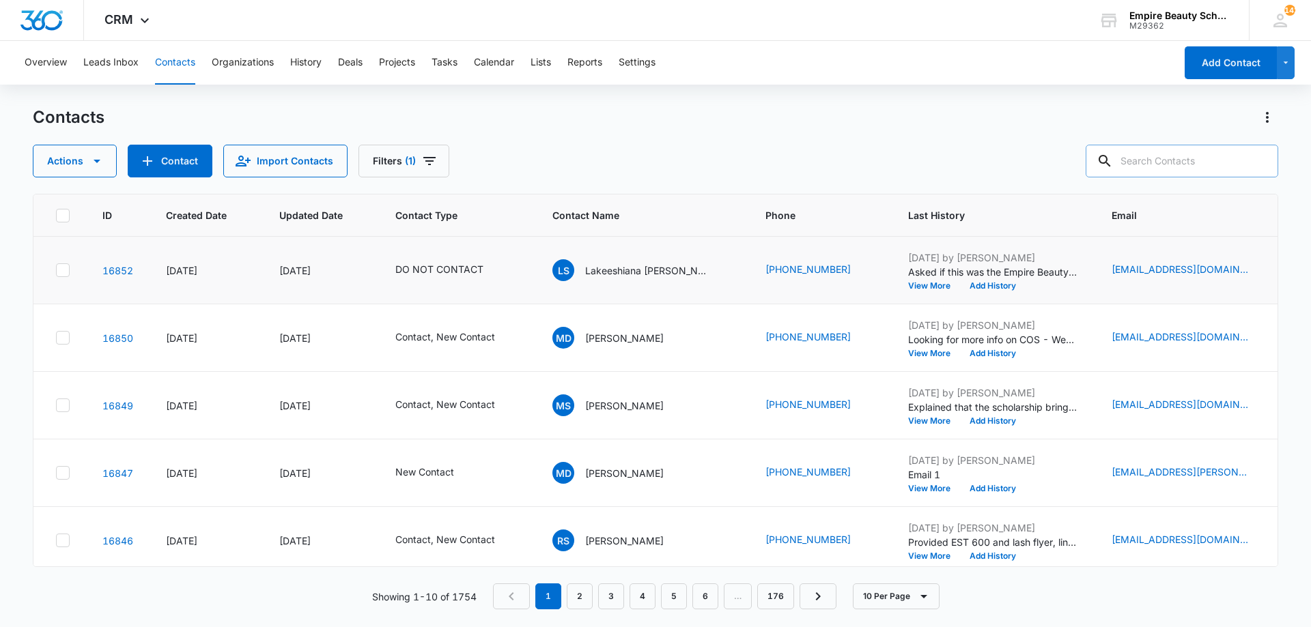
click at [53, 269] on td at bounding box center [59, 271] width 53 height 68
click at [57, 269] on div at bounding box center [63, 271] width 14 height 14
click at [56, 270] on input "checkbox" at bounding box center [55, 270] width 1 height 1
click at [83, 153] on button "Actions" at bounding box center [75, 161] width 84 height 33
click at [76, 291] on div "Delete" at bounding box center [100, 287] width 100 height 10
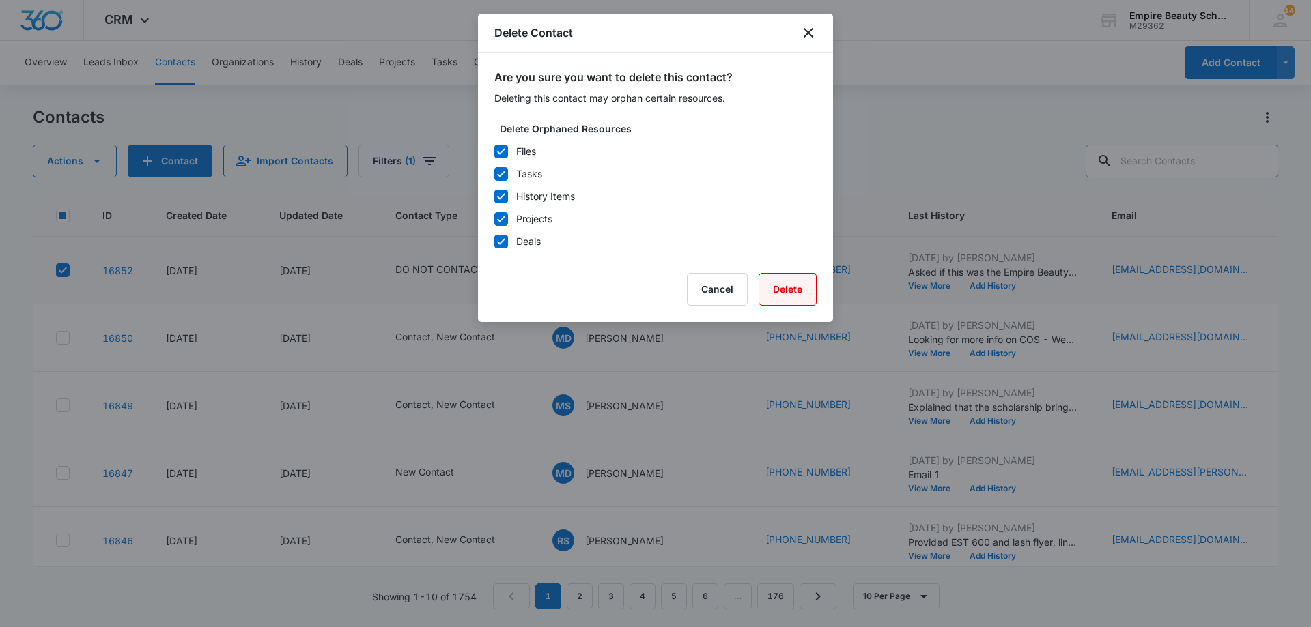
click at [779, 278] on button "Delete" at bounding box center [788, 289] width 58 height 33
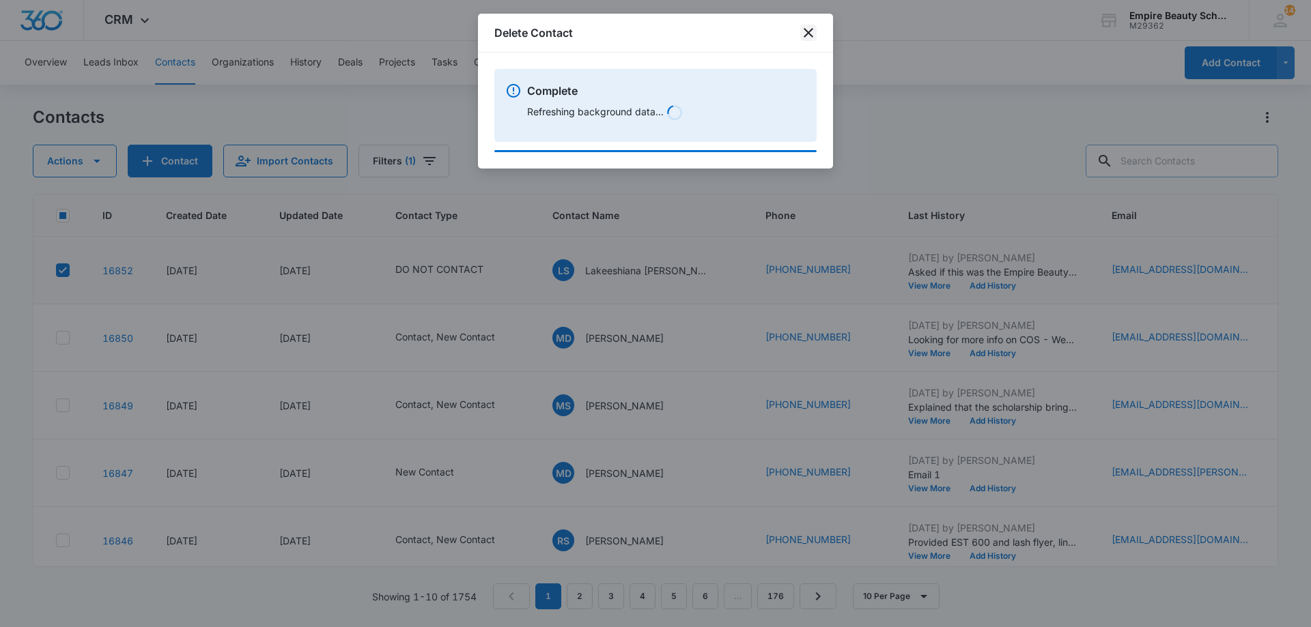
click at [810, 32] on icon "close" at bounding box center [808, 33] width 16 height 16
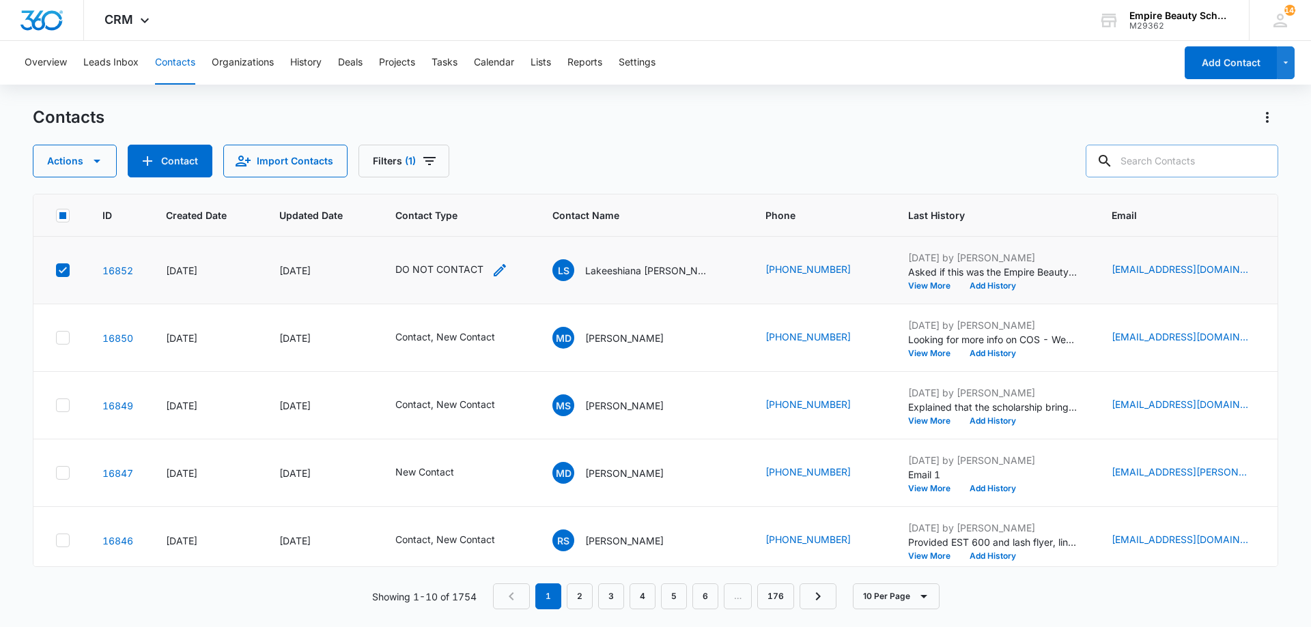
click at [494, 272] on icon "Contact Type - DO NOT CONTACT - Select to Edit Field" at bounding box center [500, 270] width 16 height 16
